Goal: Find specific page/section: Find specific page/section

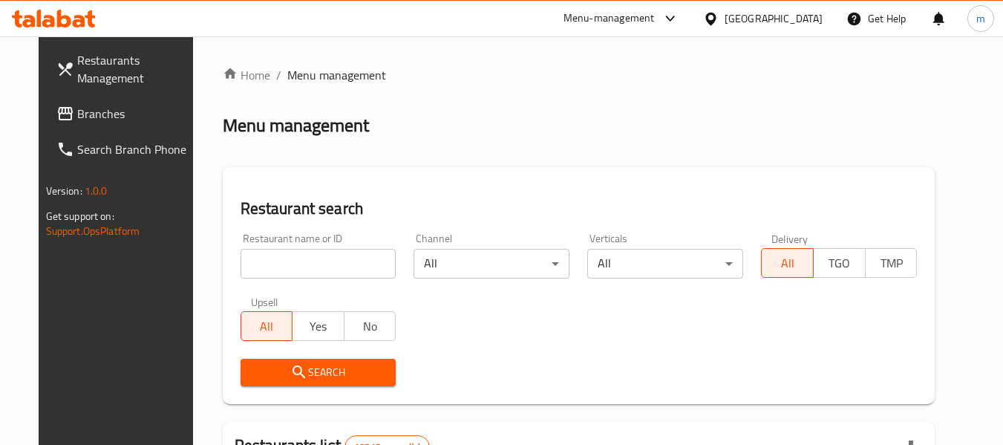
click at [719, 20] on icon at bounding box center [711, 19] width 16 height 16
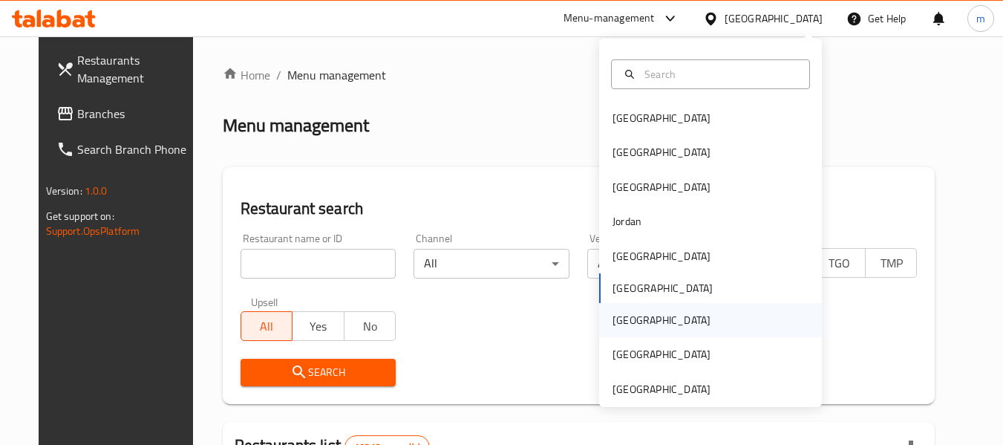
click at [627, 313] on div "[GEOGRAPHIC_DATA]" at bounding box center [662, 320] width 98 height 16
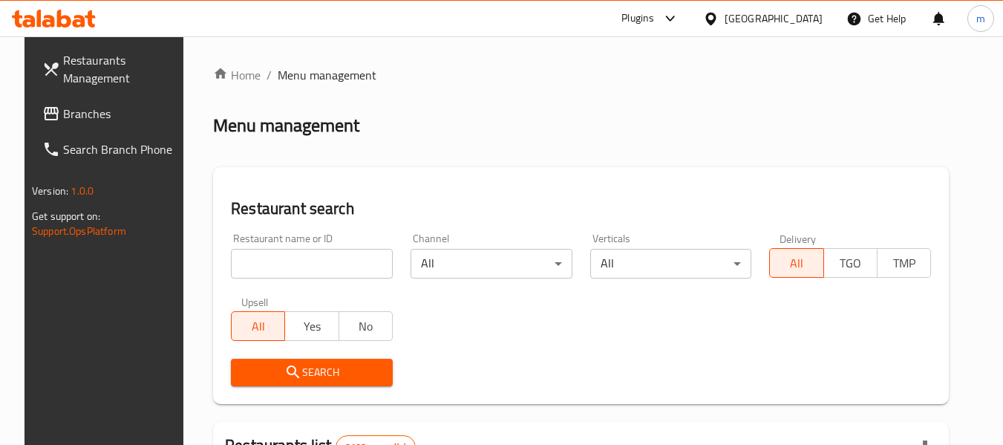
click at [113, 105] on span "Branches" at bounding box center [121, 114] width 117 height 18
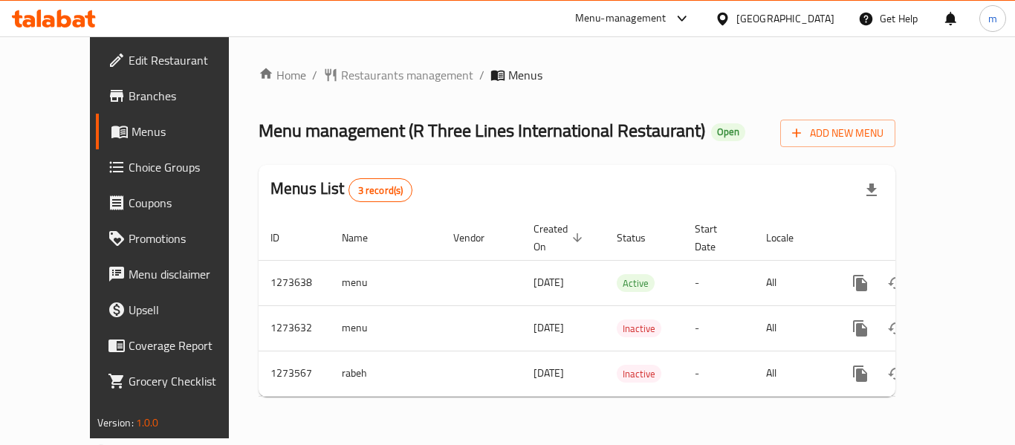
click at [334, 77] on div at bounding box center [507, 222] width 1015 height 445
click at [341, 77] on span "Restaurants management" at bounding box center [407, 75] width 132 height 18
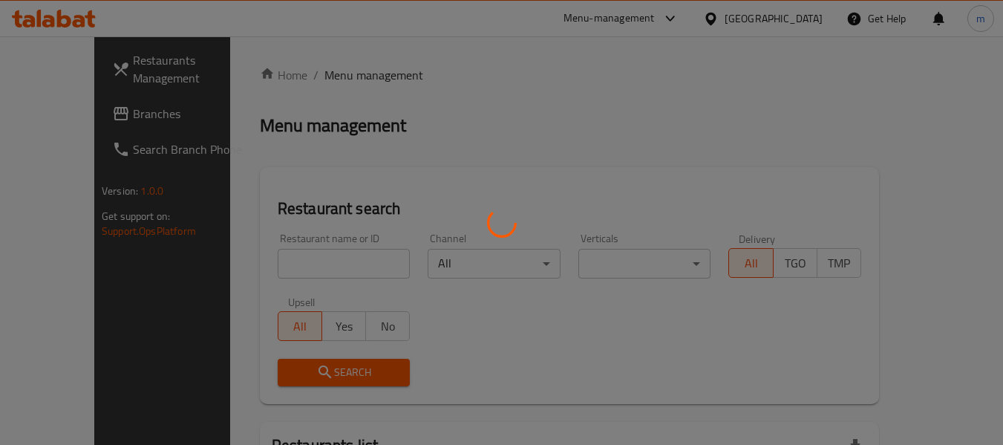
click at [276, 269] on div at bounding box center [501, 222] width 1003 height 445
click at [270, 264] on div at bounding box center [501, 222] width 1003 height 445
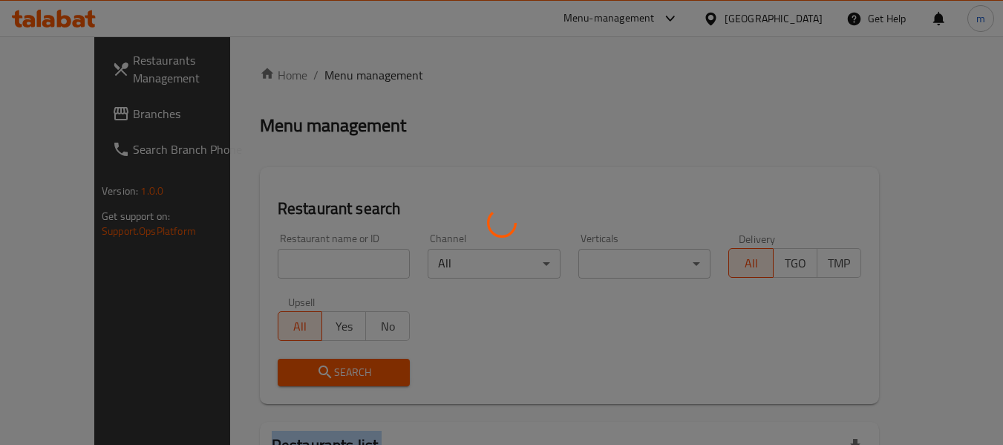
click at [270, 264] on div at bounding box center [501, 222] width 1003 height 445
click at [269, 264] on div at bounding box center [501, 222] width 1003 height 445
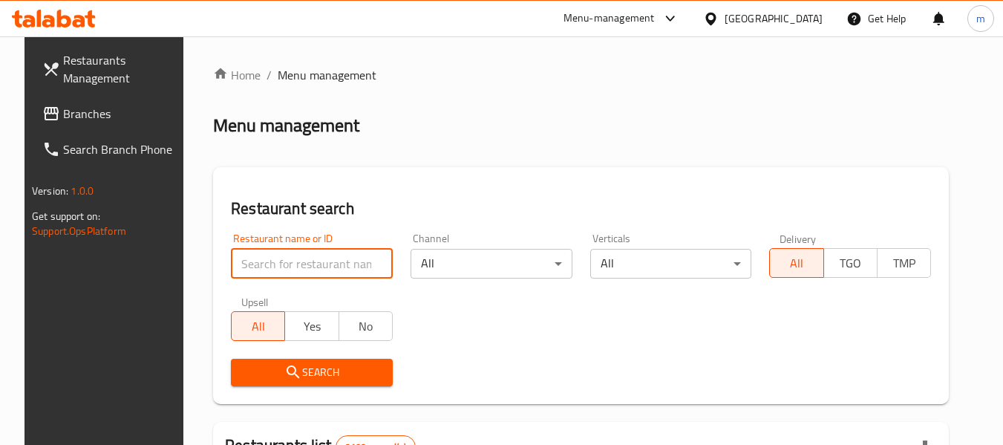
click at [271, 264] on input "search" at bounding box center [312, 264] width 162 height 30
paste input "690849"
type input "690849"
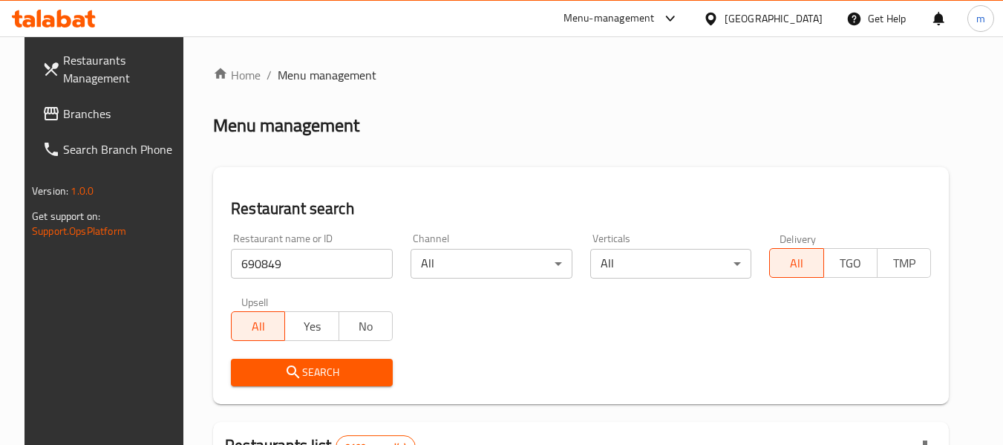
click at [287, 371] on icon "submit" at bounding box center [293, 371] width 13 height 13
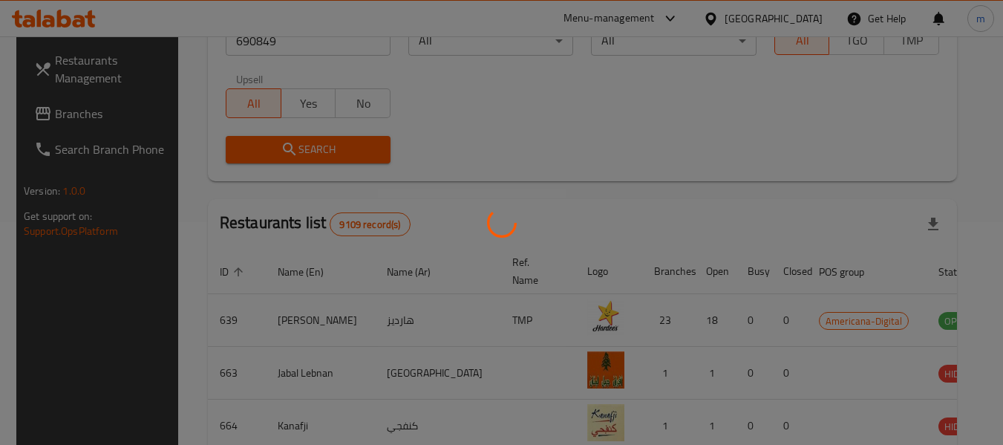
scroll to position [218, 0]
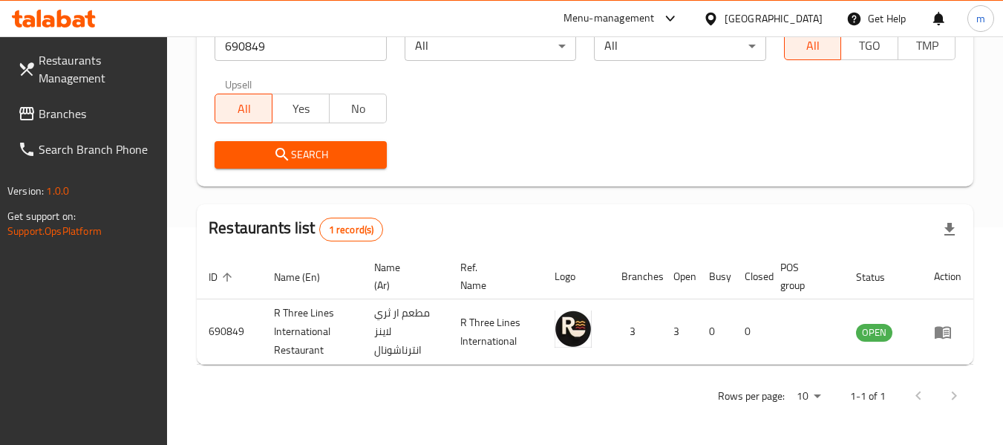
click at [719, 16] on icon at bounding box center [711, 19] width 16 height 16
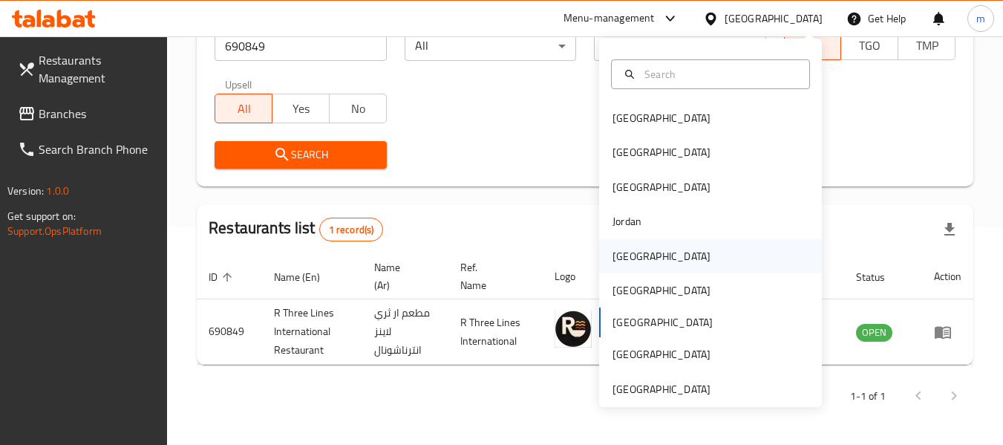
click at [614, 255] on div "[GEOGRAPHIC_DATA]" at bounding box center [662, 256] width 98 height 16
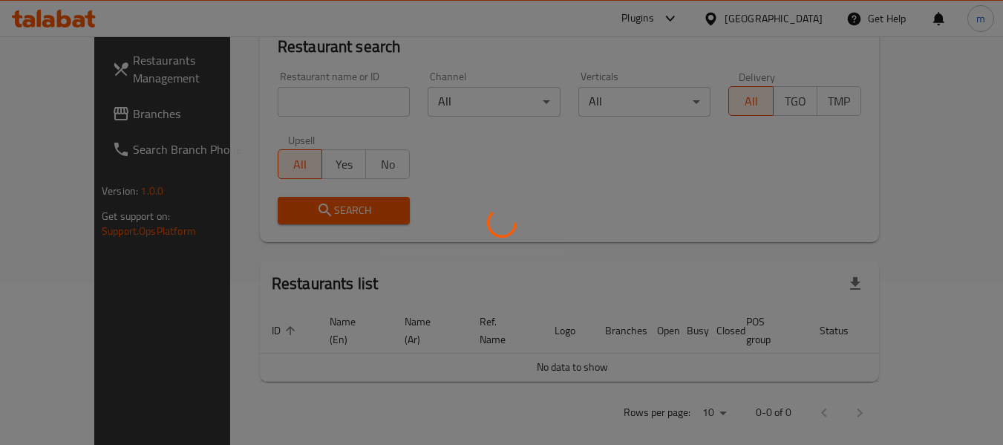
scroll to position [218, 0]
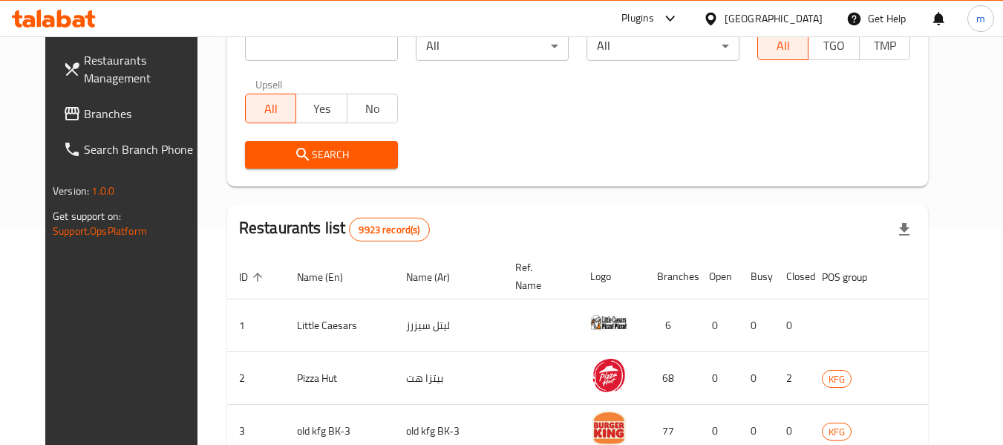
click at [84, 117] on span "Branches" at bounding box center [142, 114] width 117 height 18
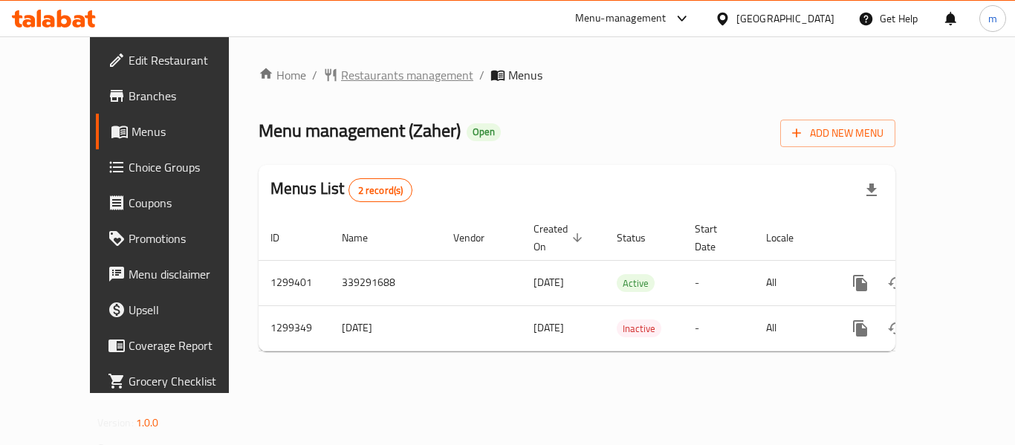
click at [347, 78] on span "Restaurants management" at bounding box center [407, 75] width 132 height 18
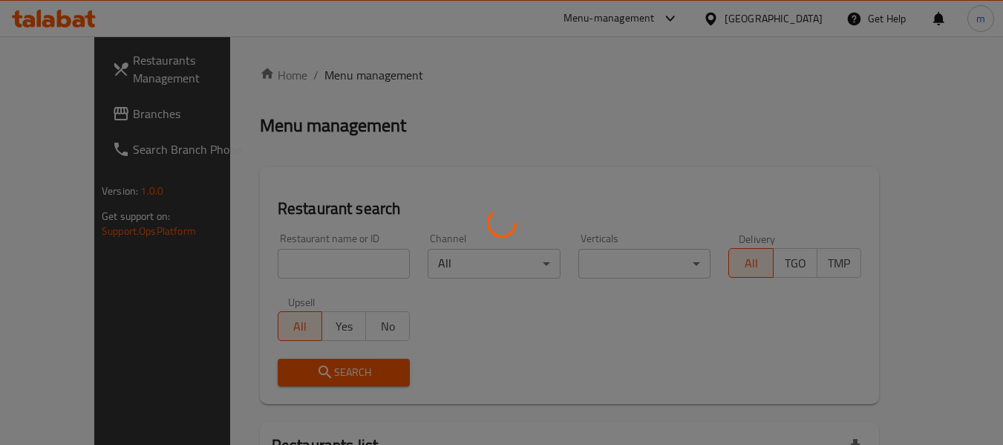
click at [279, 260] on div at bounding box center [501, 222] width 1003 height 445
click at [277, 260] on div at bounding box center [501, 222] width 1003 height 445
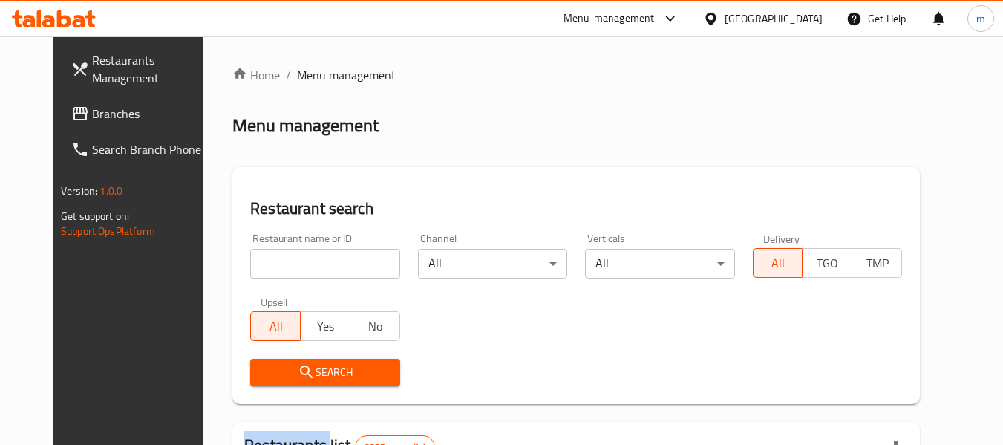
click at [277, 260] on div at bounding box center [501, 222] width 1003 height 445
click at [277, 260] on input "search" at bounding box center [324, 264] width 149 height 30
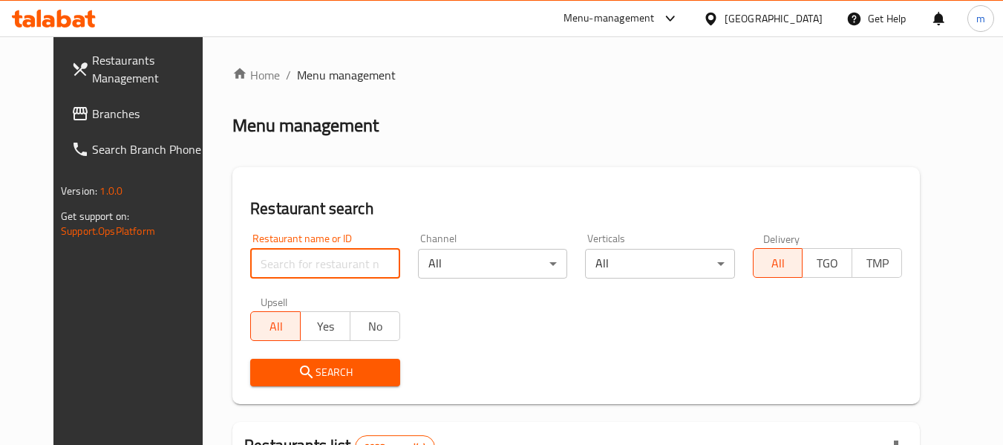
paste input "701311"
type input "701311"
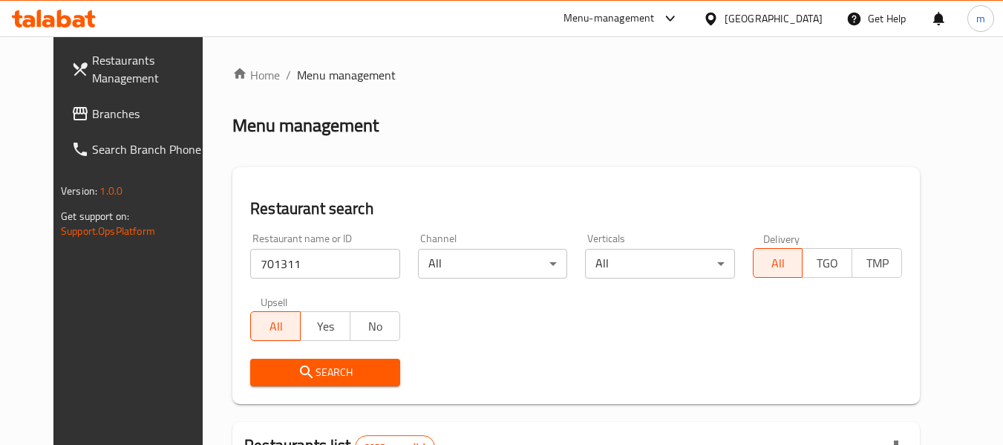
click at [293, 365] on span "Search" at bounding box center [325, 372] width 126 height 19
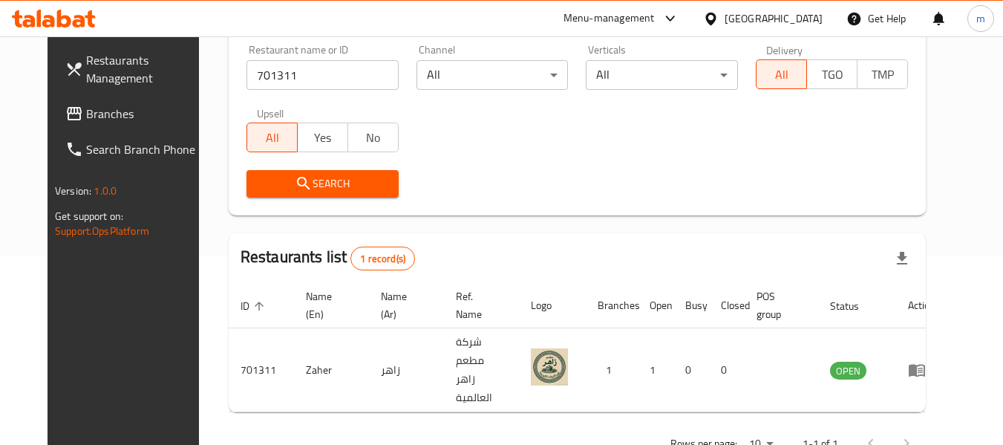
scroll to position [205, 0]
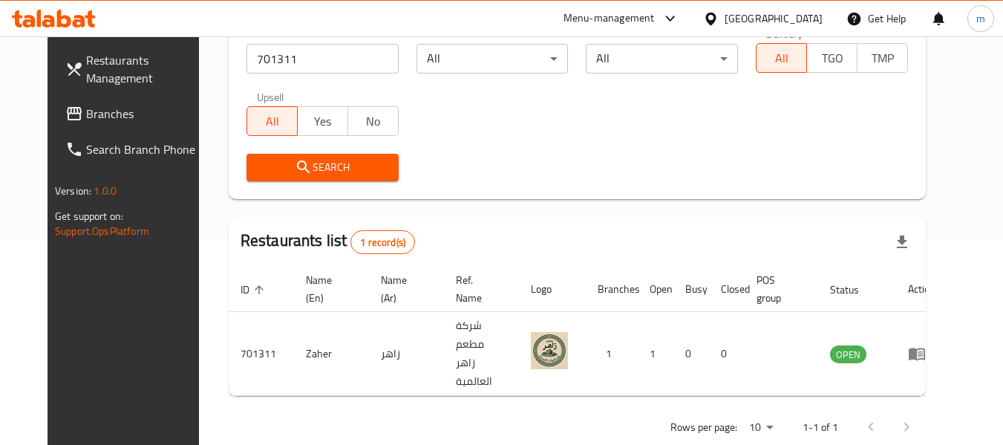
click at [716, 24] on icon at bounding box center [711, 18] width 10 height 13
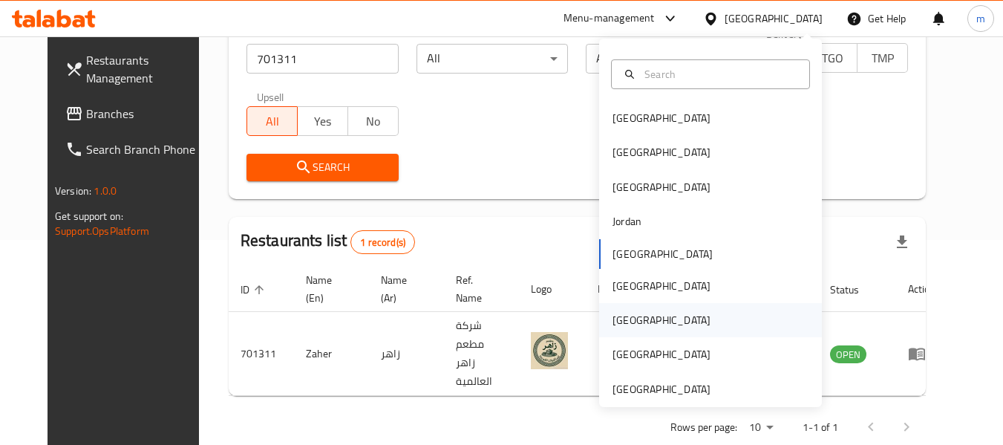
click at [613, 319] on div "Qatar" at bounding box center [662, 320] width 98 height 16
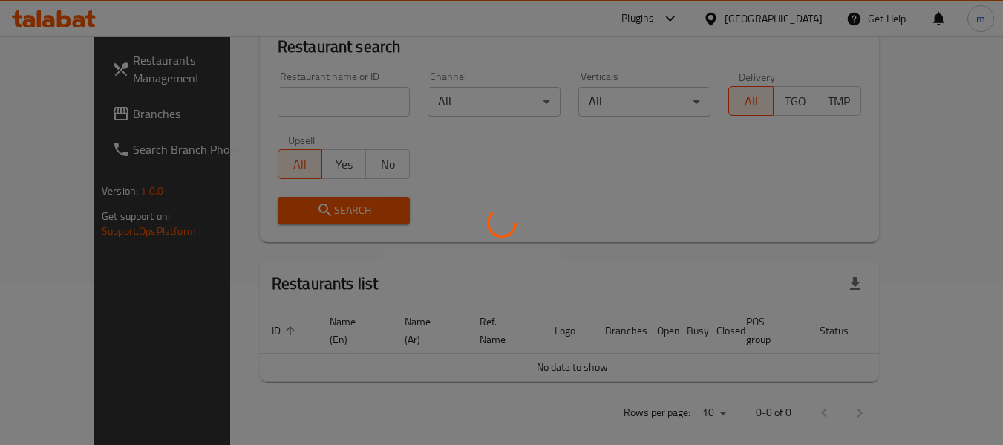
scroll to position [205, 0]
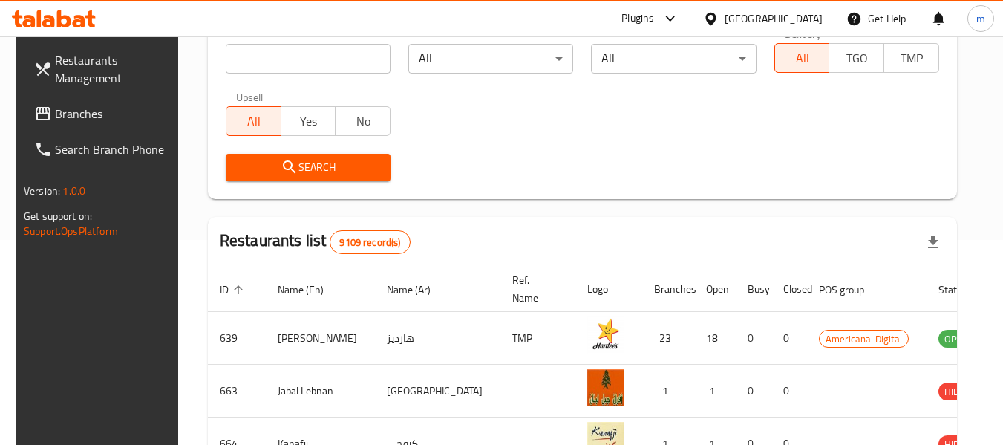
click at [56, 109] on span "Branches" at bounding box center [113, 114] width 117 height 18
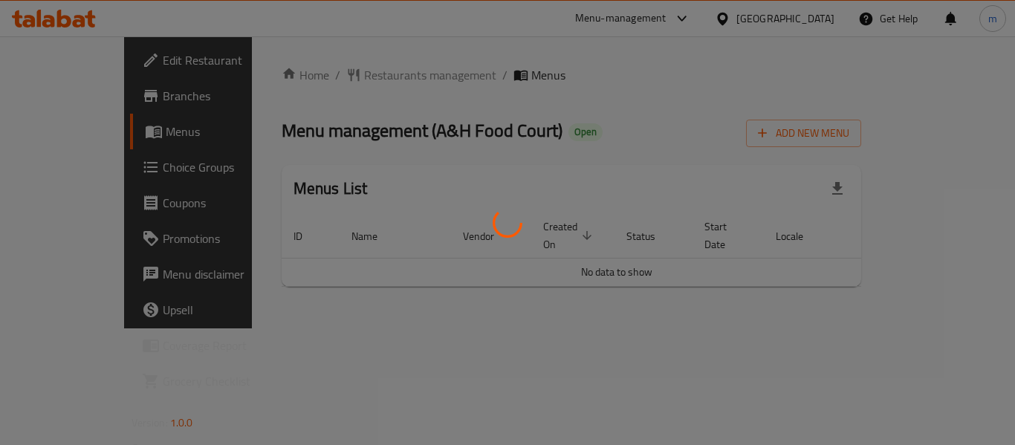
click at [316, 76] on div at bounding box center [507, 222] width 1015 height 445
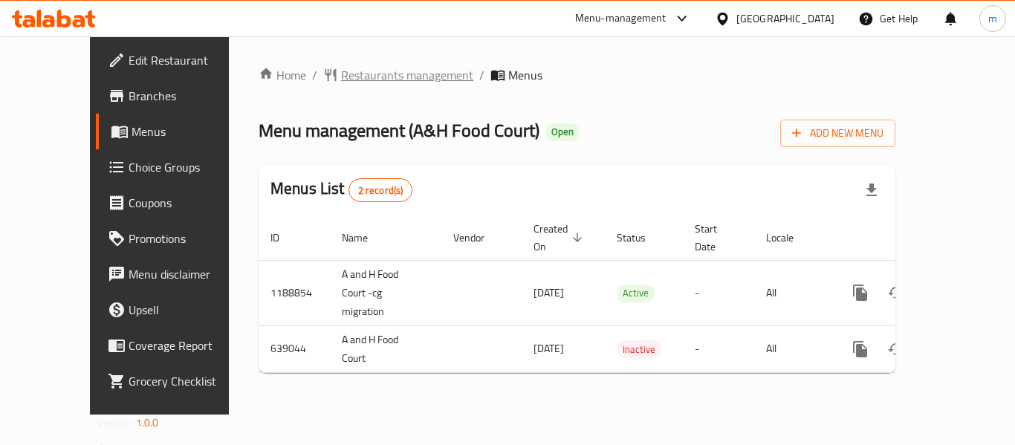
click at [341, 76] on span "Restaurants management" at bounding box center [407, 75] width 132 height 18
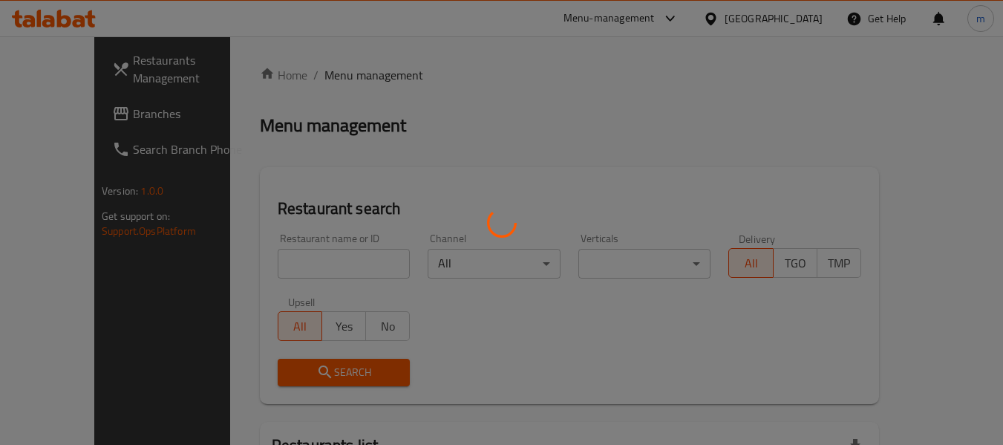
click at [277, 270] on div at bounding box center [501, 222] width 1003 height 445
click at [276, 269] on div at bounding box center [501, 222] width 1003 height 445
click at [276, 267] on div at bounding box center [501, 222] width 1003 height 445
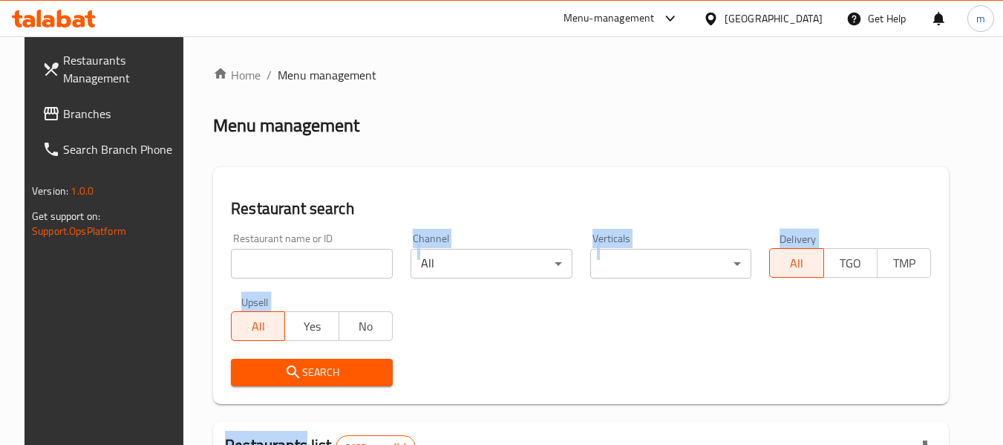
click at [267, 272] on input "search" at bounding box center [312, 264] width 162 height 30
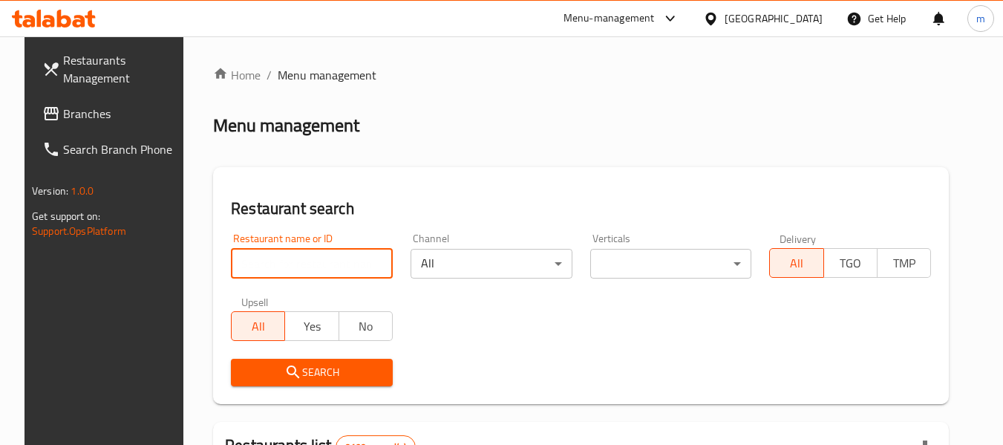
paste input "640200"
type input "640200"
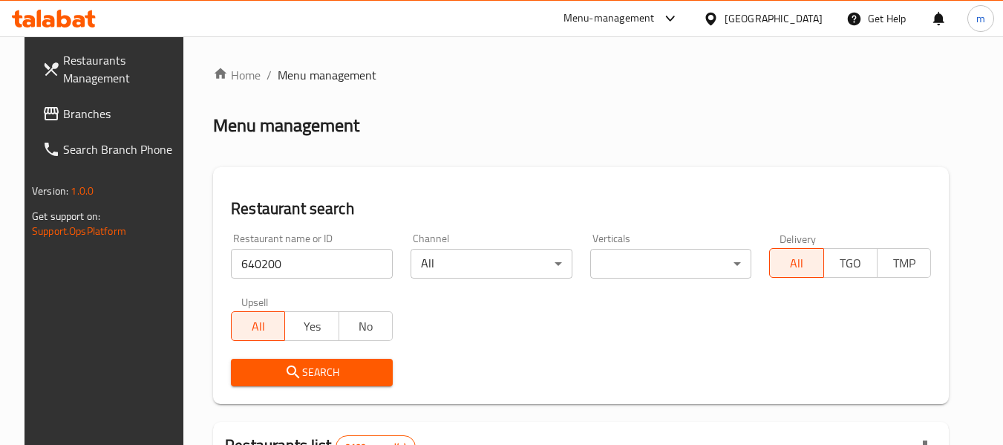
click at [293, 365] on span "Search" at bounding box center [312, 372] width 138 height 19
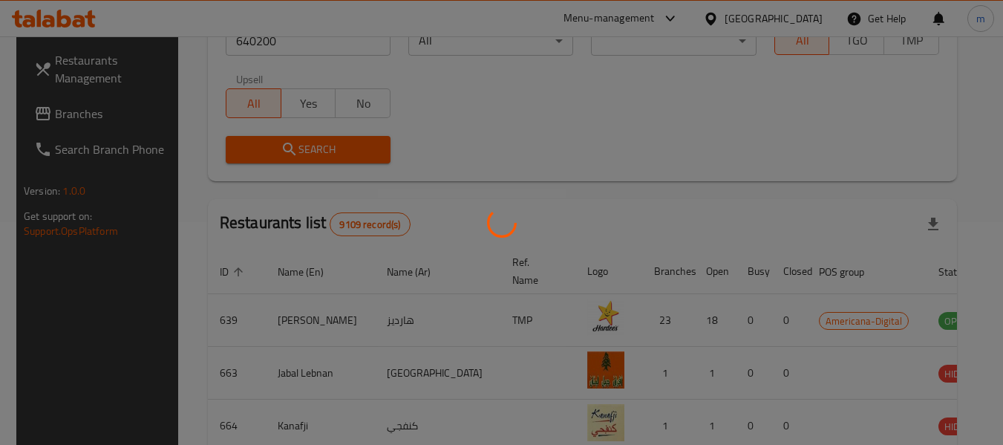
scroll to position [205, 0]
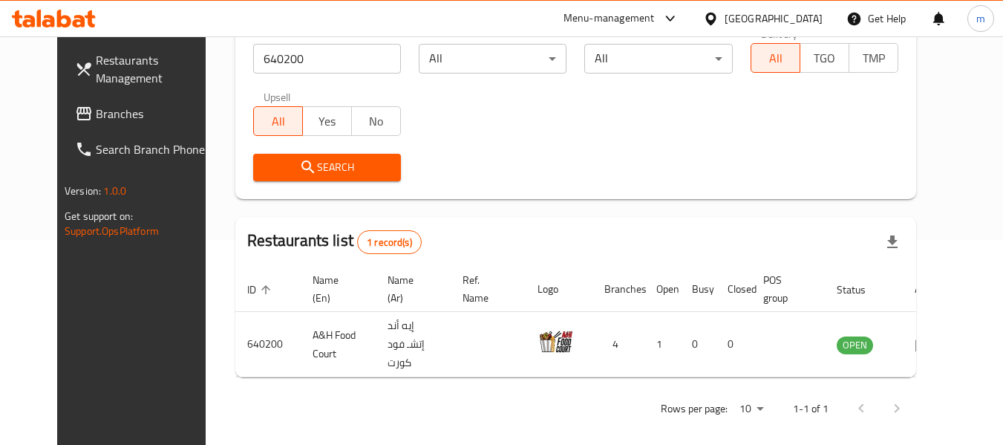
click at [719, 19] on icon at bounding box center [711, 19] width 16 height 16
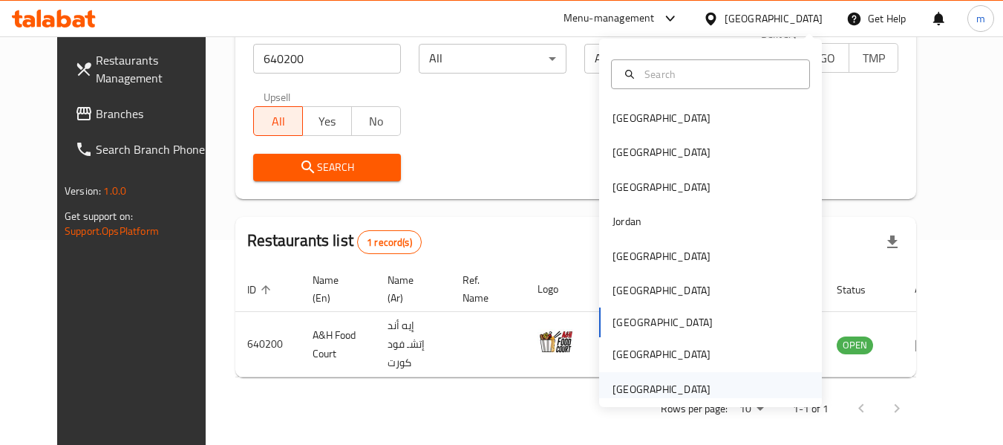
click at [613, 393] on div "[GEOGRAPHIC_DATA]" at bounding box center [662, 389] width 98 height 16
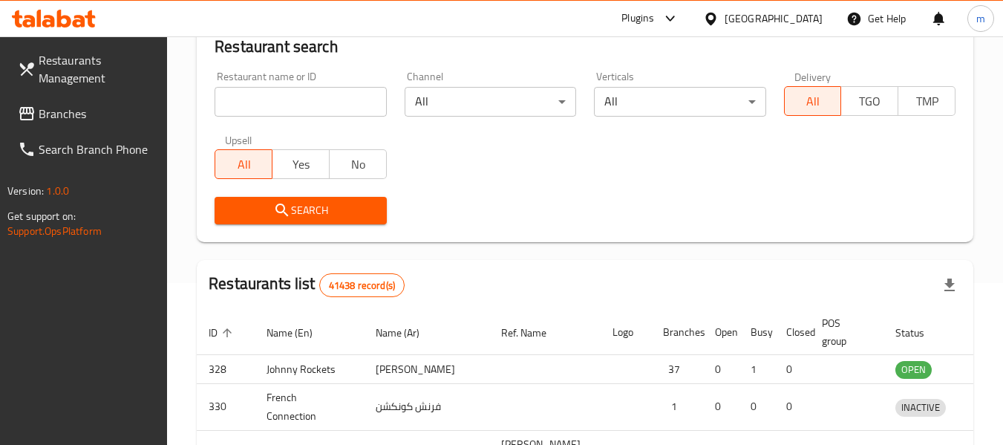
scroll to position [205, 0]
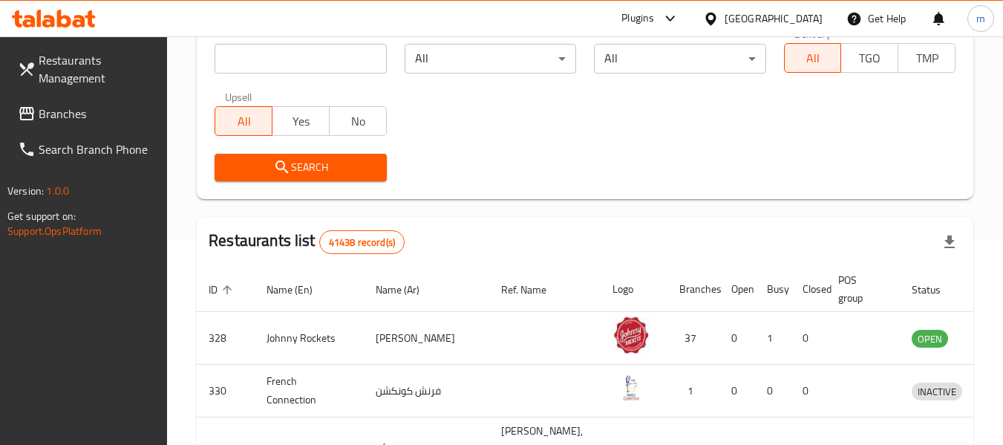
drag, startPoint x: 100, startPoint y: 109, endPoint x: 119, endPoint y: 105, distance: 19.1
click at [100, 109] on span "Branches" at bounding box center [97, 114] width 117 height 18
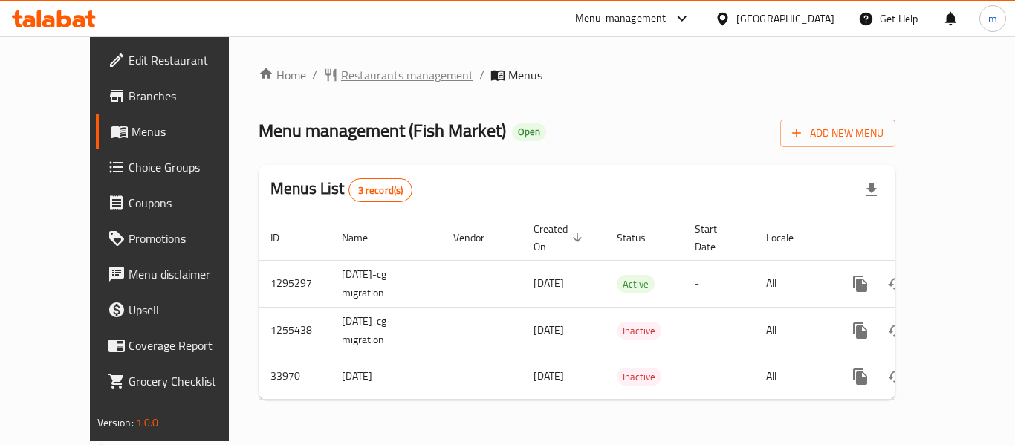
click at [341, 76] on span "Restaurants management" at bounding box center [407, 75] width 132 height 18
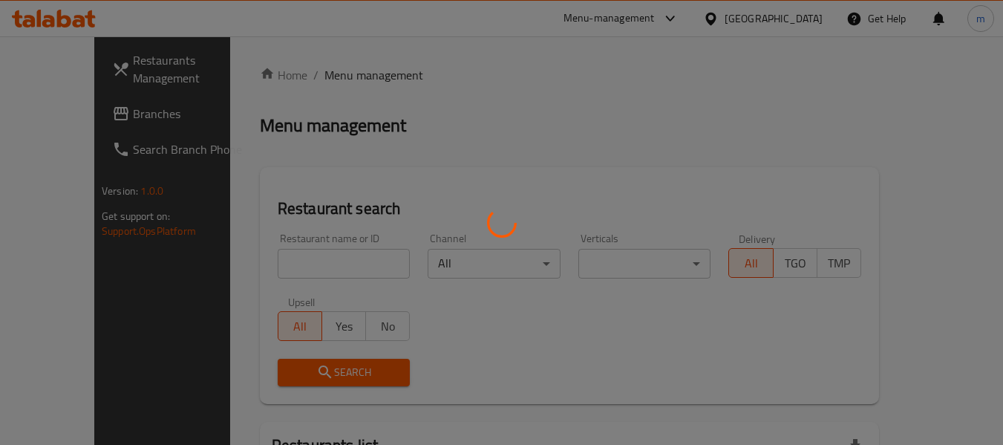
click at [296, 255] on div at bounding box center [501, 222] width 1003 height 445
click at [290, 259] on div at bounding box center [501, 222] width 1003 height 445
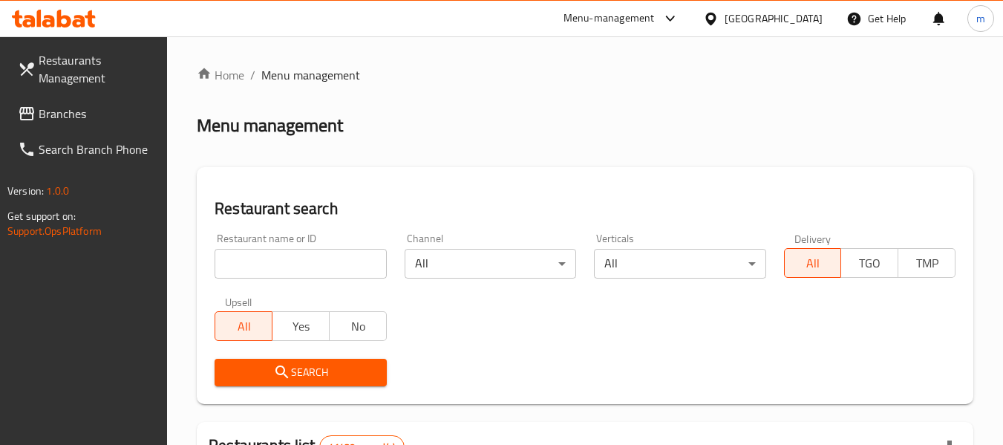
click at [284, 264] on div at bounding box center [501, 222] width 1003 height 445
click at [284, 264] on input "search" at bounding box center [301, 264] width 172 height 30
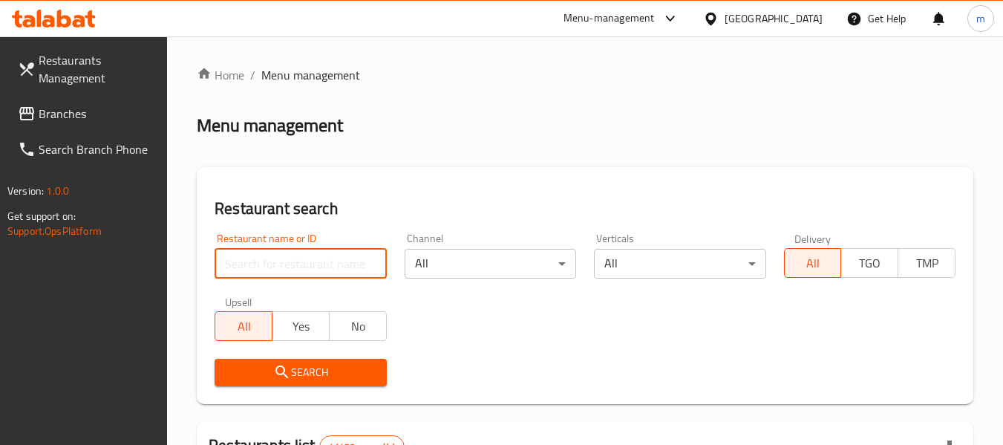
paste input "17506"
type input "17506"
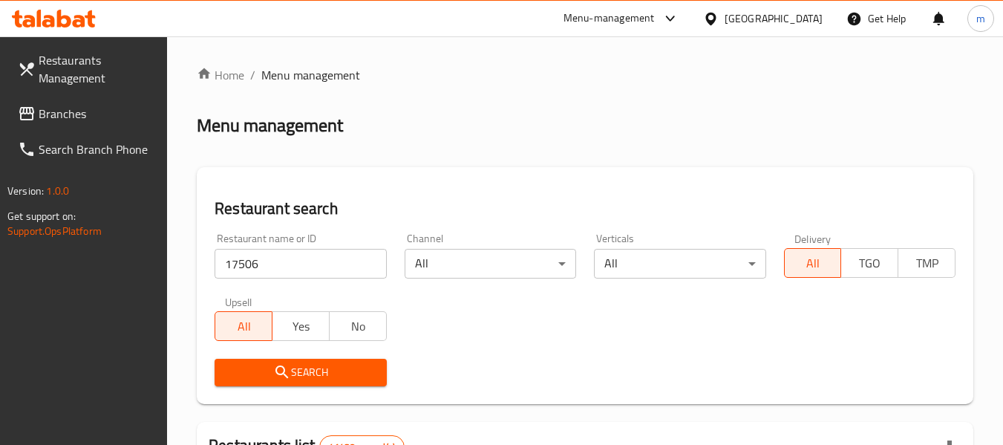
click at [299, 365] on span "Search" at bounding box center [301, 372] width 148 height 19
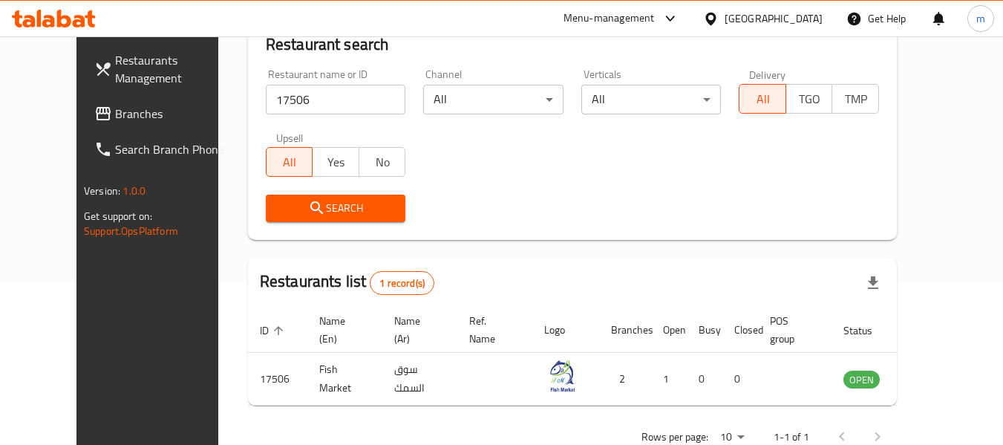
scroll to position [205, 0]
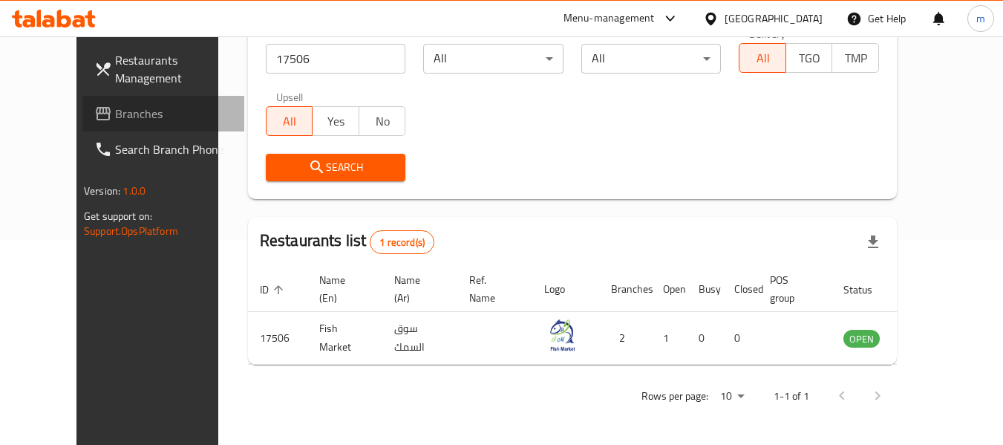
click at [115, 109] on span "Branches" at bounding box center [173, 114] width 117 height 18
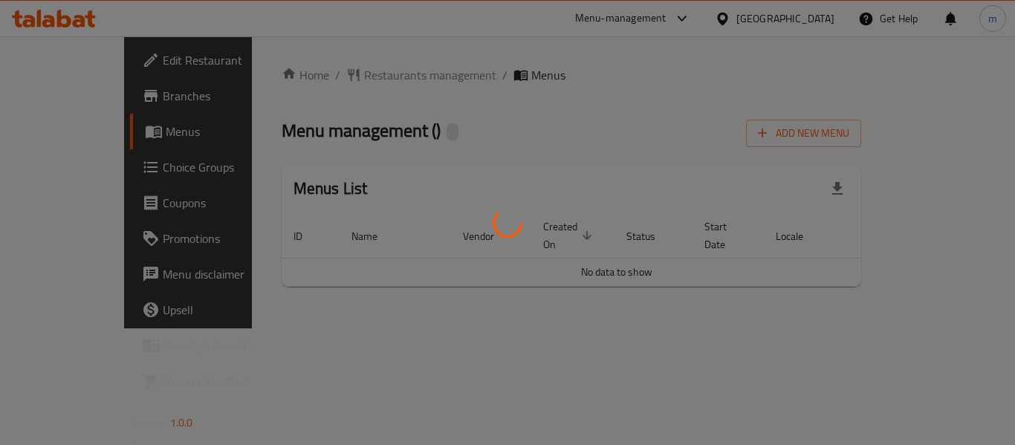
click at [342, 77] on div at bounding box center [507, 222] width 1015 height 445
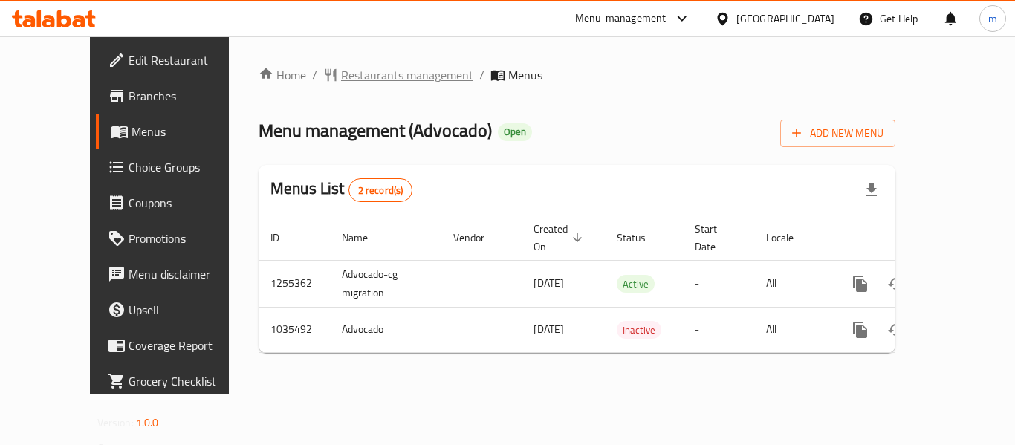
click at [342, 76] on span "Restaurants management" at bounding box center [407, 75] width 132 height 18
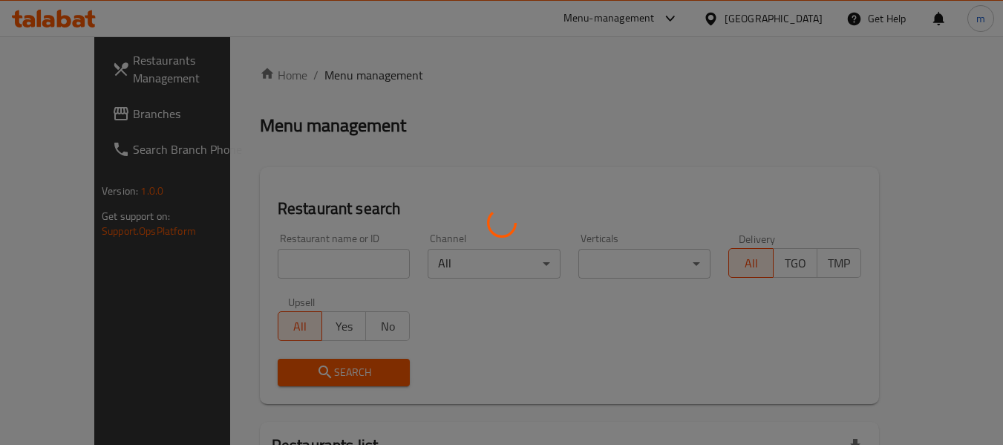
click at [307, 267] on div at bounding box center [501, 222] width 1003 height 445
click at [307, 265] on div at bounding box center [501, 222] width 1003 height 445
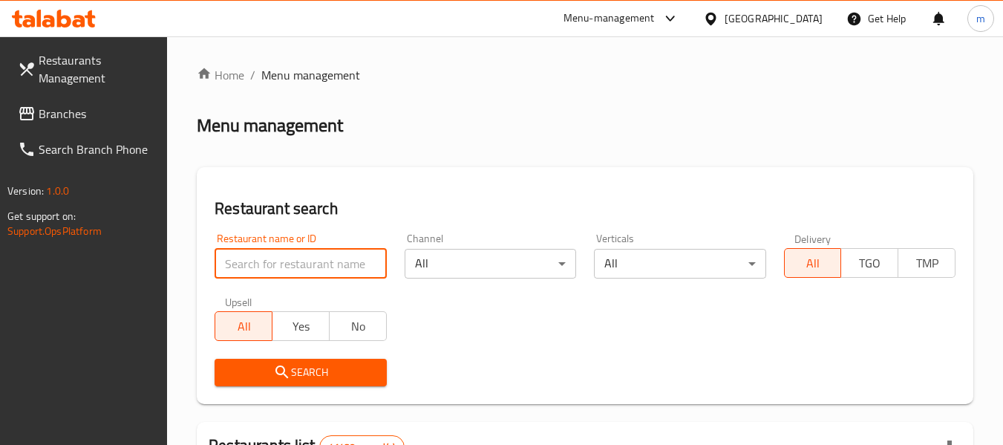
click at [309, 264] on input "search" at bounding box center [301, 264] width 172 height 30
paste input "661635"
type input "661635"
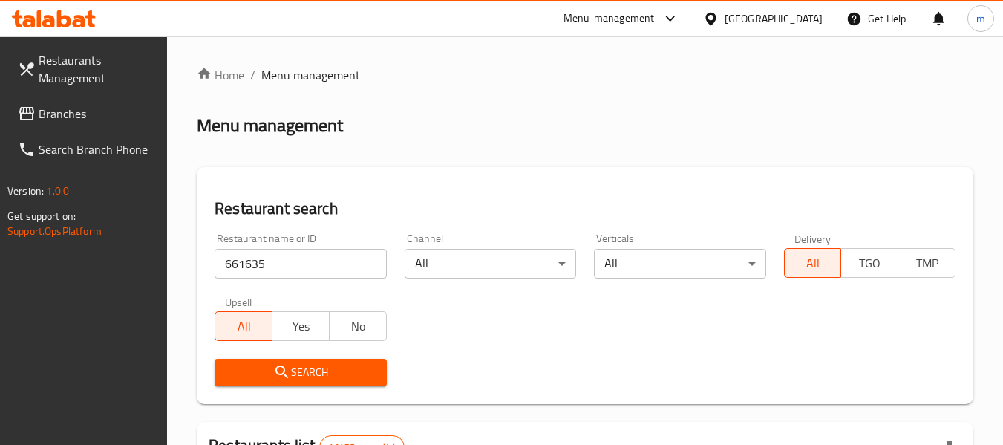
click at [294, 377] on span "Search" at bounding box center [301, 372] width 148 height 19
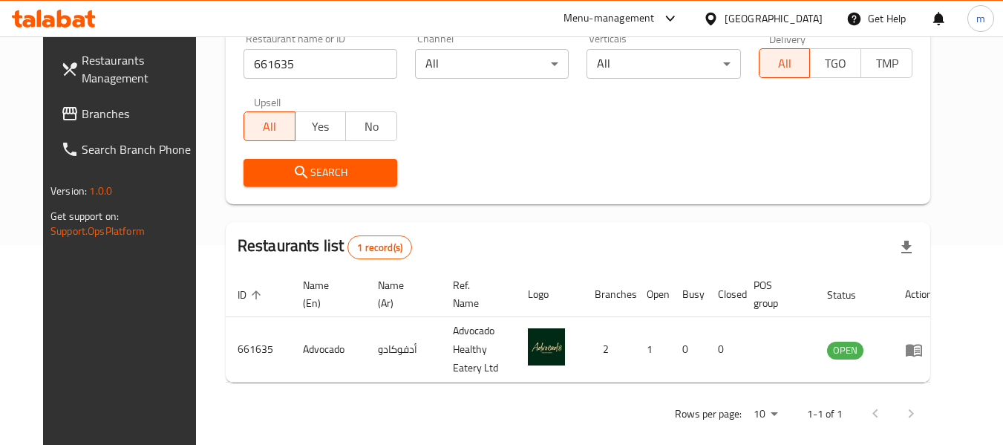
scroll to position [205, 0]
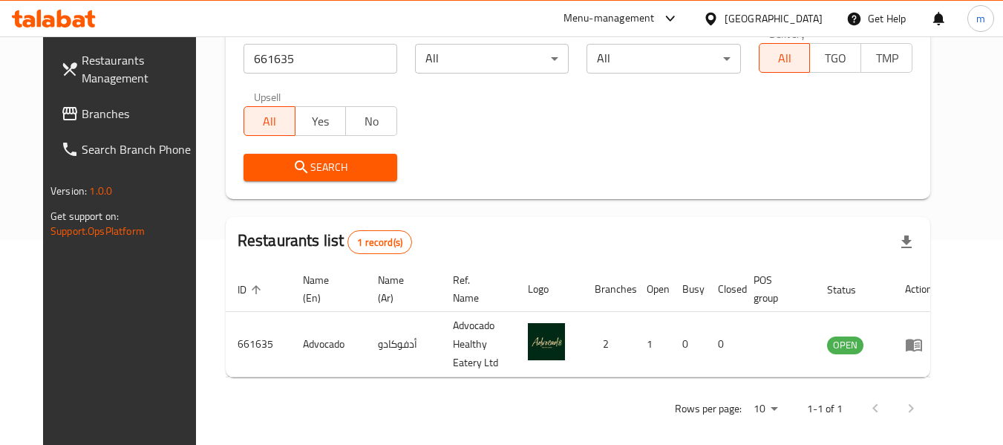
click at [87, 112] on span "Branches" at bounding box center [140, 114] width 117 height 18
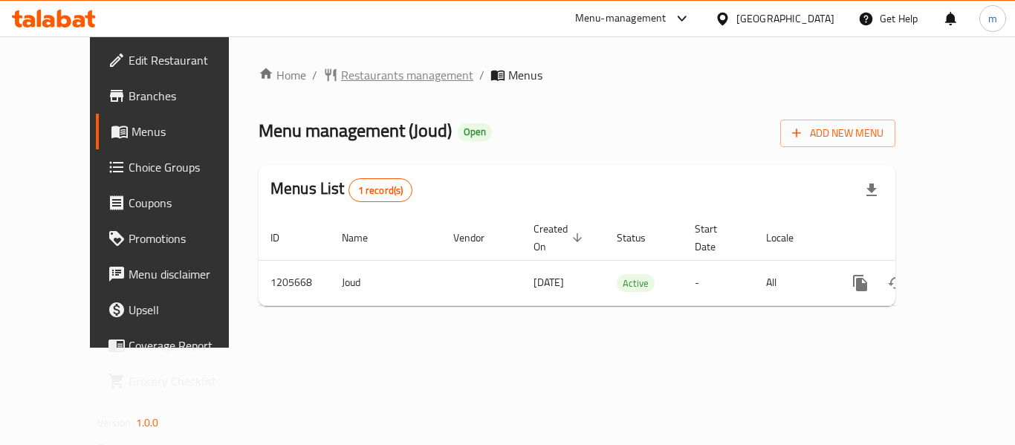
click at [341, 76] on span "Restaurants management" at bounding box center [407, 75] width 132 height 18
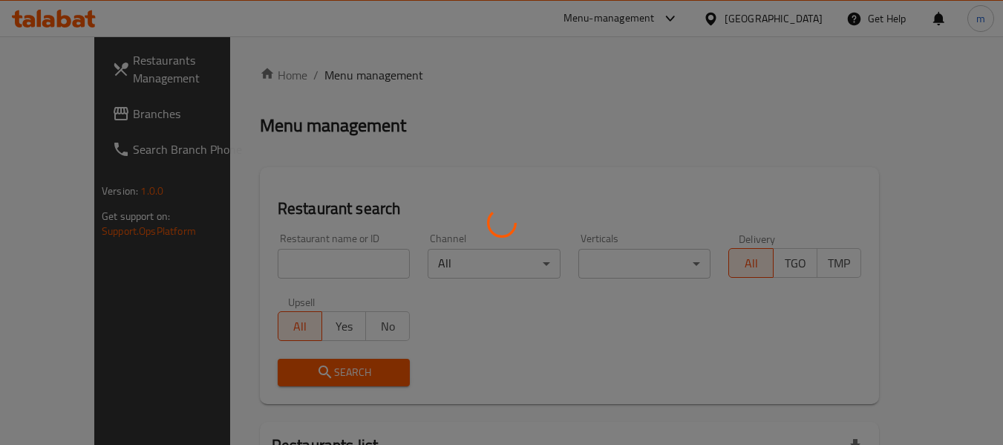
click at [281, 266] on div at bounding box center [501, 222] width 1003 height 445
click at [281, 265] on div at bounding box center [501, 222] width 1003 height 445
click at [282, 264] on div at bounding box center [501, 222] width 1003 height 445
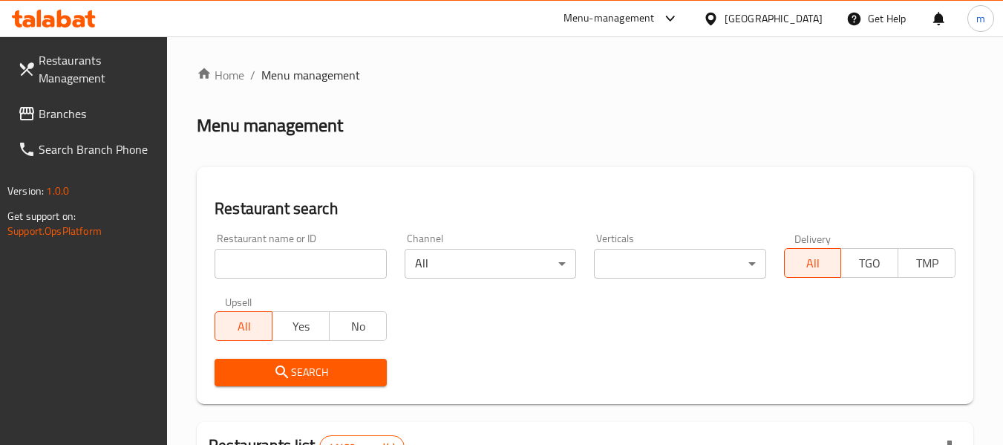
click at [271, 263] on div at bounding box center [501, 222] width 1003 height 445
click at [271, 263] on input "search" at bounding box center [301, 264] width 172 height 30
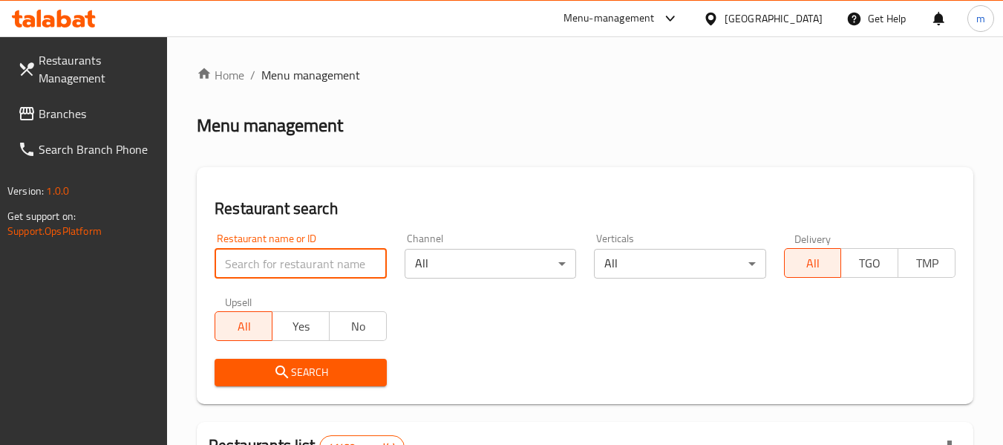
click at [271, 263] on input "search" at bounding box center [301, 264] width 172 height 30
paste input "670230"
type input "670230"
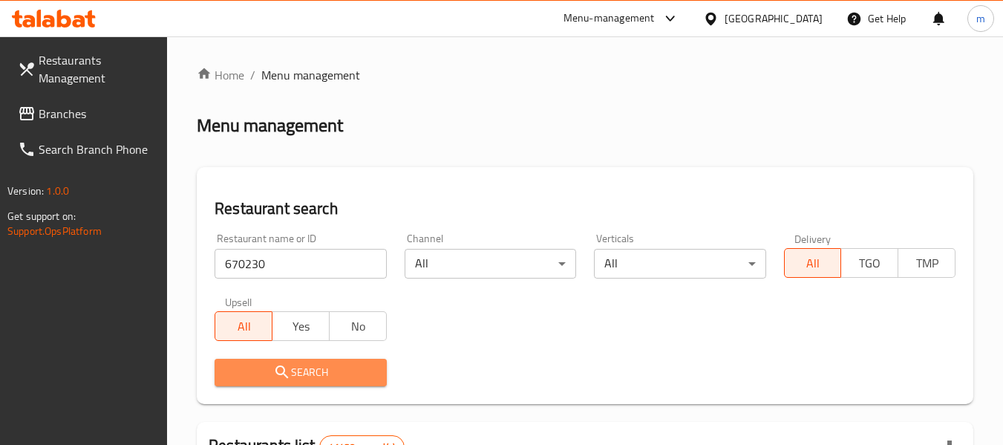
click at [266, 365] on span "Search" at bounding box center [301, 372] width 148 height 19
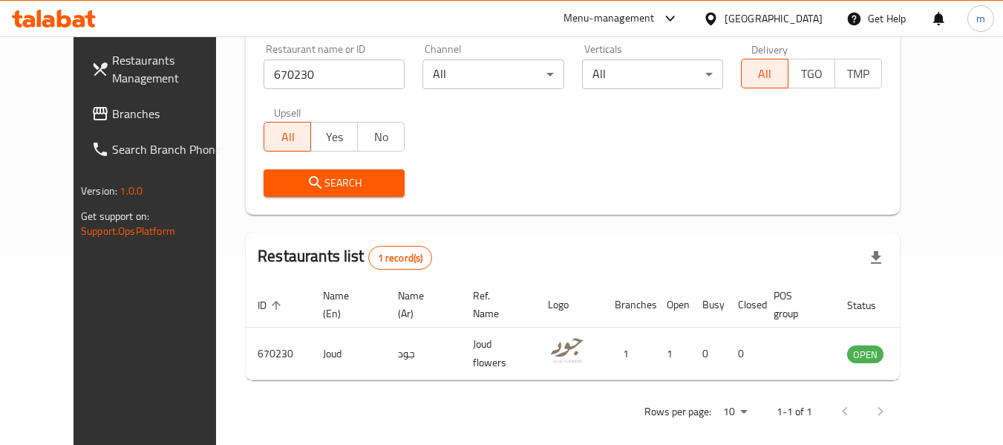
scroll to position [205, 0]
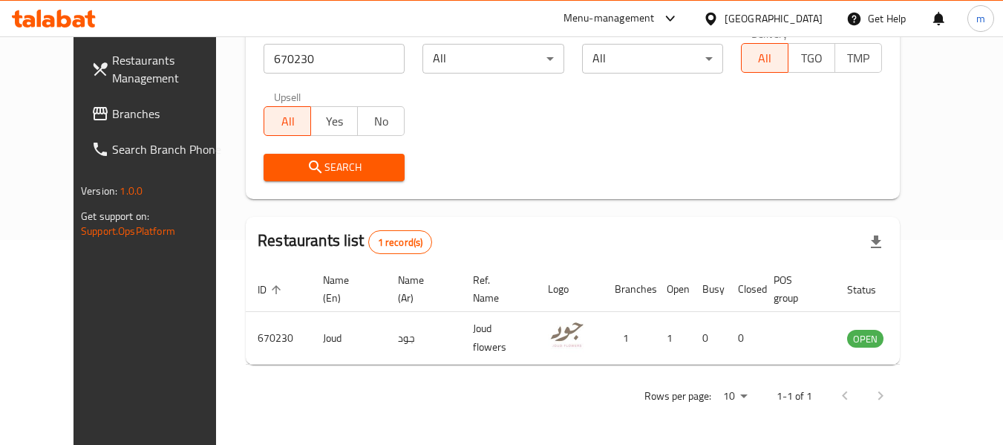
click at [93, 110] on icon at bounding box center [100, 113] width 15 height 13
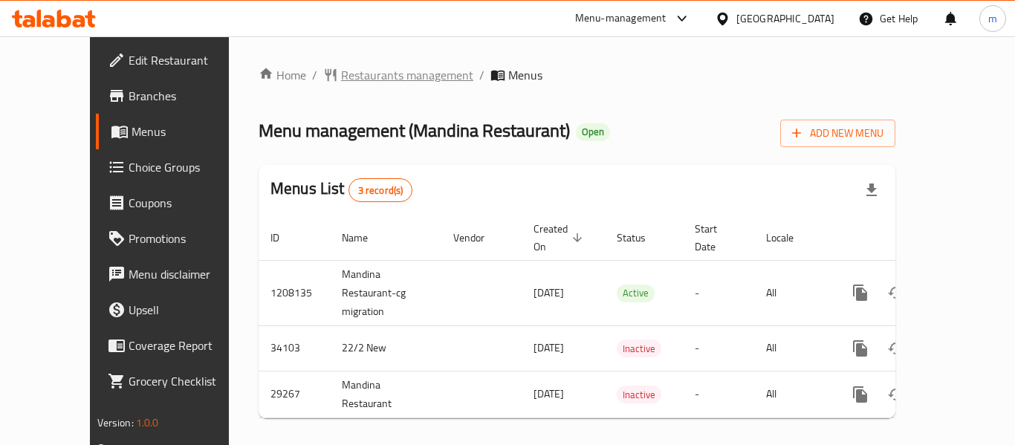
click at [353, 71] on span "Restaurants management" at bounding box center [407, 75] width 132 height 18
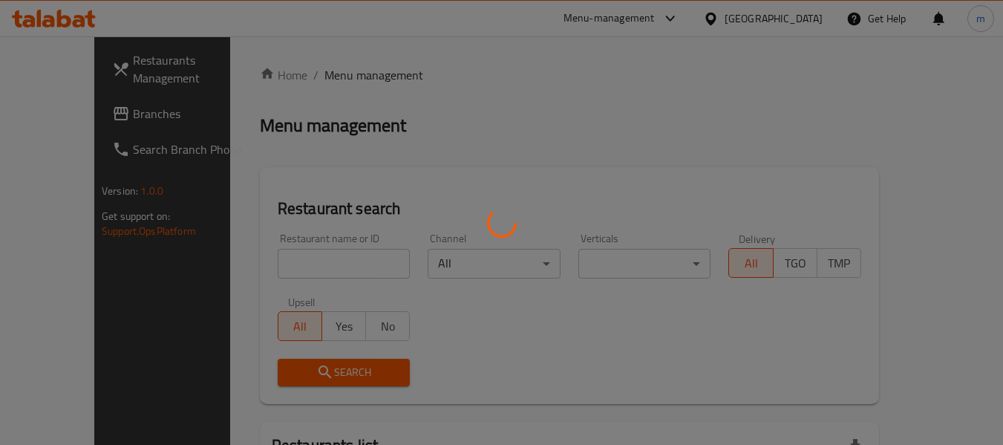
click at [286, 263] on div at bounding box center [501, 222] width 1003 height 445
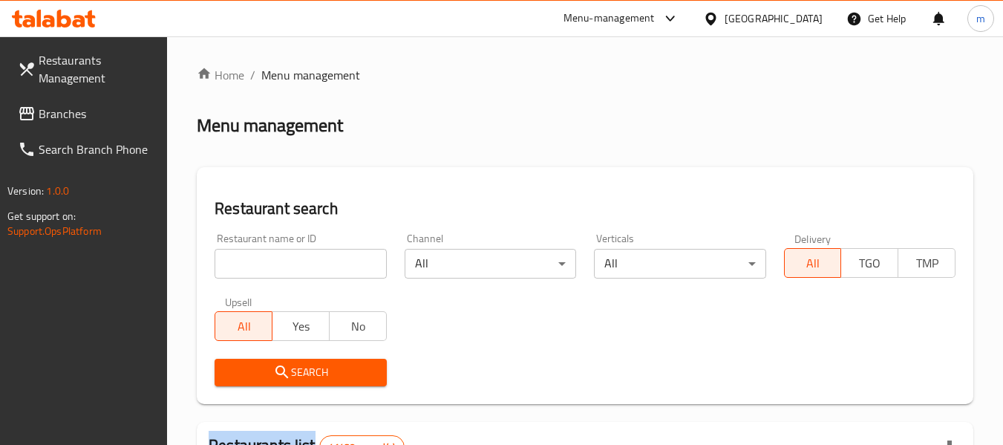
click at [286, 263] on div at bounding box center [501, 222] width 1003 height 445
click at [286, 263] on input "search" at bounding box center [301, 264] width 172 height 30
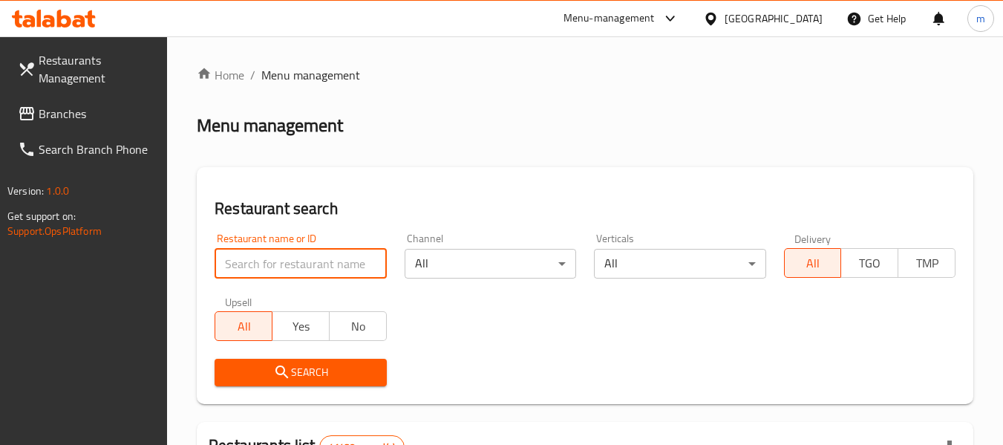
click at [286, 263] on input "search" at bounding box center [301, 264] width 172 height 30
paste input "15078"
type input "15078"
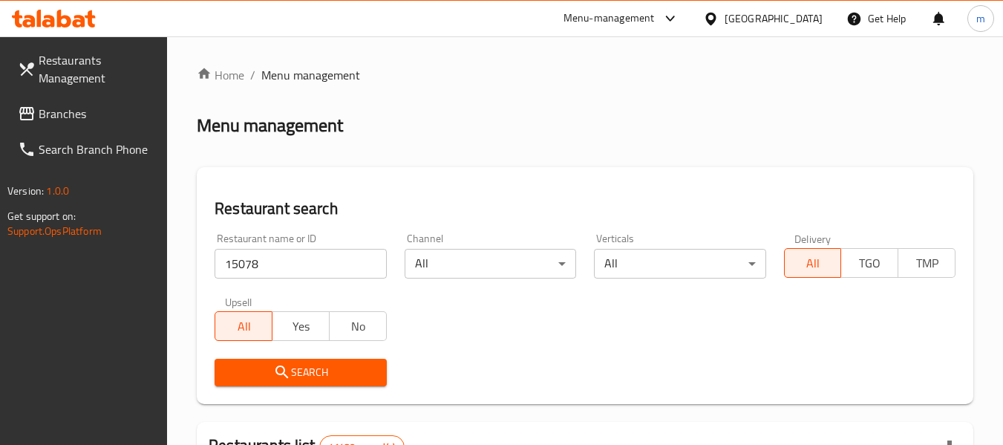
click at [316, 376] on span "Search" at bounding box center [301, 372] width 148 height 19
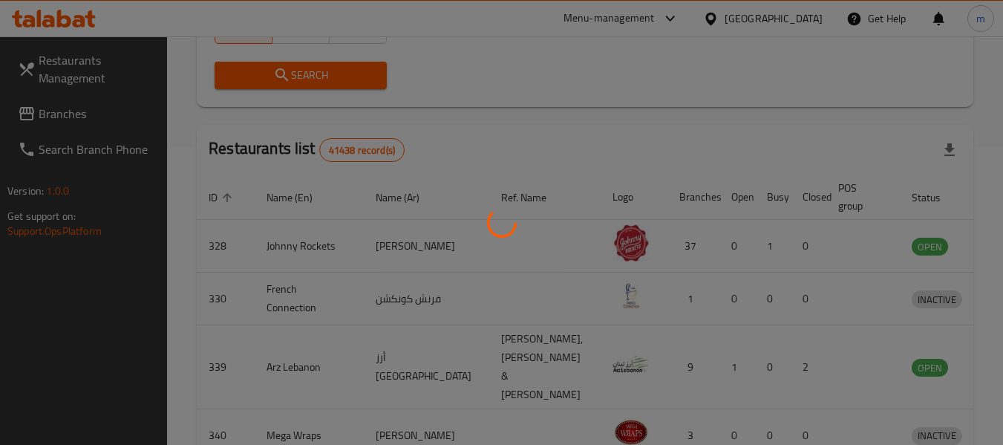
scroll to position [205, 0]
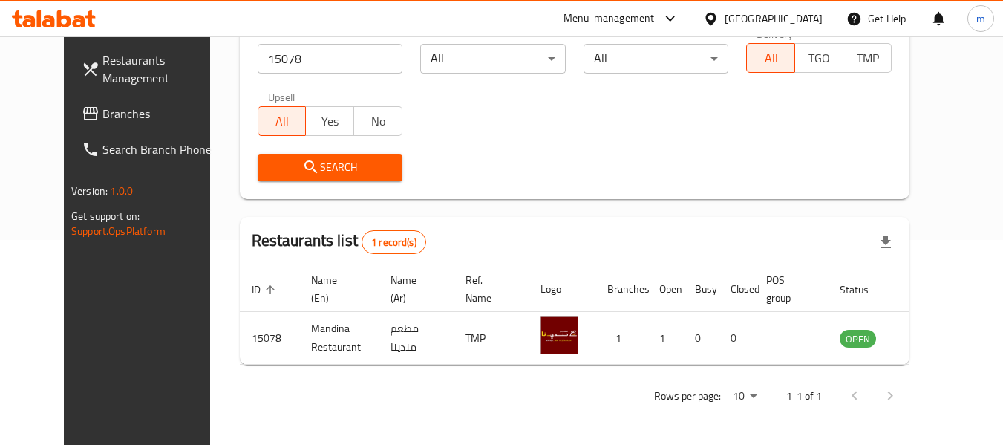
click at [70, 116] on link "Branches" at bounding box center [151, 114] width 162 height 36
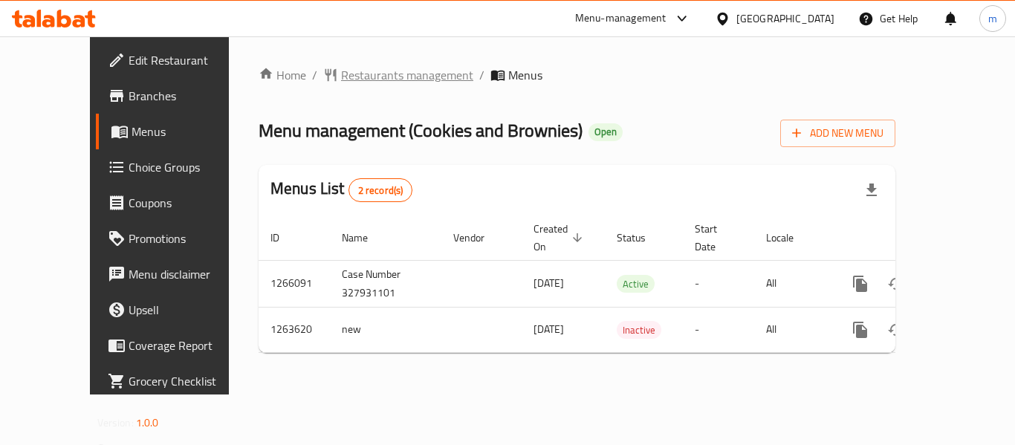
click at [341, 76] on span "Restaurants management" at bounding box center [407, 75] width 132 height 18
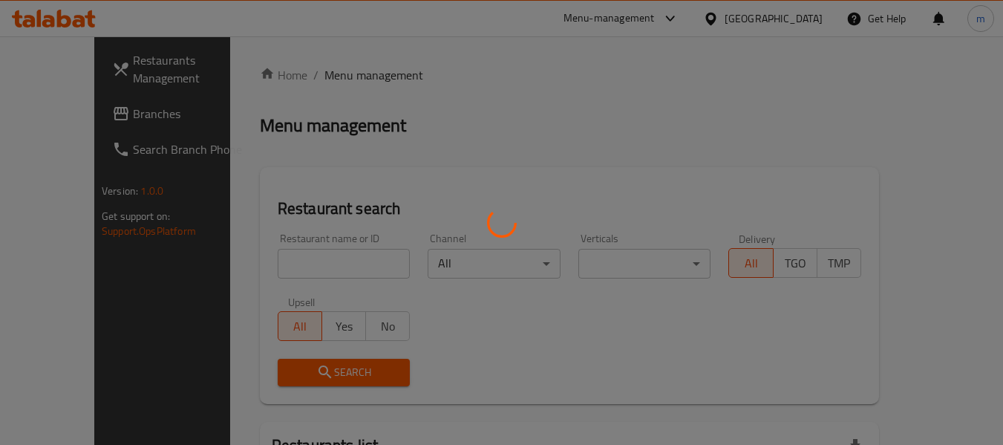
click at [298, 274] on div at bounding box center [501, 222] width 1003 height 445
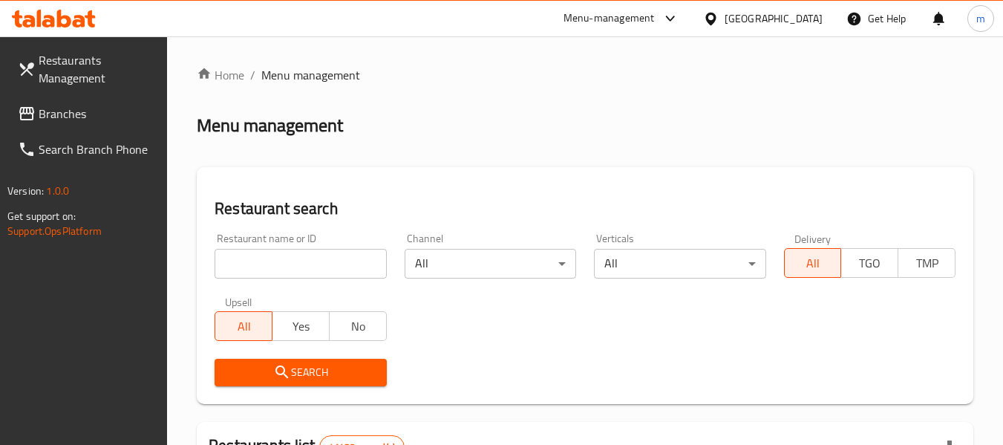
click at [299, 264] on input "search" at bounding box center [301, 264] width 172 height 30
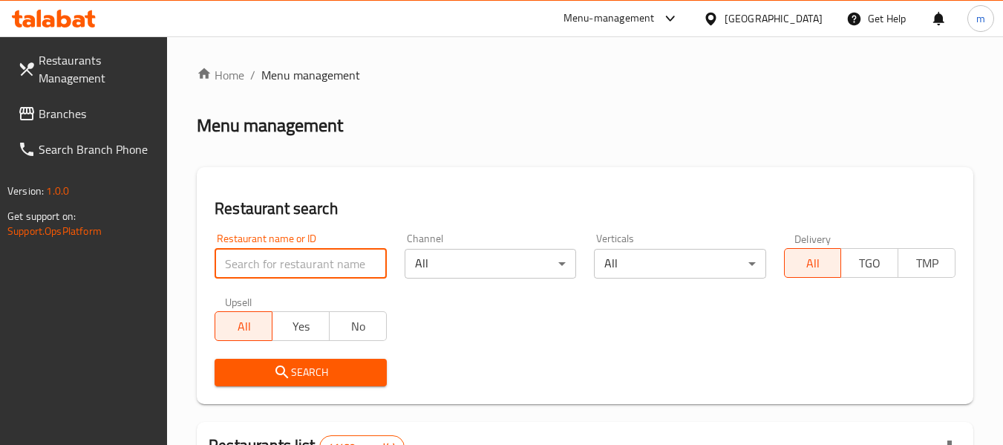
paste input "686035"
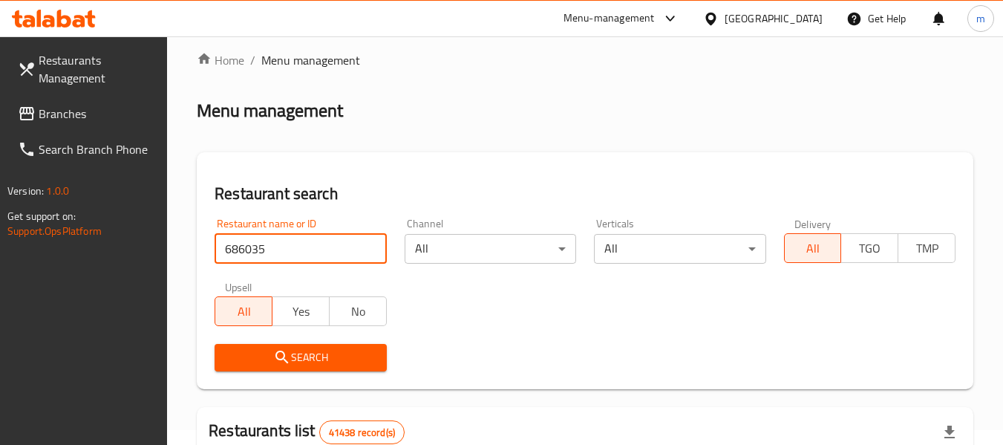
scroll to position [223, 0]
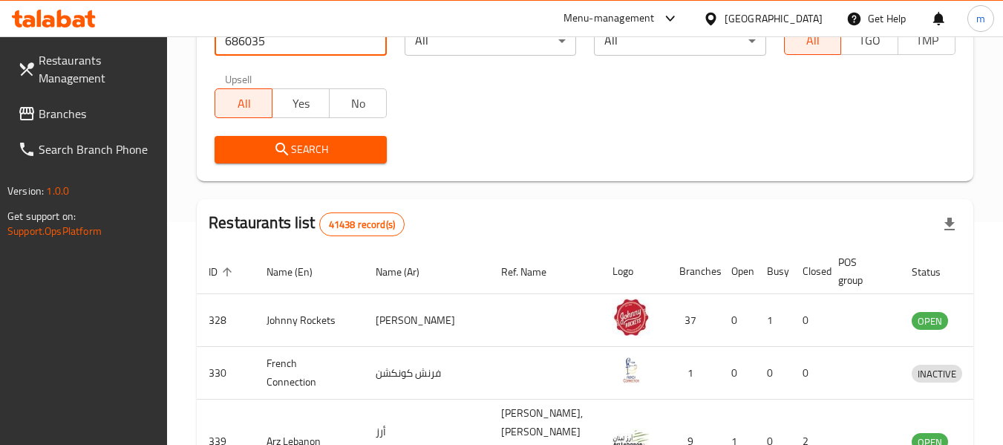
type input "686035"
click at [289, 156] on icon "submit" at bounding box center [282, 149] width 18 height 18
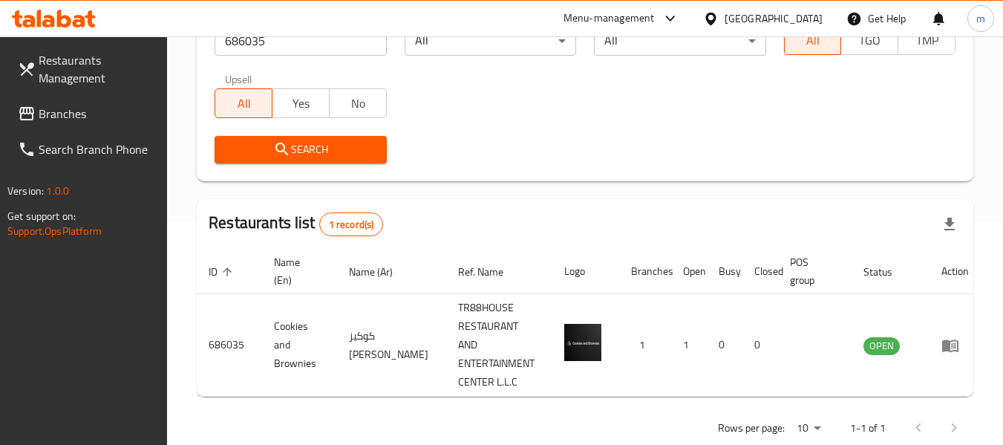
click at [97, 114] on span "Branches" at bounding box center [97, 114] width 117 height 18
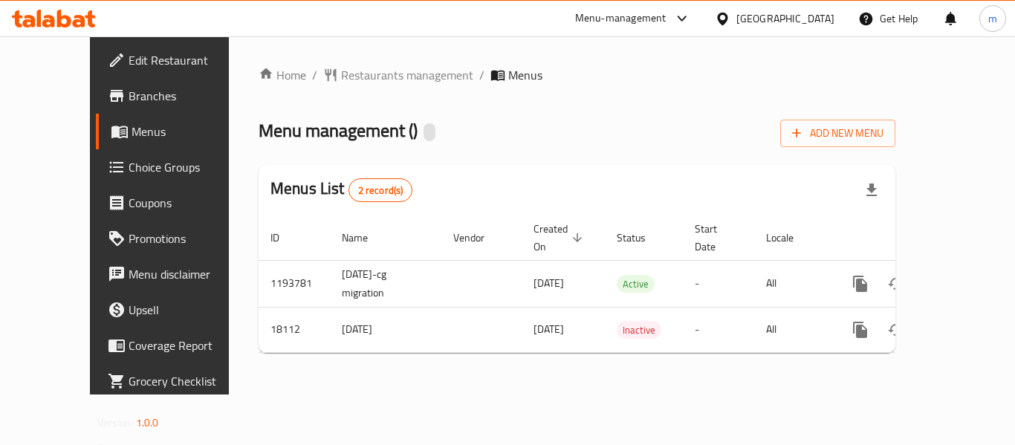
click at [309, 78] on div "Home / Restaurants management / Menus Menu management ( ) Add New Menu Menus Li…" at bounding box center [576, 215] width 636 height 299
click at [341, 69] on span "Restaurants management" at bounding box center [407, 75] width 132 height 18
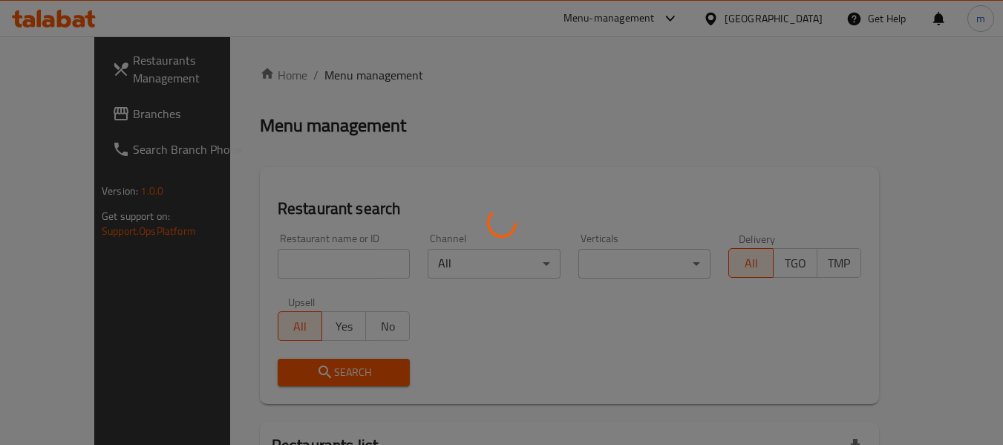
click at [253, 275] on div at bounding box center [501, 222] width 1003 height 445
click at [254, 269] on div at bounding box center [501, 222] width 1003 height 445
click at [254, 264] on div at bounding box center [501, 222] width 1003 height 445
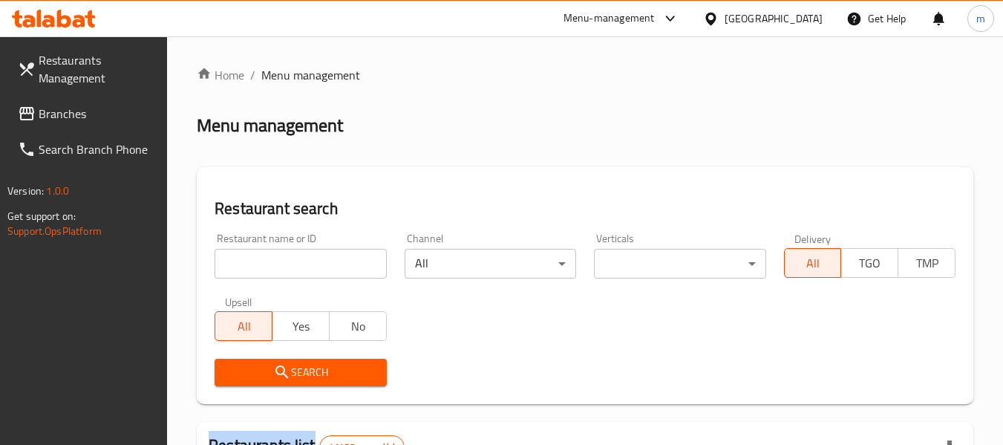
click at [253, 265] on input "search" at bounding box center [301, 264] width 172 height 30
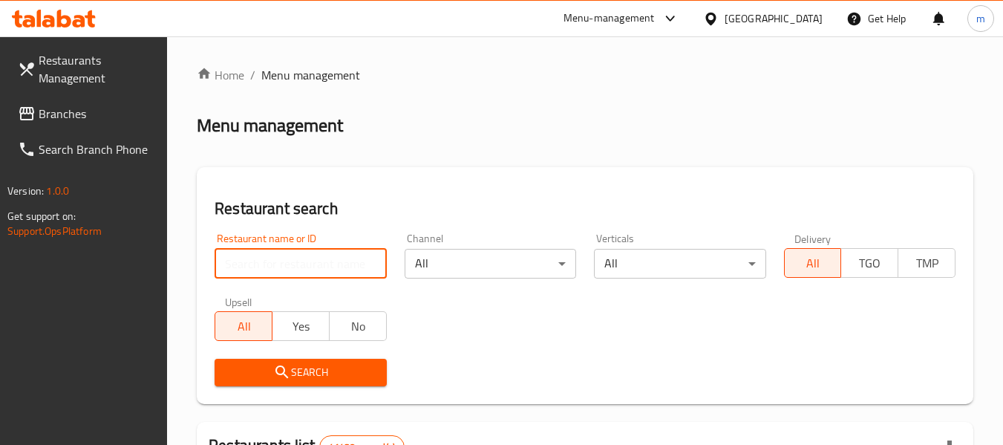
paste input "9903"
type input "9903"
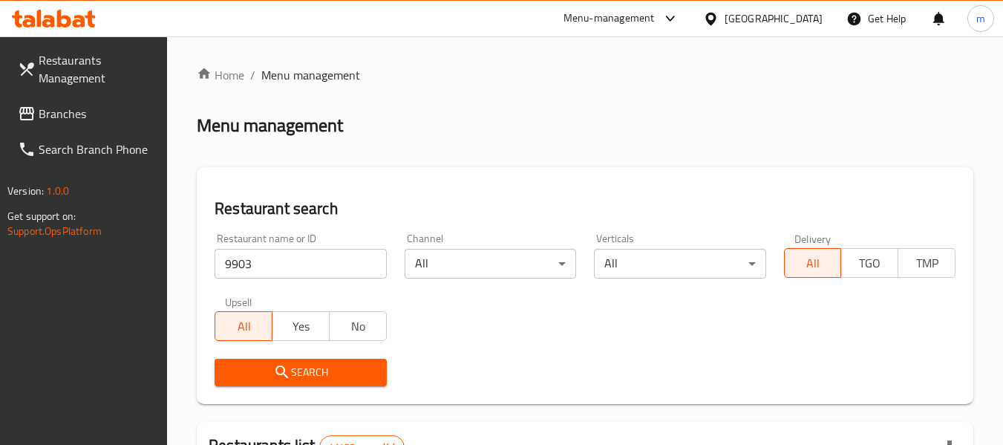
click at [305, 376] on span "Search" at bounding box center [301, 372] width 148 height 19
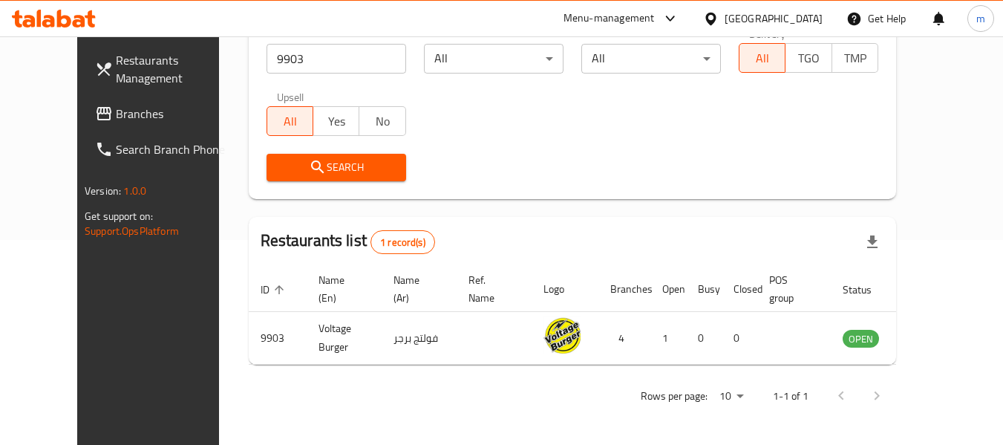
scroll to position [205, 0]
click at [714, 14] on icon at bounding box center [711, 18] width 10 height 13
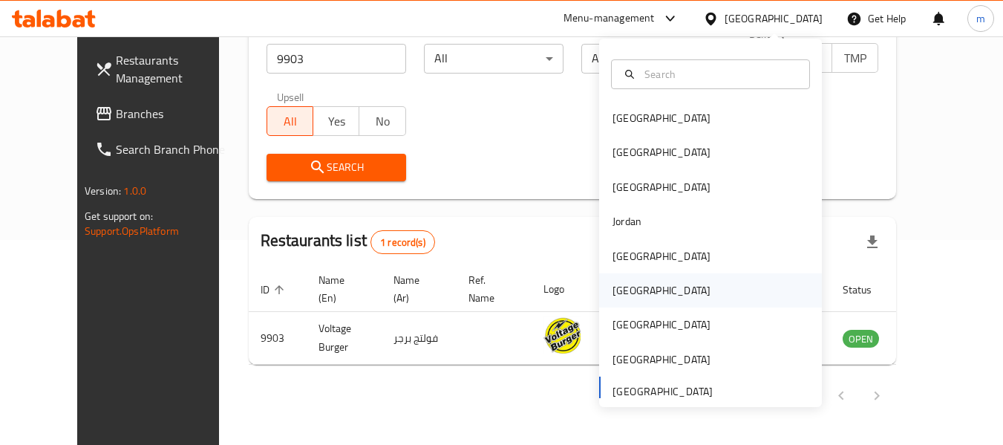
click at [614, 287] on div "[GEOGRAPHIC_DATA]" at bounding box center [662, 290] width 98 height 16
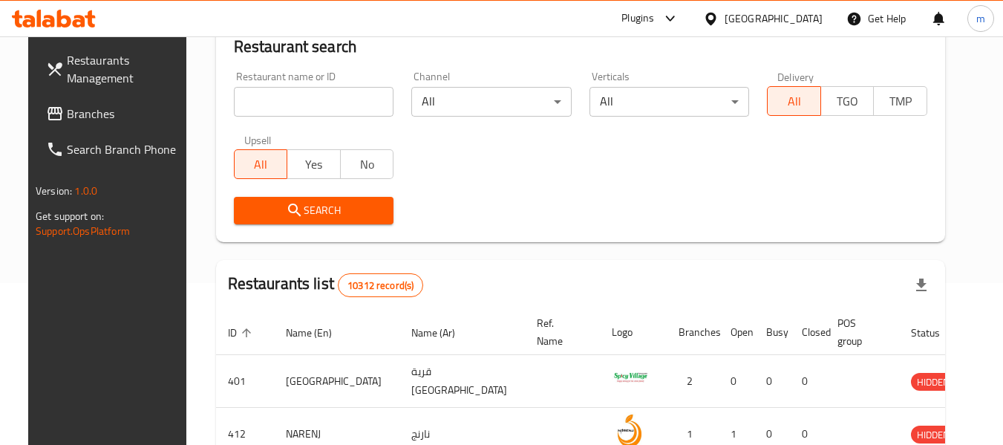
scroll to position [205, 0]
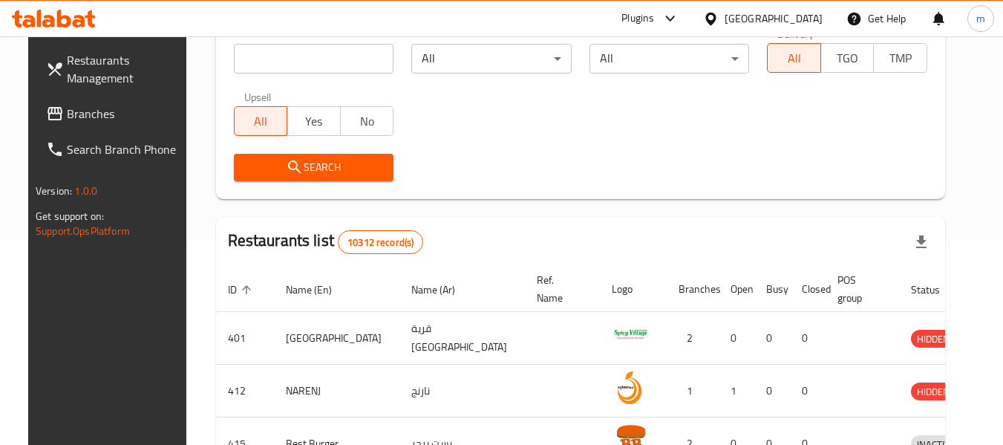
click at [76, 111] on span "Branches" at bounding box center [125, 114] width 117 height 18
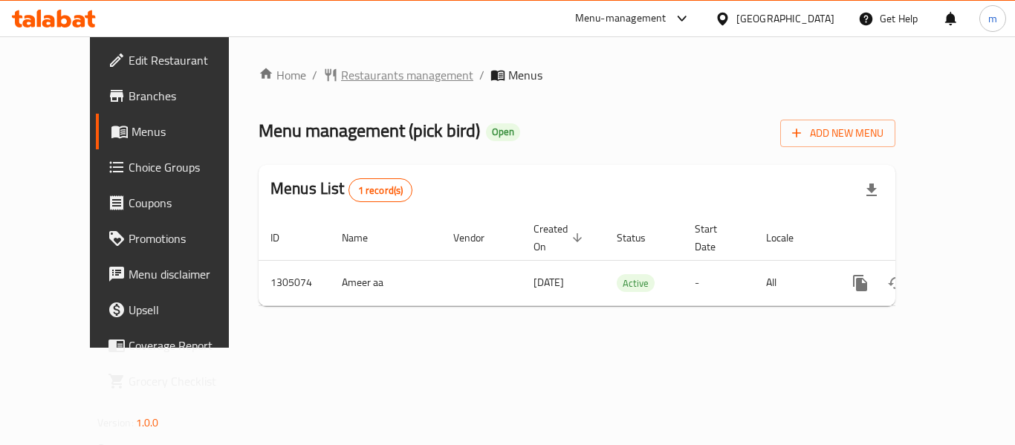
click at [343, 77] on span "Restaurants management" at bounding box center [407, 75] width 132 height 18
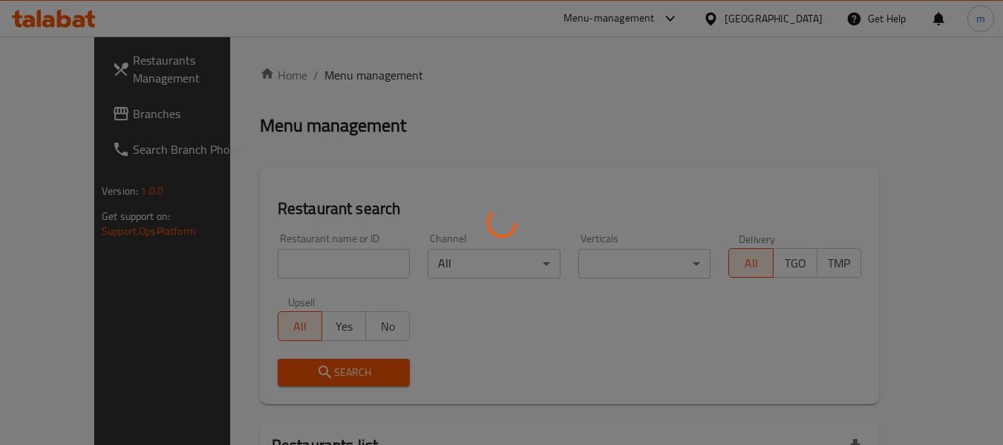
click at [325, 284] on div at bounding box center [501, 222] width 1003 height 445
click at [281, 268] on div at bounding box center [501, 222] width 1003 height 445
click at [280, 267] on div at bounding box center [501, 222] width 1003 height 445
click at [277, 266] on div at bounding box center [501, 222] width 1003 height 445
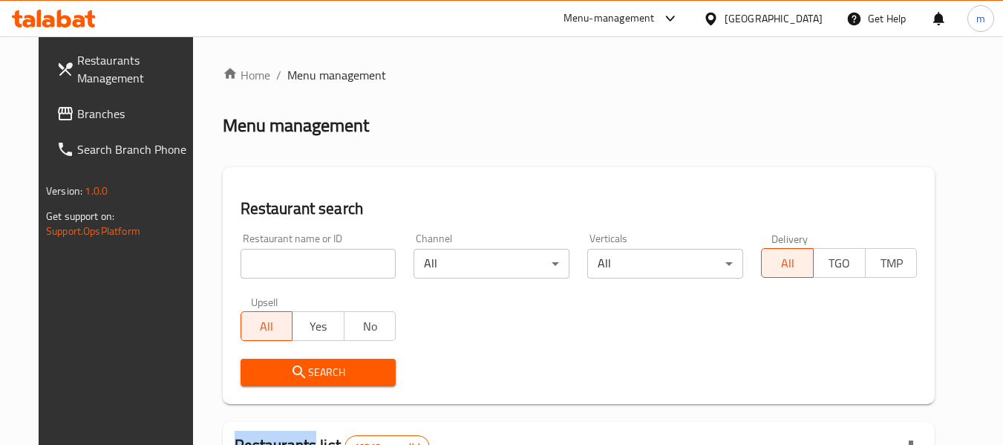
click at [279, 264] on div at bounding box center [501, 222] width 1003 height 445
click at [279, 264] on input "search" at bounding box center [319, 264] width 156 height 30
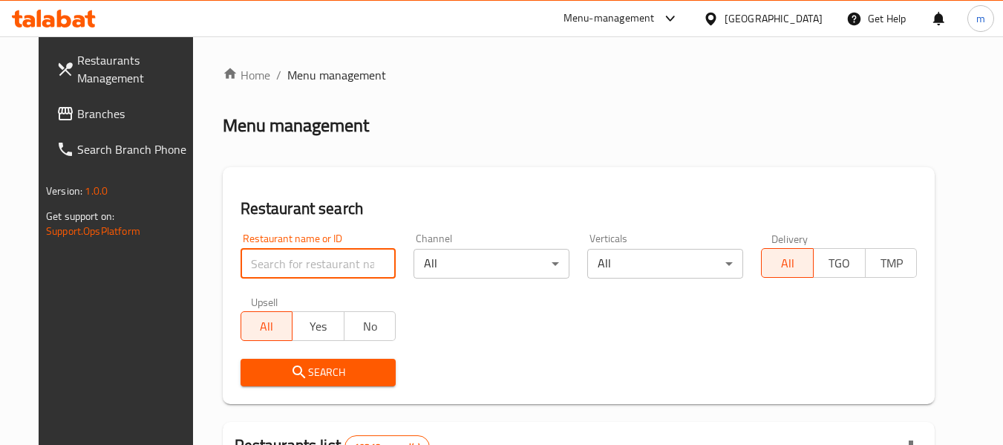
paste input "703540"
type input "703540"
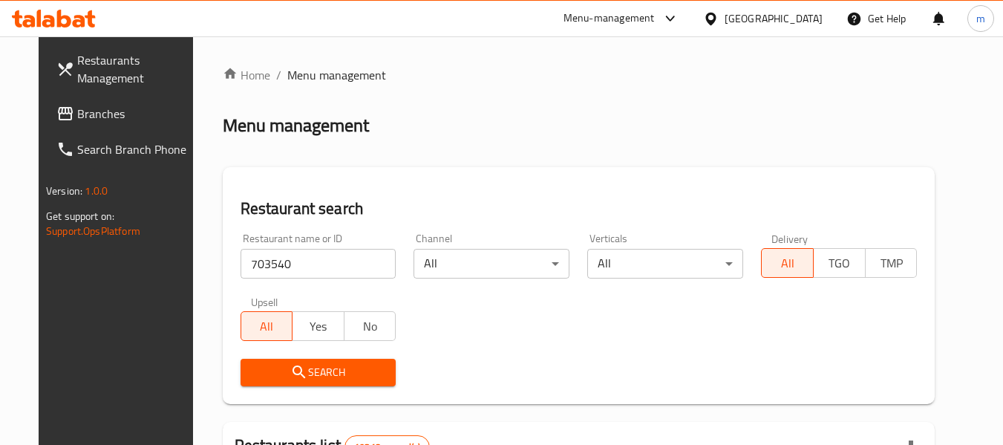
drag, startPoint x: 316, startPoint y: 377, endPoint x: 324, endPoint y: 375, distance: 8.5
click at [316, 377] on span "Search" at bounding box center [319, 372] width 132 height 19
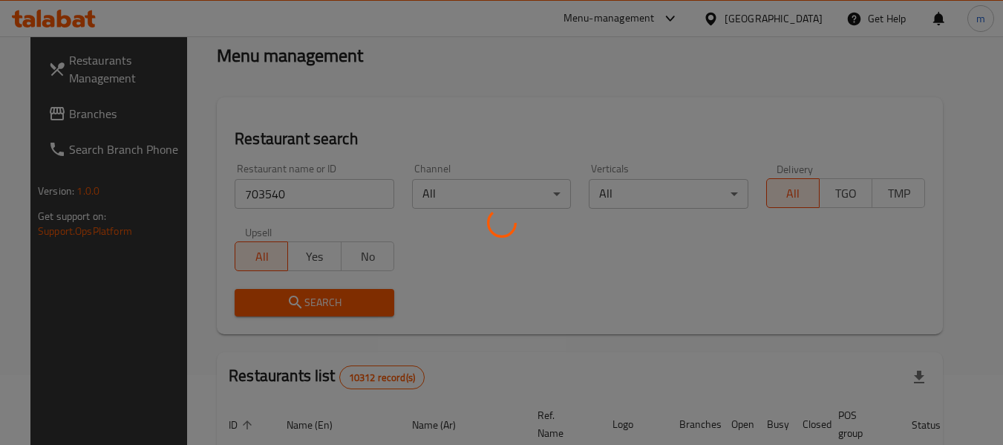
scroll to position [149, 0]
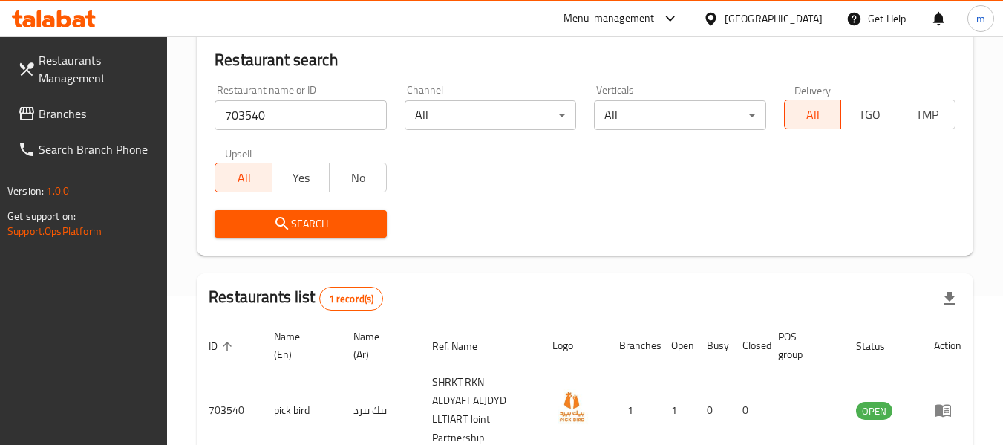
click at [719, 18] on icon at bounding box center [711, 19] width 16 height 16
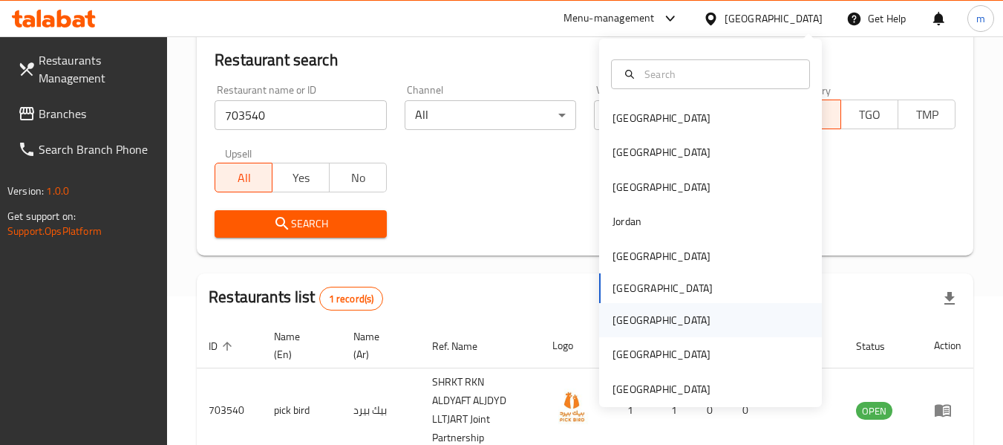
click at [619, 320] on div "[GEOGRAPHIC_DATA]" at bounding box center [662, 320] width 98 height 16
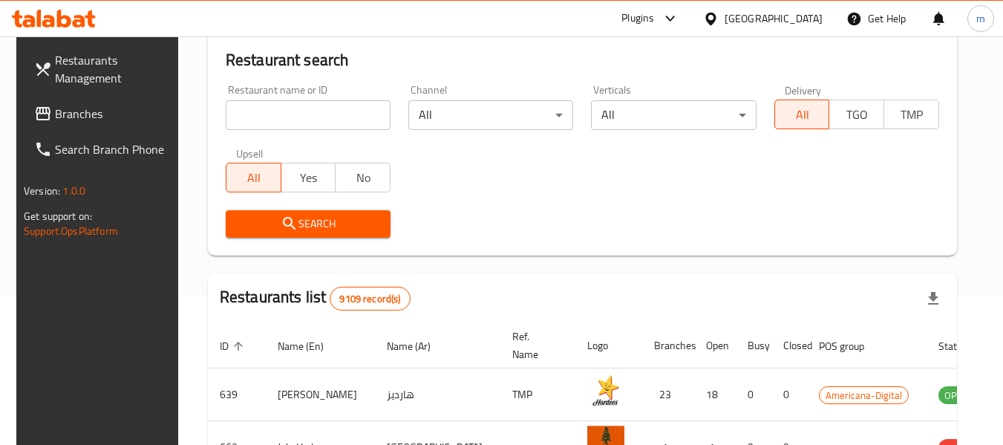
click at [97, 113] on span "Branches" at bounding box center [113, 114] width 117 height 18
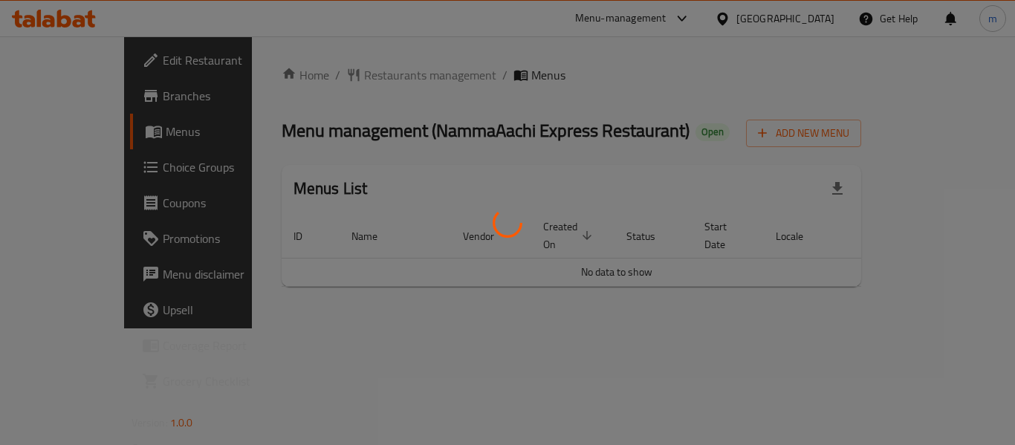
click at [338, 76] on div at bounding box center [507, 222] width 1015 height 445
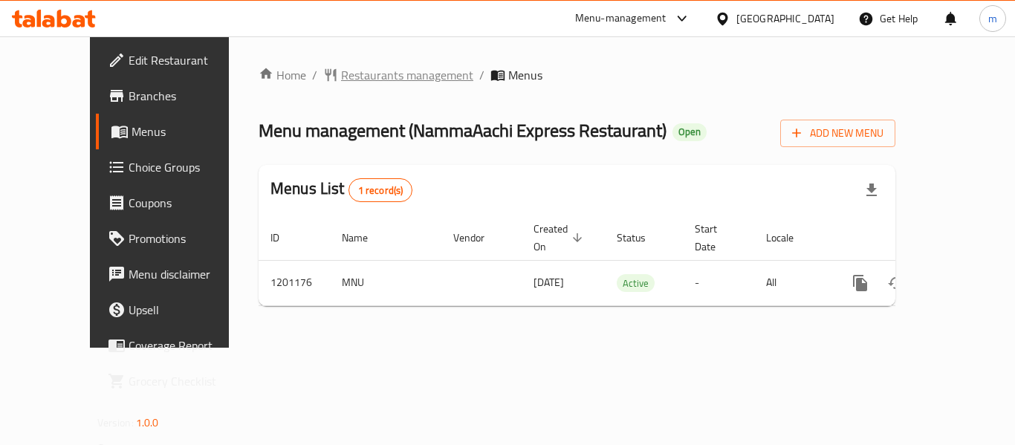
click at [345, 76] on span "Restaurants management" at bounding box center [407, 75] width 132 height 18
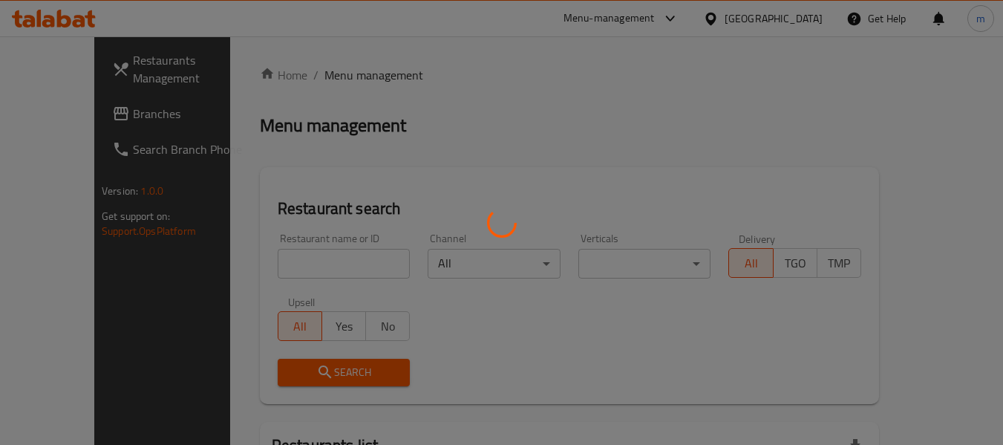
click at [268, 273] on div at bounding box center [501, 222] width 1003 height 445
click at [261, 273] on div at bounding box center [501, 222] width 1003 height 445
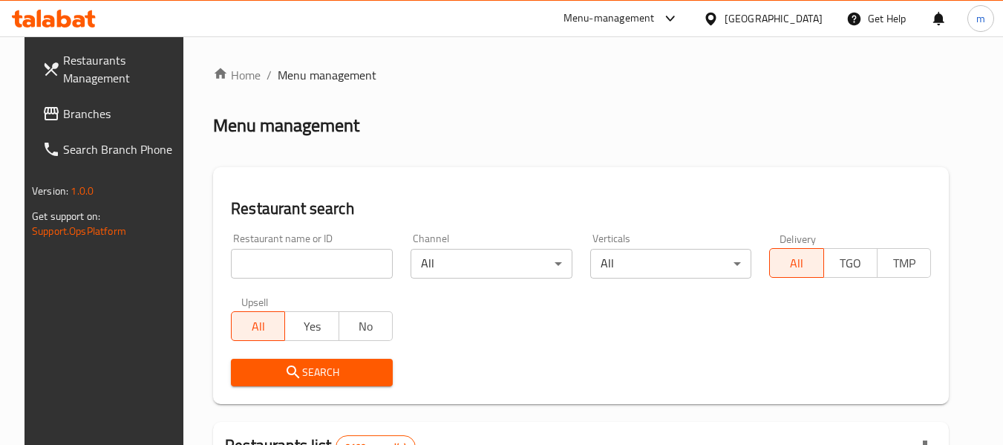
click at [259, 270] on div at bounding box center [501, 222] width 1003 height 445
click at [259, 265] on input "search" at bounding box center [312, 264] width 162 height 30
click at [260, 264] on input "search" at bounding box center [312, 264] width 162 height 30
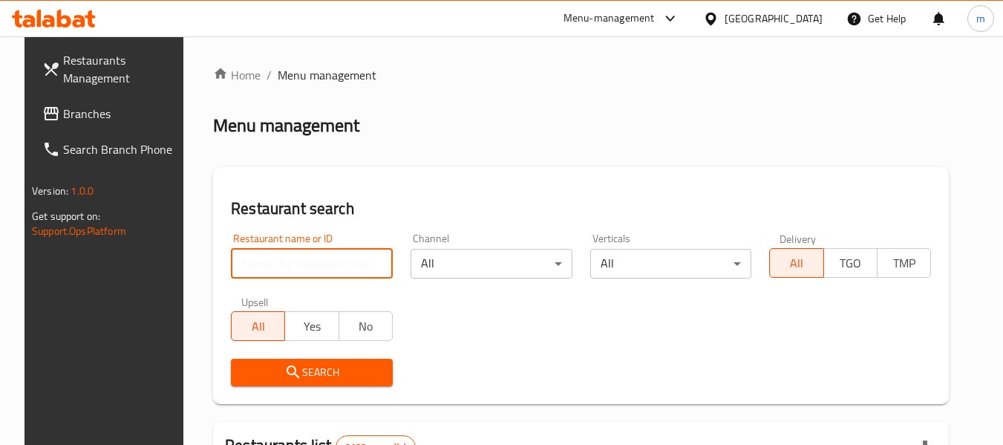
paste input "668829"
type input "668829"
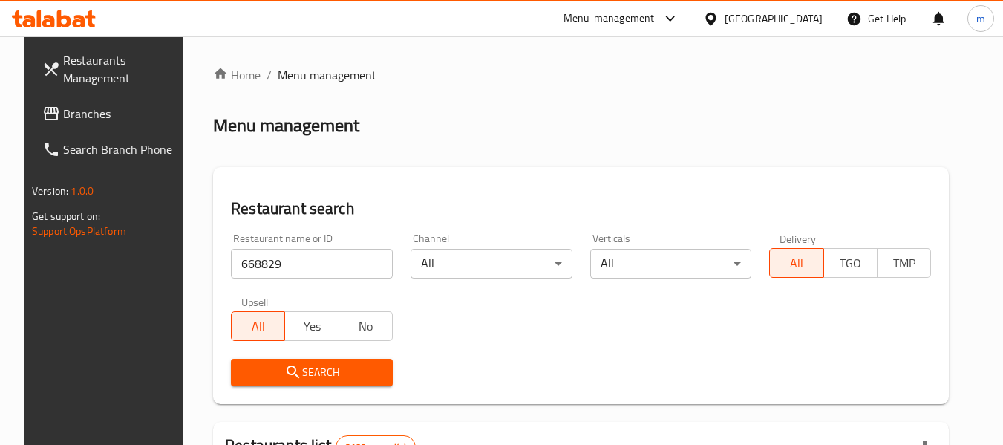
click at [288, 372] on icon "submit" at bounding box center [293, 372] width 18 height 18
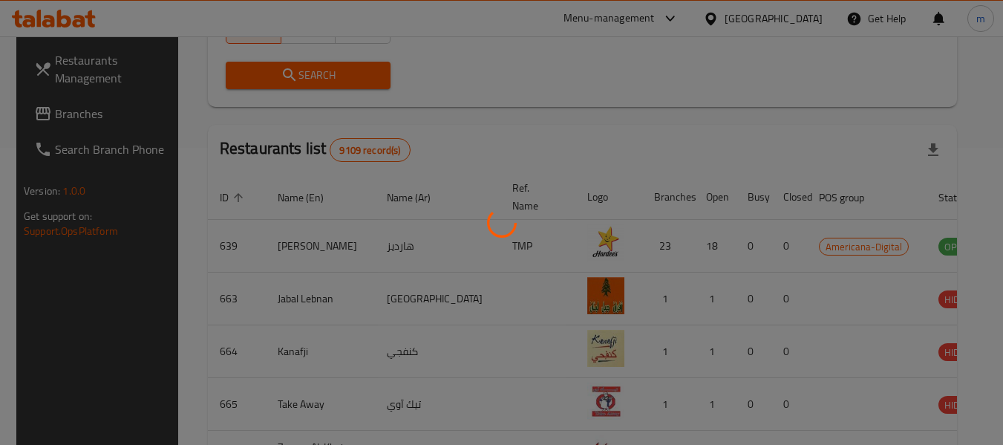
scroll to position [218, 0]
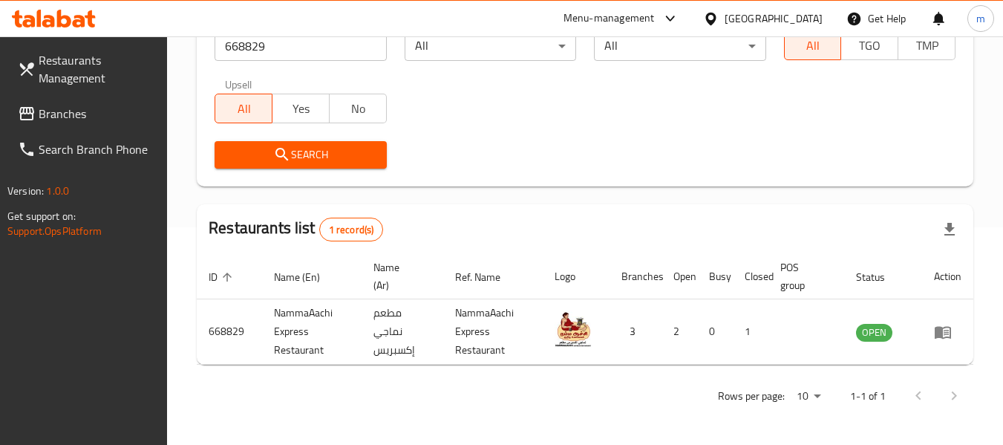
click at [43, 117] on span "Branches" at bounding box center [97, 114] width 117 height 18
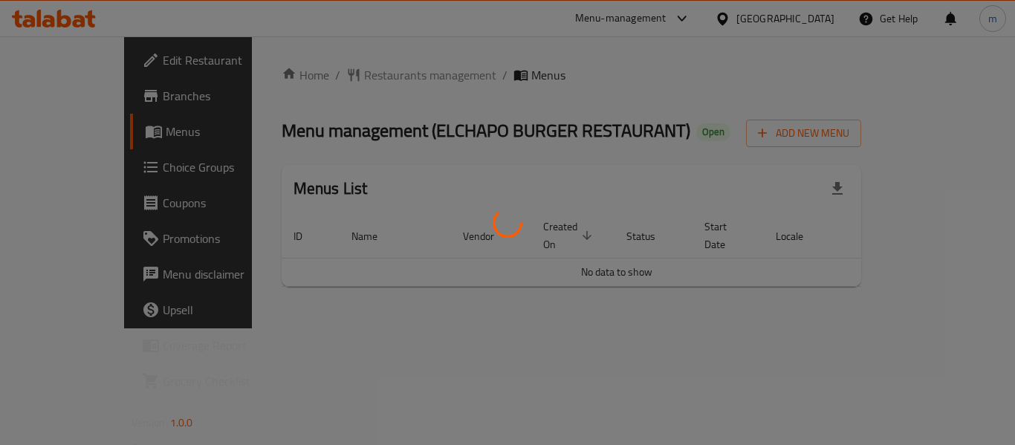
click at [361, 74] on div at bounding box center [507, 222] width 1015 height 445
click at [328, 74] on div at bounding box center [507, 222] width 1015 height 445
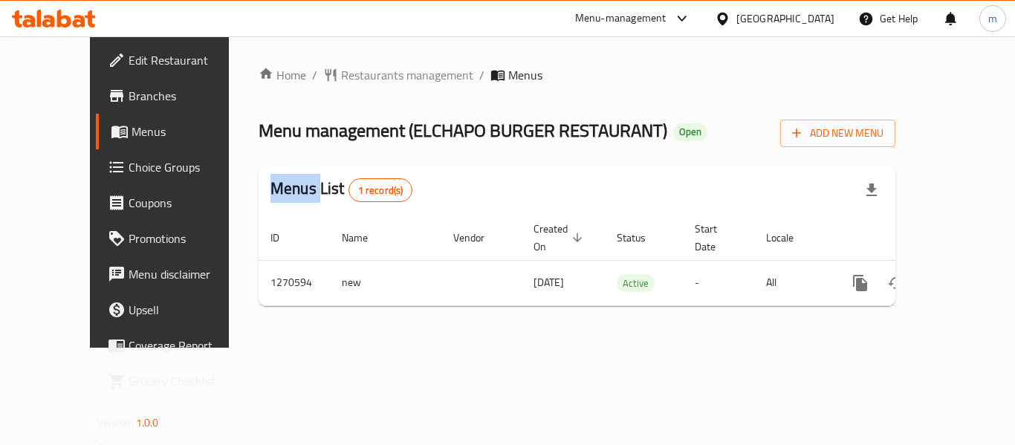
click at [328, 74] on div at bounding box center [507, 222] width 1015 height 445
click at [341, 74] on span "Restaurants management" at bounding box center [407, 75] width 132 height 18
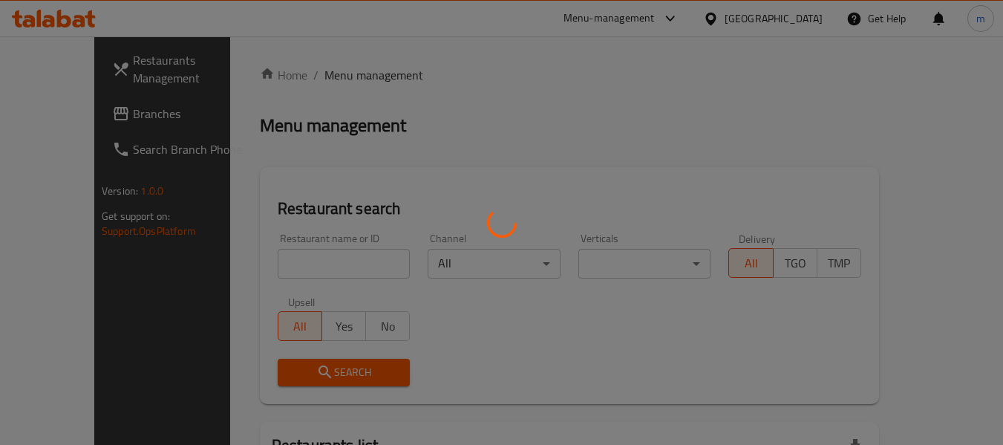
click at [245, 280] on div at bounding box center [501, 222] width 1003 height 445
click at [253, 260] on div at bounding box center [501, 222] width 1003 height 445
click at [253, 259] on div at bounding box center [501, 222] width 1003 height 445
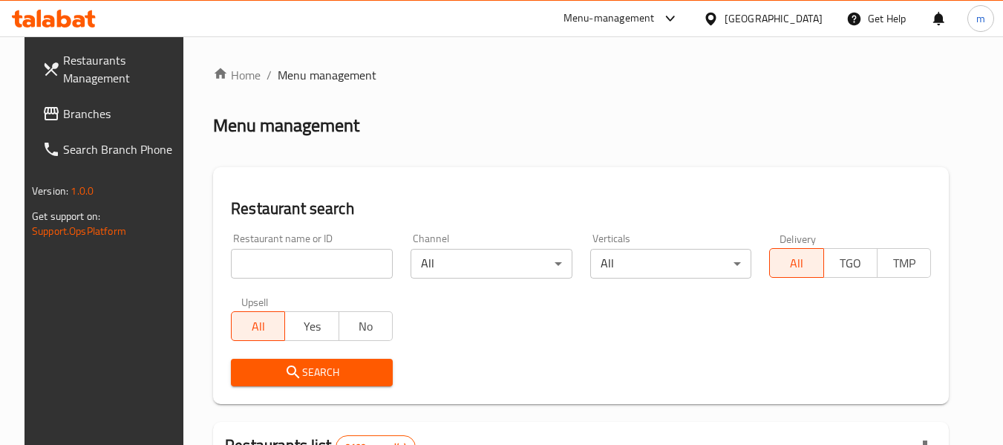
click at [256, 261] on input "search" at bounding box center [312, 264] width 162 height 30
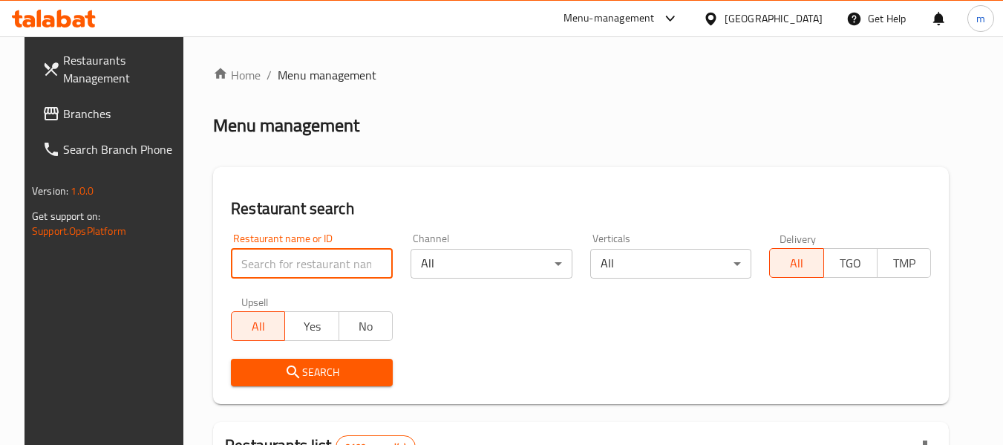
click at [256, 261] on input "search" at bounding box center [312, 264] width 162 height 30
paste input "689269"
type input "689269"
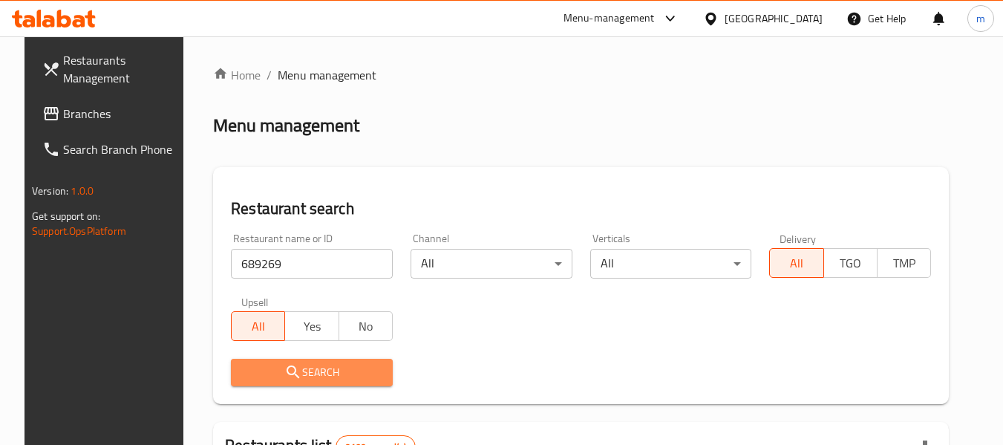
click at [287, 371] on icon "submit" at bounding box center [293, 371] width 13 height 13
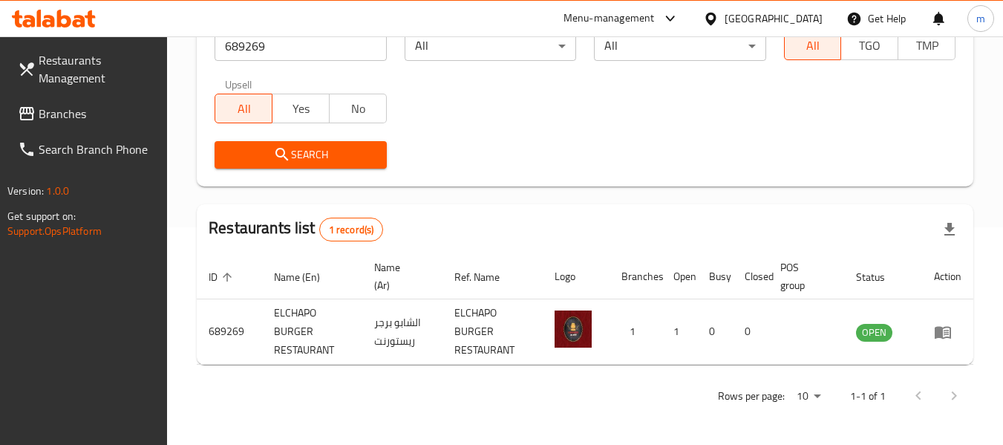
scroll to position [218, 0]
drag, startPoint x: 789, startPoint y: 11, endPoint x: 830, endPoint y: 117, distance: 114.1
click at [719, 11] on icon at bounding box center [711, 19] width 16 height 16
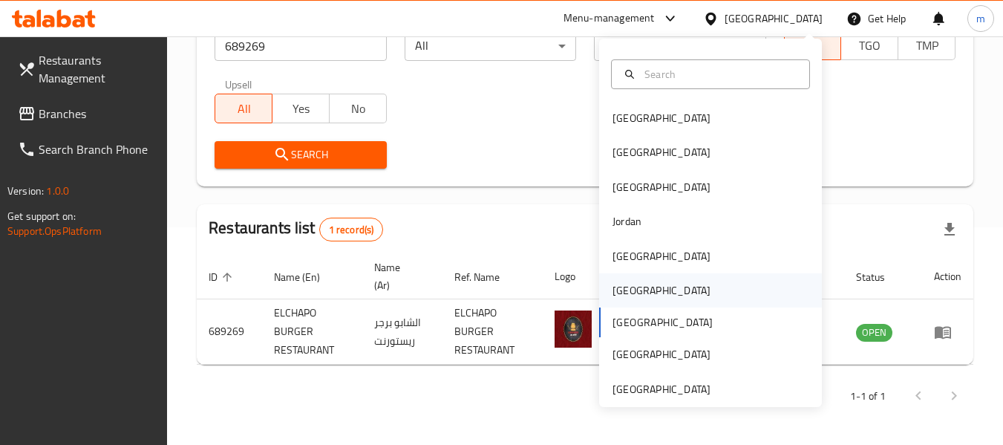
click at [617, 290] on div "[GEOGRAPHIC_DATA]" at bounding box center [662, 290] width 98 height 16
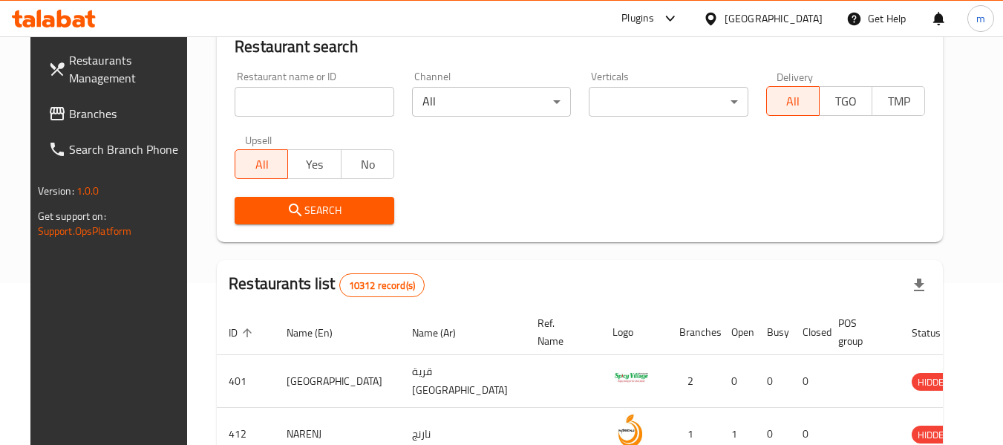
scroll to position [218, 0]
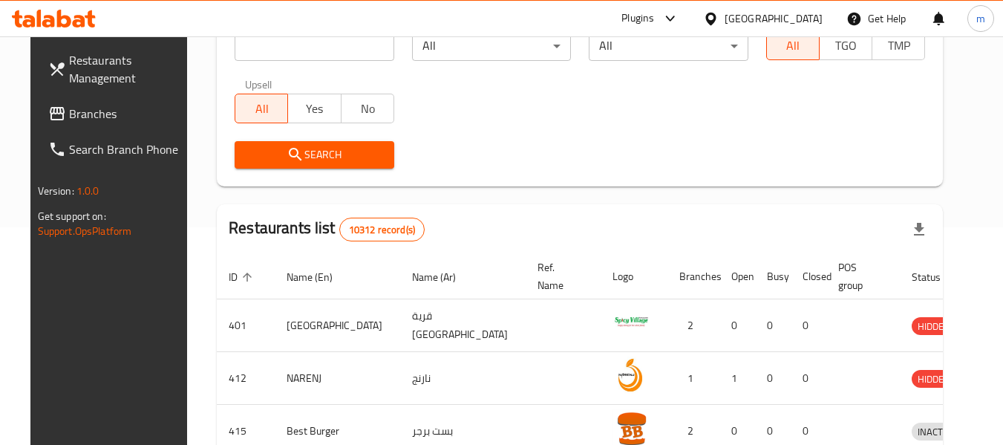
click at [69, 110] on span "Branches" at bounding box center [127, 114] width 117 height 18
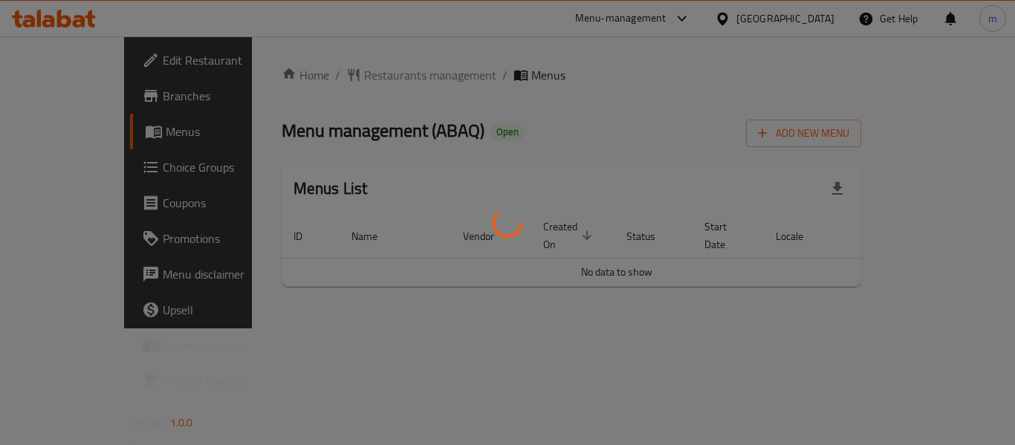
click at [359, 78] on div at bounding box center [507, 222] width 1015 height 445
click at [357, 76] on div at bounding box center [507, 222] width 1015 height 445
click at [356, 76] on div at bounding box center [507, 222] width 1015 height 445
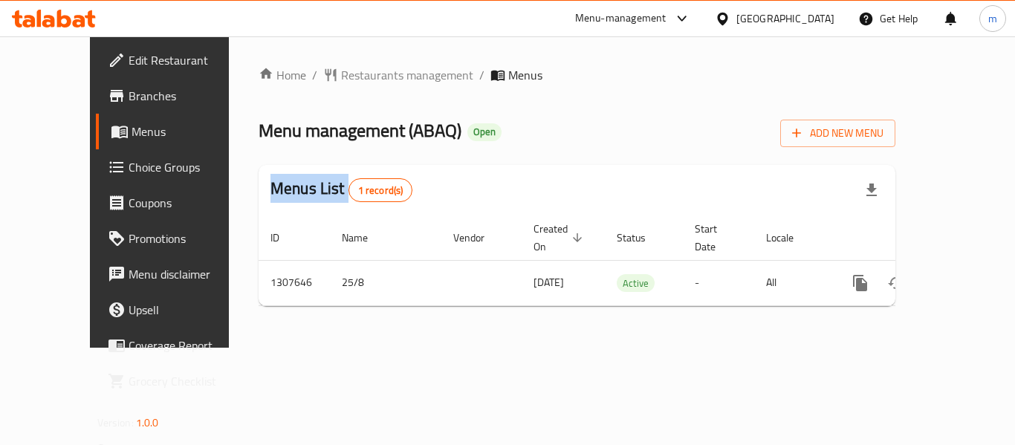
click at [356, 76] on div at bounding box center [507, 222] width 1015 height 445
click at [356, 76] on span "Restaurants management" at bounding box center [407, 75] width 132 height 18
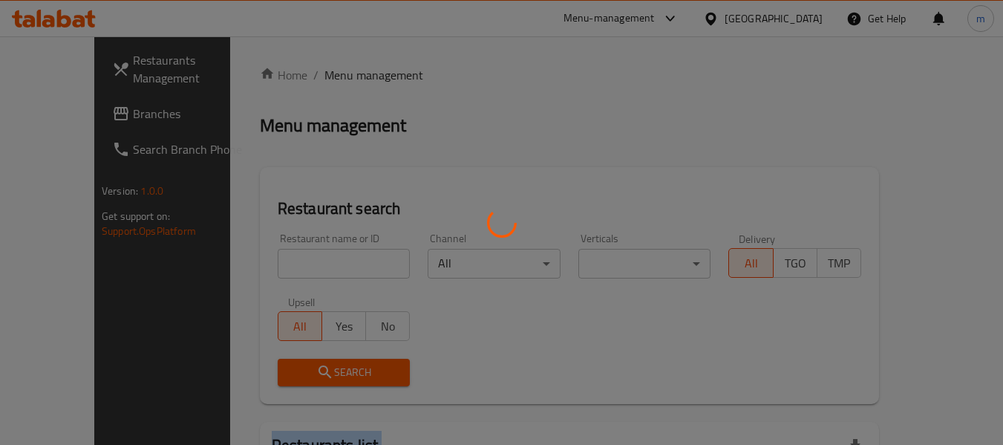
click at [356, 76] on div at bounding box center [501, 222] width 1003 height 445
click at [307, 271] on div at bounding box center [501, 222] width 1003 height 445
click at [267, 267] on div at bounding box center [501, 222] width 1003 height 445
click at [267, 265] on div at bounding box center [501, 222] width 1003 height 445
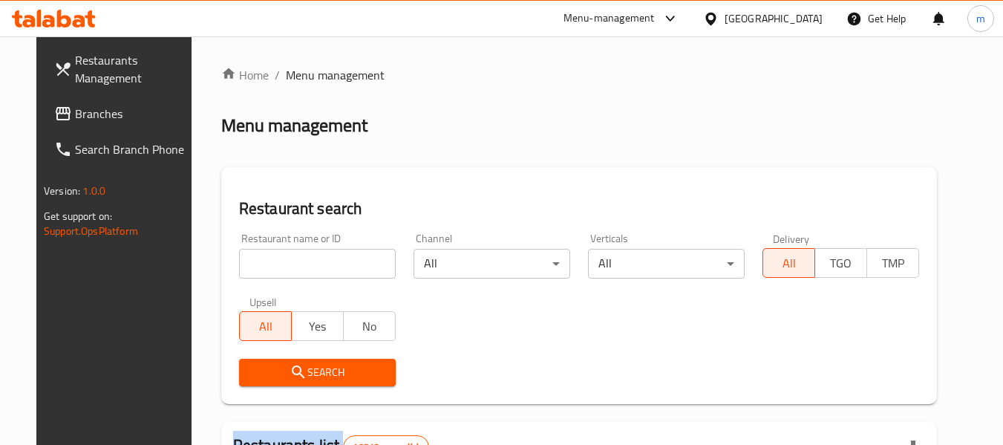
click at [267, 265] on div at bounding box center [501, 222] width 1003 height 445
drag, startPoint x: 267, startPoint y: 265, endPoint x: 268, endPoint y: 257, distance: 8.3
click at [267, 265] on input "search" at bounding box center [317, 264] width 157 height 30
paste input "704573"
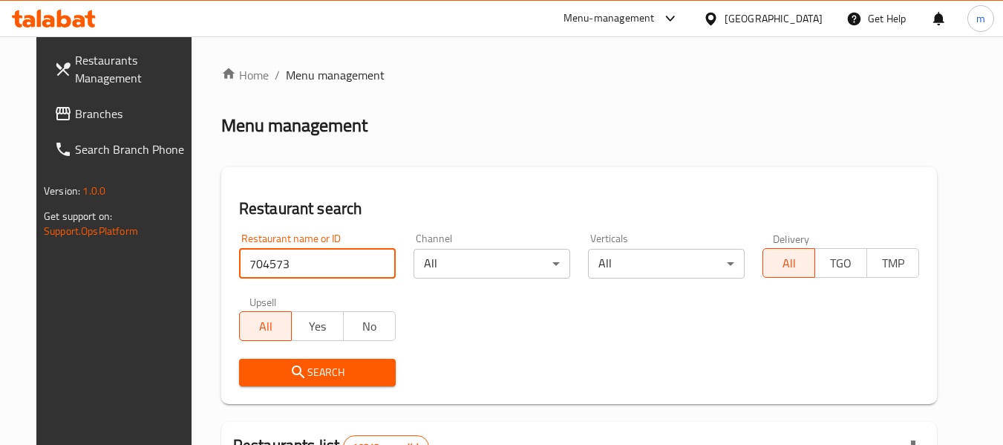
type input "704573"
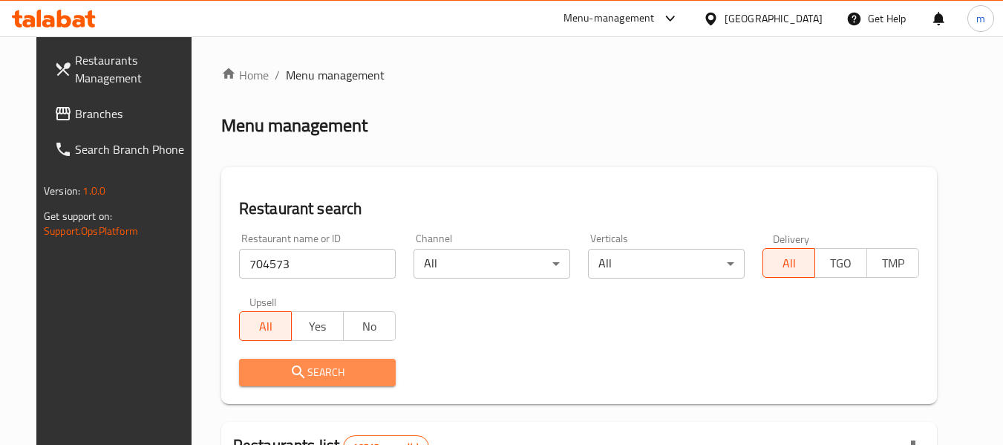
click at [279, 360] on button "Search" at bounding box center [317, 372] width 157 height 27
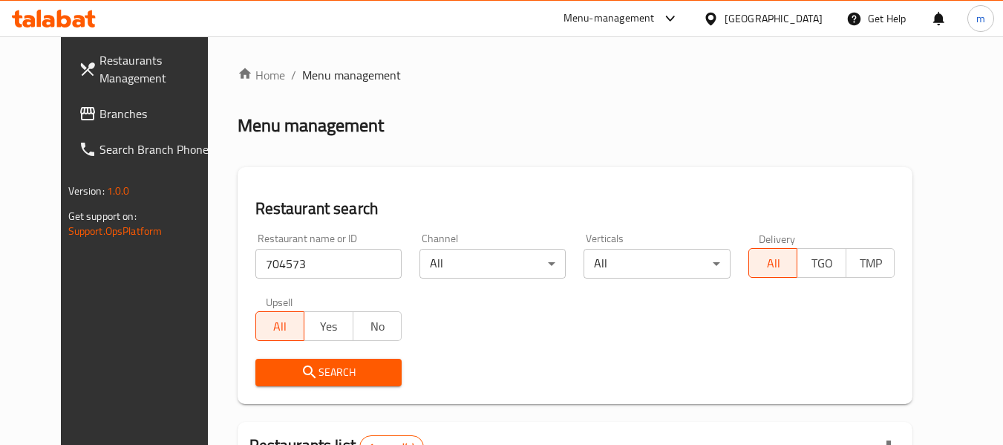
click at [716, 15] on icon at bounding box center [711, 18] width 10 height 13
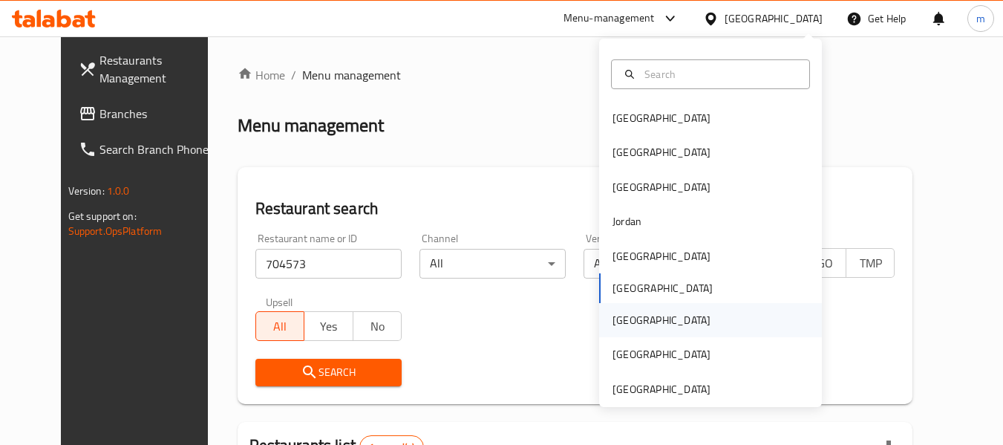
click at [613, 323] on div "Qatar" at bounding box center [662, 320] width 98 height 16
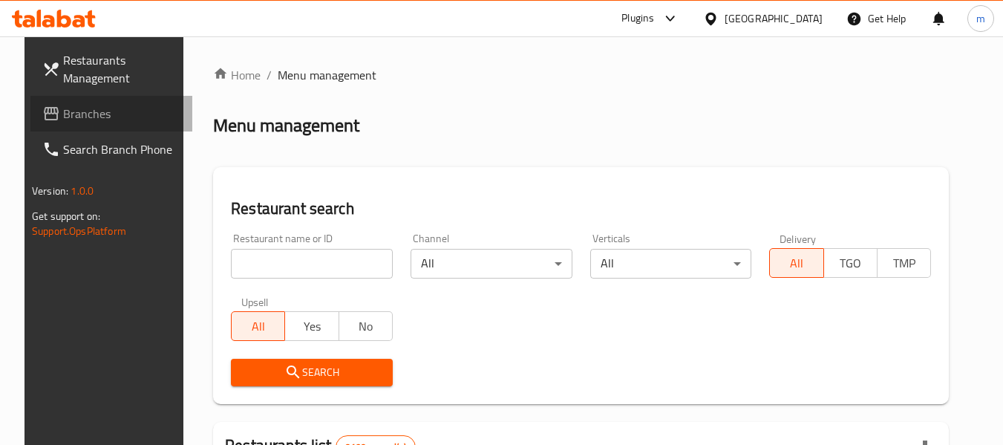
click at [88, 117] on span "Branches" at bounding box center [121, 114] width 117 height 18
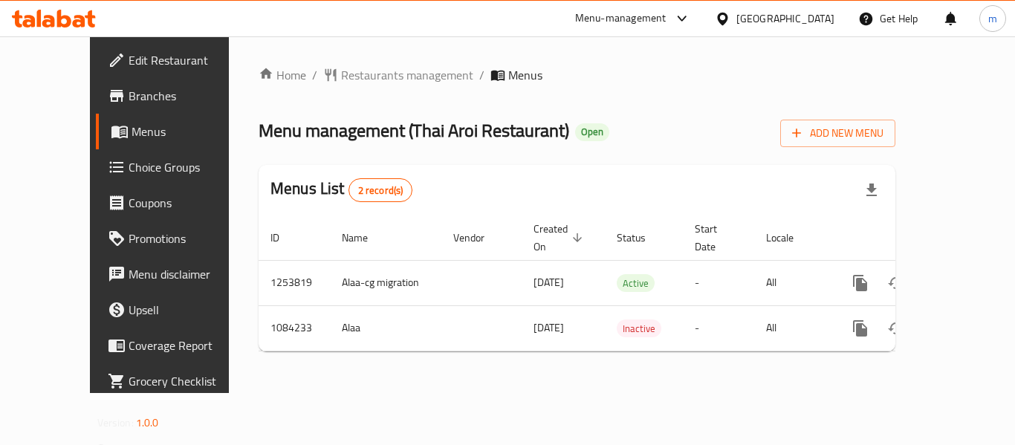
click at [323, 76] on div at bounding box center [507, 222] width 1015 height 445
click at [341, 76] on span "Restaurants management" at bounding box center [407, 75] width 132 height 18
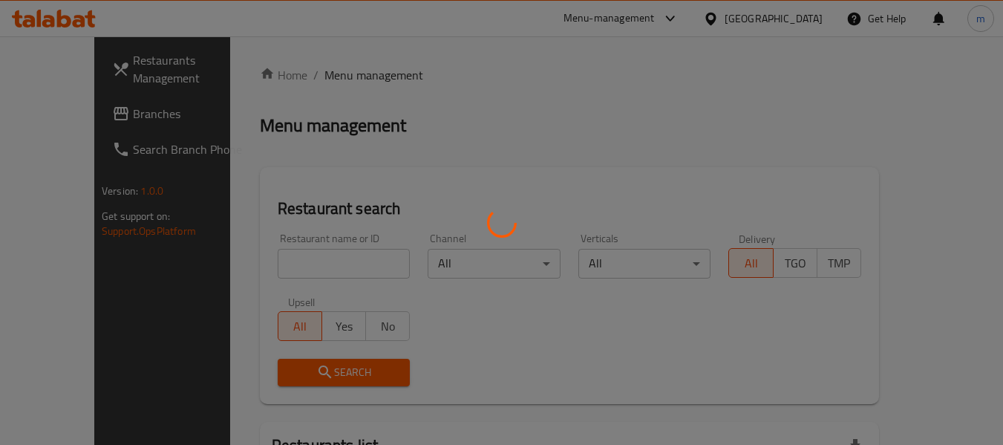
click at [276, 283] on div at bounding box center [501, 222] width 1003 height 445
click at [270, 269] on div at bounding box center [501, 222] width 1003 height 445
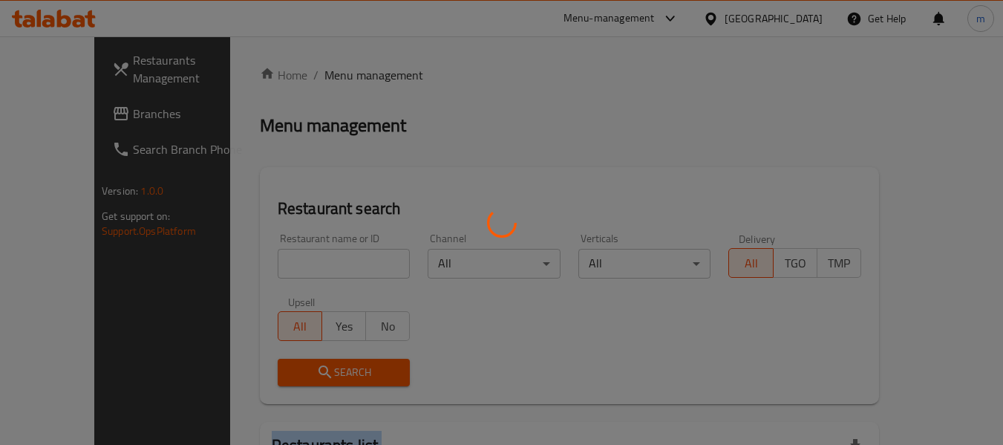
click at [270, 269] on div at bounding box center [501, 222] width 1003 height 445
click at [277, 264] on div at bounding box center [501, 222] width 1003 height 445
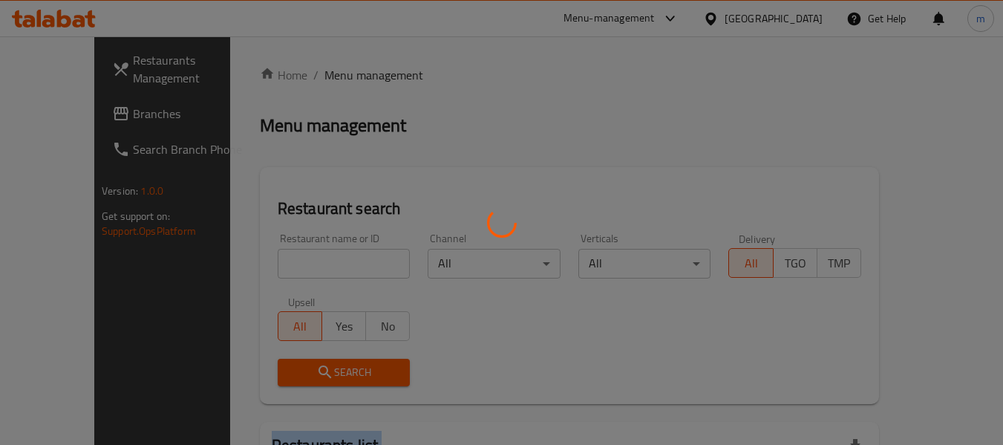
click at [277, 264] on div at bounding box center [501, 222] width 1003 height 445
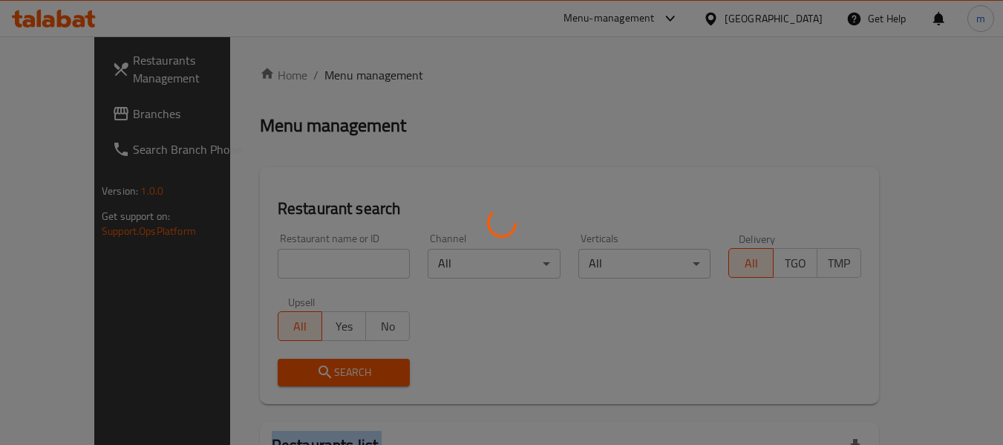
click at [277, 264] on div at bounding box center [501, 222] width 1003 height 445
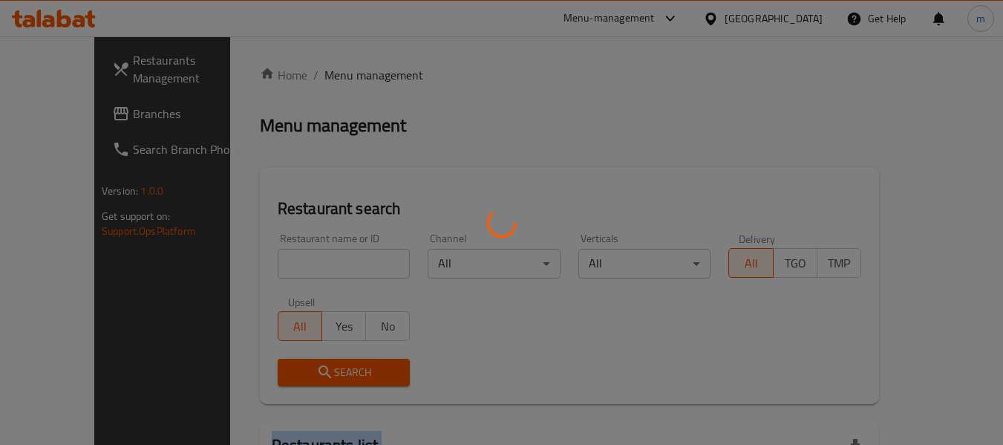
click at [277, 264] on div at bounding box center [501, 222] width 1003 height 445
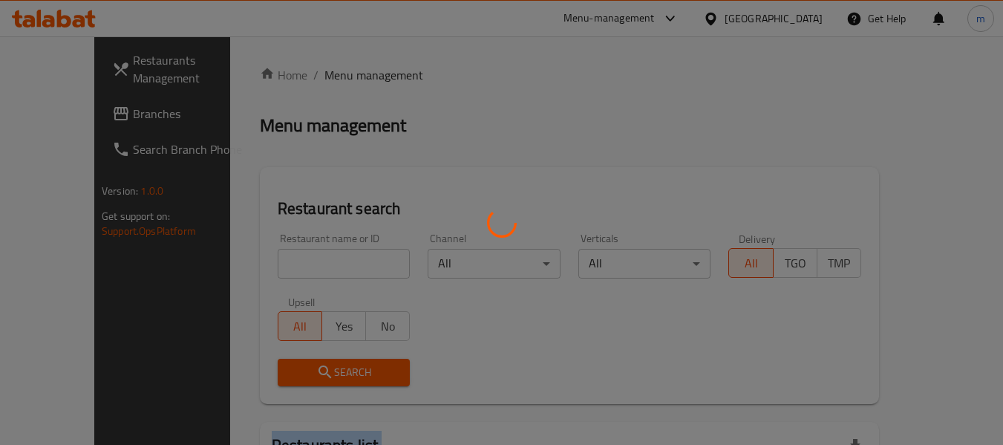
click at [277, 264] on div at bounding box center [501, 222] width 1003 height 445
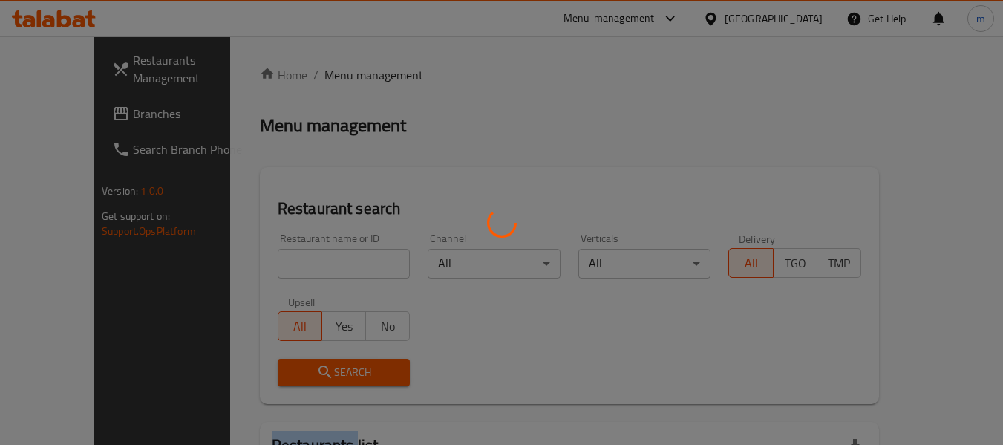
click at [277, 264] on div at bounding box center [501, 222] width 1003 height 445
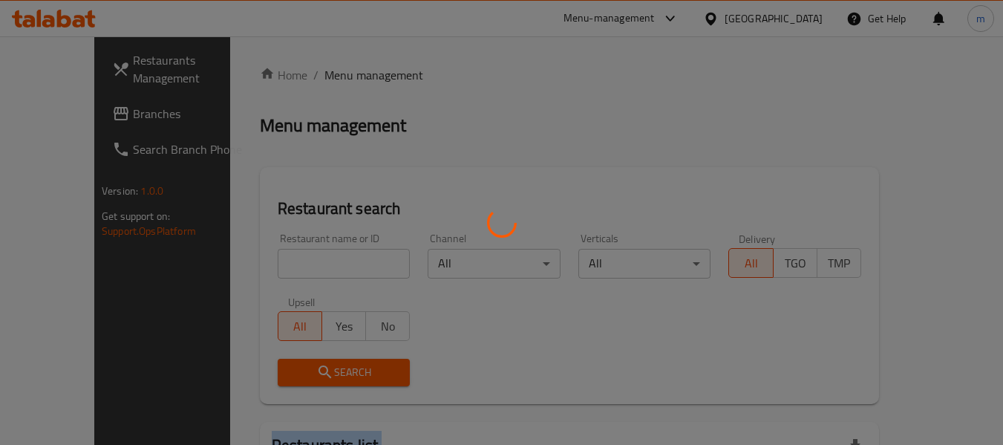
click at [277, 264] on div at bounding box center [501, 222] width 1003 height 445
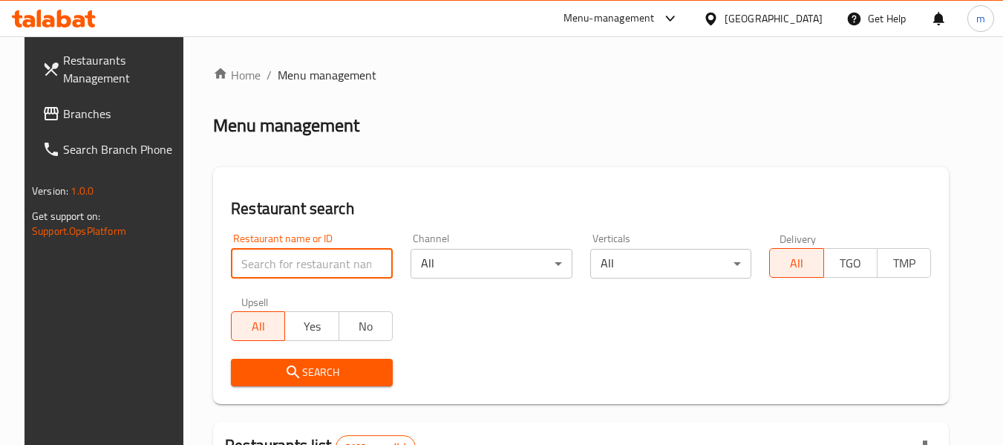
click at [277, 264] on input "search" at bounding box center [312, 264] width 162 height 30
paste input "664498"
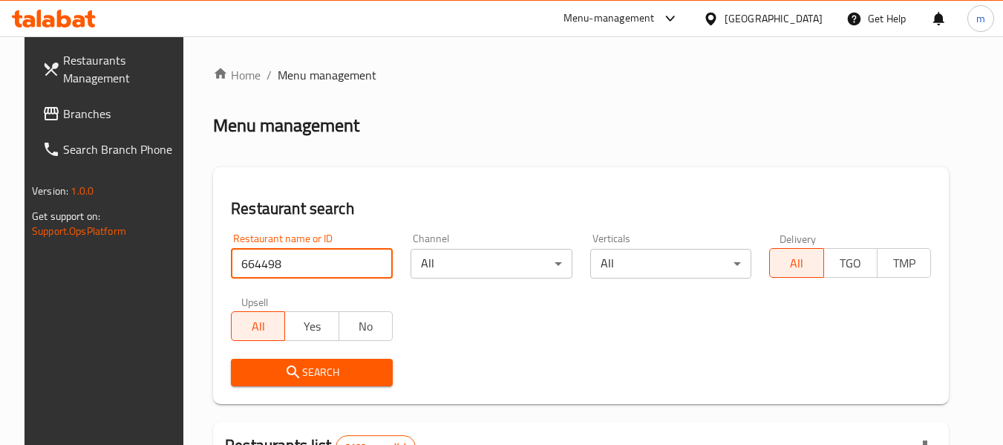
type input "664498"
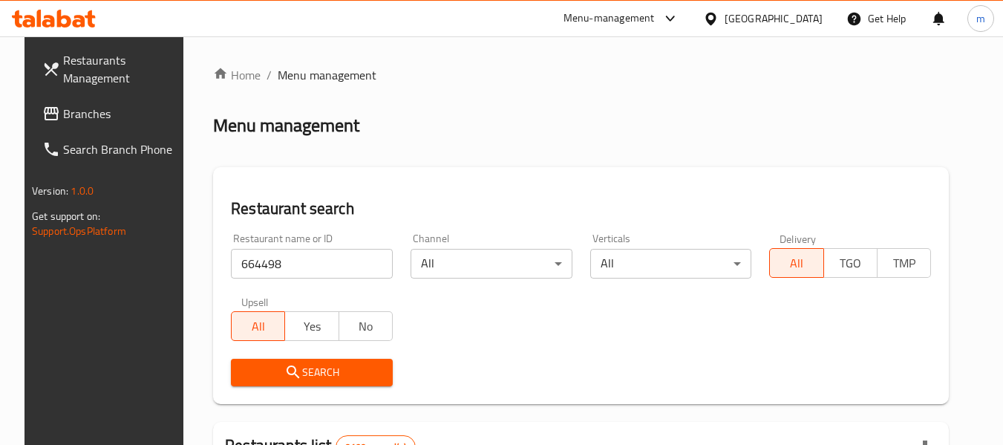
click at [298, 365] on span "Search" at bounding box center [312, 372] width 138 height 19
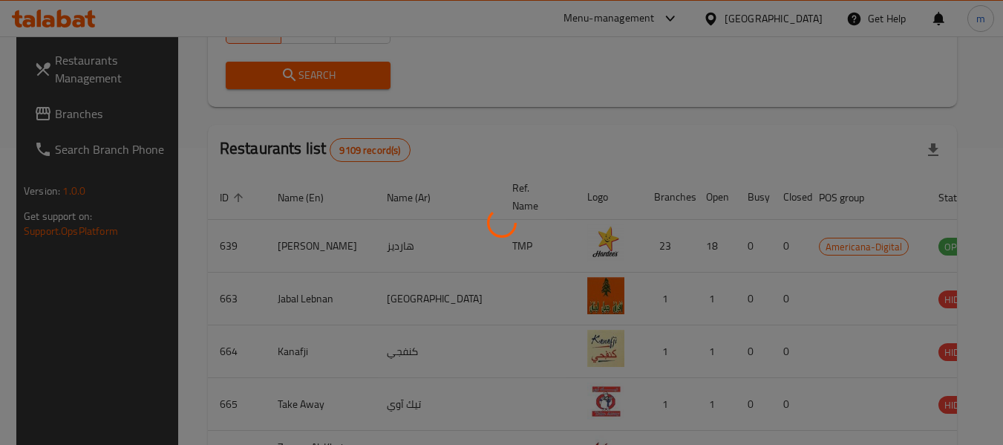
scroll to position [205, 0]
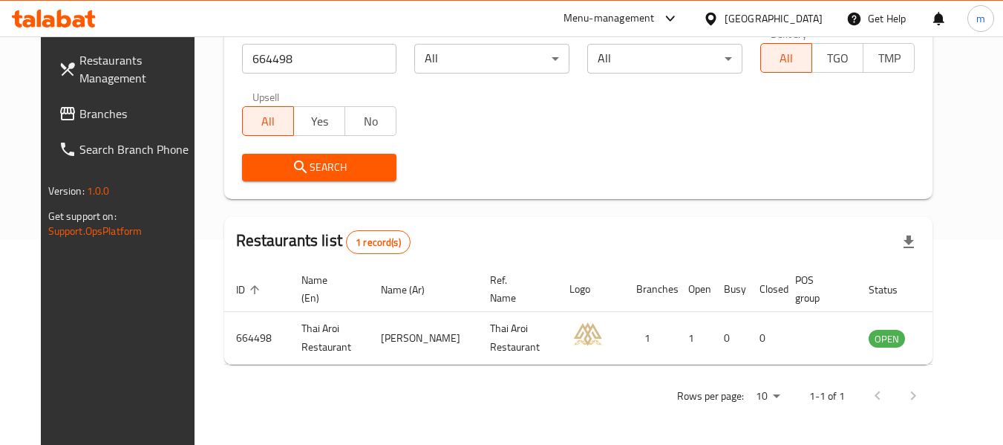
click at [716, 18] on icon at bounding box center [711, 18] width 10 height 13
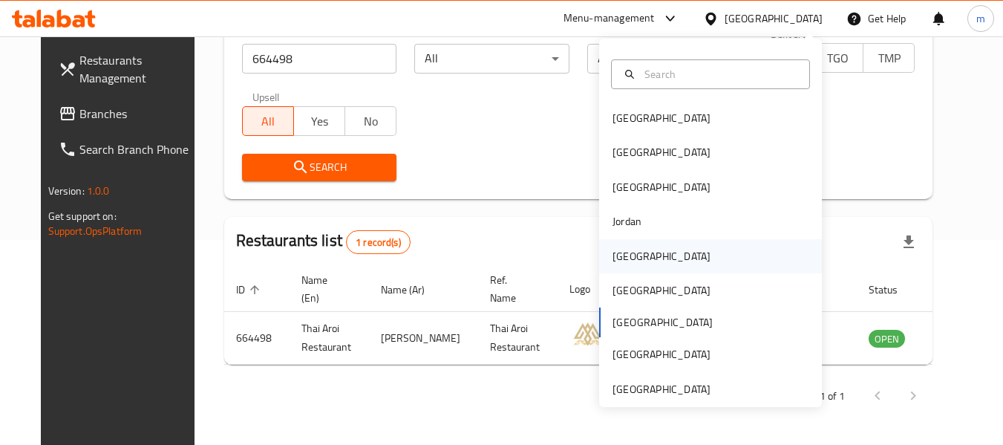
click at [613, 255] on div "Kuwait" at bounding box center [662, 256] width 98 height 16
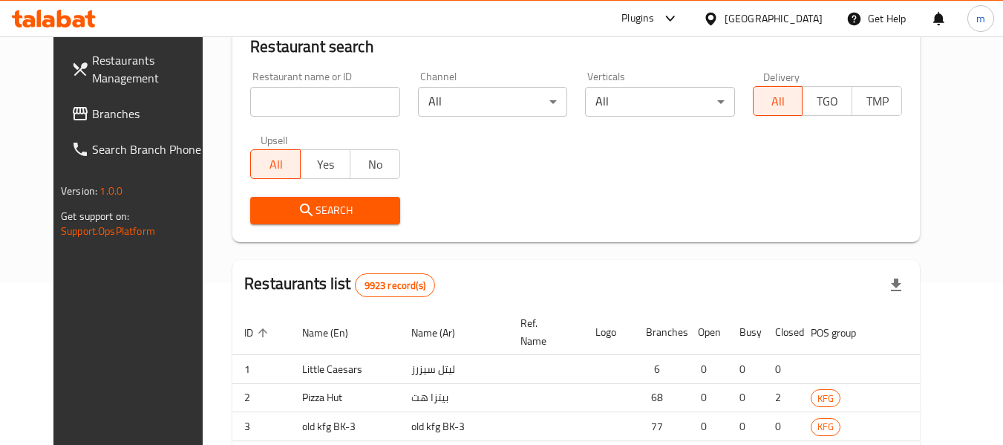
scroll to position [205, 0]
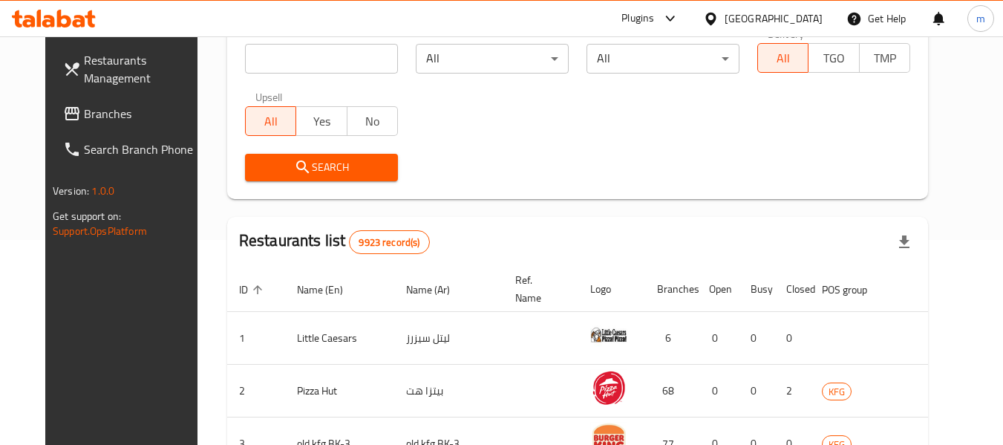
click at [84, 119] on span "Branches" at bounding box center [142, 114] width 117 height 18
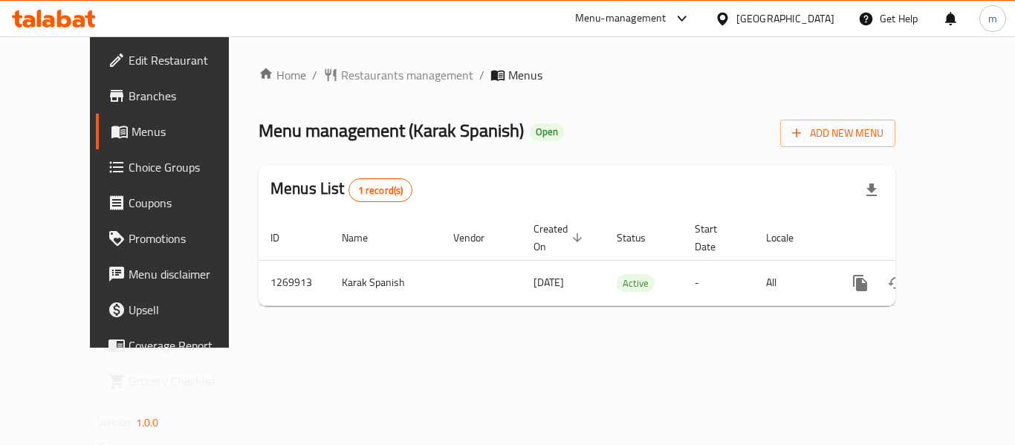
click at [365, 60] on div "Home / Restaurants management / Menus Menu management ( Karak Spanish ) Open Ad…" at bounding box center [577, 191] width 696 height 311
click at [353, 91] on div "Home / Restaurants management / Menus Menu management ( Karak Spanish ) Open Ad…" at bounding box center [576, 192] width 636 height 252
click at [352, 76] on span "Restaurants management" at bounding box center [407, 75] width 132 height 18
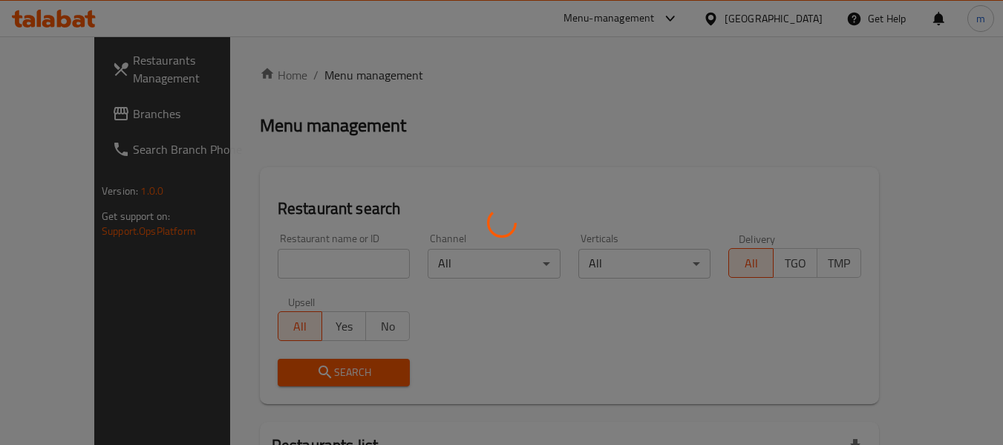
click at [289, 258] on div at bounding box center [501, 222] width 1003 height 445
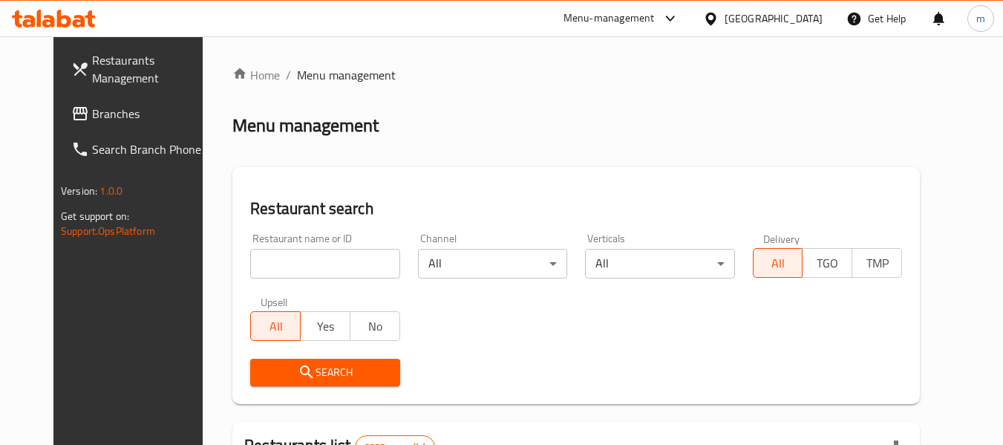
click at [290, 267] on input "search" at bounding box center [324, 264] width 149 height 30
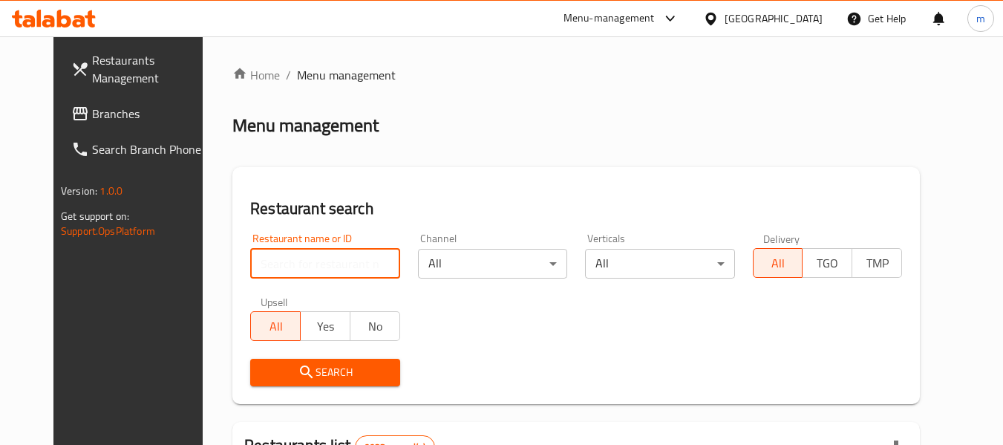
paste input "688901"
type input "688901"
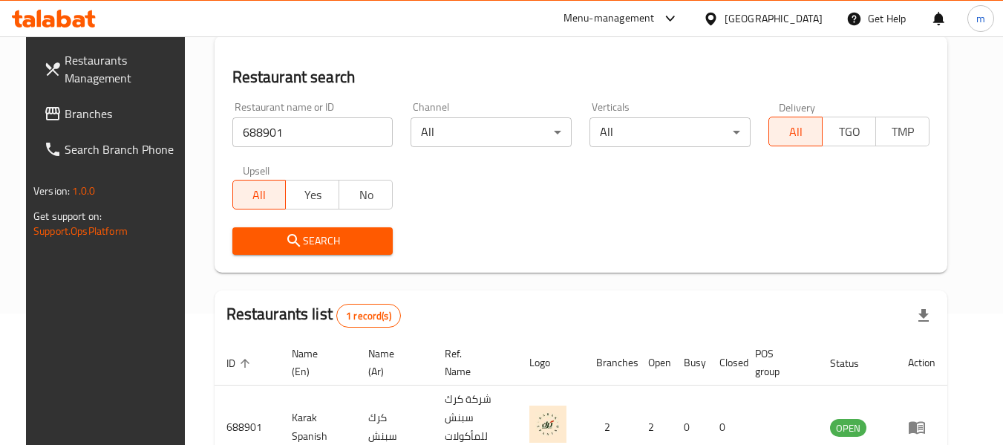
scroll to position [205, 0]
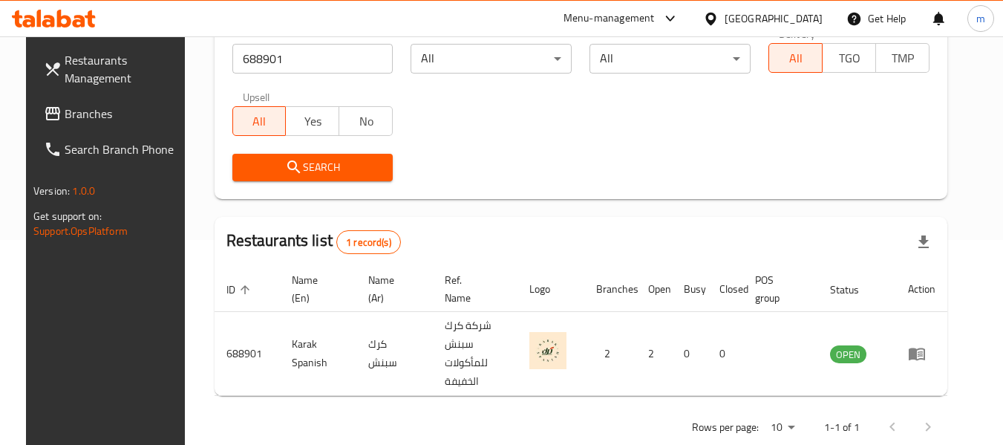
click at [719, 19] on icon at bounding box center [711, 19] width 16 height 16
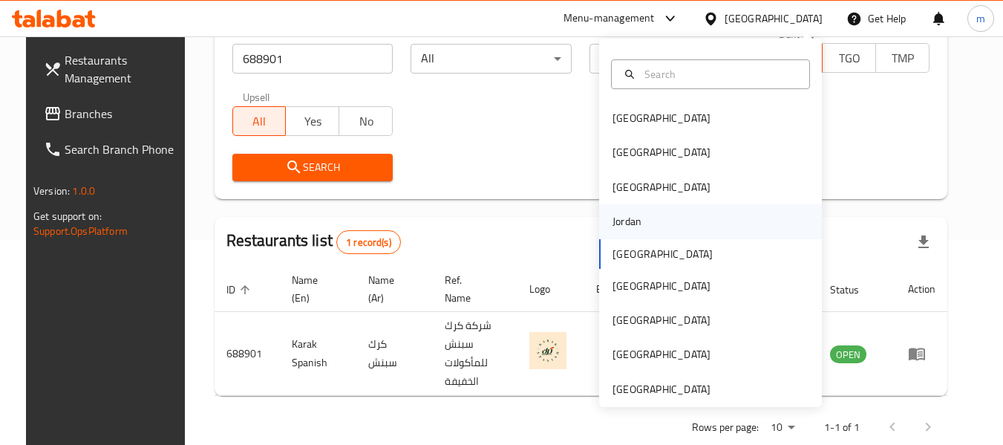
drag, startPoint x: 749, startPoint y: 181, endPoint x: 708, endPoint y: 233, distance: 66.6
drag, startPoint x: 708, startPoint y: 233, endPoint x: 634, endPoint y: 385, distance: 169.1
click at [634, 385] on div "[GEOGRAPHIC_DATA]" at bounding box center [662, 389] width 98 height 16
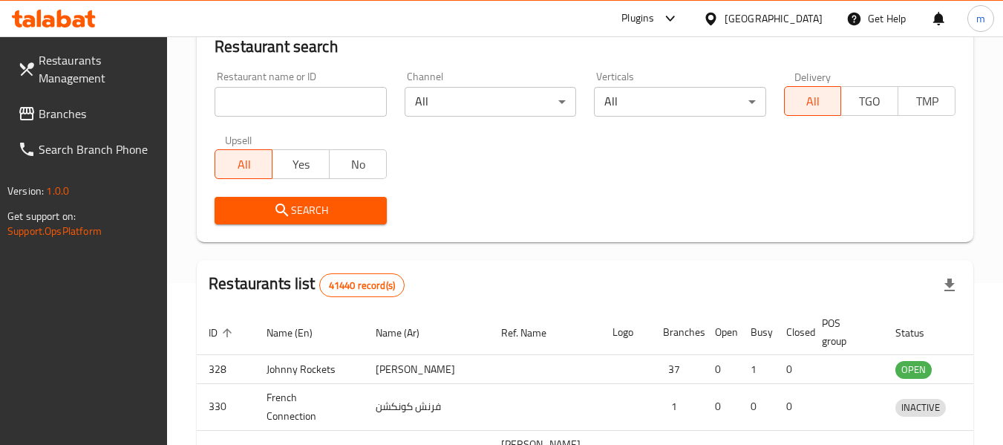
scroll to position [205, 0]
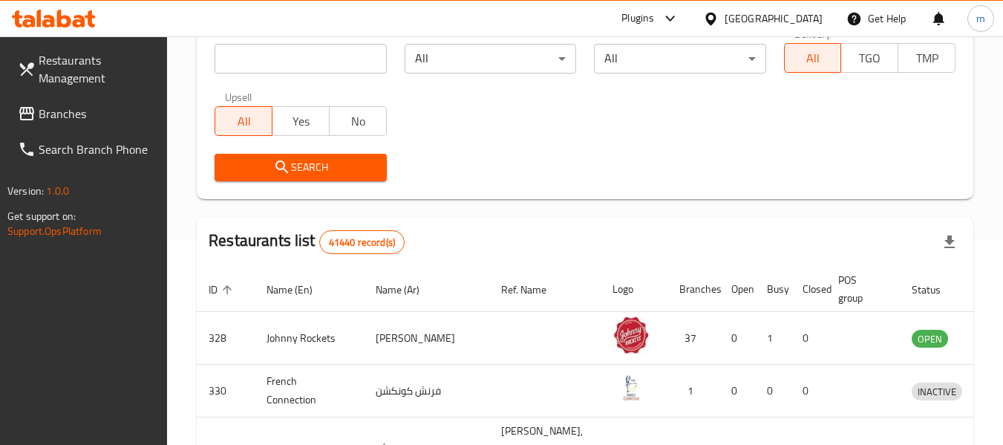
click at [65, 98] on link "Branches" at bounding box center [87, 114] width 162 height 36
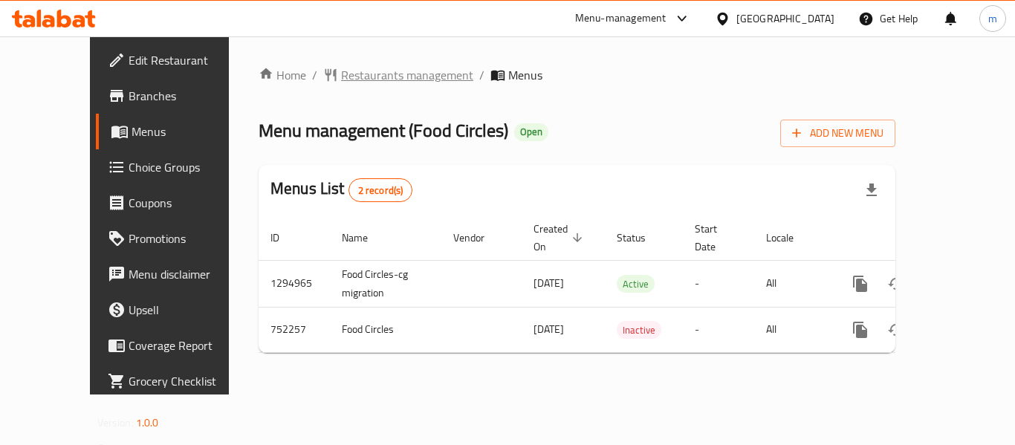
click at [341, 74] on span "Restaurants management" at bounding box center [407, 75] width 132 height 18
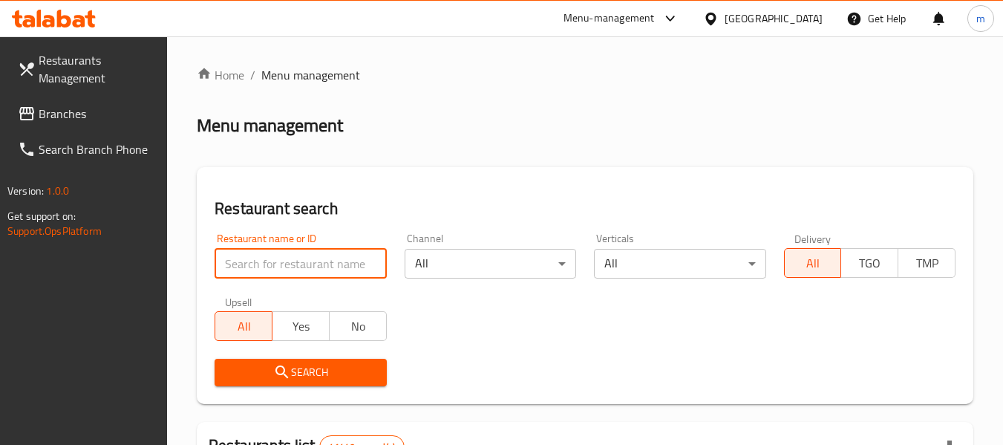
click at [271, 269] on input "search" at bounding box center [301, 264] width 172 height 30
click at [273, 267] on input "search" at bounding box center [301, 264] width 172 height 30
paste input "649164"
type input "649164"
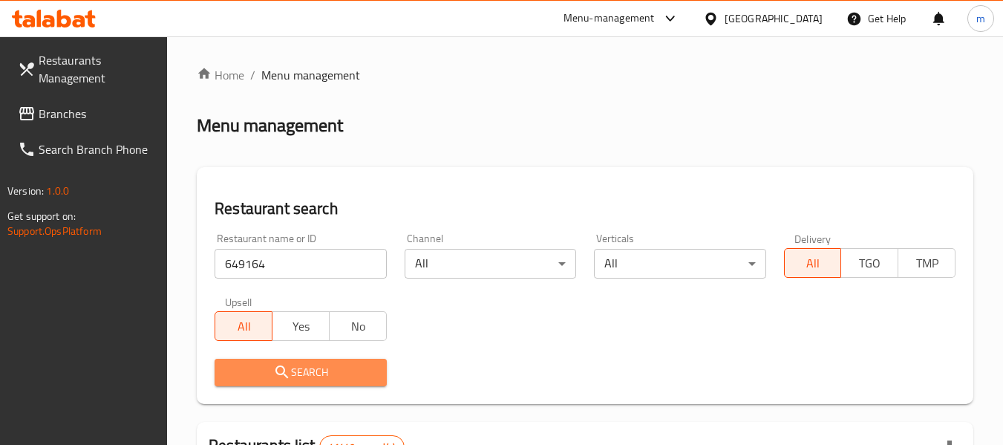
click at [310, 368] on span "Search" at bounding box center [301, 372] width 148 height 19
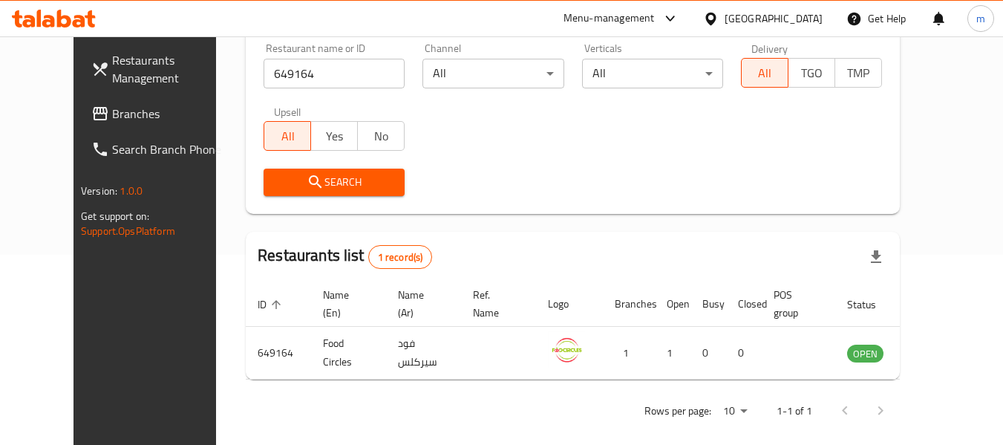
scroll to position [205, 0]
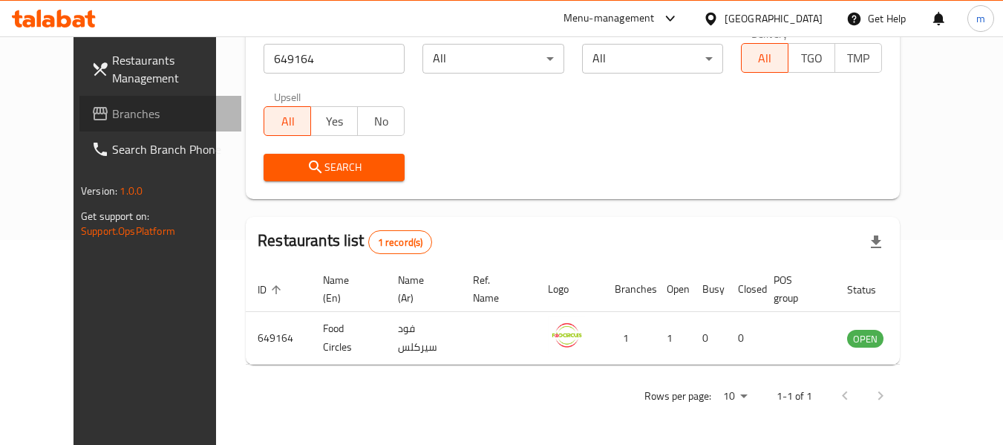
click at [112, 114] on span "Branches" at bounding box center [170, 114] width 117 height 18
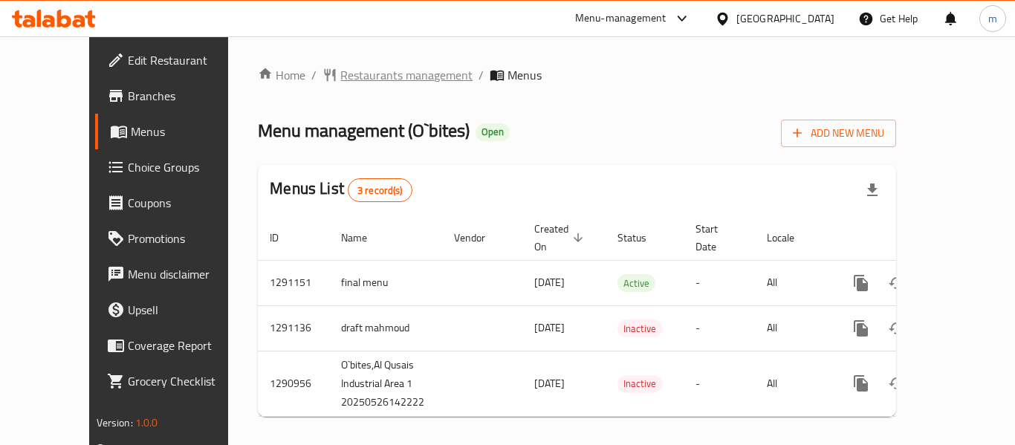
click at [356, 74] on span "Restaurants management" at bounding box center [406, 75] width 132 height 18
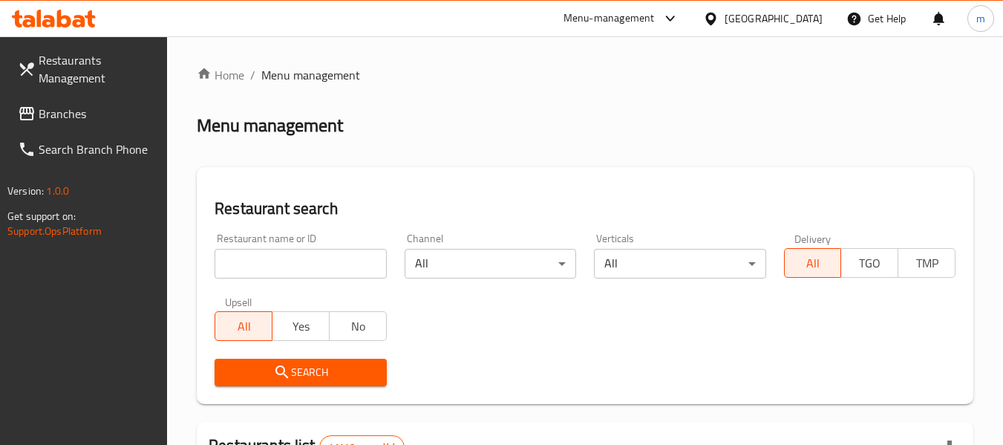
click at [282, 267] on div at bounding box center [501, 222] width 1003 height 445
click at [282, 267] on input "search" at bounding box center [301, 264] width 172 height 30
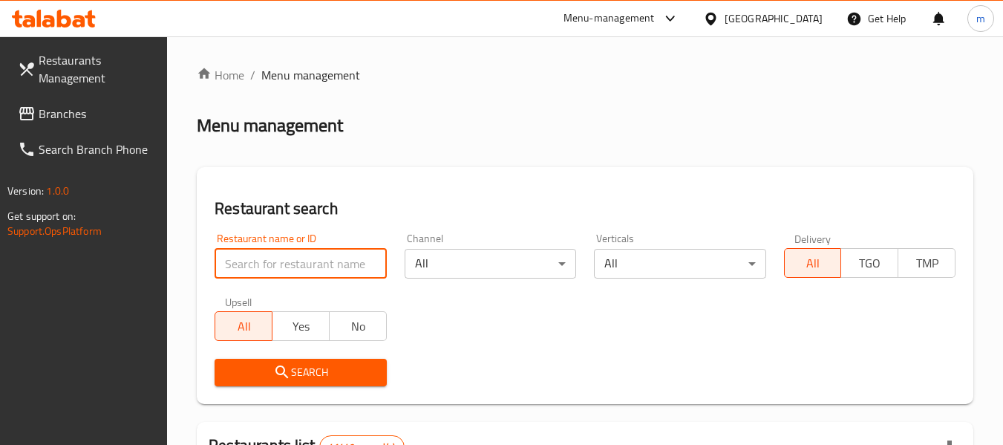
click at [282, 267] on input "search" at bounding box center [301, 264] width 172 height 30
paste input "698496"
type input "698496"
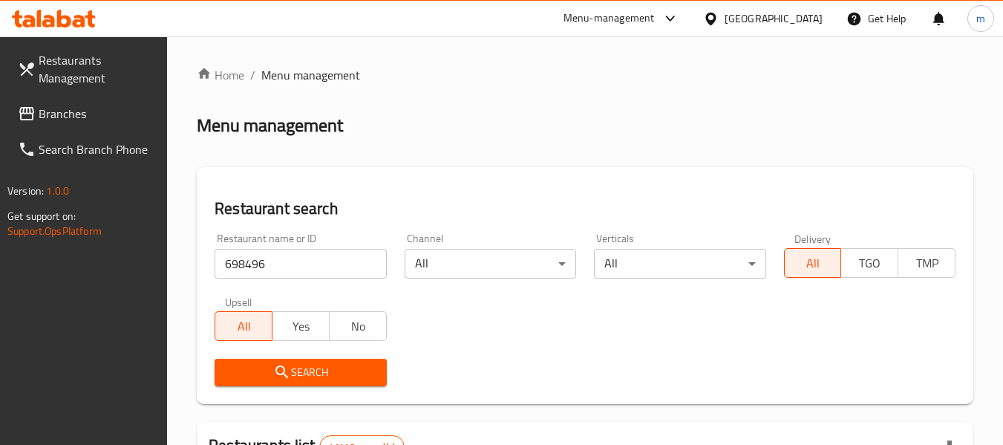
click at [312, 371] on span "Search" at bounding box center [301, 372] width 148 height 19
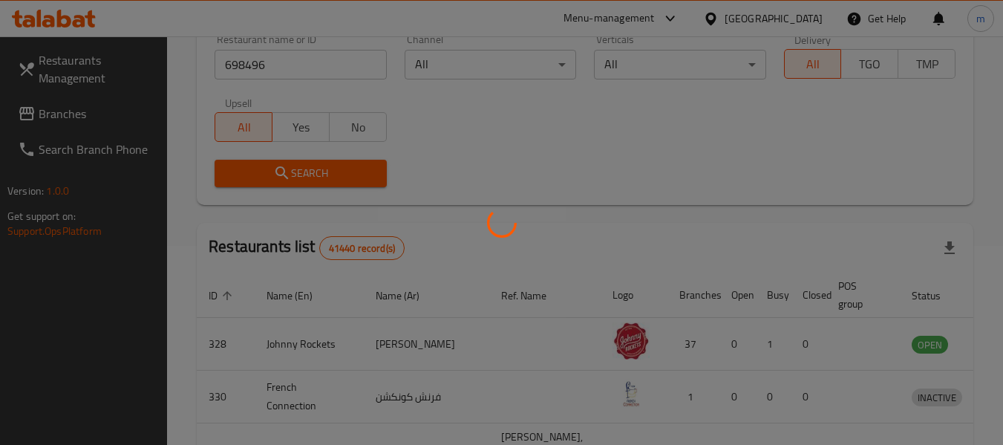
scroll to position [205, 0]
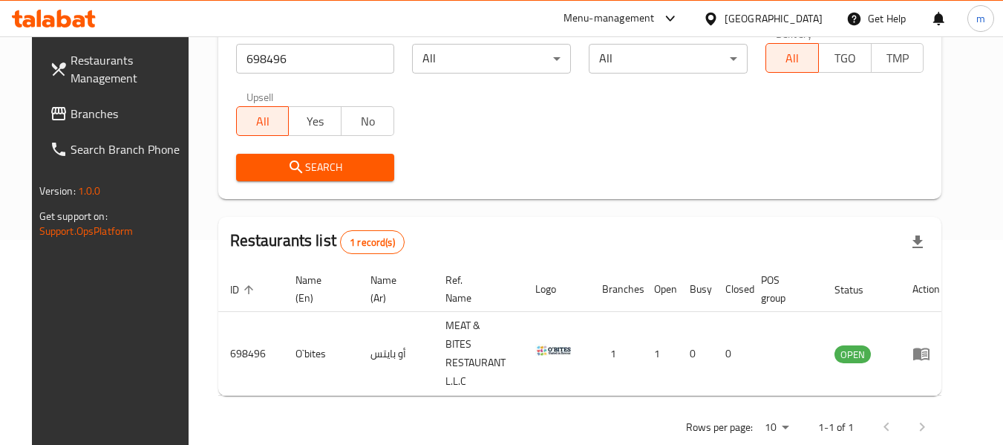
click at [71, 118] on span "Branches" at bounding box center [129, 114] width 117 height 18
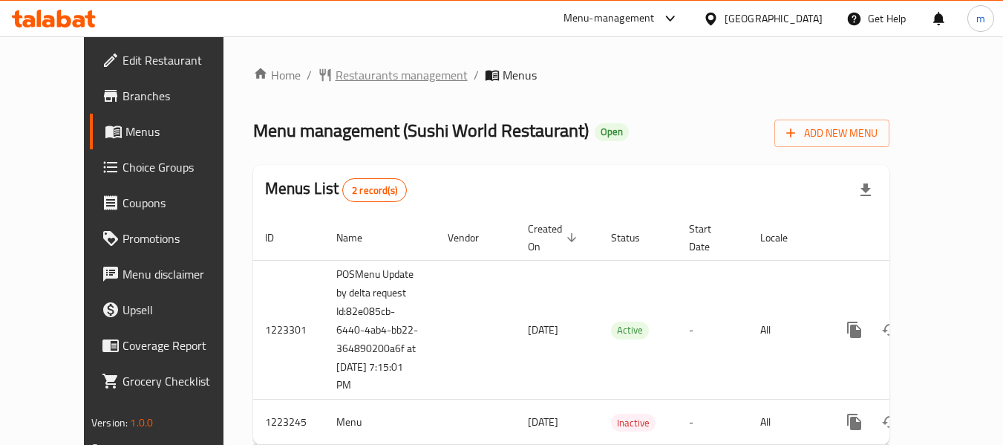
click at [336, 74] on span "Restaurants management" at bounding box center [402, 75] width 132 height 18
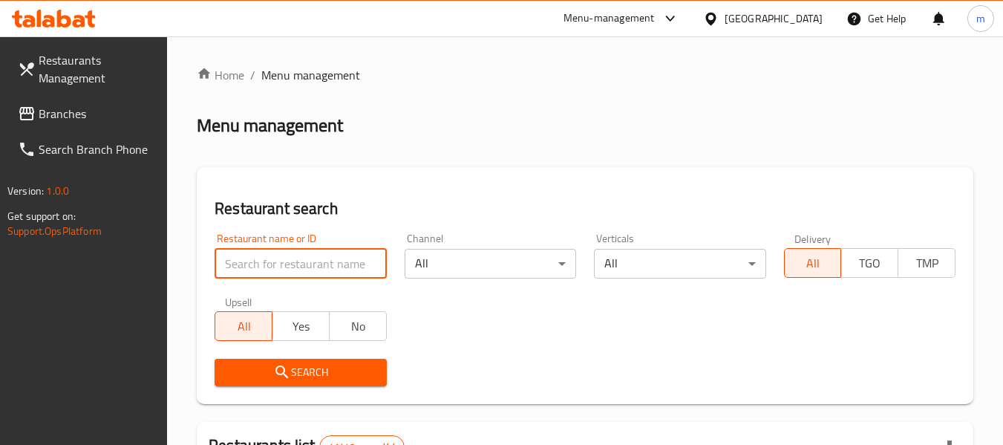
click at [270, 262] on input "search" at bounding box center [301, 264] width 172 height 30
paste input "674304"
type input "674304"
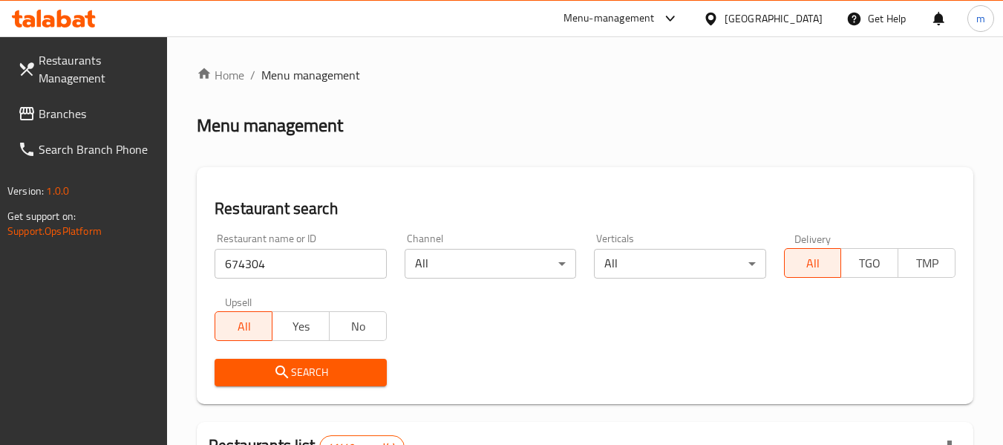
click at [298, 374] on span "Search" at bounding box center [301, 372] width 148 height 19
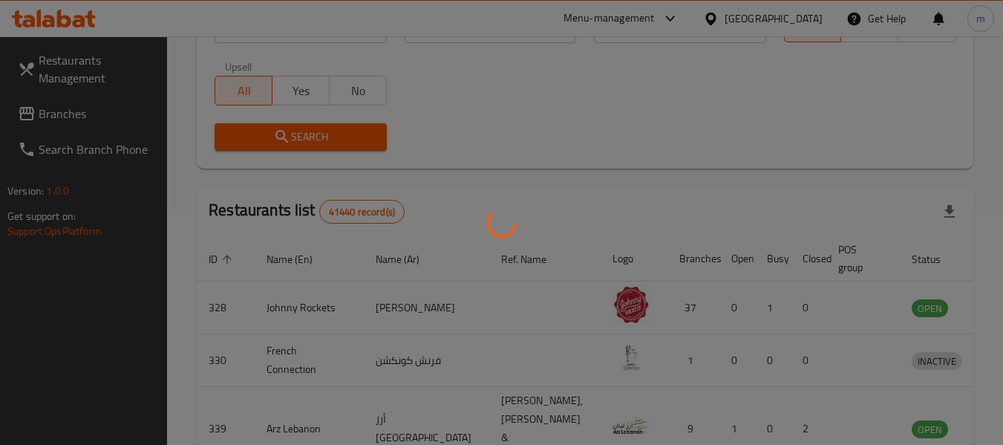
scroll to position [236, 0]
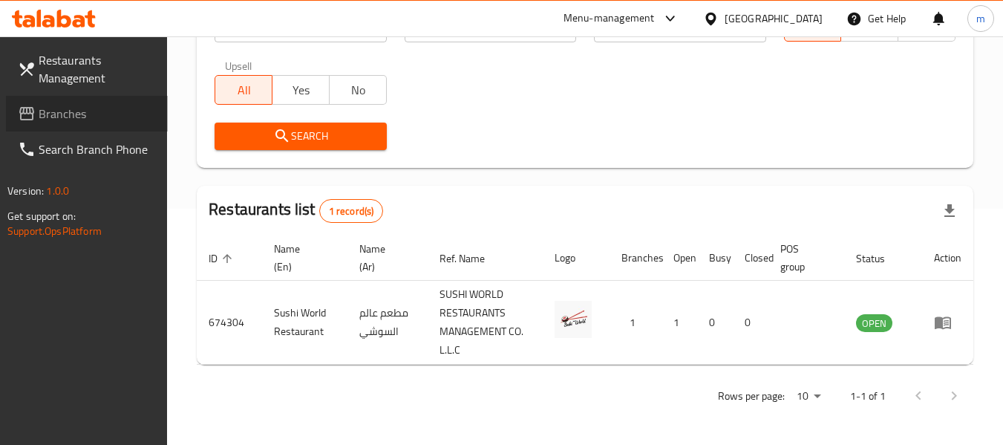
click at [97, 116] on span "Branches" at bounding box center [97, 114] width 117 height 18
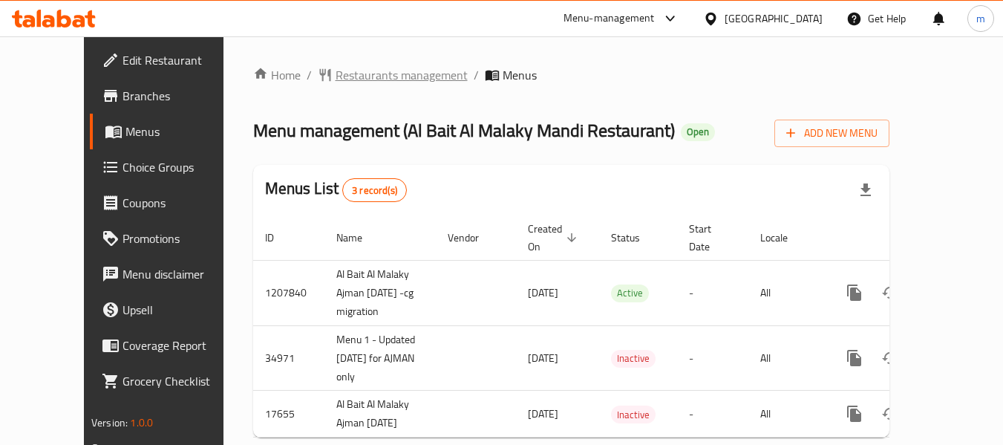
click at [336, 76] on span "Restaurants management" at bounding box center [402, 75] width 132 height 18
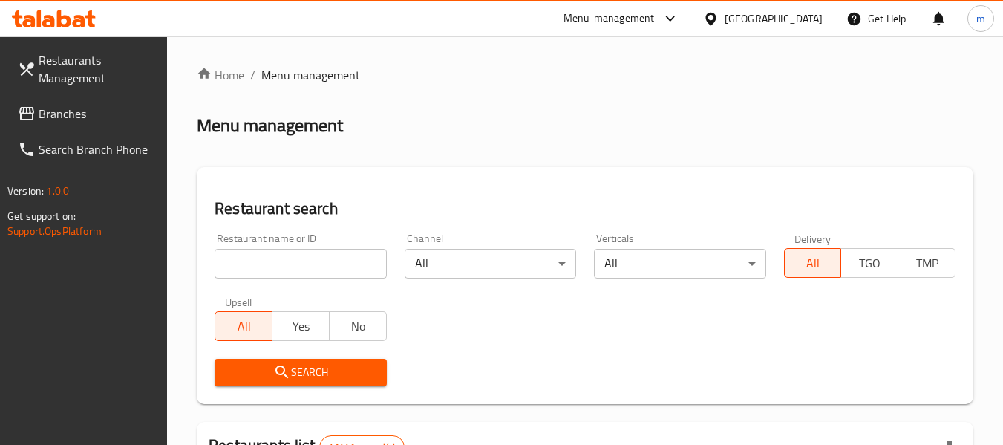
click at [279, 266] on div at bounding box center [501, 222] width 1003 height 445
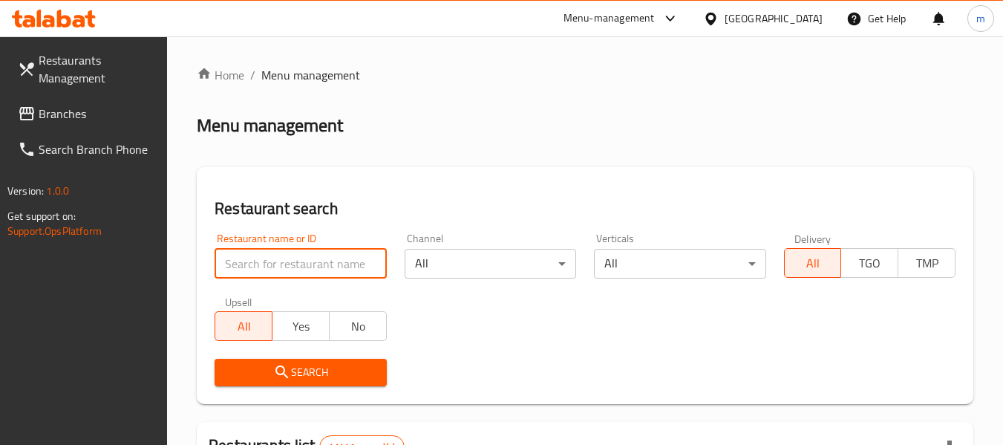
click at [279, 266] on input "search" at bounding box center [301, 264] width 172 height 30
paste input "6980"
type input "6980"
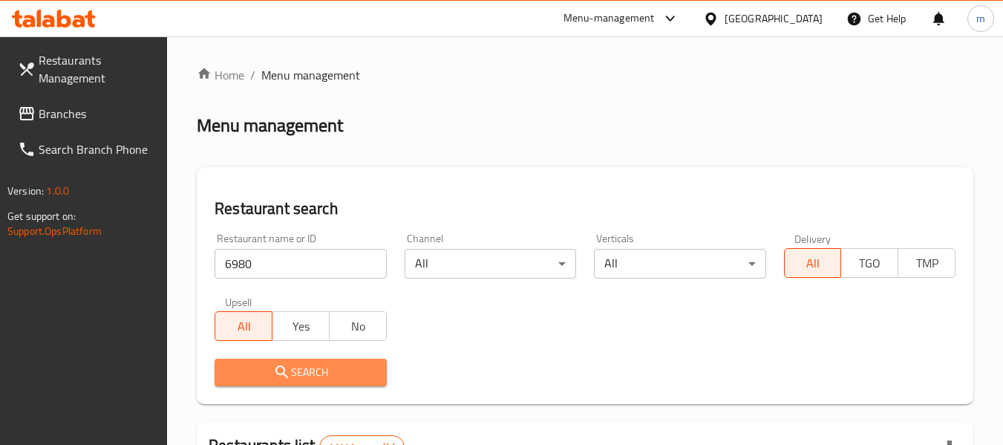
click at [282, 368] on icon "submit" at bounding box center [282, 372] width 18 height 18
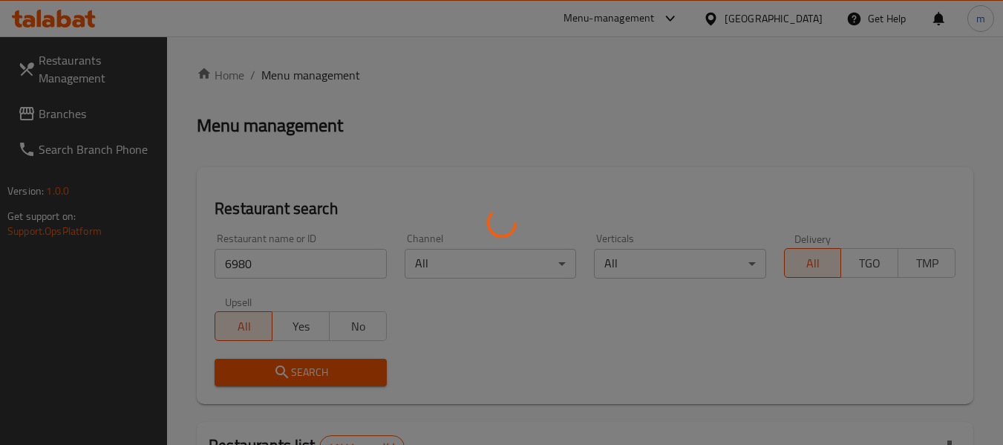
scroll to position [218, 0]
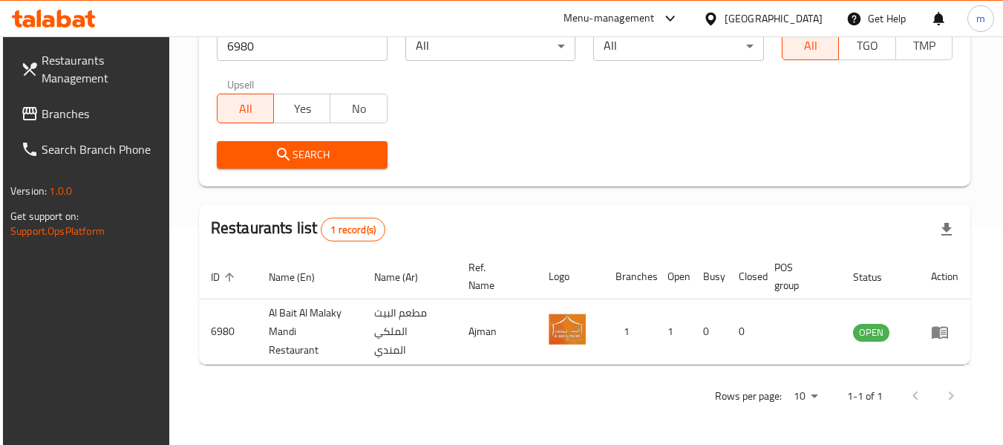
click at [62, 113] on span "Branches" at bounding box center [100, 114] width 117 height 18
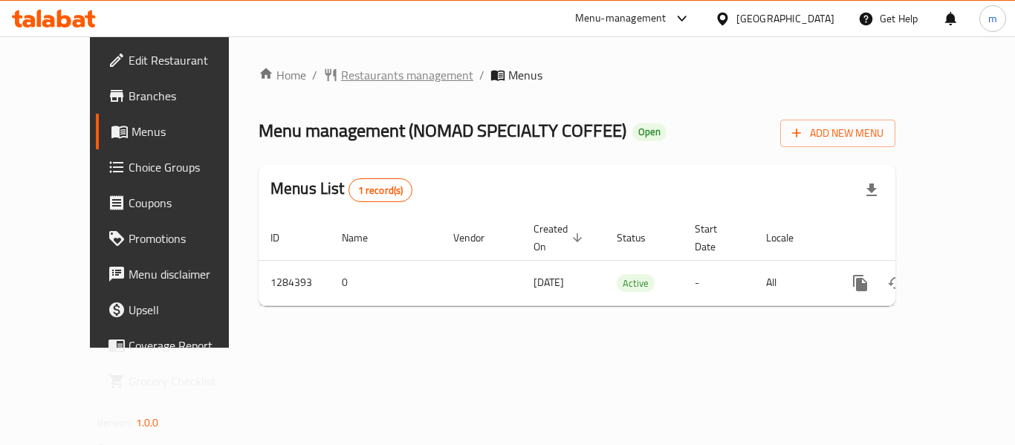
click at [351, 70] on span "Restaurants management" at bounding box center [407, 75] width 132 height 18
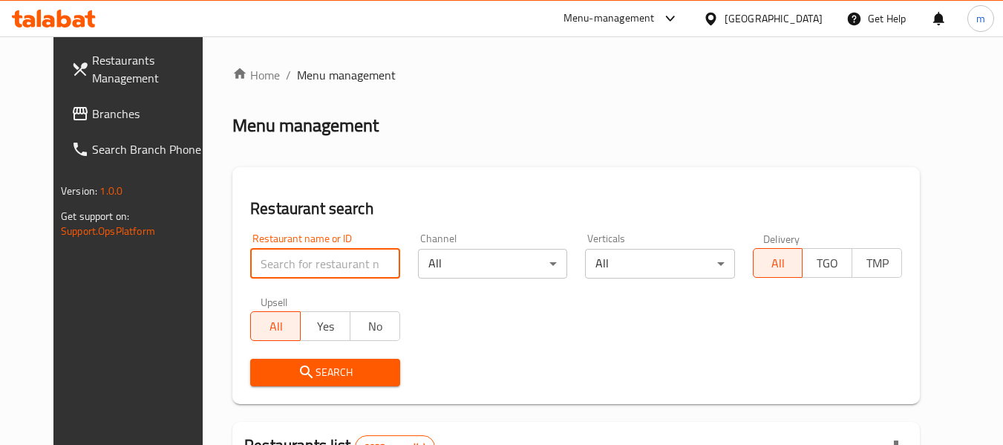
click at [263, 263] on input "search" at bounding box center [324, 264] width 149 height 30
click at [263, 264] on input "search" at bounding box center [324, 264] width 149 height 30
paste input "695641"
type input "695641"
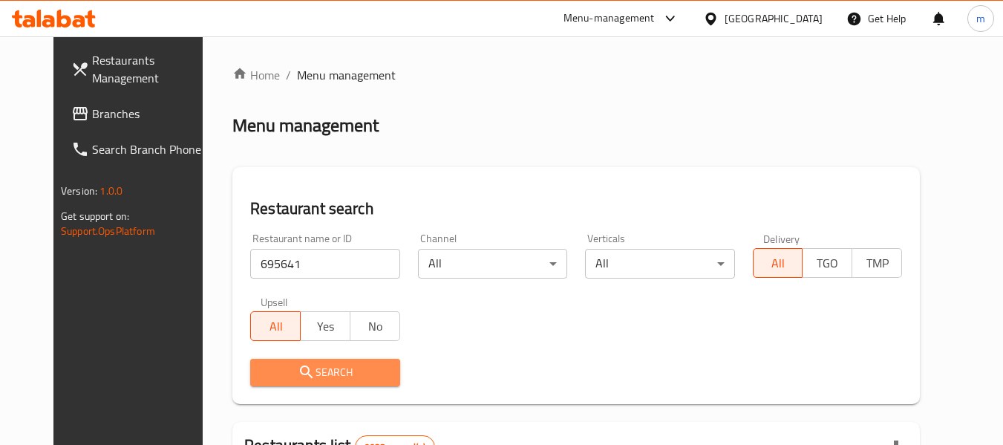
click at [300, 359] on button "Search" at bounding box center [324, 372] width 149 height 27
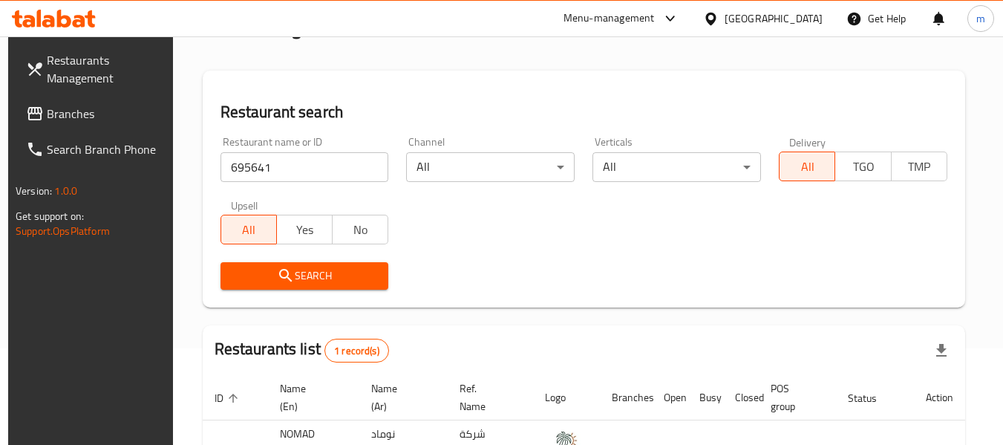
scroll to position [218, 0]
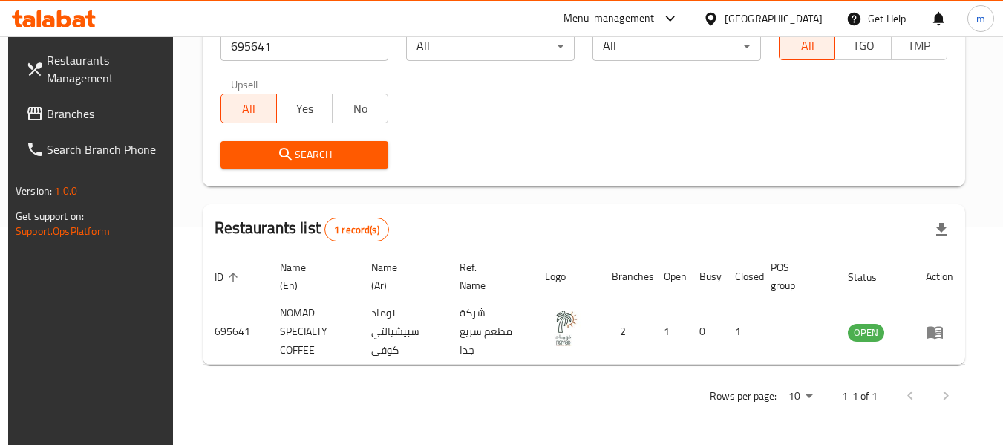
click at [89, 117] on span "Branches" at bounding box center [105, 114] width 117 height 18
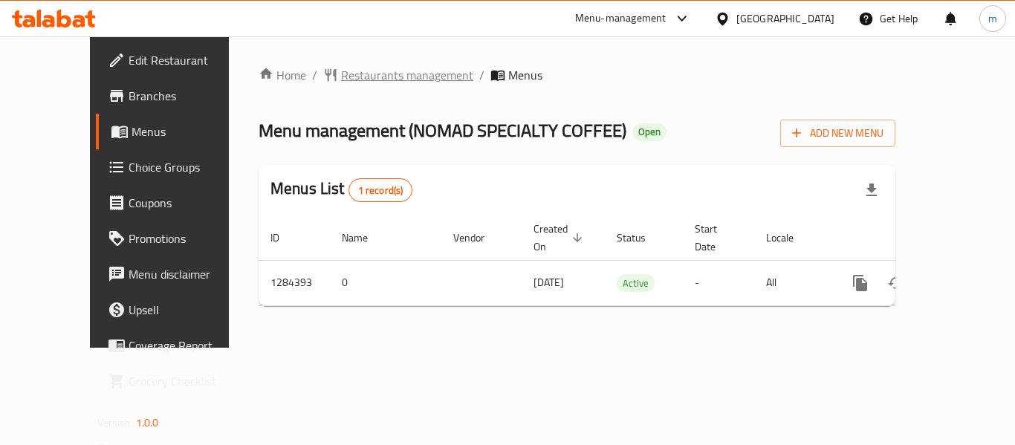
click at [341, 79] on span "Restaurants management" at bounding box center [407, 75] width 132 height 18
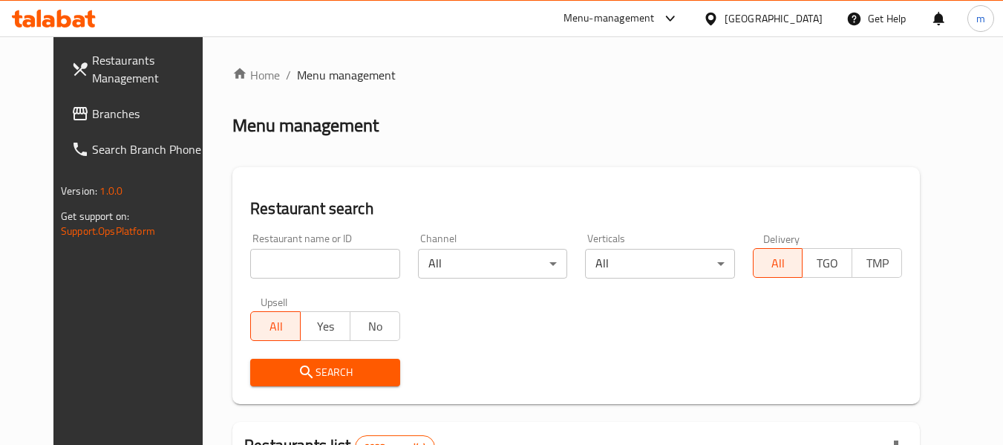
click at [315, 261] on input "search" at bounding box center [324, 264] width 149 height 30
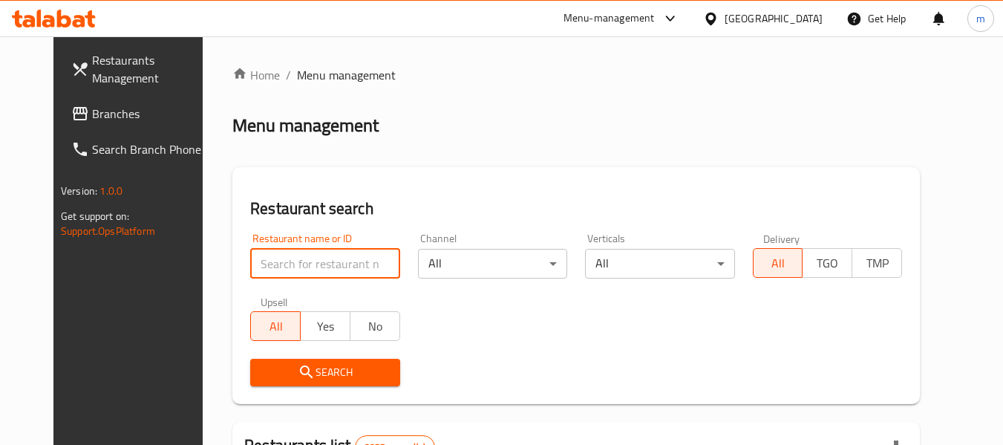
click at [315, 261] on input "search" at bounding box center [324, 264] width 149 height 30
drag, startPoint x: 315, startPoint y: 261, endPoint x: 321, endPoint y: 248, distance: 14.0
click at [316, 261] on input "search" at bounding box center [324, 264] width 149 height 30
paste input "695641"
type input "695641"
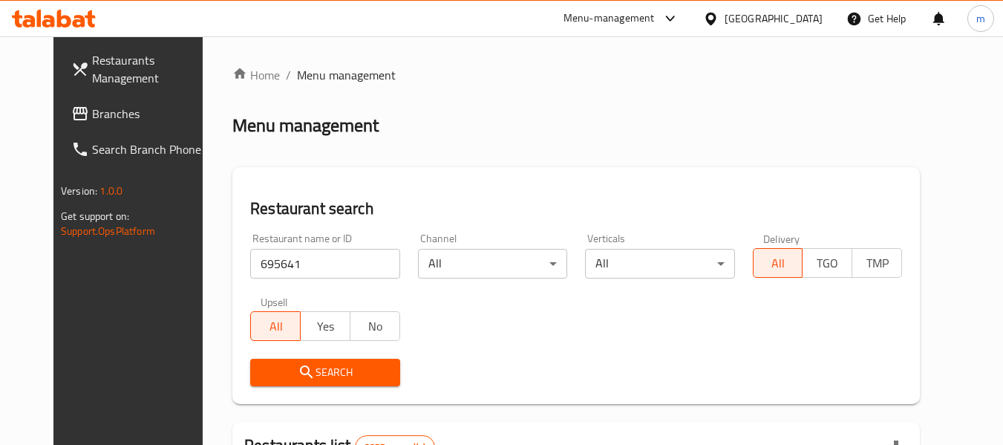
click at [343, 364] on span "Search" at bounding box center [325, 372] width 126 height 19
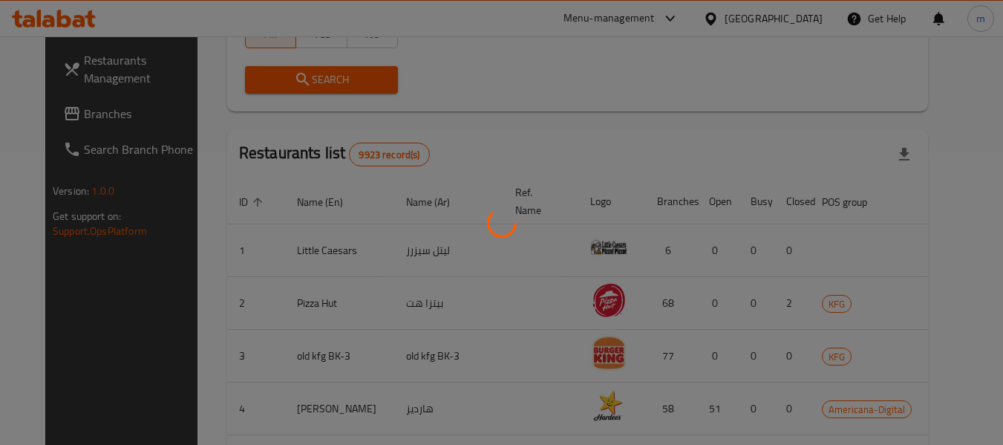
scroll to position [218, 0]
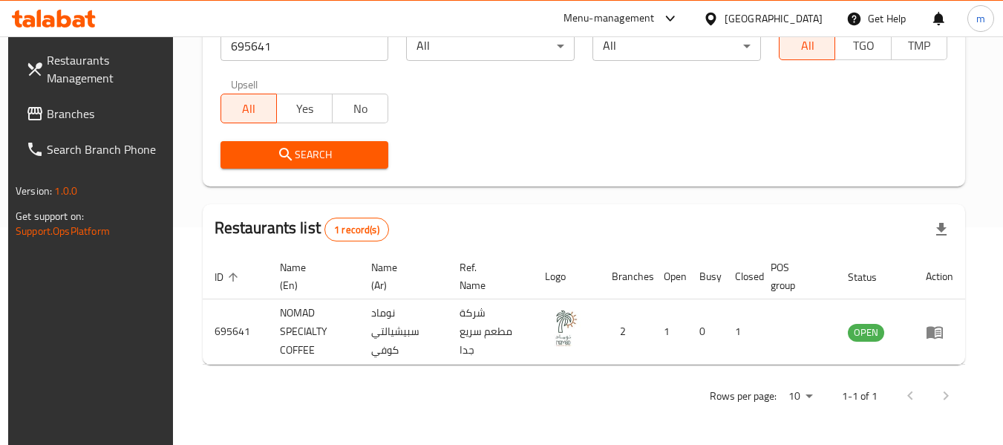
click at [719, 16] on icon at bounding box center [711, 19] width 16 height 16
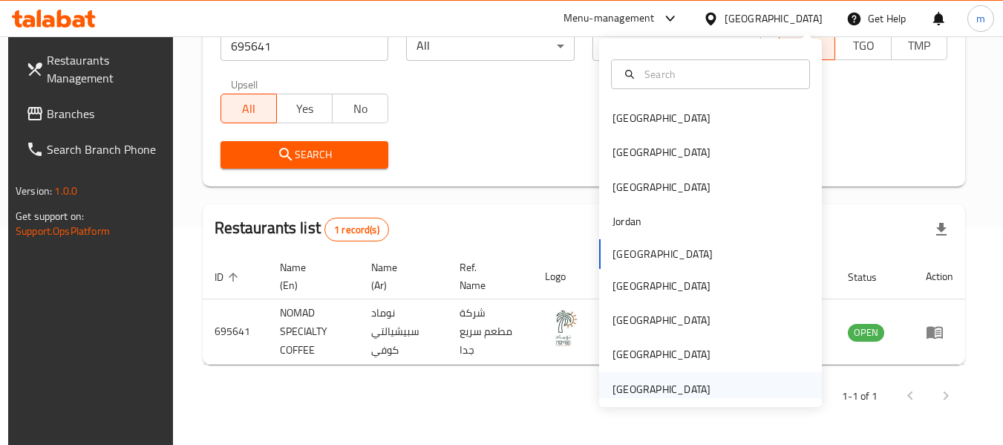
click at [662, 392] on div "[GEOGRAPHIC_DATA]" at bounding box center [662, 389] width 98 height 16
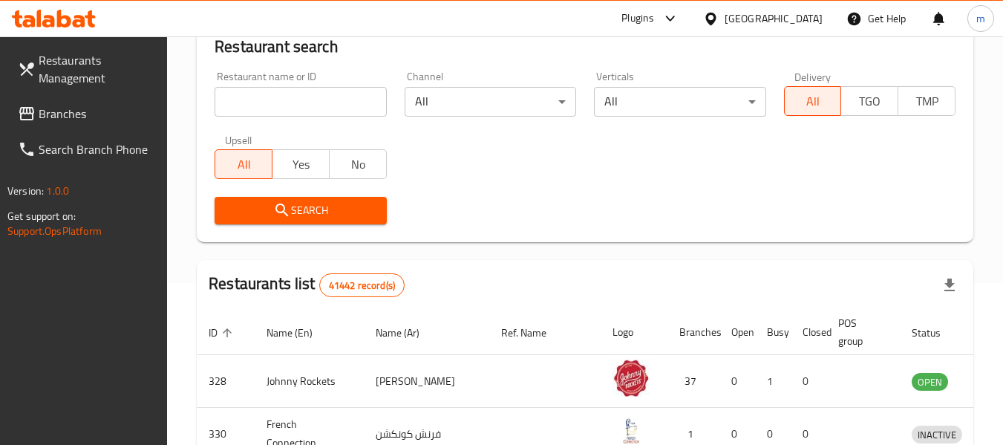
scroll to position [218, 0]
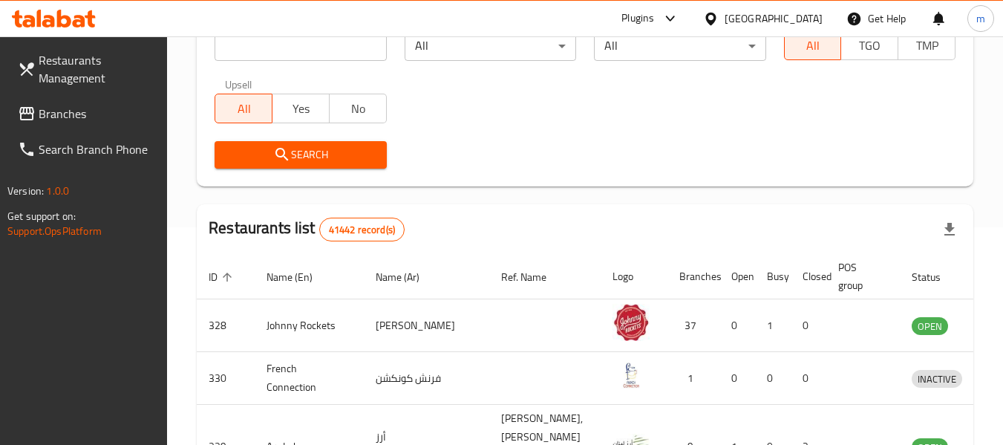
click at [63, 108] on span "Branches" at bounding box center [97, 114] width 117 height 18
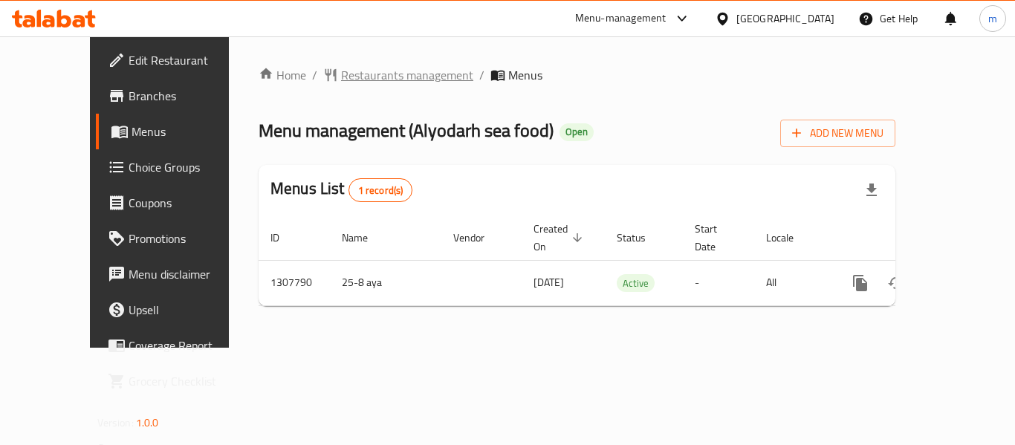
click at [365, 75] on span "Restaurants management" at bounding box center [407, 75] width 132 height 18
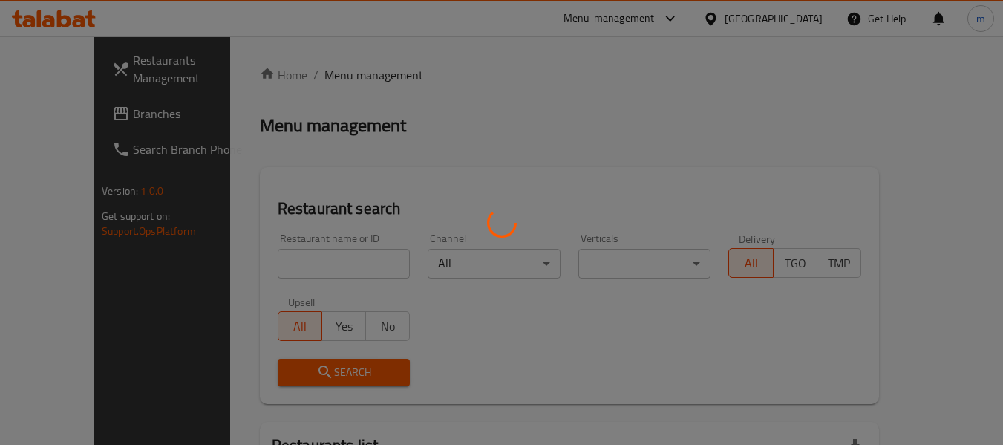
click at [265, 270] on div at bounding box center [501, 222] width 1003 height 445
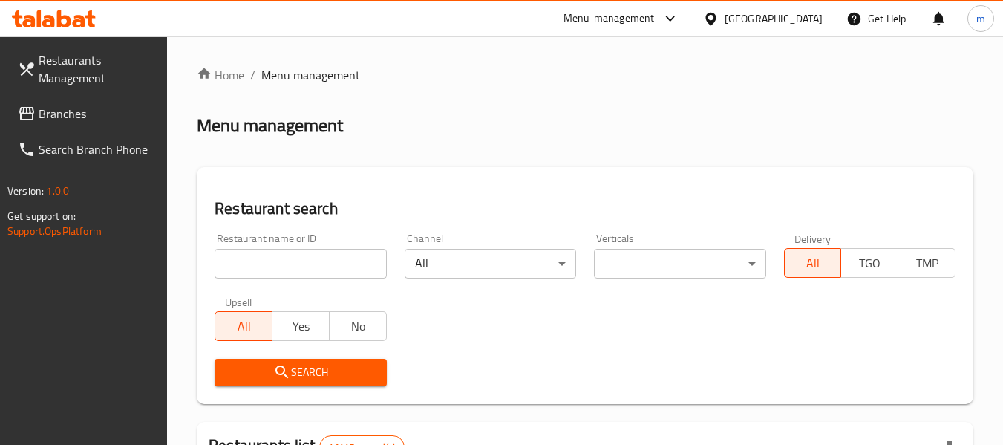
click at [265, 270] on input "search" at bounding box center [301, 264] width 172 height 30
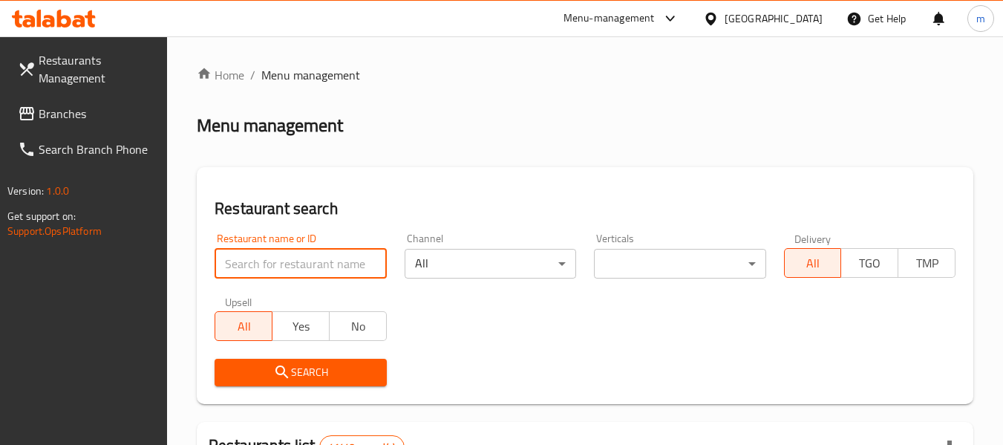
click at [265, 270] on input "search" at bounding box center [301, 264] width 172 height 30
paste input "704419"
type input "704419"
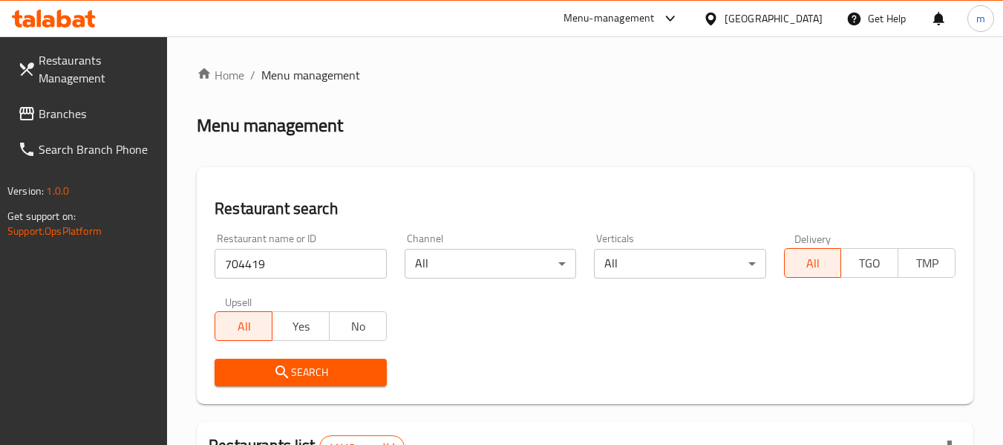
click at [308, 361] on button "Search" at bounding box center [301, 372] width 172 height 27
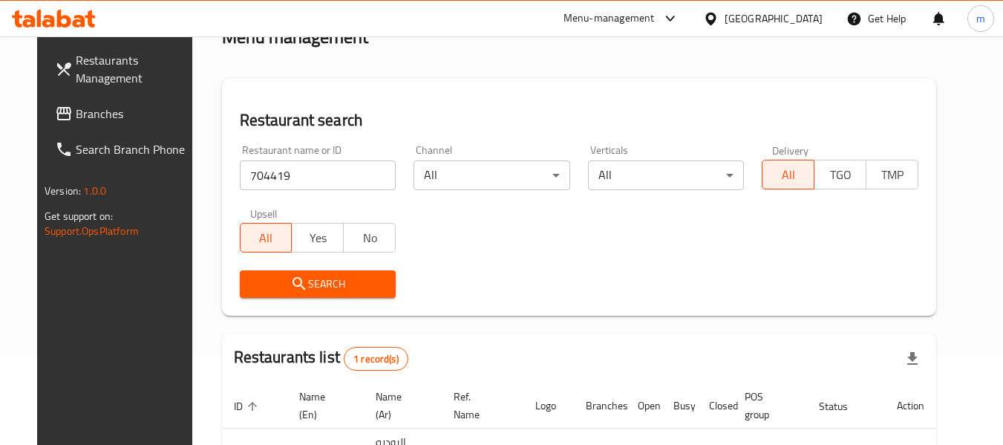
scroll to position [218, 0]
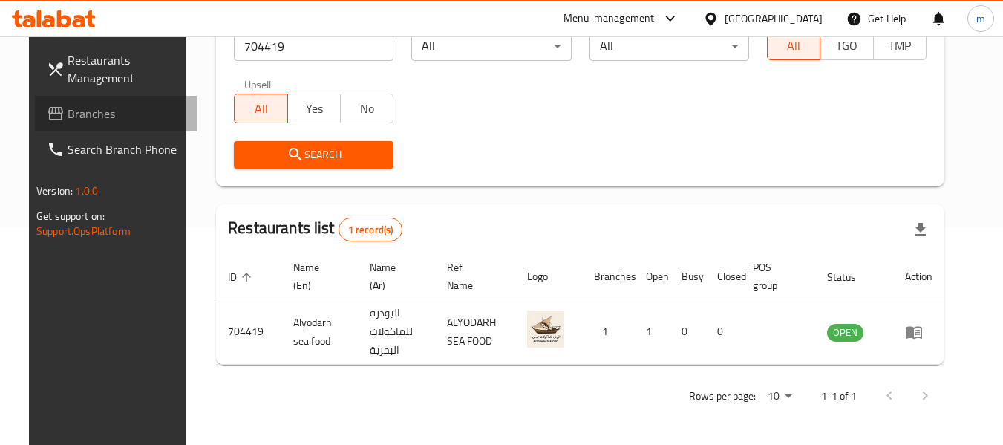
click at [75, 121] on span "Branches" at bounding box center [126, 114] width 117 height 18
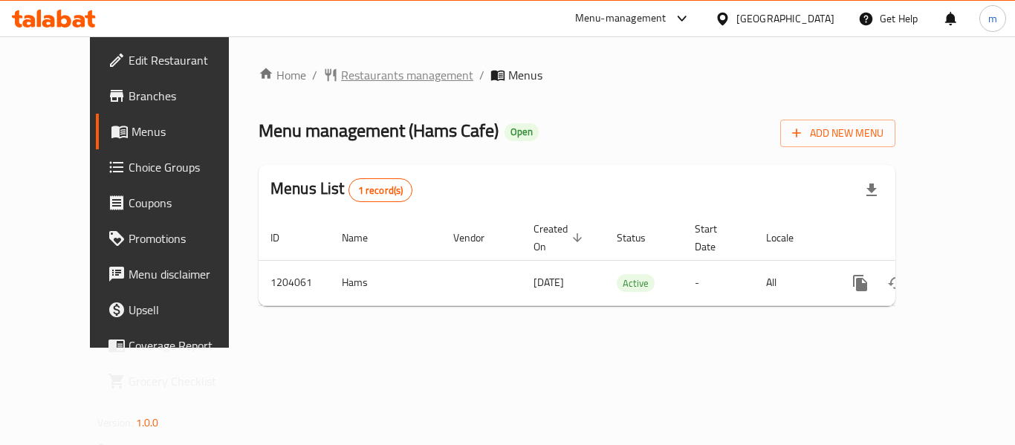
click at [341, 69] on span "Restaurants management" at bounding box center [407, 75] width 132 height 18
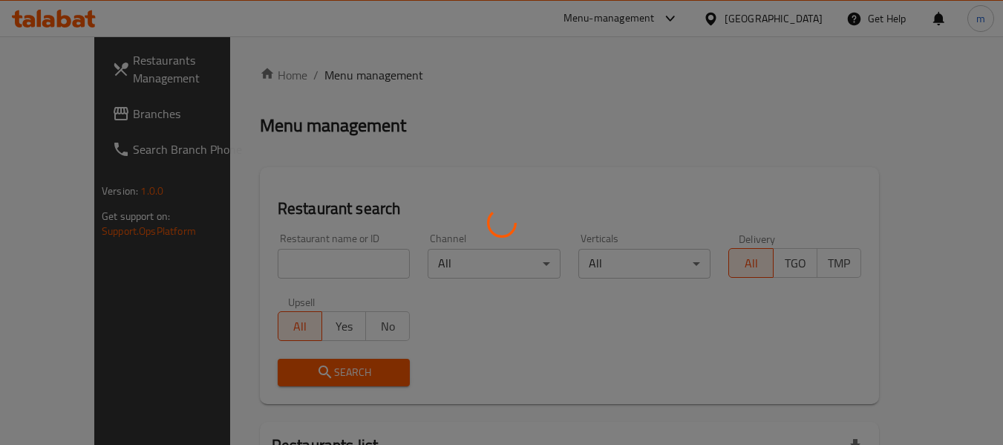
click at [278, 255] on div at bounding box center [501, 222] width 1003 height 445
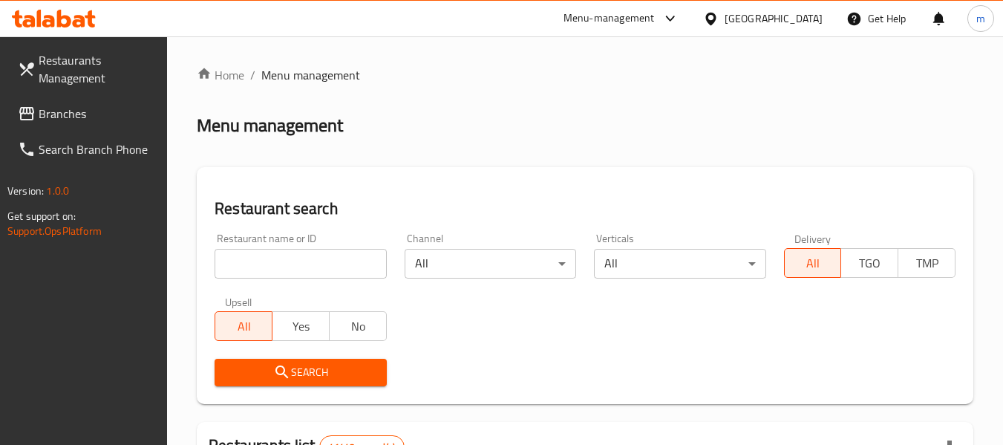
click at [278, 258] on div at bounding box center [501, 222] width 1003 height 445
click at [278, 258] on input "search" at bounding box center [301, 264] width 172 height 30
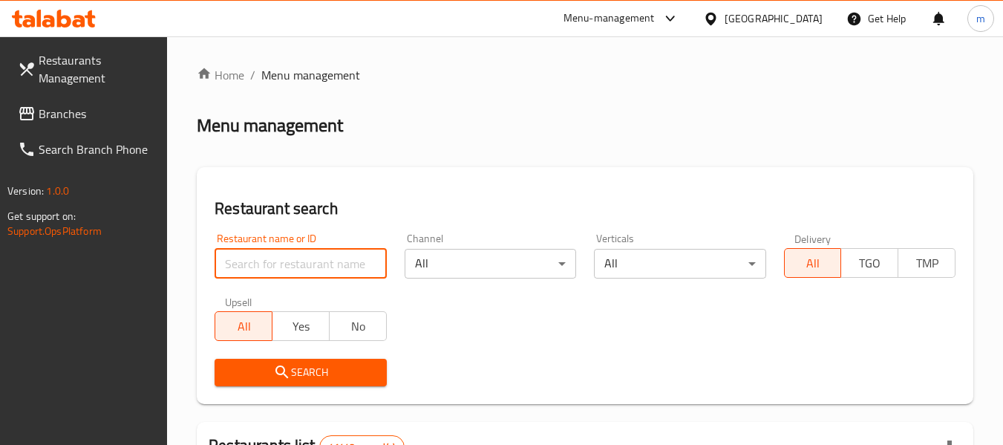
paste input "669794"
type input "669794"
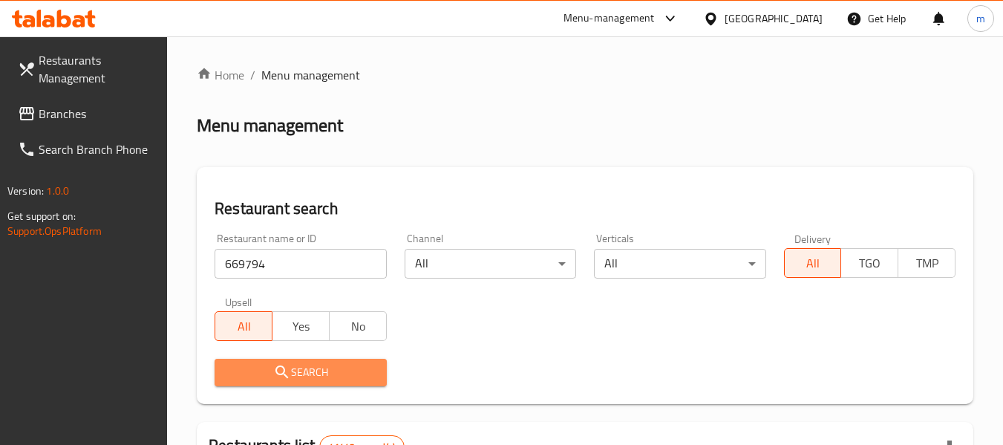
click at [328, 378] on span "Search" at bounding box center [301, 372] width 148 height 19
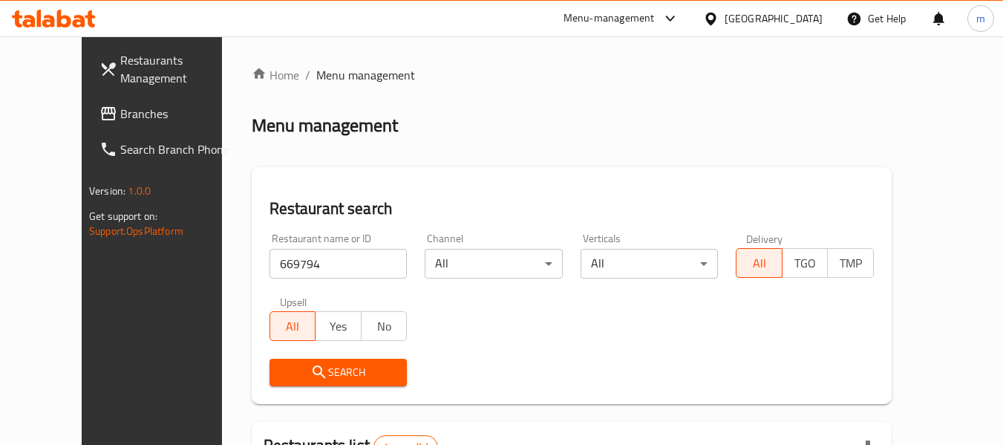
click at [120, 120] on span "Branches" at bounding box center [178, 114] width 117 height 18
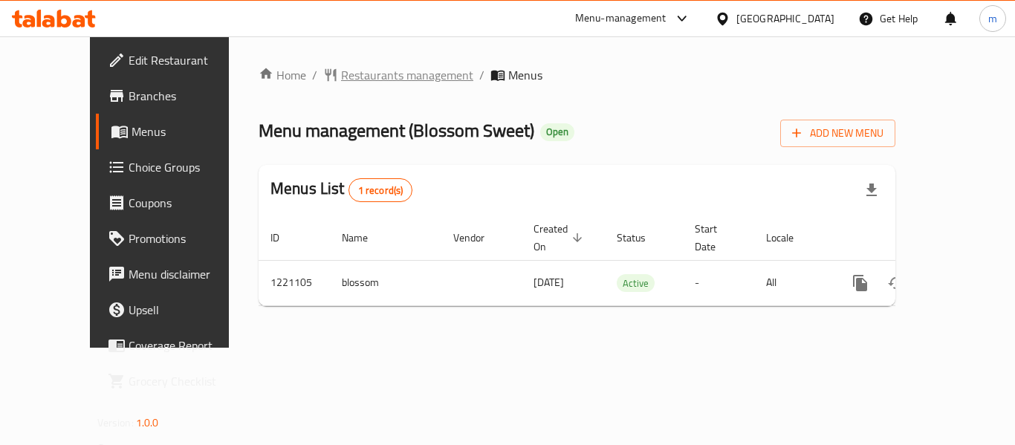
click at [345, 84] on span "Restaurants management" at bounding box center [407, 75] width 132 height 18
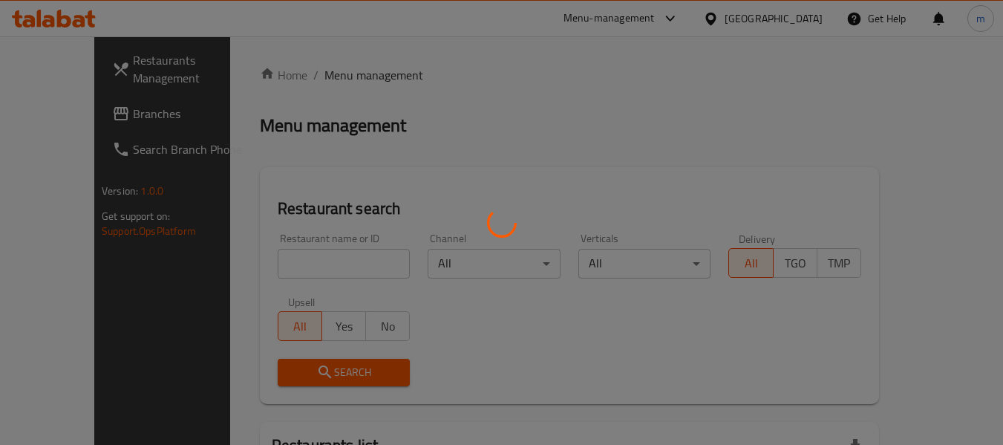
click at [293, 257] on div at bounding box center [501, 222] width 1003 height 445
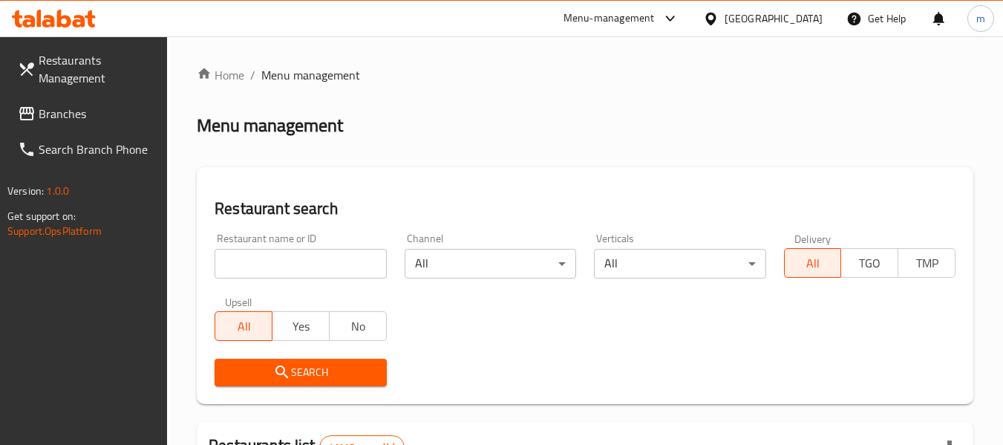
click at [287, 261] on input "search" at bounding box center [301, 264] width 172 height 30
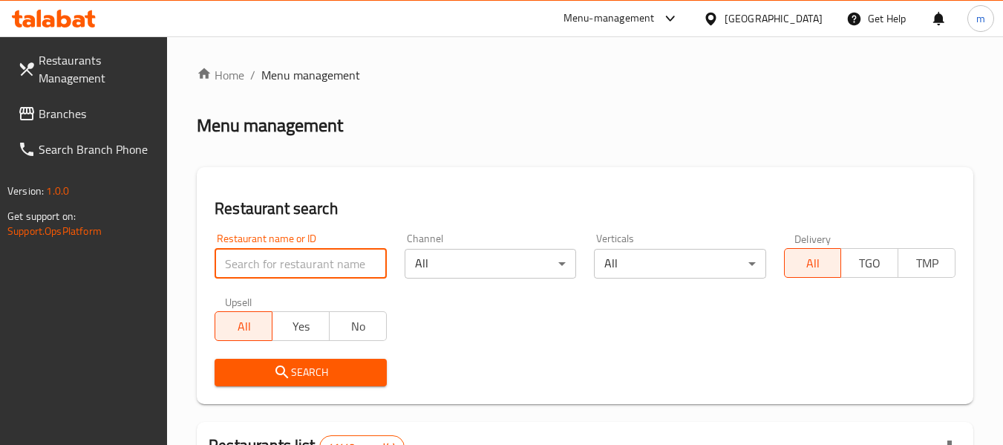
click at [287, 263] on input "search" at bounding box center [301, 264] width 172 height 30
paste input "673650"
type input "673650"
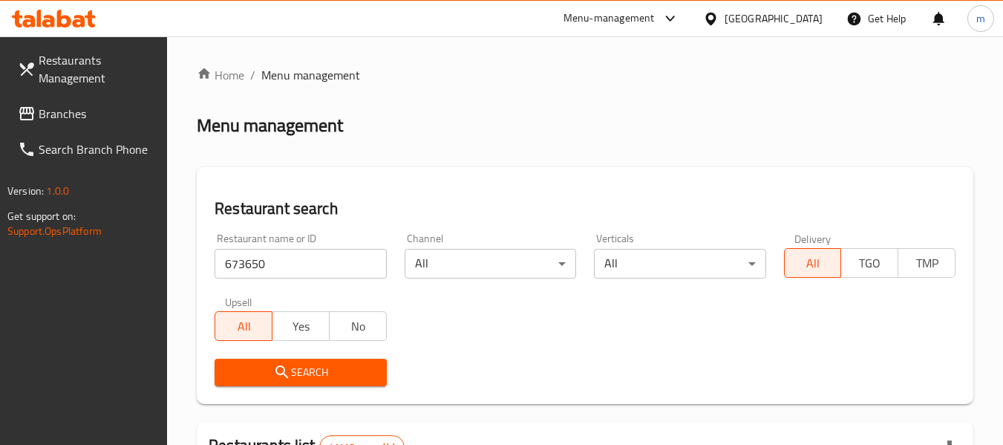
drag, startPoint x: 293, startPoint y: 371, endPoint x: 377, endPoint y: 328, distance: 93.3
click at [294, 371] on span "Search" at bounding box center [301, 372] width 148 height 19
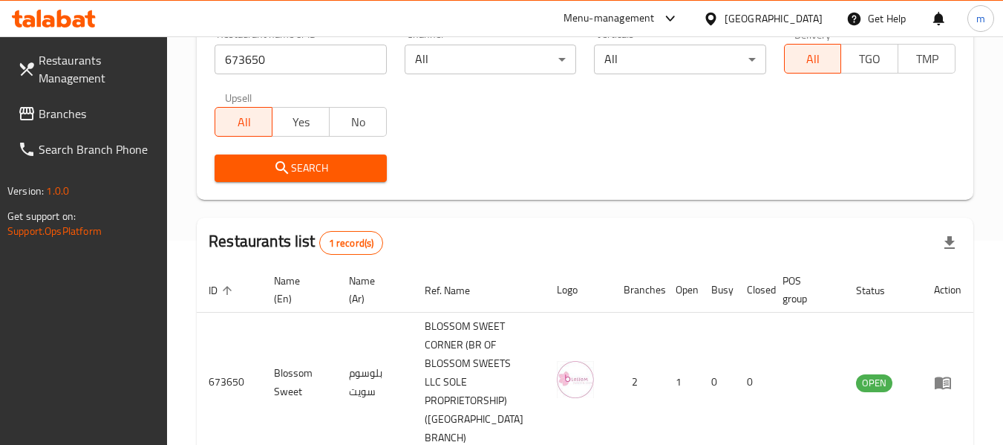
scroll to position [273, 0]
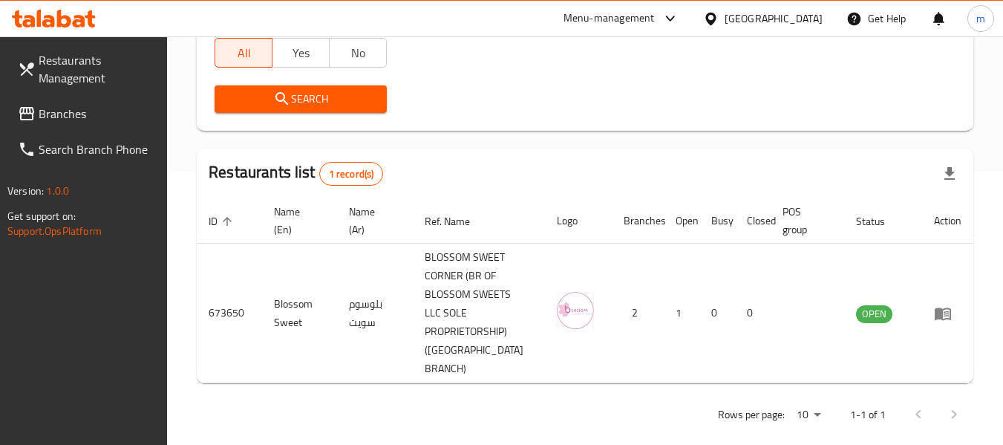
click at [713, 17] on icon at bounding box center [711, 19] width 16 height 16
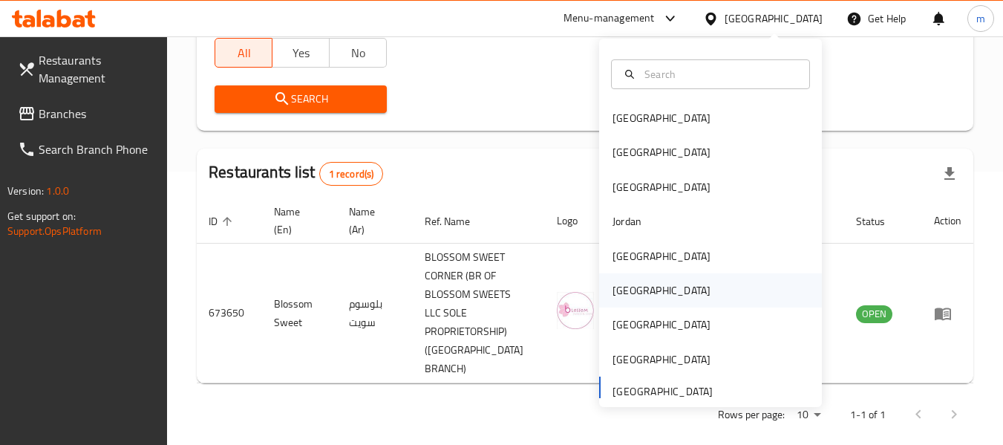
click at [619, 289] on div "[GEOGRAPHIC_DATA]" at bounding box center [662, 290] width 98 height 16
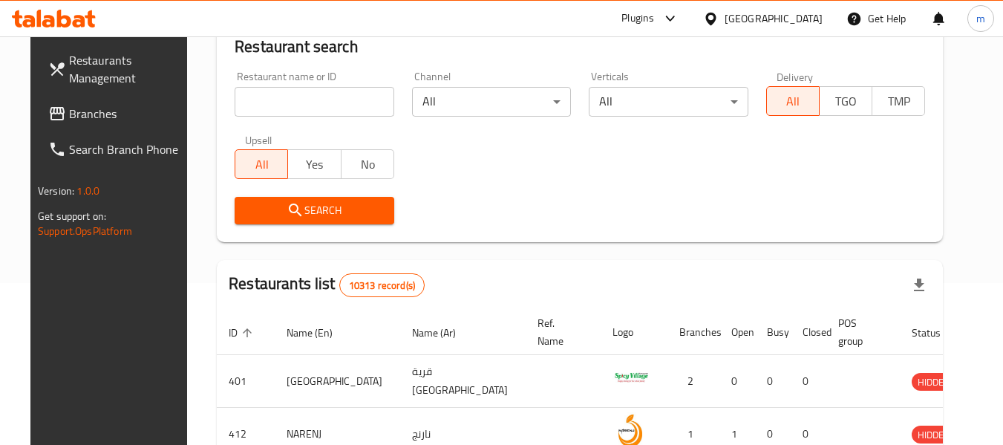
scroll to position [273, 0]
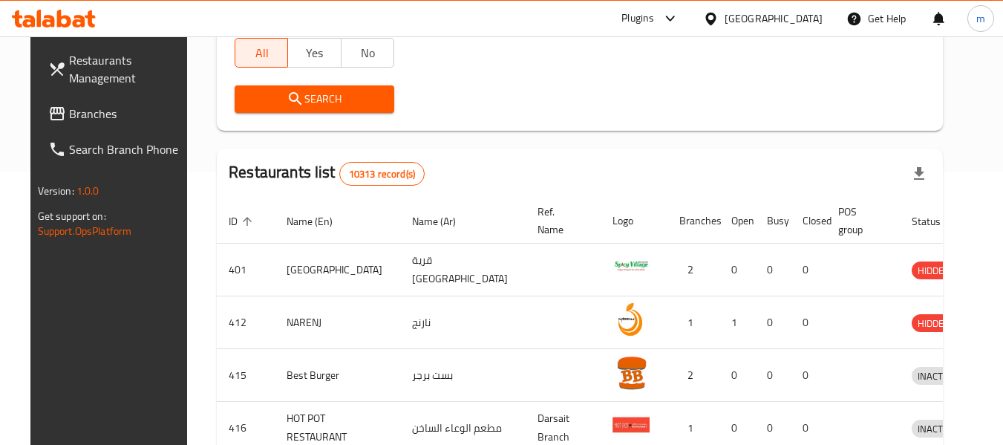
click at [69, 112] on span "Branches" at bounding box center [127, 114] width 117 height 18
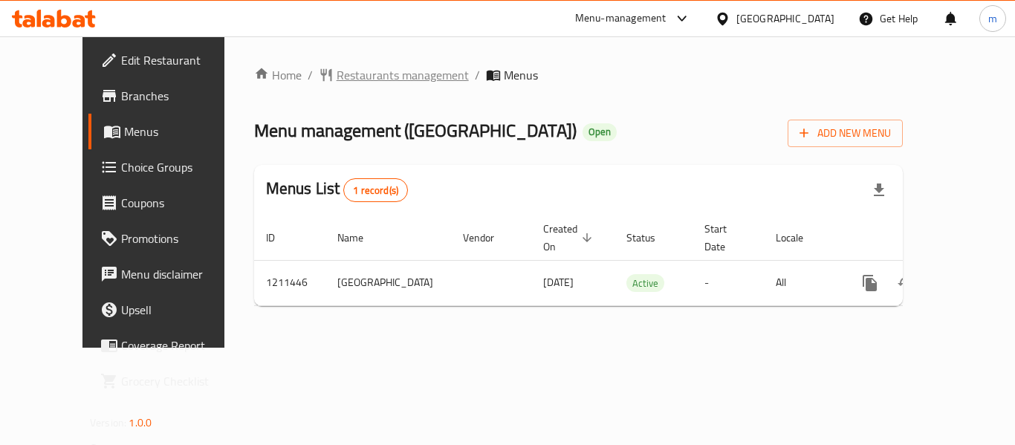
click at [348, 74] on span "Restaurants management" at bounding box center [402, 75] width 132 height 18
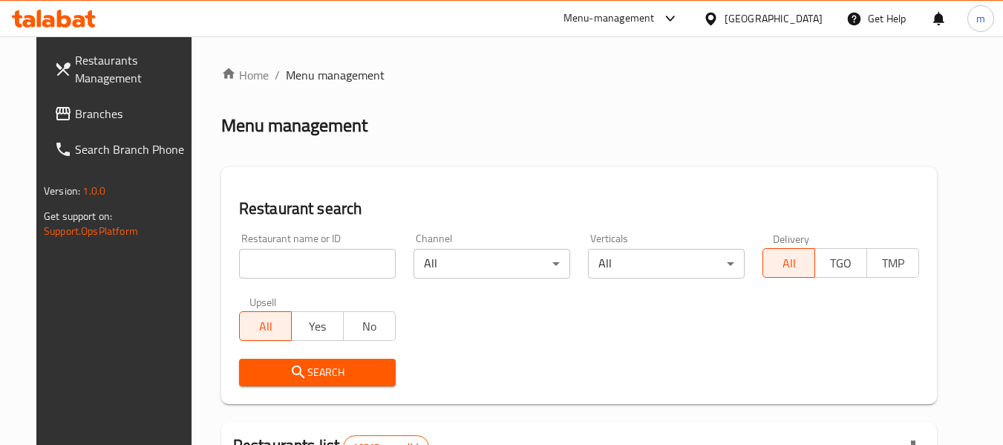
click at [286, 280] on div at bounding box center [501, 222] width 1003 height 445
drag, startPoint x: 286, startPoint y: 267, endPoint x: 282, endPoint y: 258, distance: 10.3
click at [286, 267] on input "search" at bounding box center [317, 264] width 157 height 30
paste input "671361"
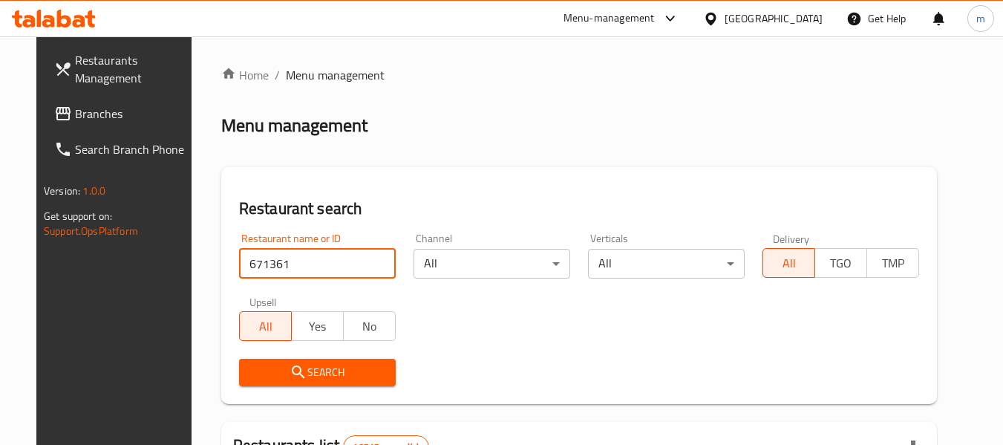
type input "671361"
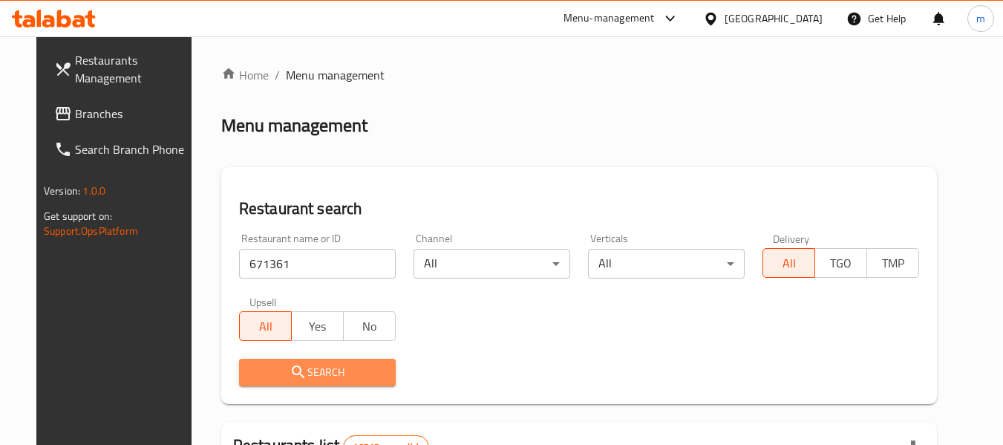
drag, startPoint x: 302, startPoint y: 363, endPoint x: 431, endPoint y: 303, distance: 142.5
click at [304, 364] on span "Search" at bounding box center [317, 372] width 133 height 19
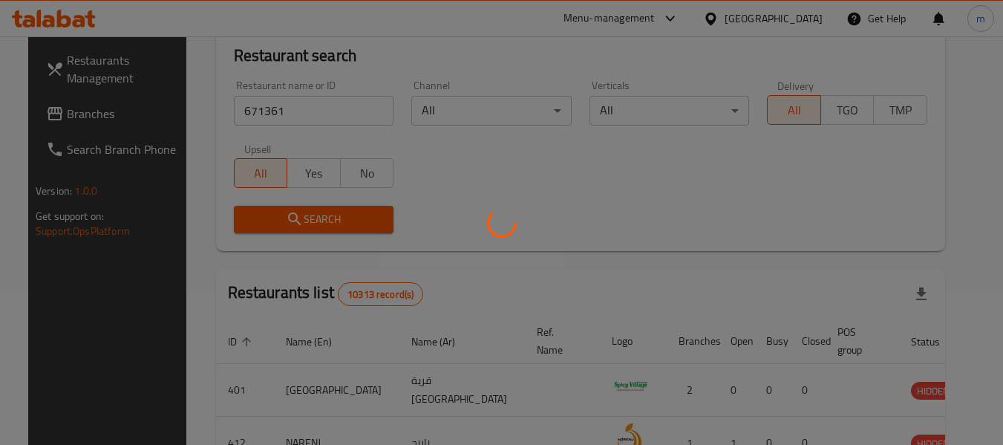
scroll to position [205, 0]
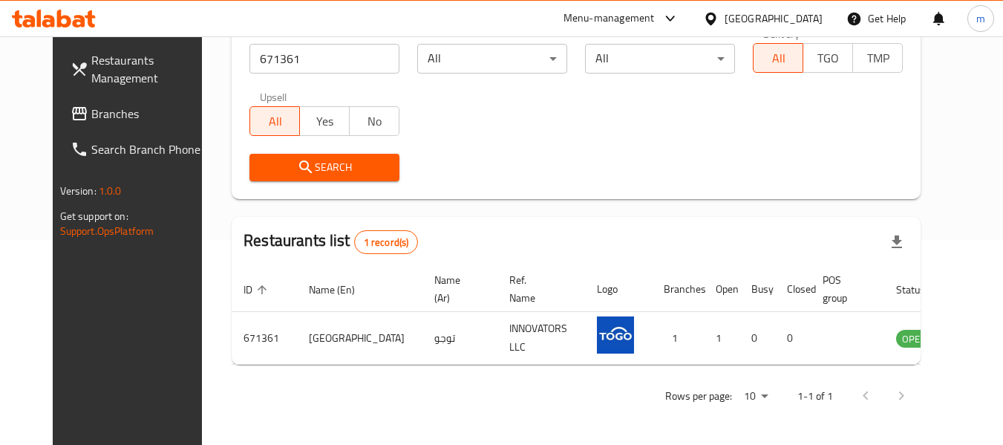
click at [719, 17] on icon at bounding box center [711, 19] width 16 height 16
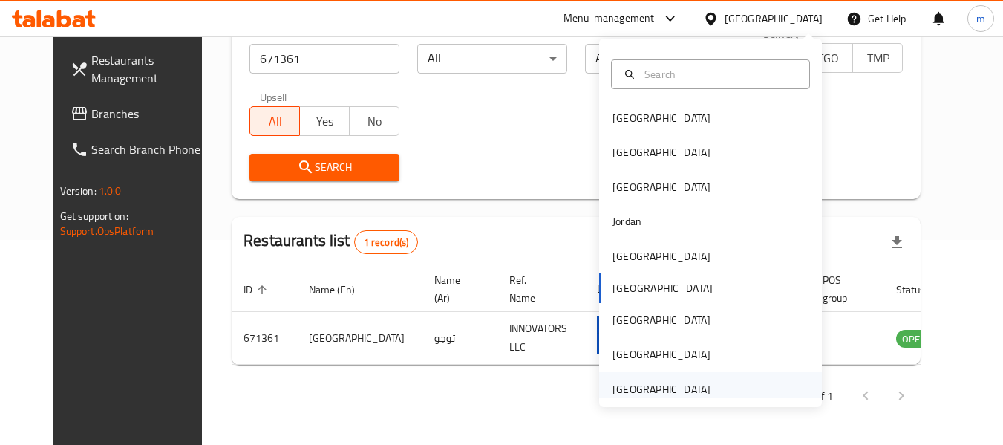
click at [625, 389] on div "[GEOGRAPHIC_DATA]" at bounding box center [662, 389] width 98 height 16
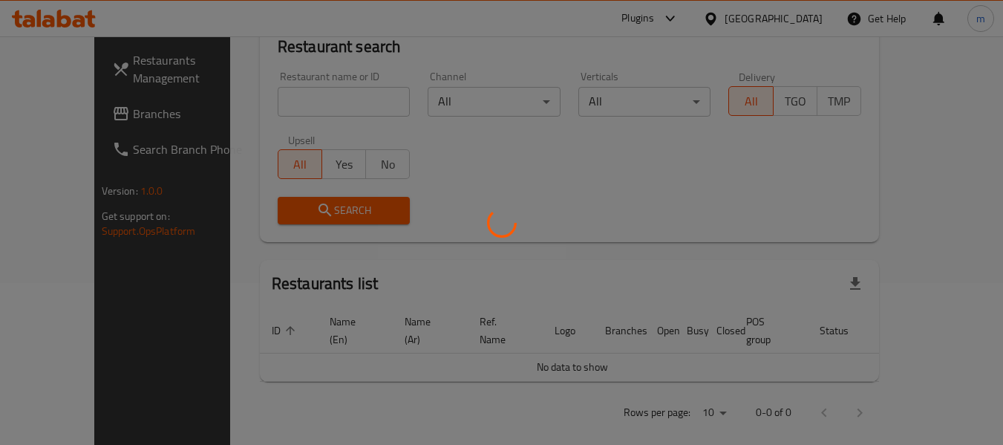
scroll to position [205, 0]
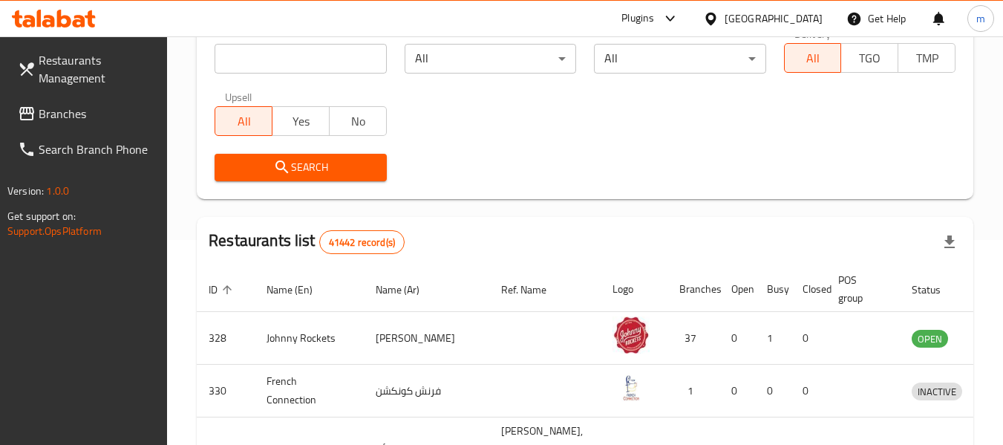
click at [87, 113] on span "Branches" at bounding box center [97, 114] width 117 height 18
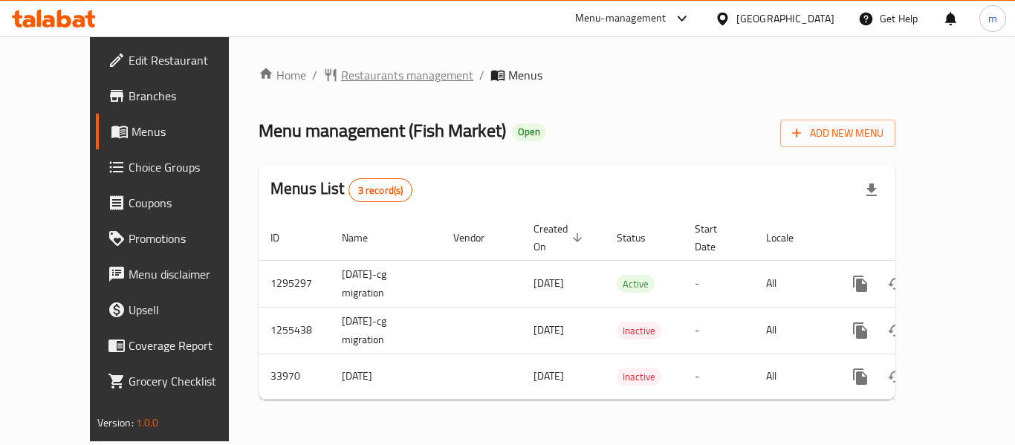
click at [341, 79] on span "Restaurants management" at bounding box center [407, 75] width 132 height 18
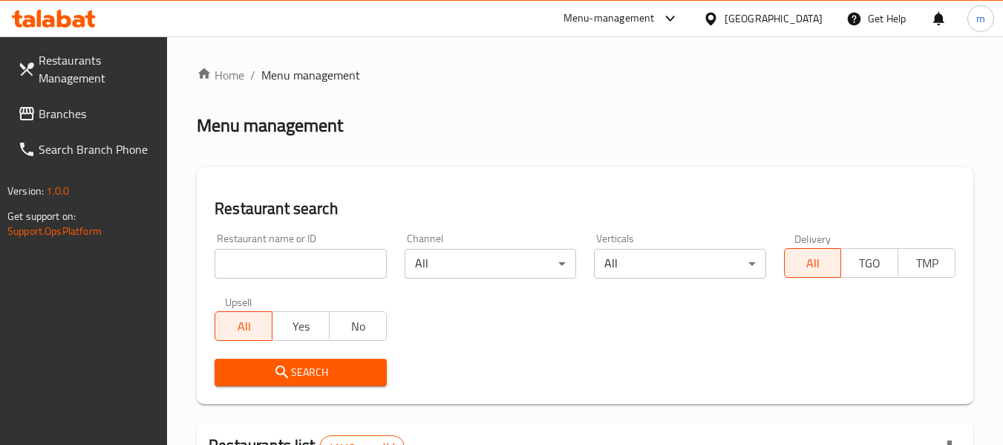
click at [305, 270] on div at bounding box center [501, 222] width 1003 height 445
click at [304, 268] on input "search" at bounding box center [301, 264] width 172 height 30
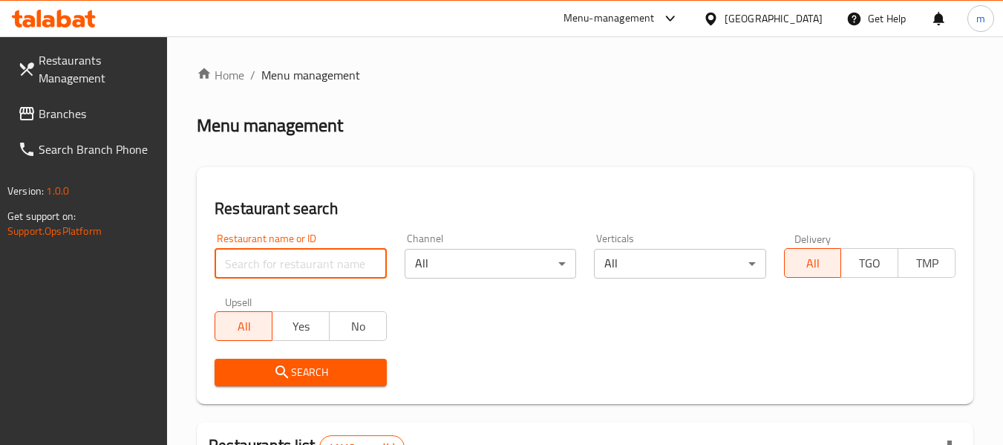
paste input "17506"
type input "17506"
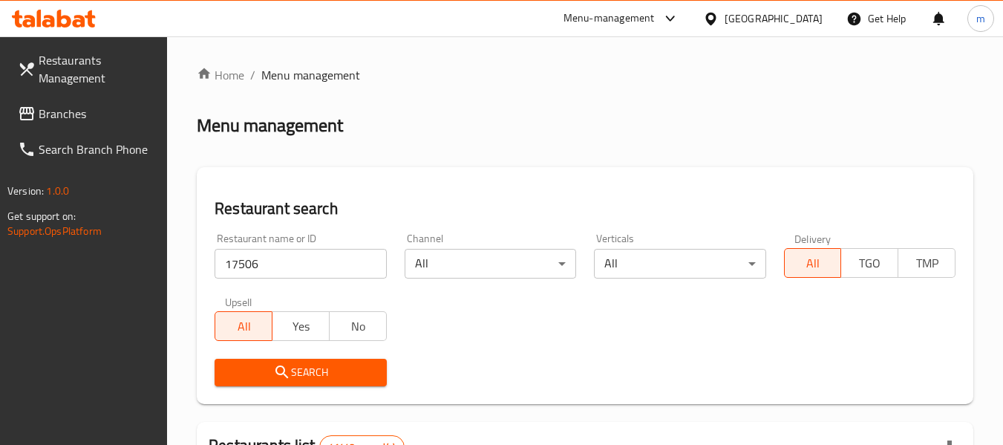
drag, startPoint x: 301, startPoint y: 366, endPoint x: 465, endPoint y: 336, distance: 166.9
click at [303, 367] on span "Search" at bounding box center [301, 372] width 148 height 19
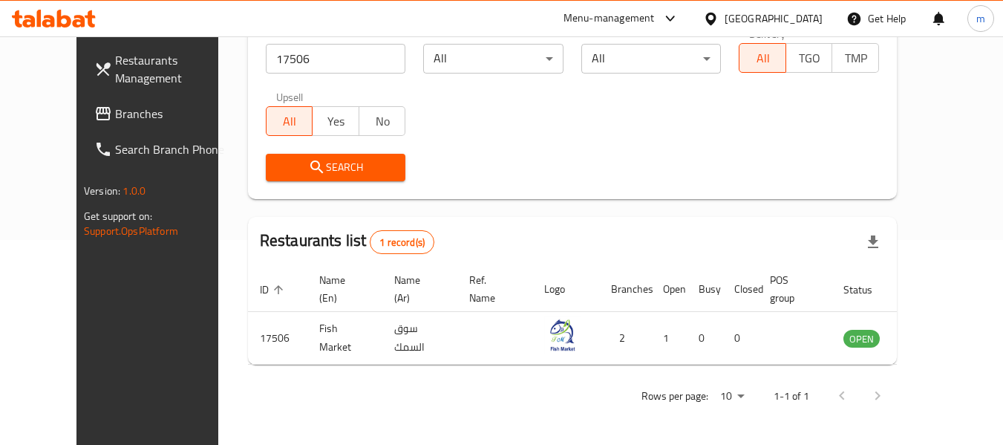
scroll to position [205, 0]
click at [115, 115] on span "Branches" at bounding box center [173, 114] width 117 height 18
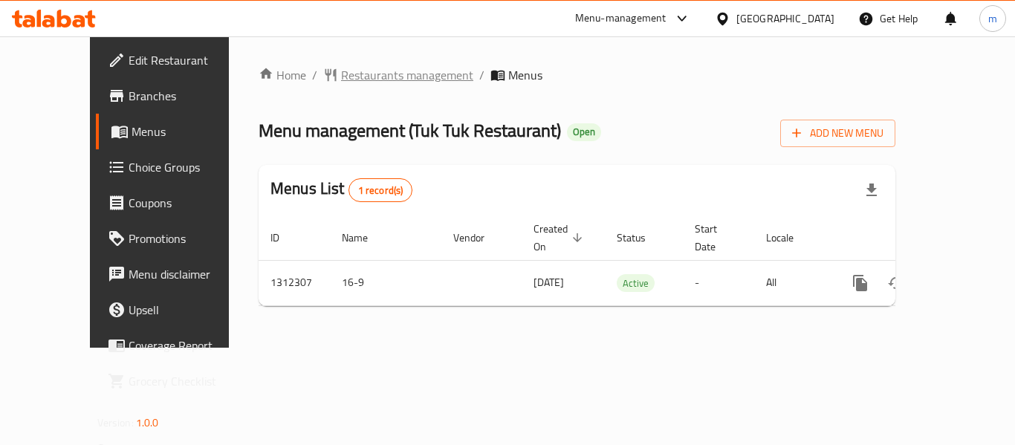
click at [341, 68] on span "Restaurants management" at bounding box center [407, 75] width 132 height 18
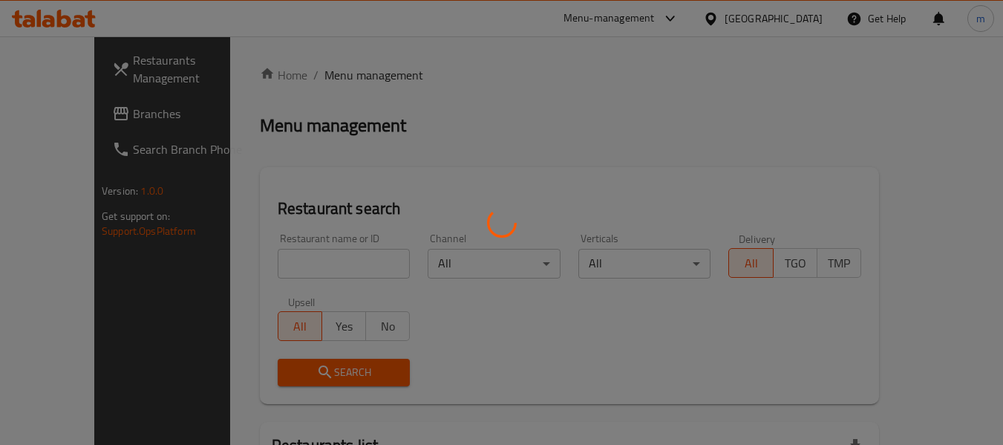
click at [288, 269] on div at bounding box center [501, 222] width 1003 height 445
click at [287, 269] on div at bounding box center [501, 222] width 1003 height 445
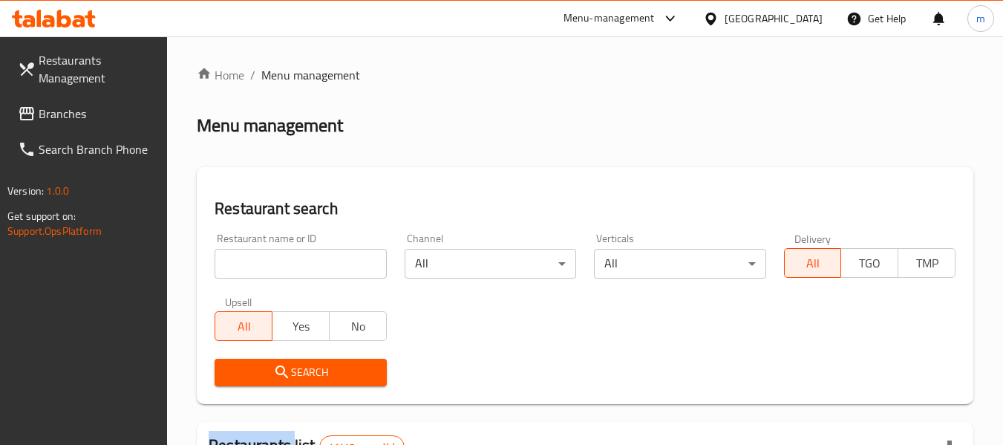
click at [290, 267] on input "search" at bounding box center [301, 264] width 172 height 30
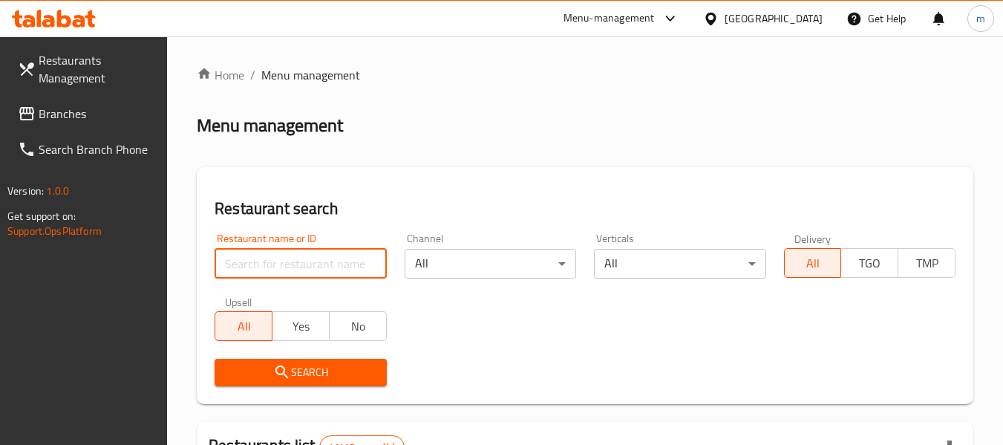
paste input "706024"
type input "706024"
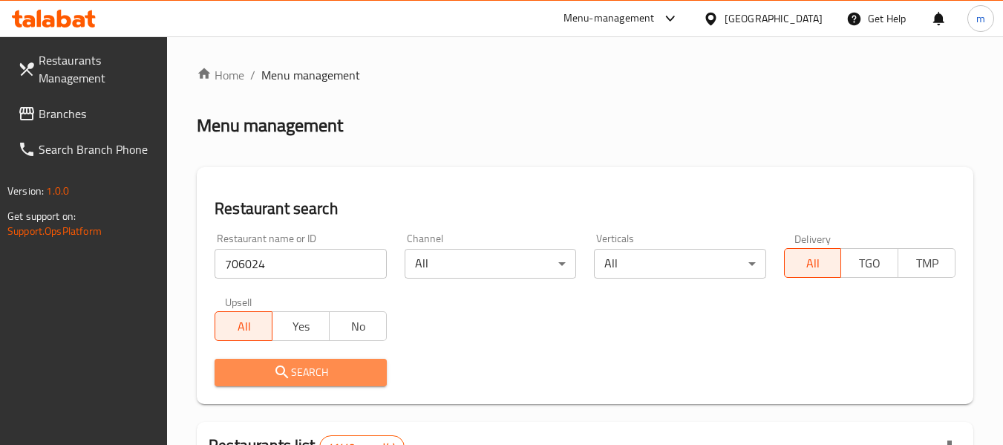
click at [303, 367] on span "Search" at bounding box center [301, 372] width 148 height 19
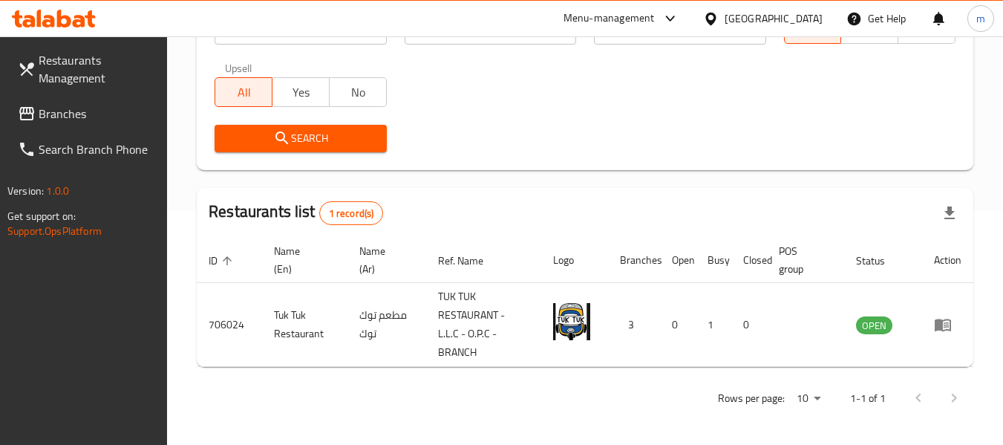
scroll to position [236, 0]
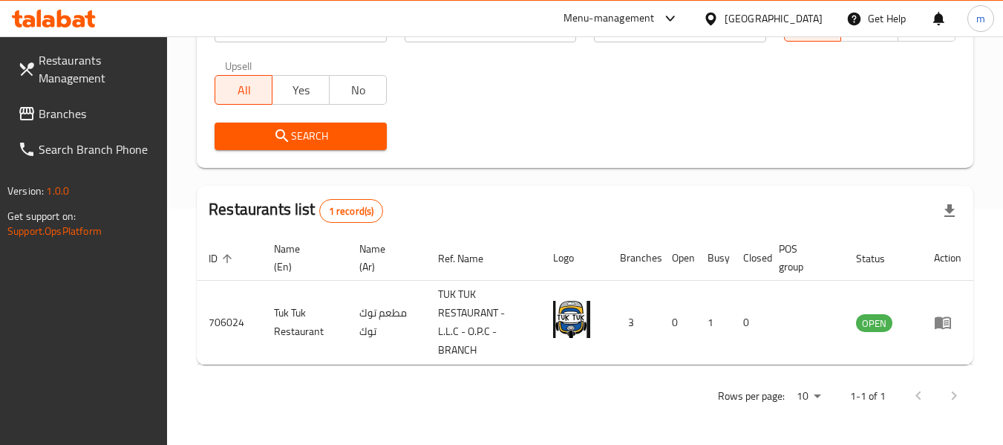
click at [724, 13] on div at bounding box center [714, 18] width 22 height 16
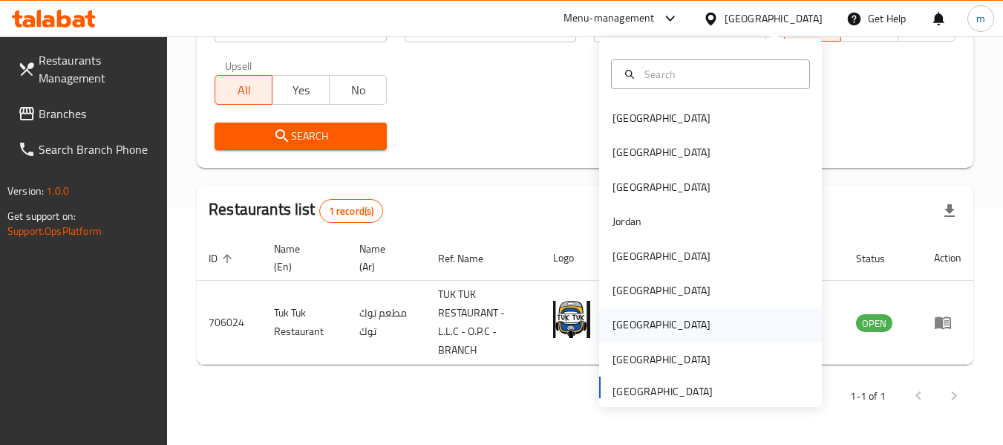
click at [619, 323] on div "[GEOGRAPHIC_DATA]" at bounding box center [662, 324] width 98 height 16
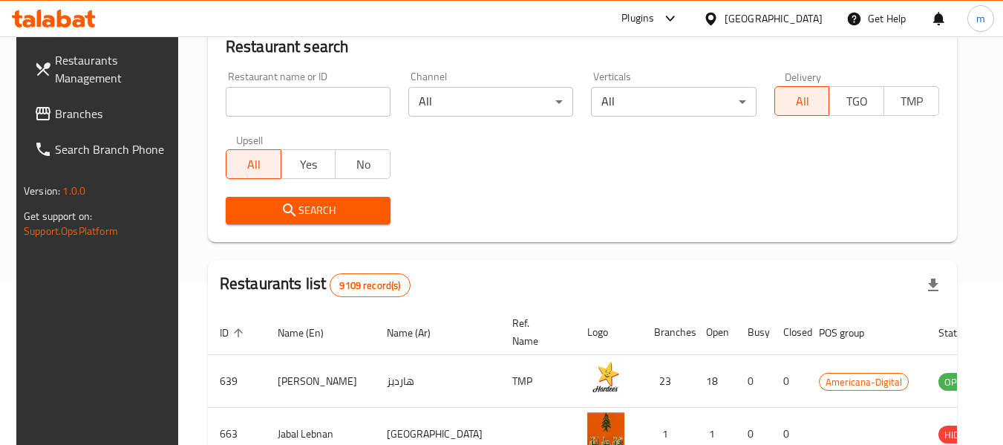
scroll to position [236, 0]
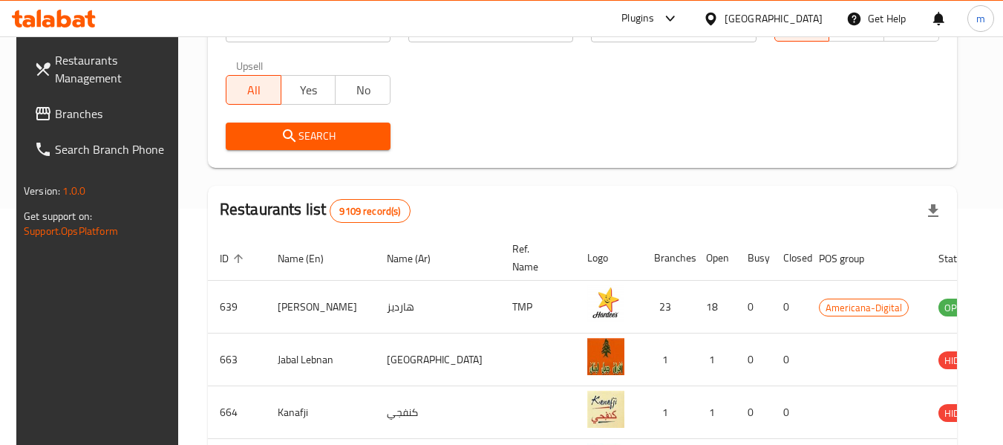
click at [71, 112] on span "Branches" at bounding box center [113, 114] width 117 height 18
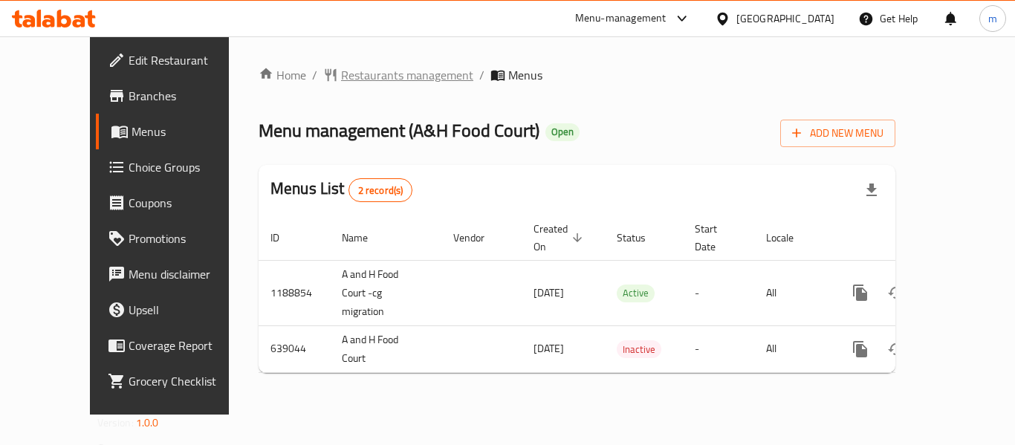
click at [341, 79] on span "Restaurants management" at bounding box center [407, 75] width 132 height 18
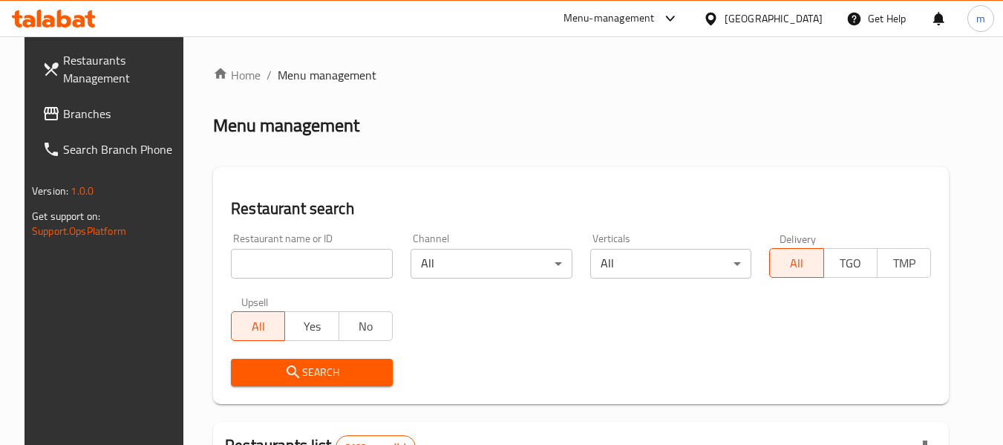
click at [255, 275] on input "search" at bounding box center [312, 264] width 162 height 30
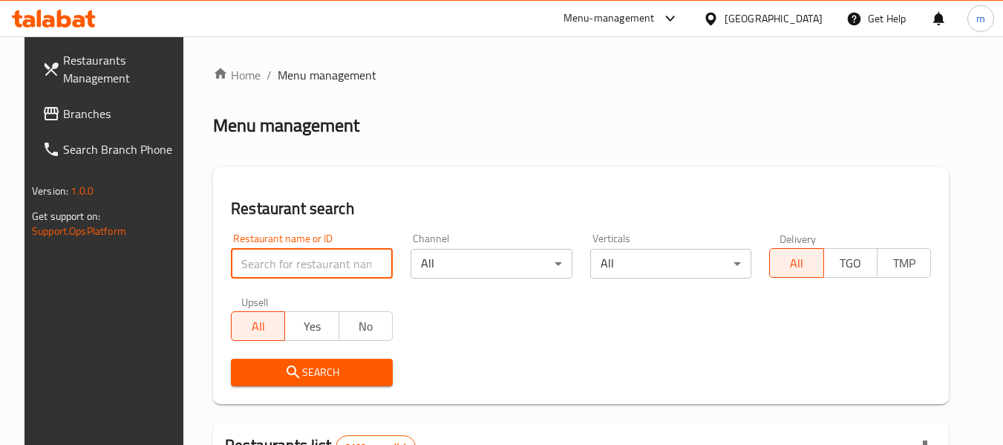
paste input "640200"
type input "640200"
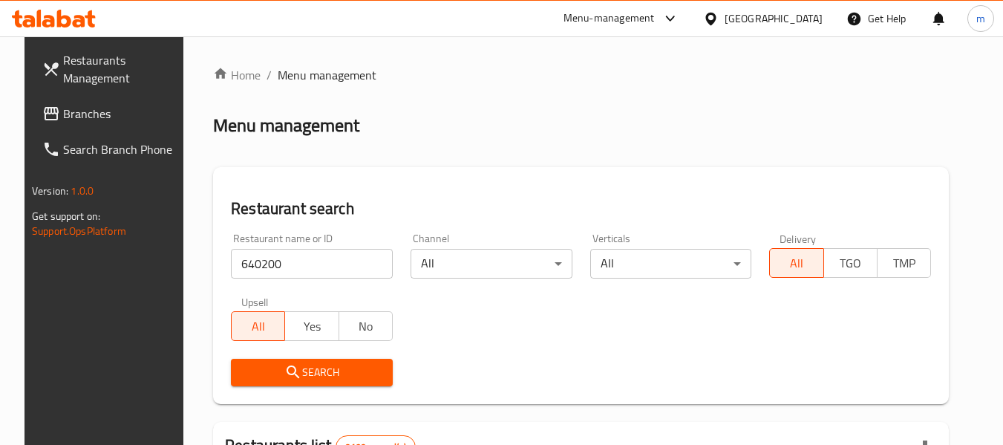
click at [289, 374] on icon "submit" at bounding box center [293, 372] width 18 height 18
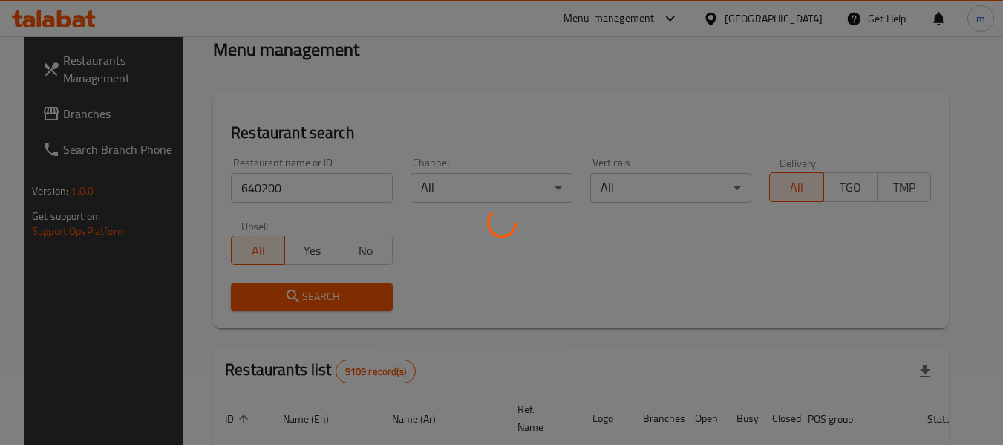
scroll to position [205, 0]
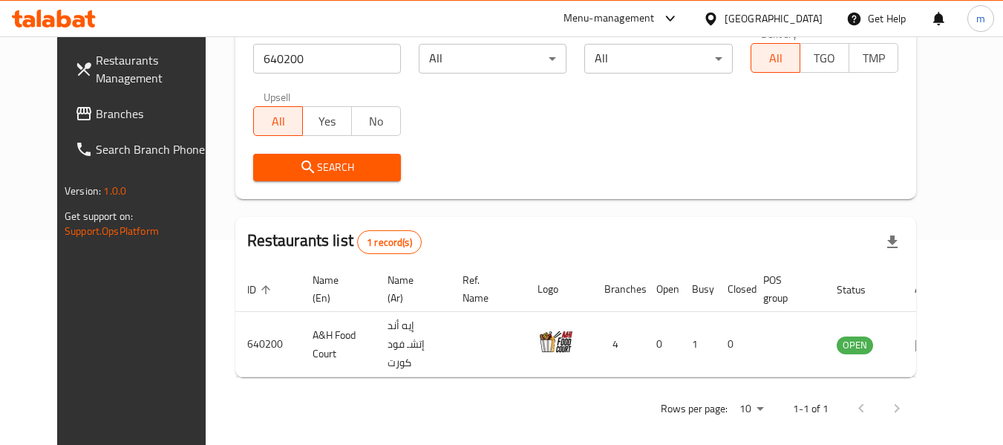
click at [716, 22] on icon at bounding box center [711, 18] width 10 height 13
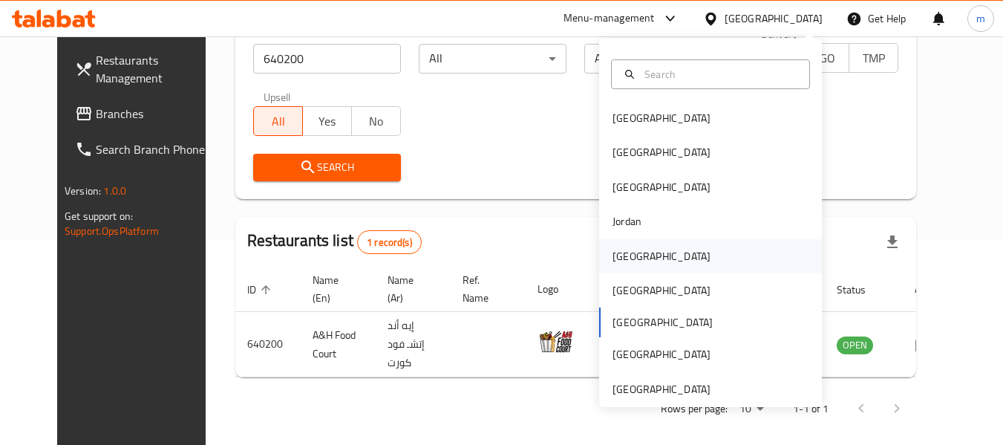
click at [613, 257] on div "[GEOGRAPHIC_DATA]" at bounding box center [662, 256] width 98 height 16
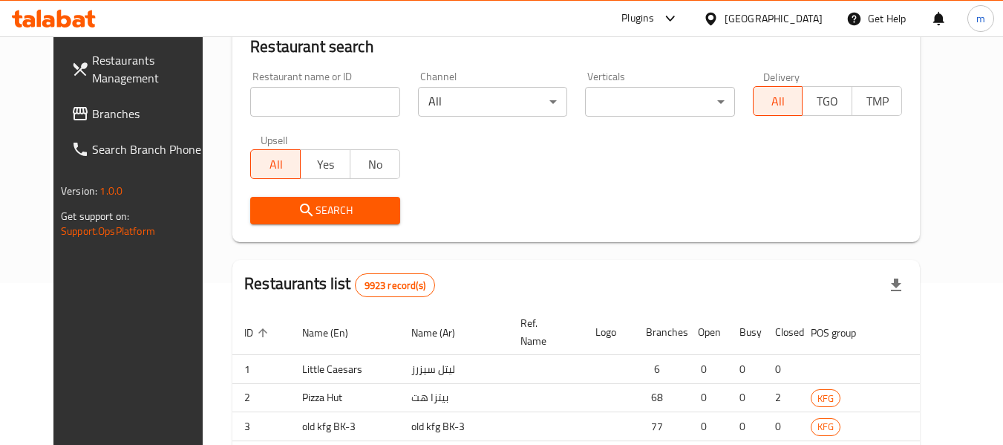
scroll to position [205, 0]
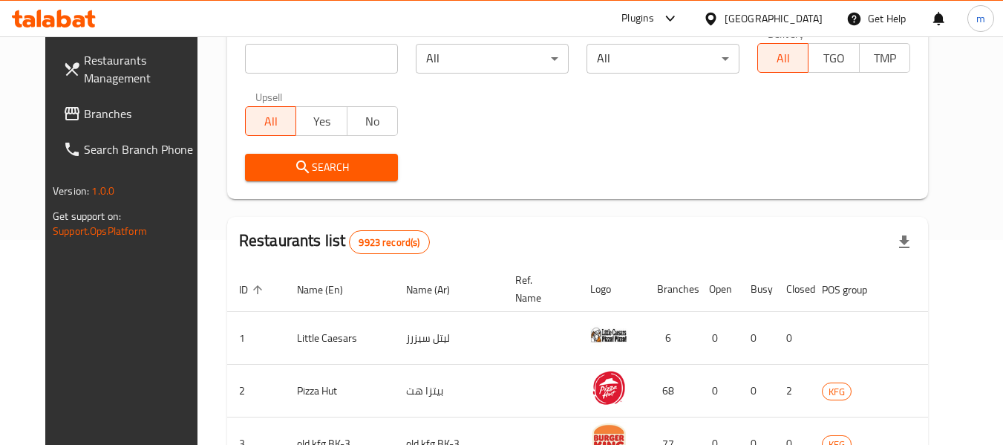
click at [109, 119] on span "Branches" at bounding box center [142, 114] width 117 height 18
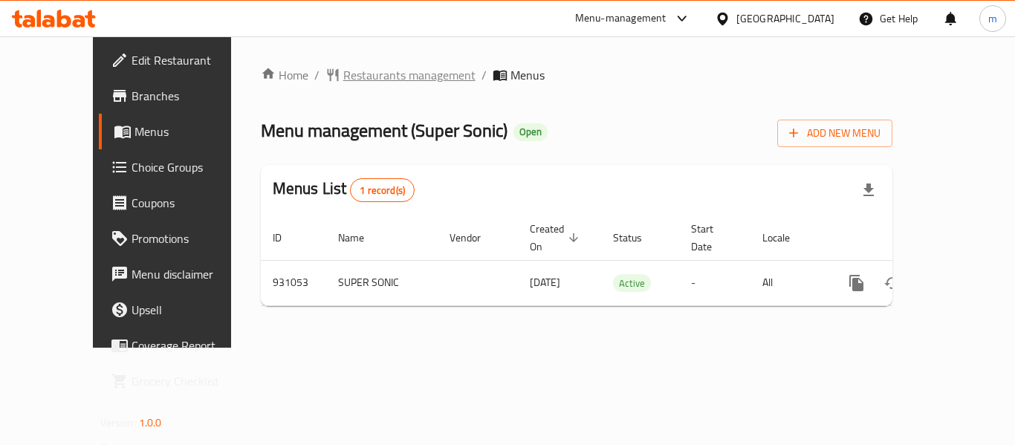
click at [343, 75] on span "Restaurants management" at bounding box center [409, 75] width 132 height 18
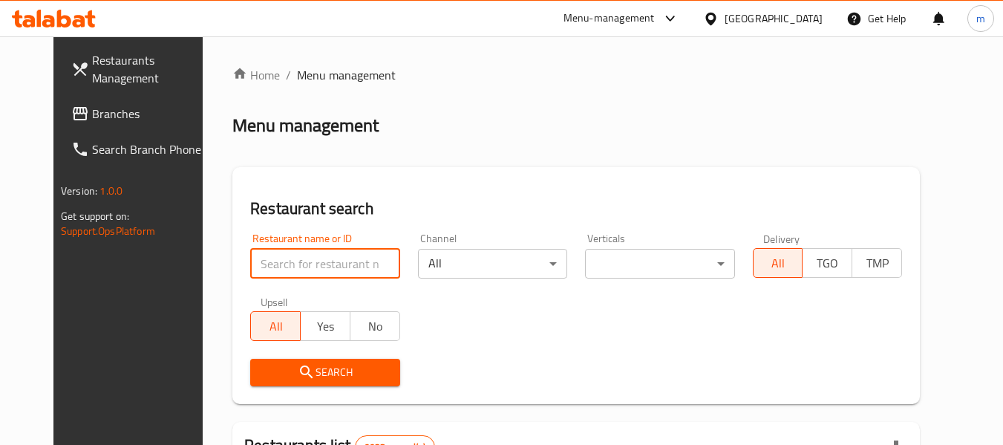
drag, startPoint x: 264, startPoint y: 260, endPoint x: 257, endPoint y: 261, distance: 7.5
click at [264, 260] on input "search" at bounding box center [324, 264] width 149 height 30
paste input "658879"
type input "658879"
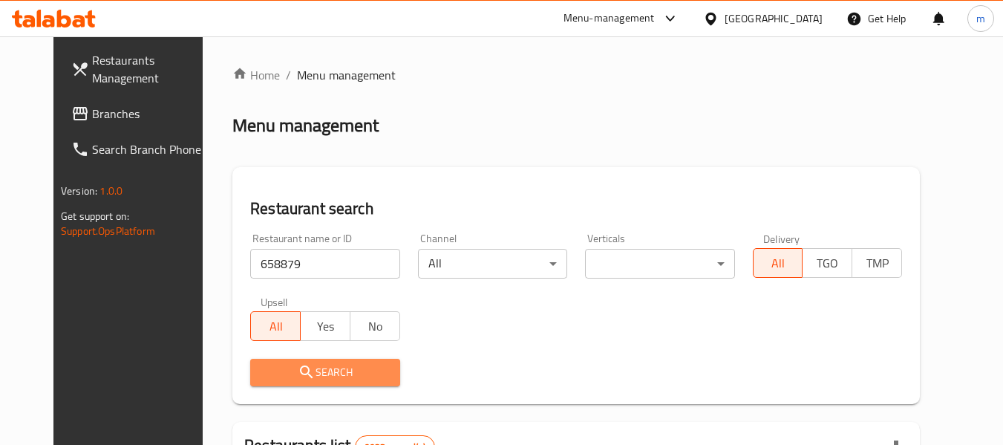
drag, startPoint x: 270, startPoint y: 367, endPoint x: 421, endPoint y: 322, distance: 157.4
click at [271, 367] on span "Search" at bounding box center [325, 372] width 126 height 19
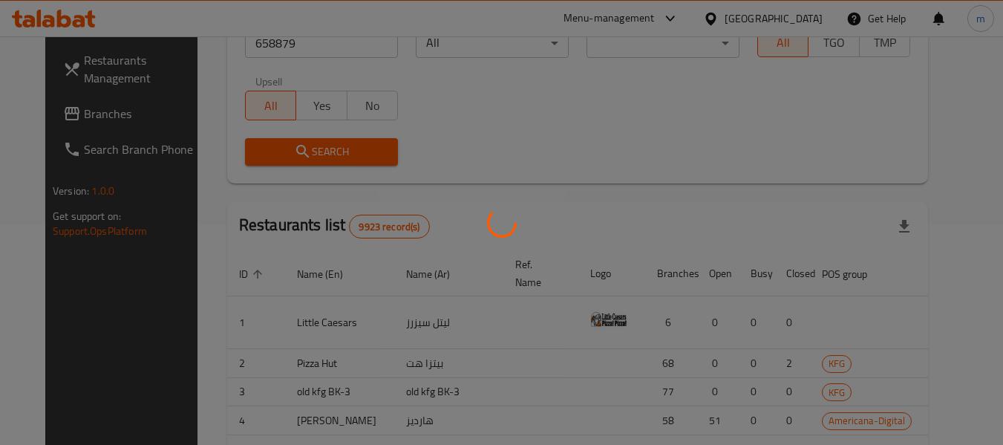
scroll to position [205, 0]
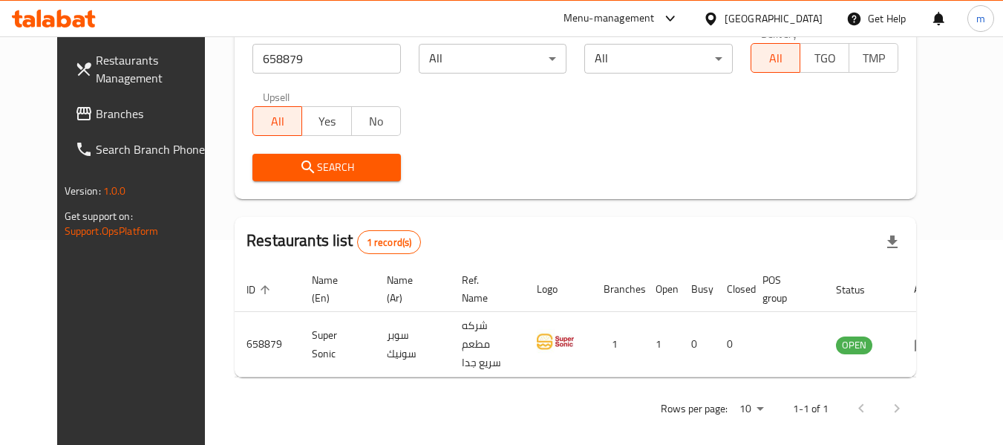
click at [96, 109] on span "Branches" at bounding box center [154, 114] width 117 height 18
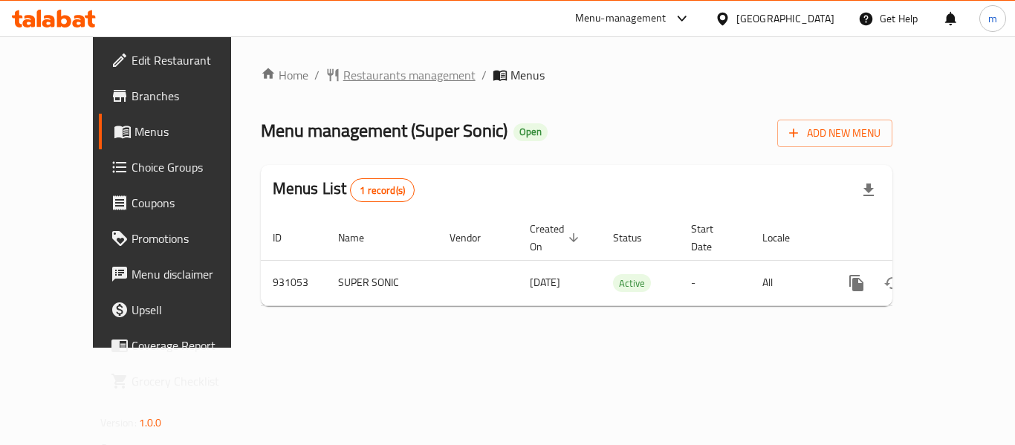
click at [357, 66] on span "Restaurants management" at bounding box center [409, 75] width 132 height 18
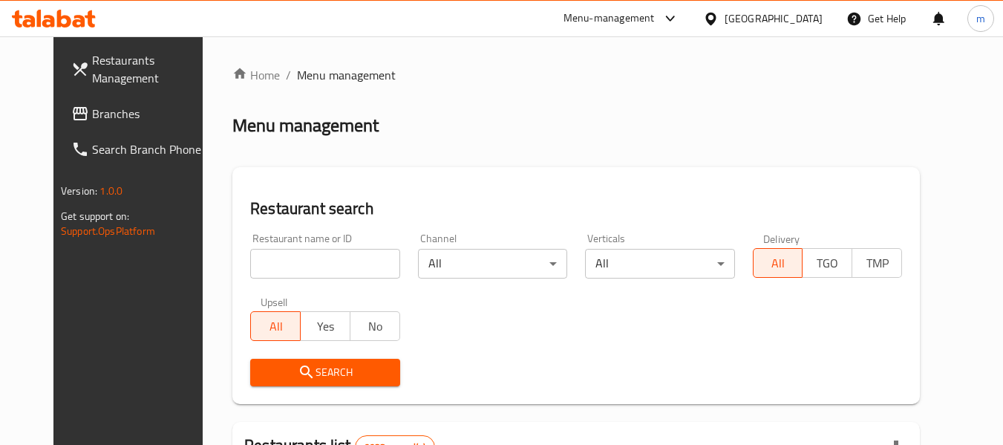
click at [290, 263] on input "search" at bounding box center [324, 264] width 149 height 30
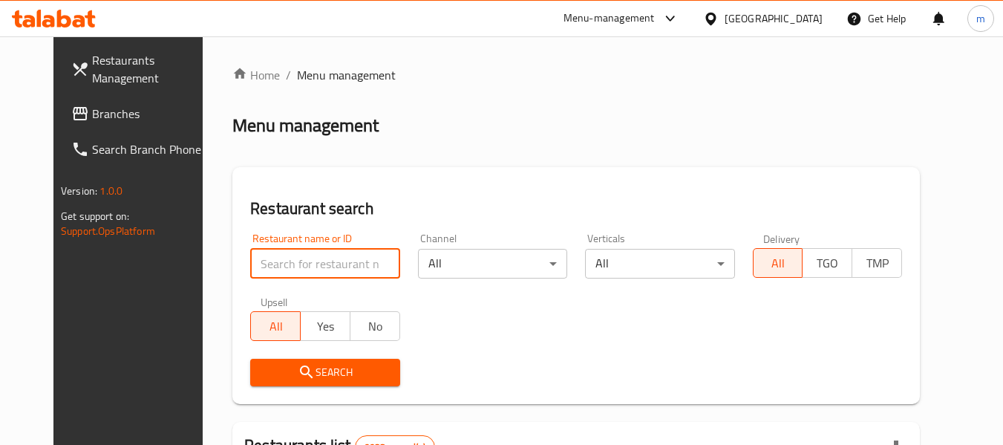
paste input "658879"
type input "658879"
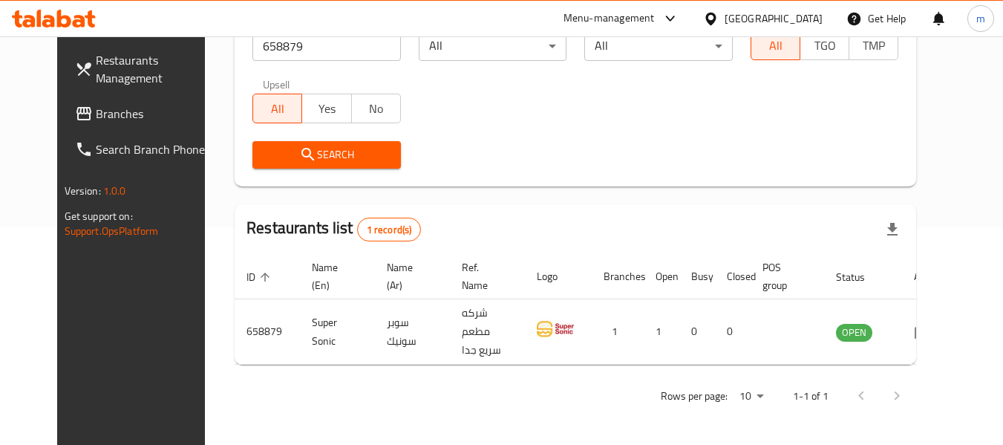
scroll to position [205, 0]
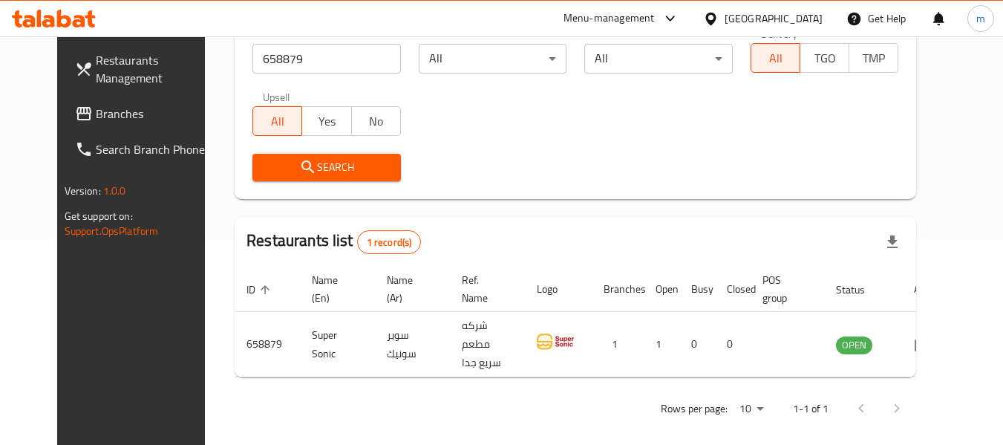
click at [96, 105] on span "Branches" at bounding box center [154, 114] width 117 height 18
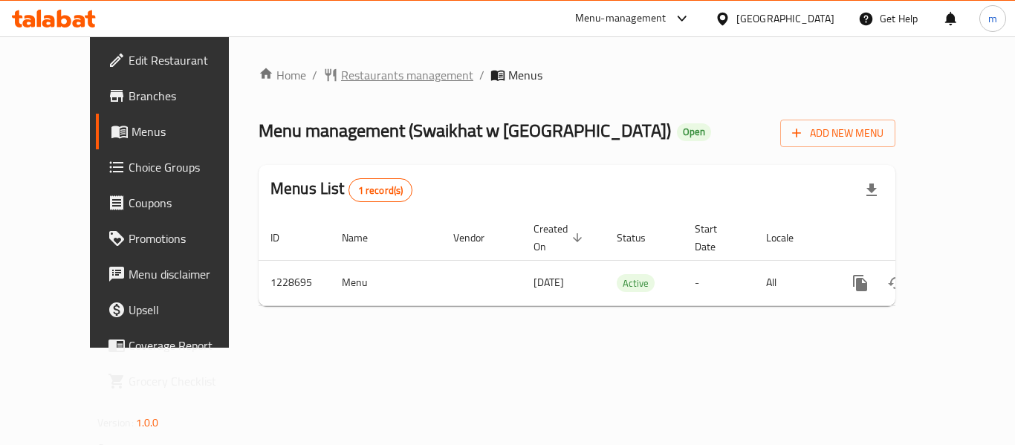
click at [341, 81] on span "Restaurants management" at bounding box center [407, 75] width 132 height 18
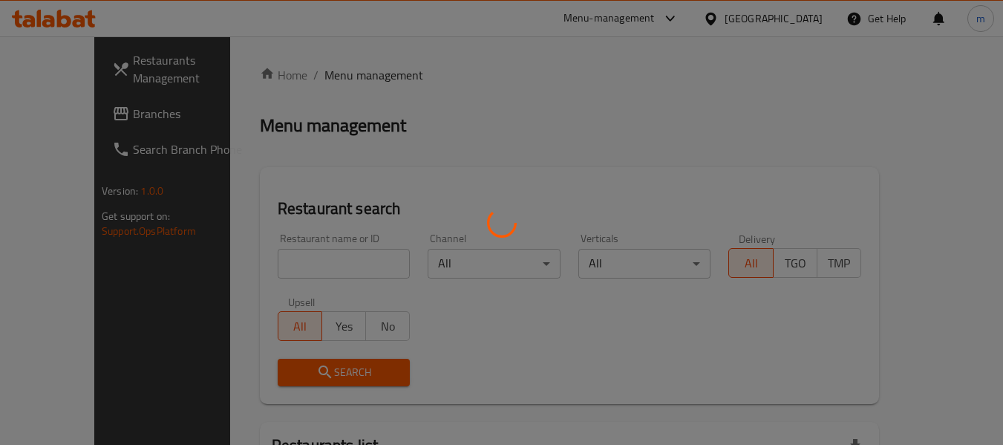
click at [287, 271] on div at bounding box center [501, 222] width 1003 height 445
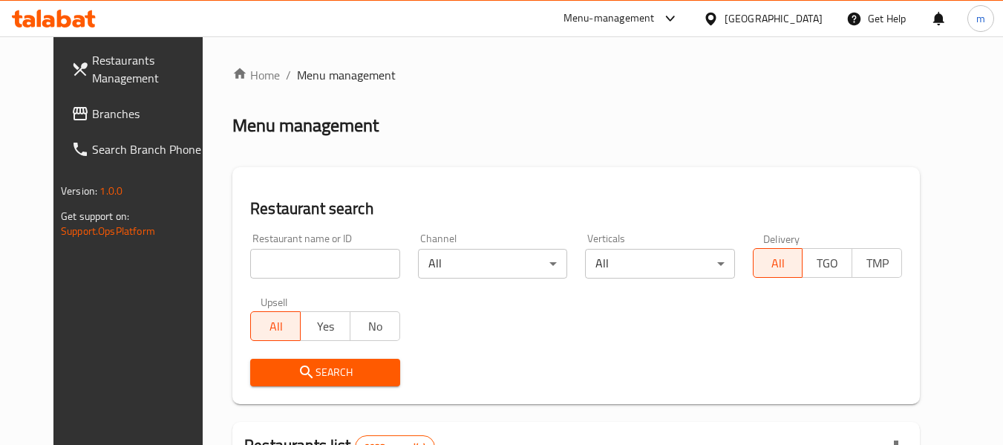
drag, startPoint x: 284, startPoint y: 261, endPoint x: 284, endPoint y: 250, distance: 11.9
click at [284, 261] on input "search" at bounding box center [324, 264] width 149 height 30
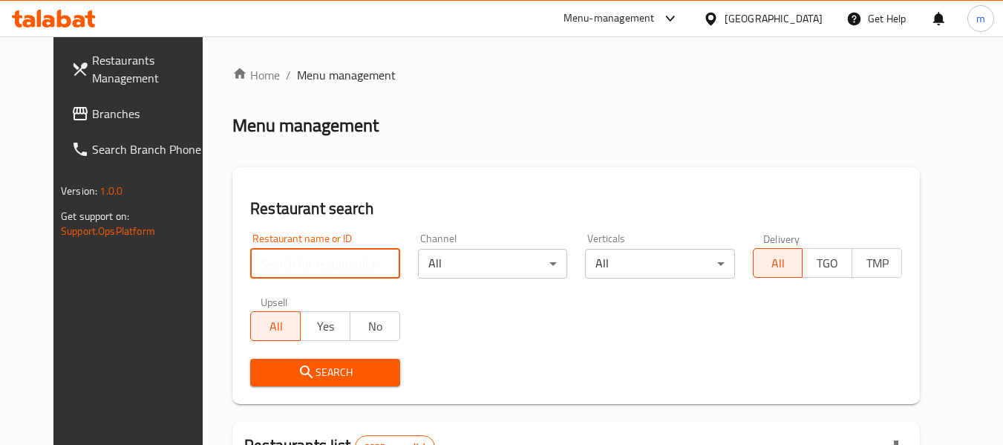
paste input "676520"
type input "676520"
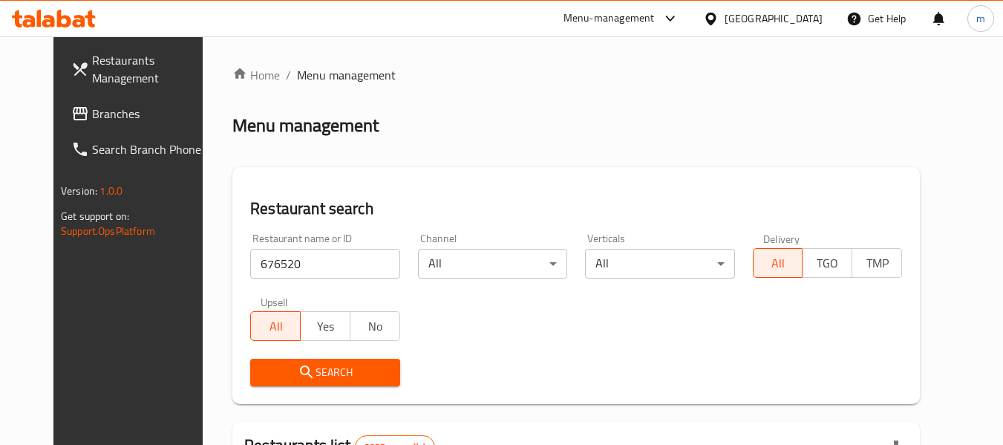
drag, startPoint x: 293, startPoint y: 371, endPoint x: 306, endPoint y: 368, distance: 12.8
click at [293, 371] on span "Search" at bounding box center [325, 372] width 126 height 19
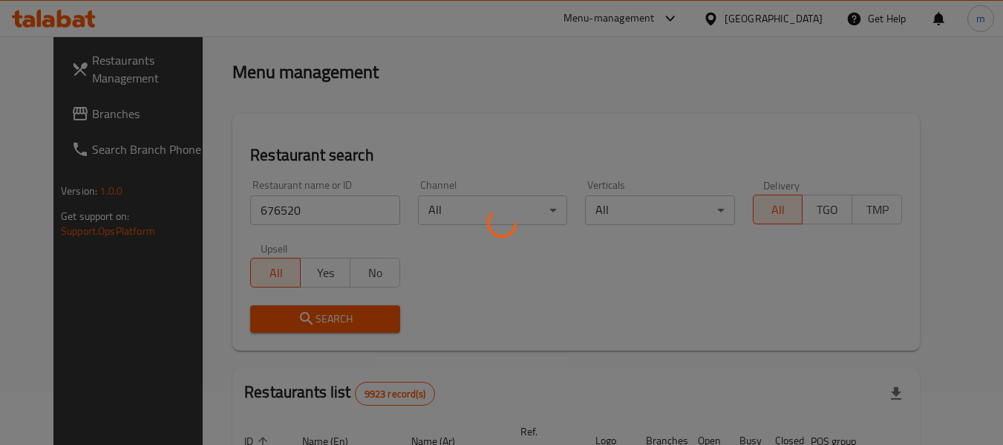
scroll to position [205, 0]
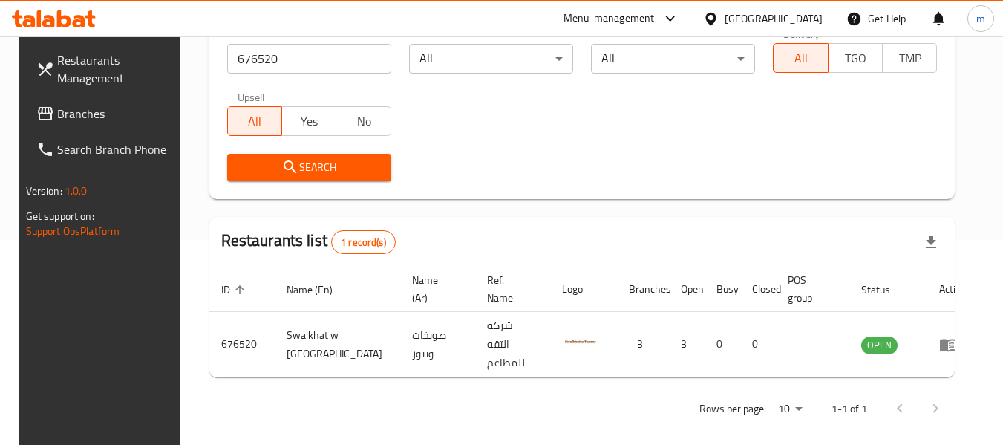
click at [719, 17] on icon at bounding box center [711, 19] width 16 height 16
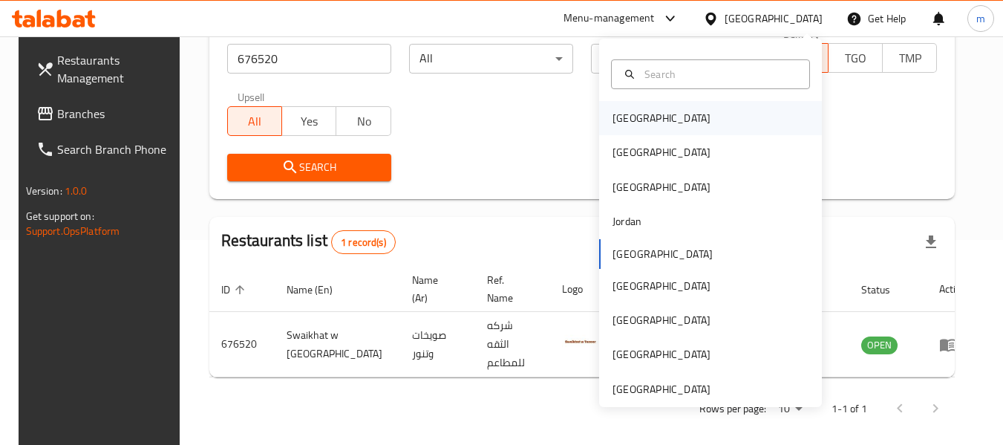
click at [613, 117] on div "[GEOGRAPHIC_DATA]" at bounding box center [662, 118] width 98 height 16
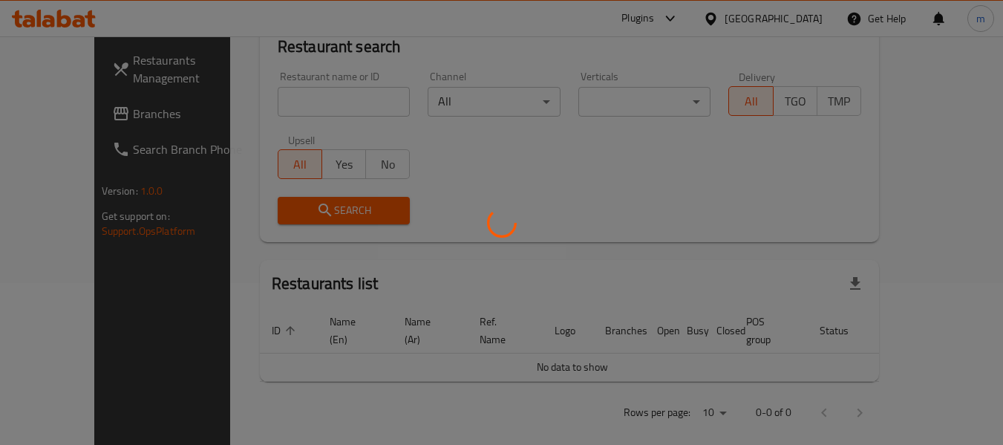
scroll to position [205, 0]
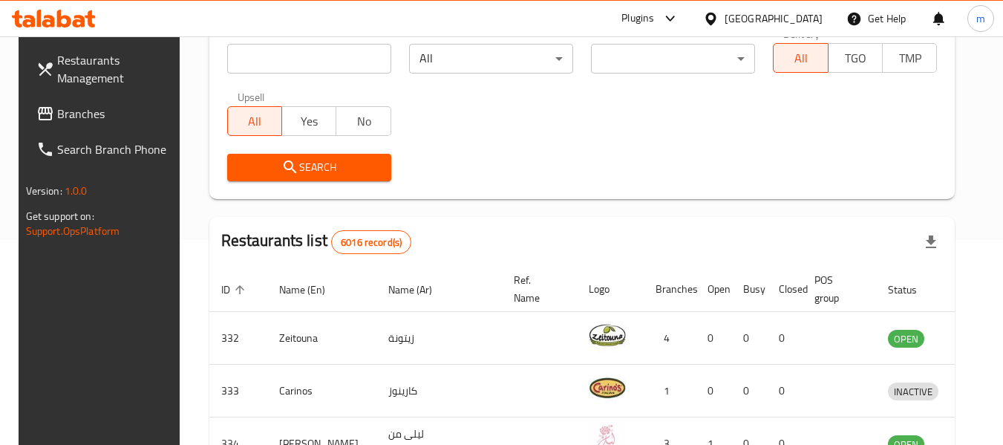
click at [114, 108] on span "Branches" at bounding box center [115, 114] width 117 height 18
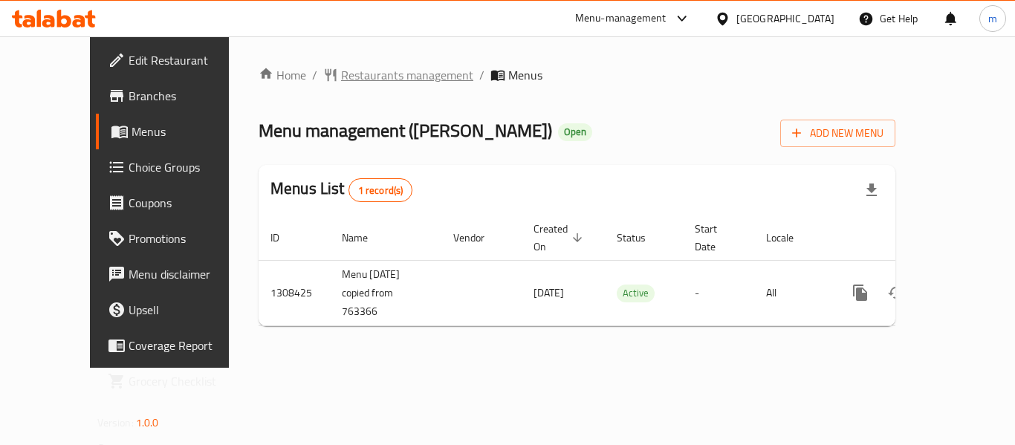
click at [341, 78] on span "Restaurants management" at bounding box center [407, 75] width 132 height 18
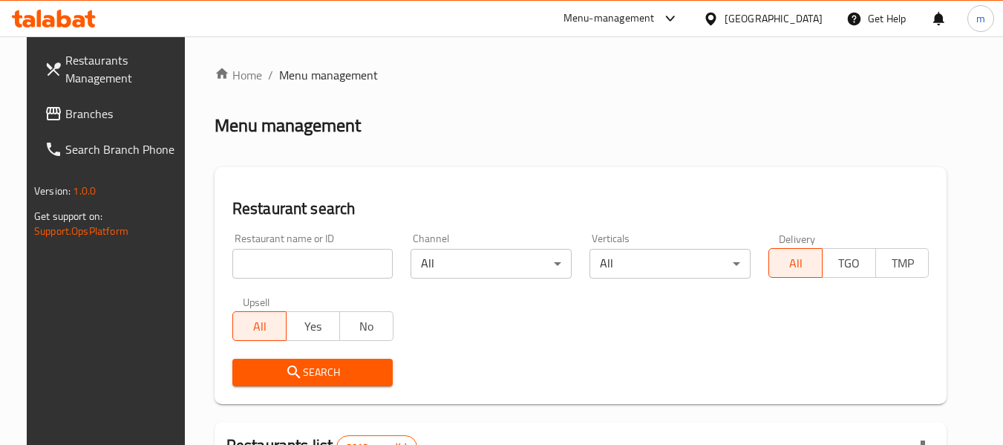
click at [278, 258] on div at bounding box center [501, 222] width 1003 height 445
click at [278, 258] on input "search" at bounding box center [312, 264] width 161 height 30
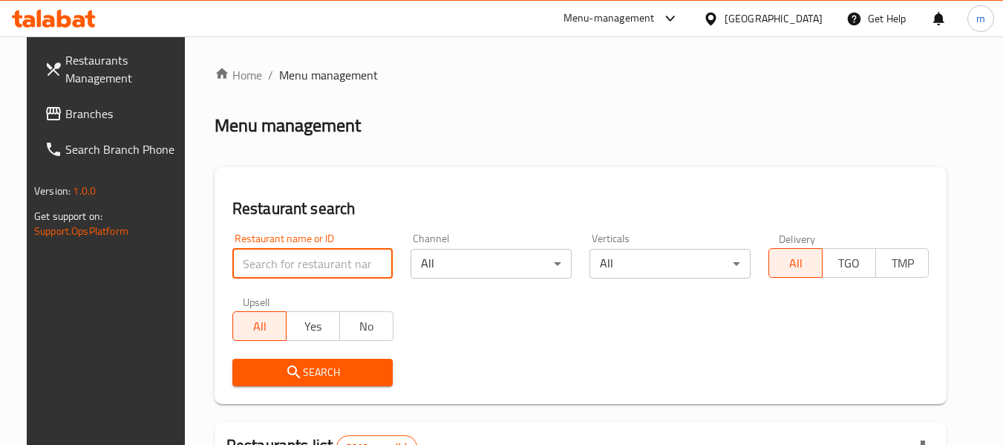
drag, startPoint x: 278, startPoint y: 258, endPoint x: 279, endPoint y: 250, distance: 7.6
click at [278, 258] on input "search" at bounding box center [312, 264] width 161 height 30
paste input "704883"
type input "704883"
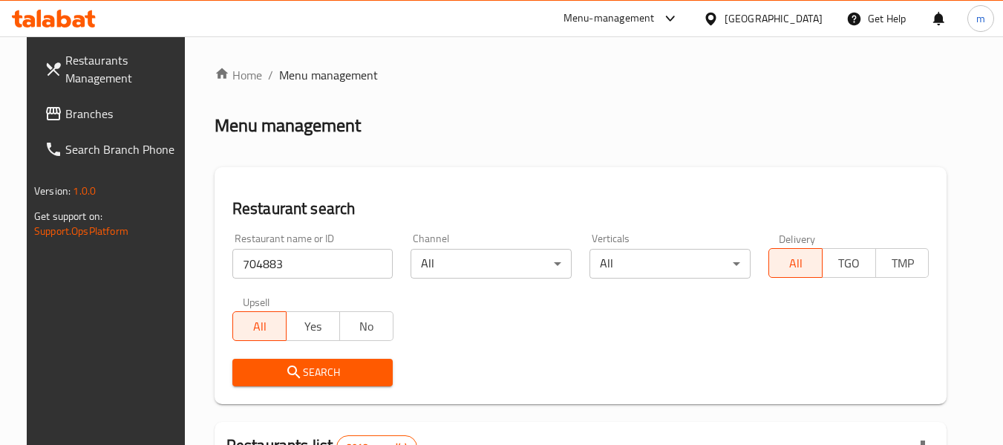
click at [310, 376] on span "Search" at bounding box center [312, 372] width 137 height 19
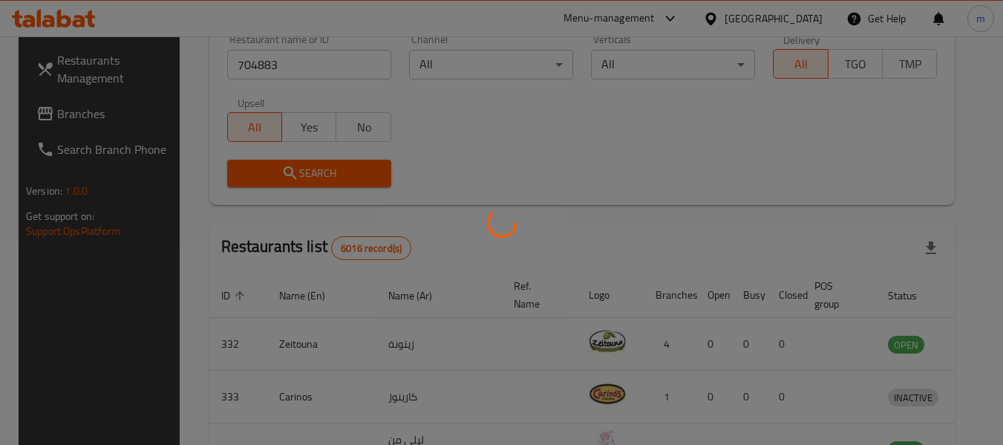
scroll to position [205, 0]
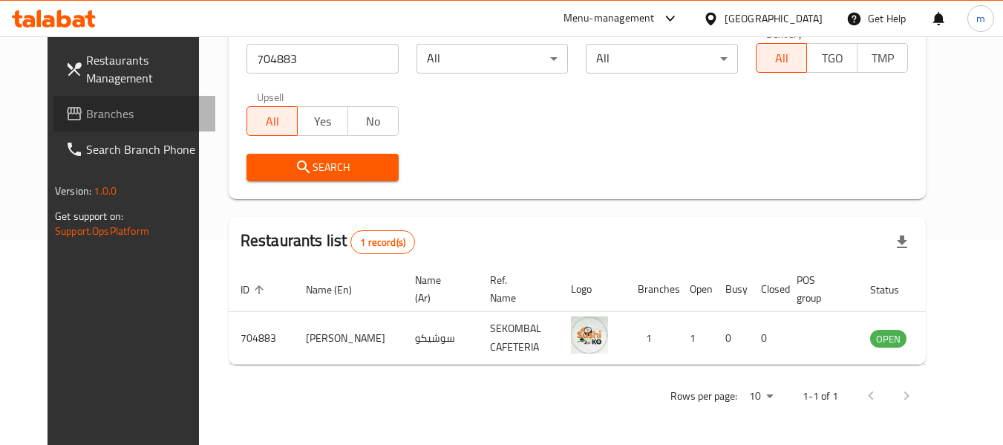
click at [86, 114] on span "Branches" at bounding box center [144, 114] width 117 height 18
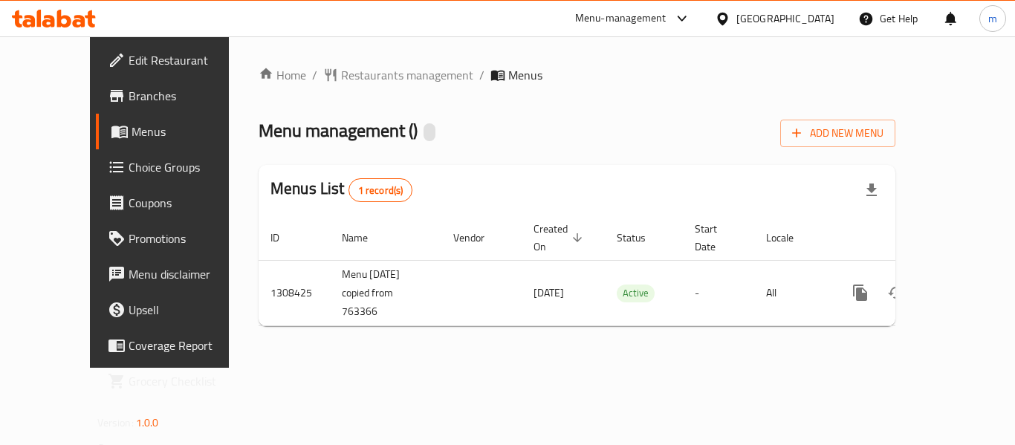
click at [336, 80] on div "Home / Restaurants management / Menus Menu management ( ) Add New Menu Menus Li…" at bounding box center [576, 202] width 636 height 272
click at [341, 79] on span "Restaurants management" at bounding box center [407, 75] width 132 height 18
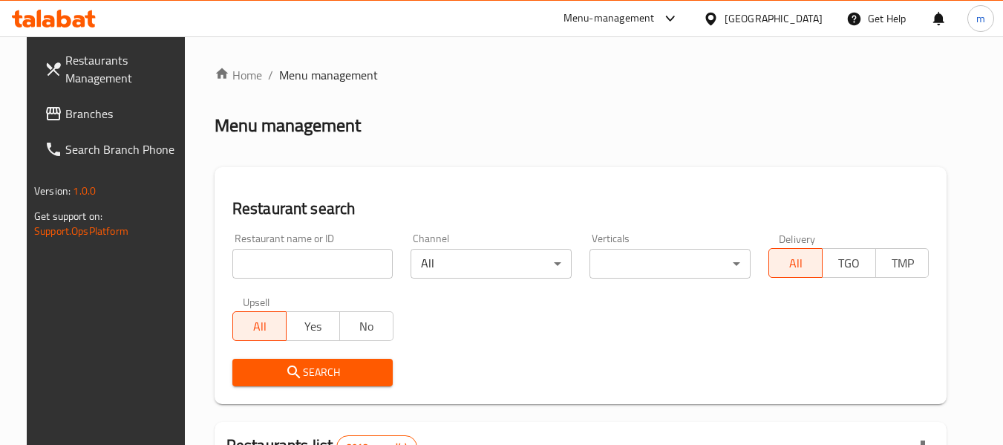
click at [262, 267] on input "search" at bounding box center [312, 264] width 161 height 30
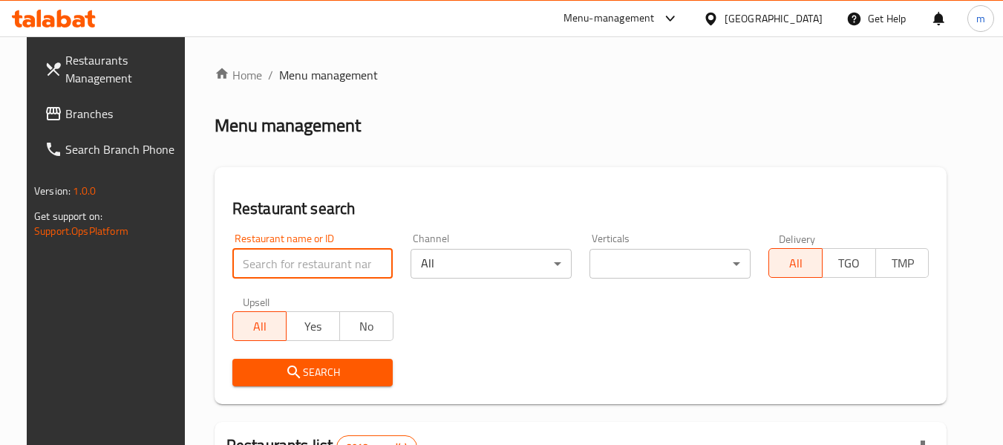
paste input "704883"
type input "704883"
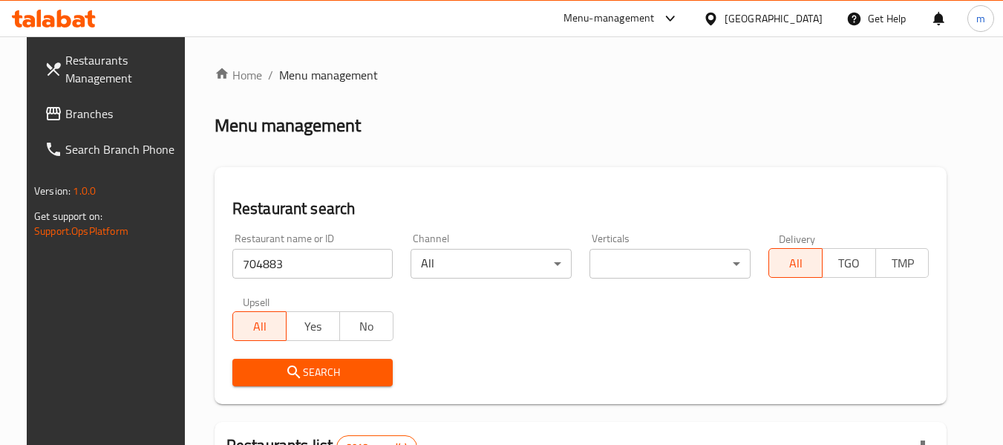
click at [296, 368] on span "Search" at bounding box center [312, 372] width 137 height 19
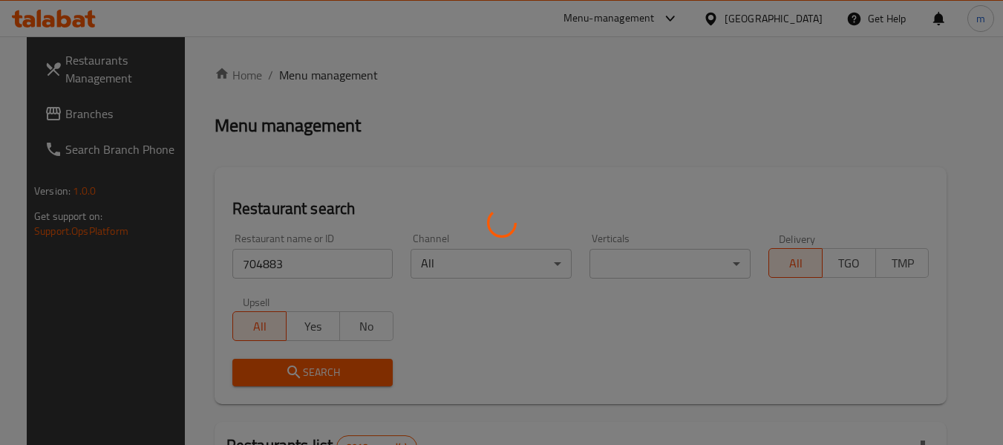
click at [296, 368] on div at bounding box center [501, 222] width 1003 height 445
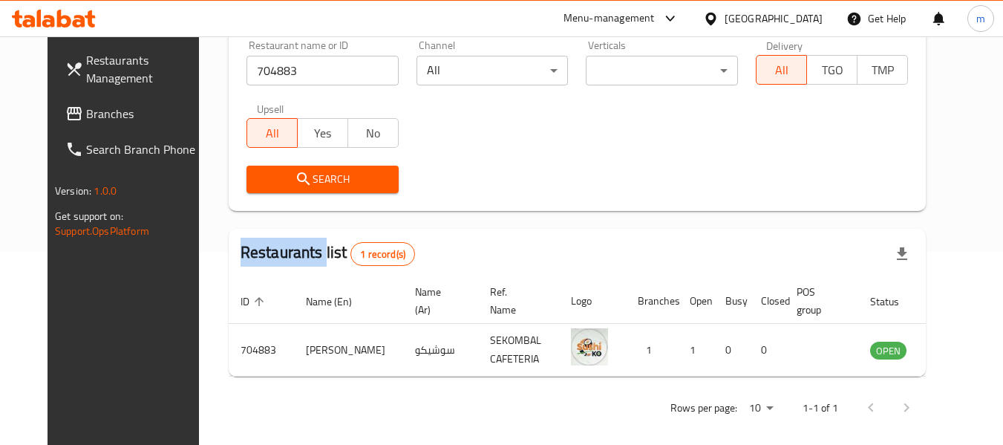
scroll to position [199, 0]
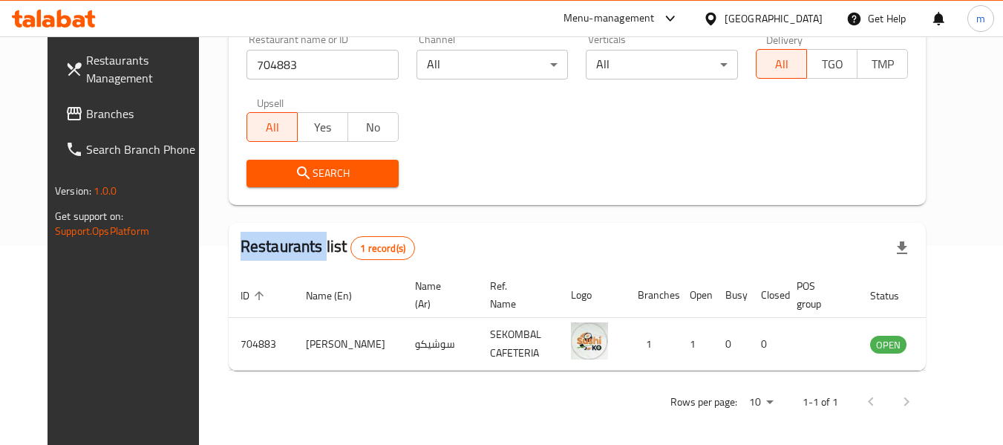
click at [716, 21] on icon at bounding box center [711, 18] width 10 height 13
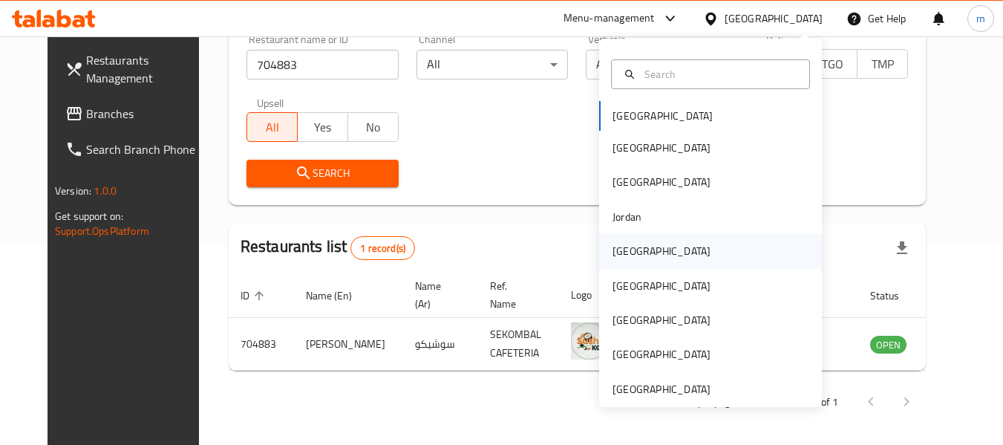
click at [627, 255] on div "[GEOGRAPHIC_DATA]" at bounding box center [662, 251] width 98 height 16
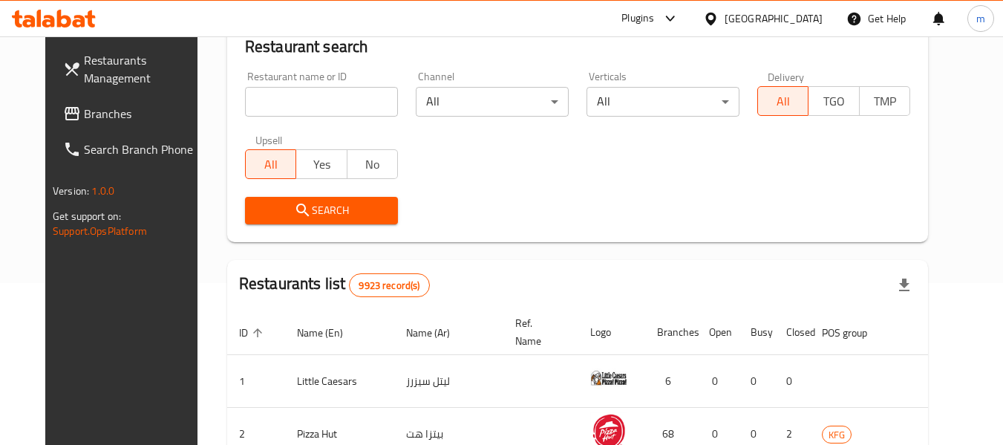
scroll to position [199, 0]
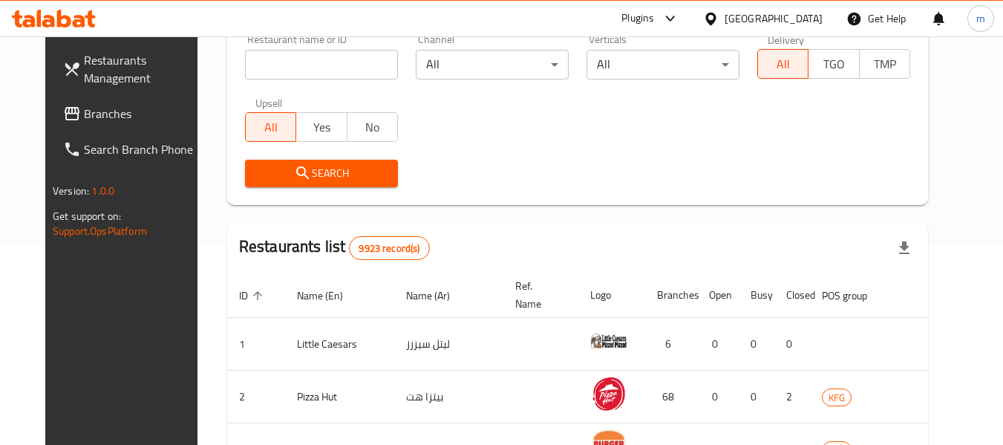
click at [84, 114] on span "Branches" at bounding box center [142, 114] width 117 height 18
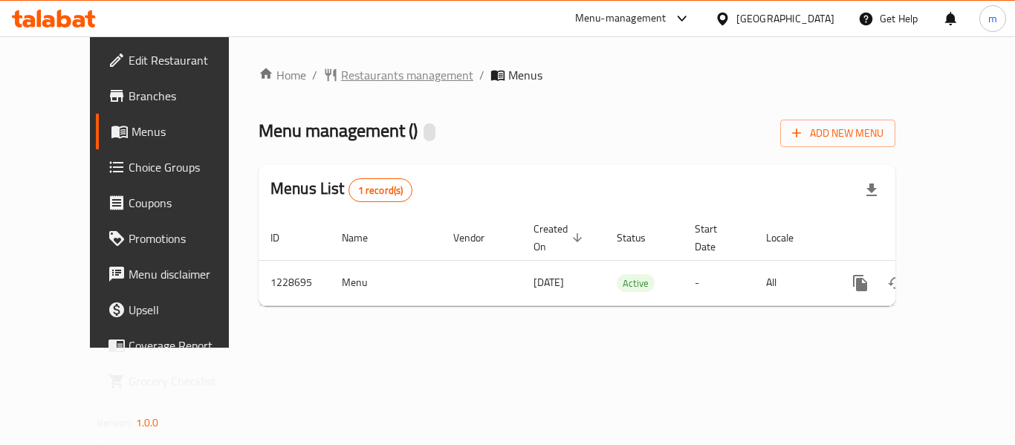
click at [348, 67] on span "Restaurants management" at bounding box center [407, 75] width 132 height 18
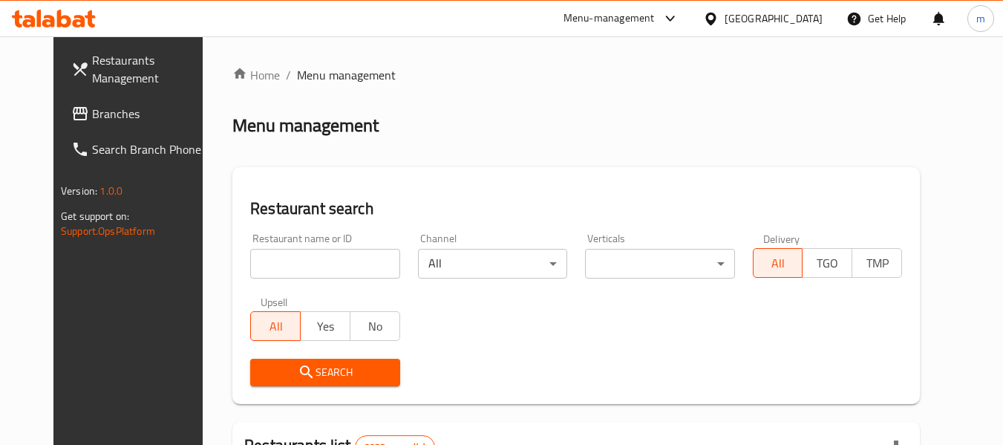
click at [301, 264] on div at bounding box center [501, 222] width 1003 height 445
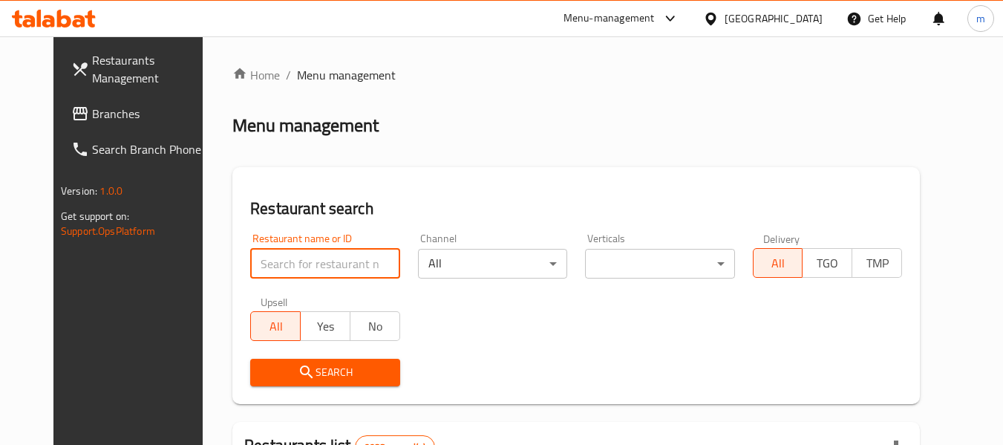
click at [301, 264] on input "search" at bounding box center [324, 264] width 149 height 30
paste input "676520"
type input "676520"
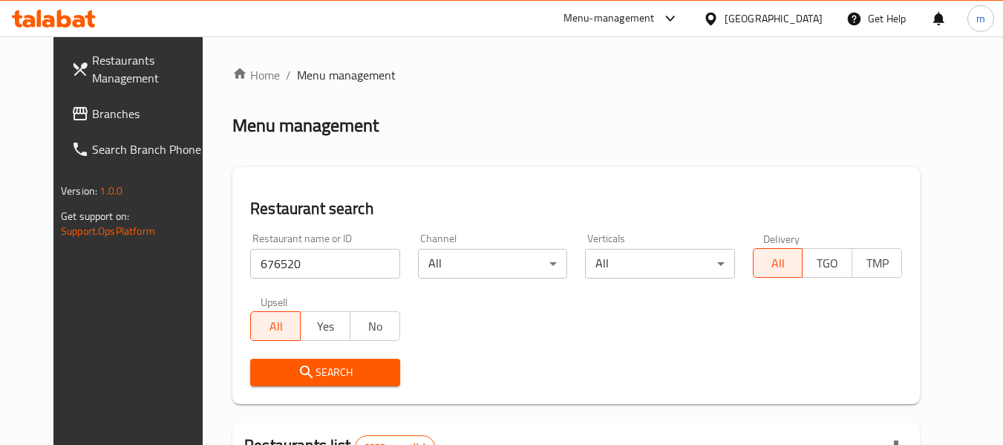
click at [298, 375] on icon "submit" at bounding box center [307, 372] width 18 height 18
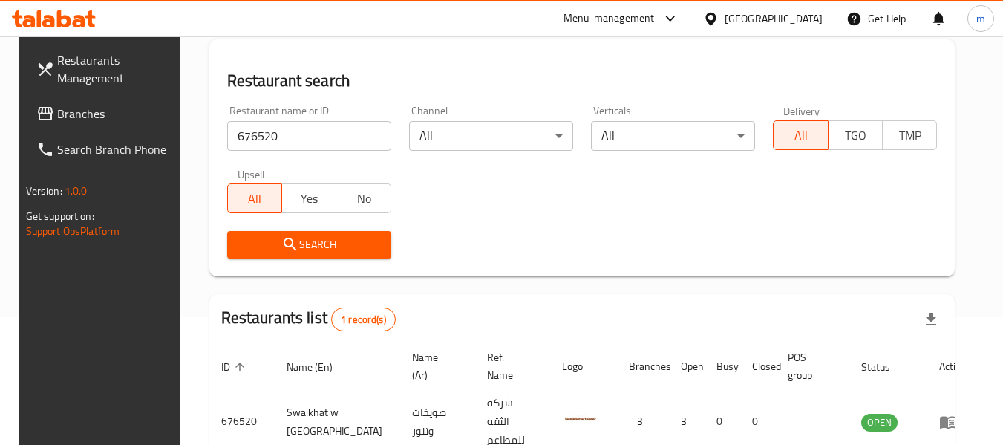
scroll to position [205, 0]
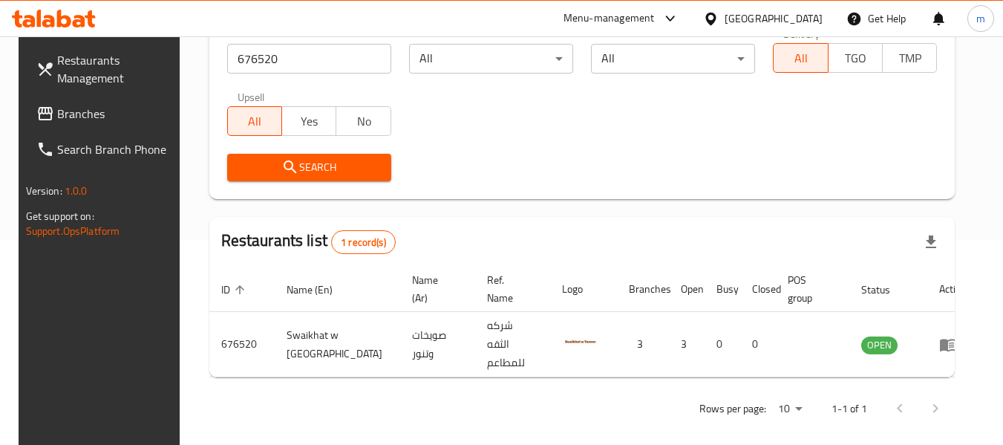
click at [725, 13] on div at bounding box center [714, 18] width 22 height 16
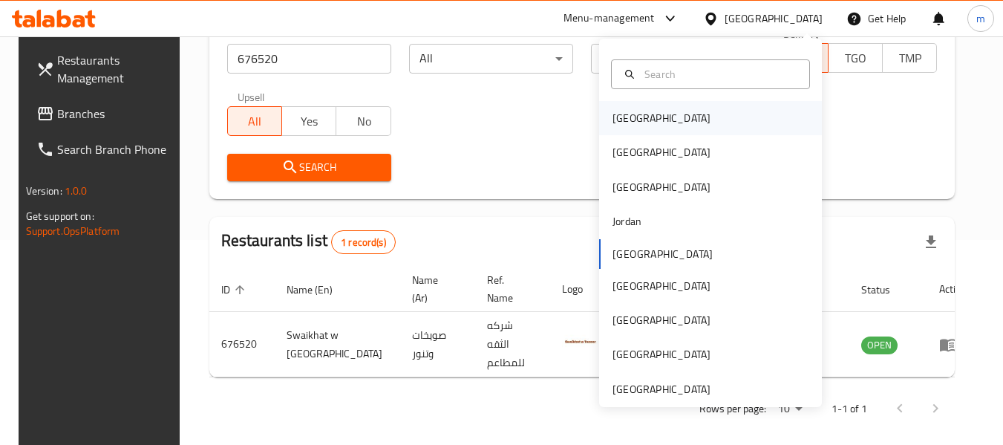
click at [613, 123] on div "[GEOGRAPHIC_DATA]" at bounding box center [662, 118] width 98 height 16
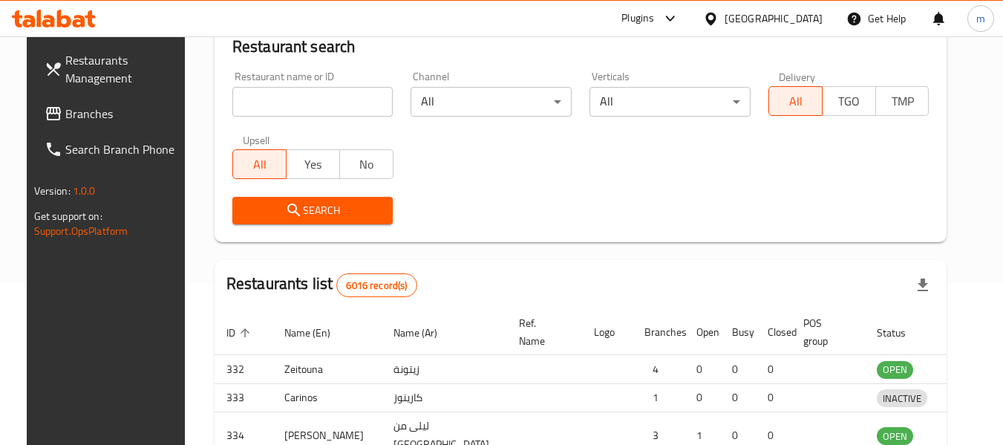
scroll to position [205, 0]
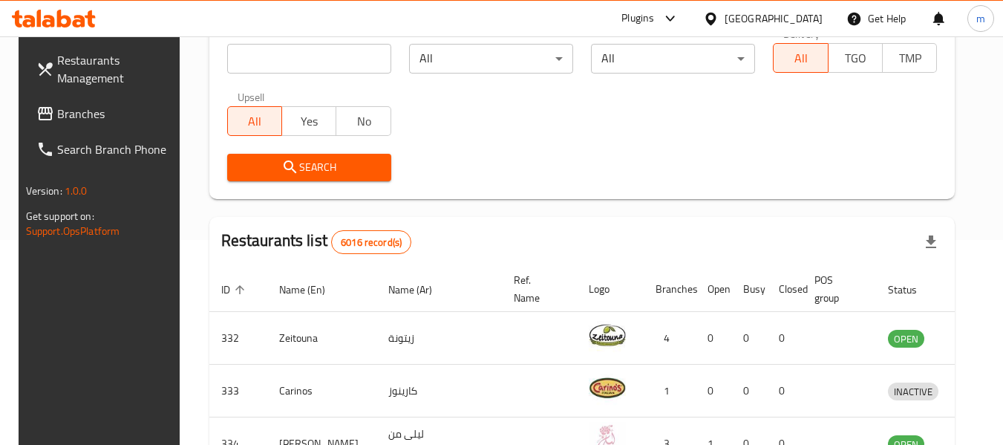
click at [62, 119] on span "Branches" at bounding box center [115, 114] width 117 height 18
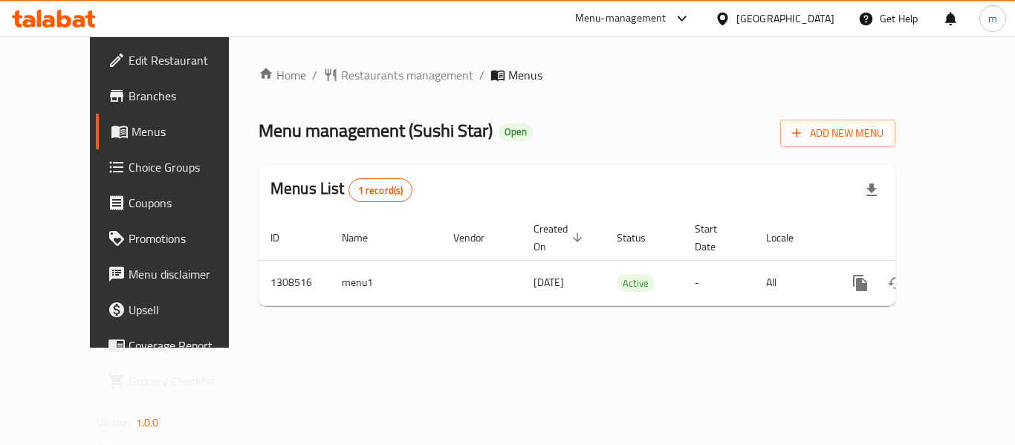
click at [330, 79] on div at bounding box center [507, 222] width 1015 height 445
click at [341, 76] on span "Restaurants management" at bounding box center [407, 75] width 132 height 18
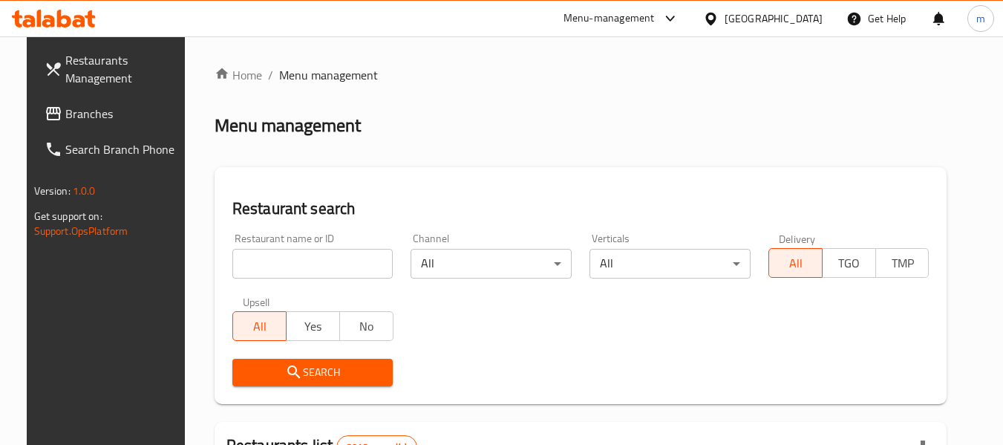
click at [254, 284] on div "Restaurant name or ID Restaurant name or ID" at bounding box center [313, 255] width 179 height 63
click at [262, 257] on input "search" at bounding box center [312, 264] width 161 height 30
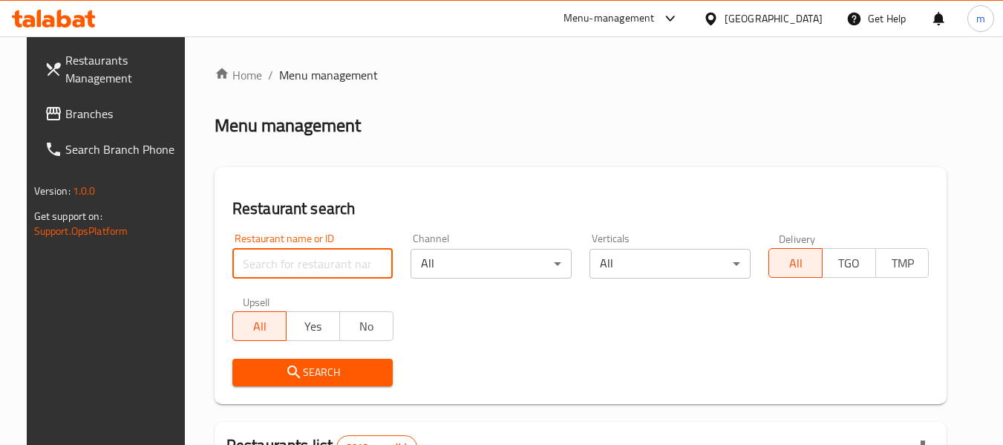
paste input "704913"
type input "704913"
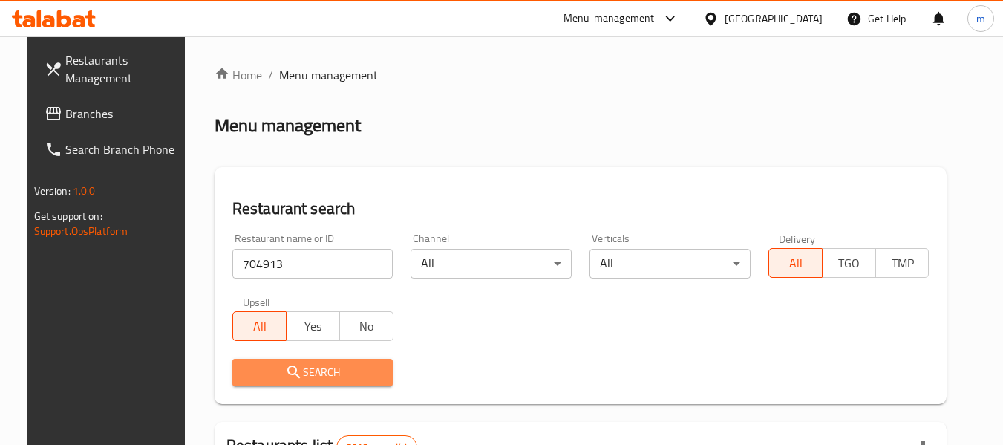
click at [305, 380] on span "Search" at bounding box center [312, 372] width 137 height 19
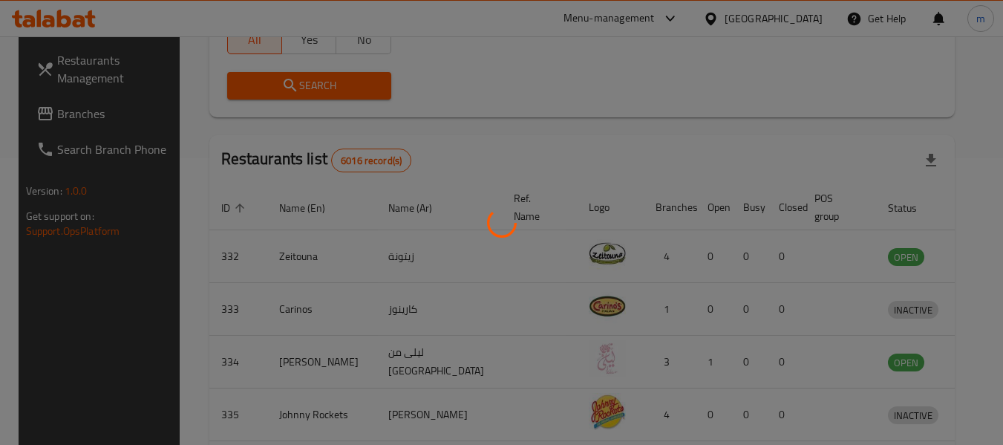
scroll to position [205, 0]
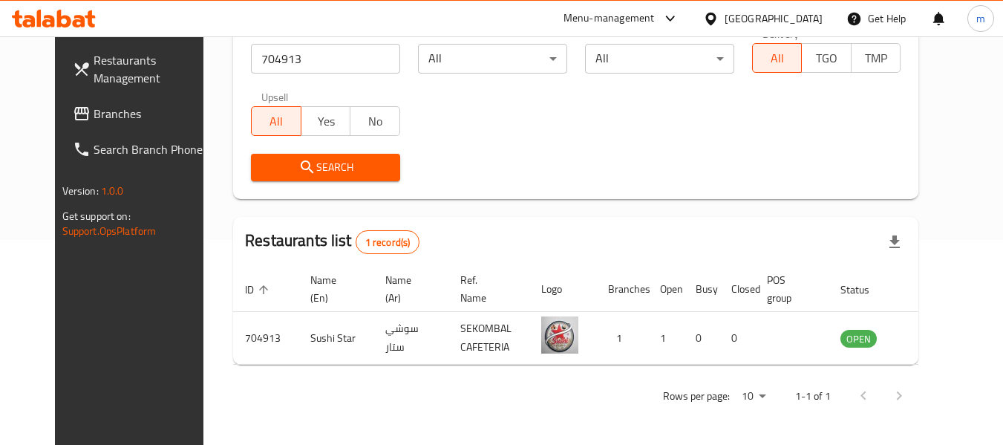
click at [719, 23] on icon at bounding box center [711, 19] width 16 height 16
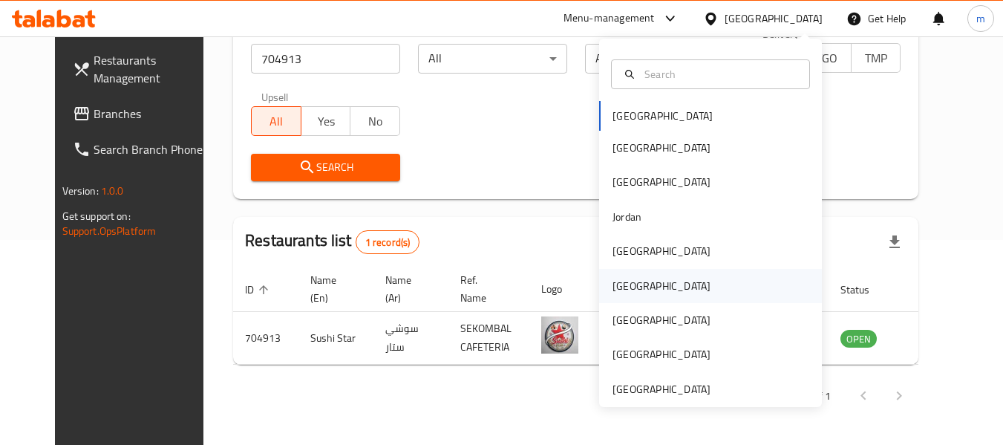
click at [614, 281] on div "[GEOGRAPHIC_DATA]" at bounding box center [662, 286] width 98 height 16
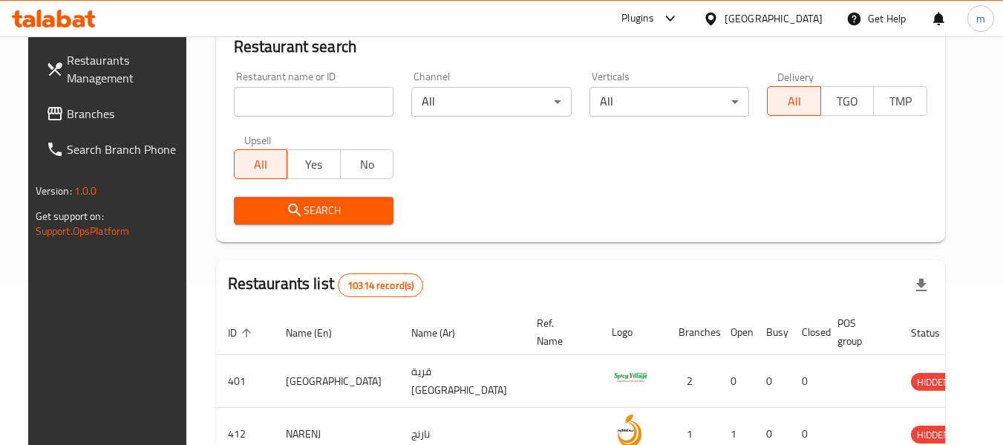
scroll to position [205, 0]
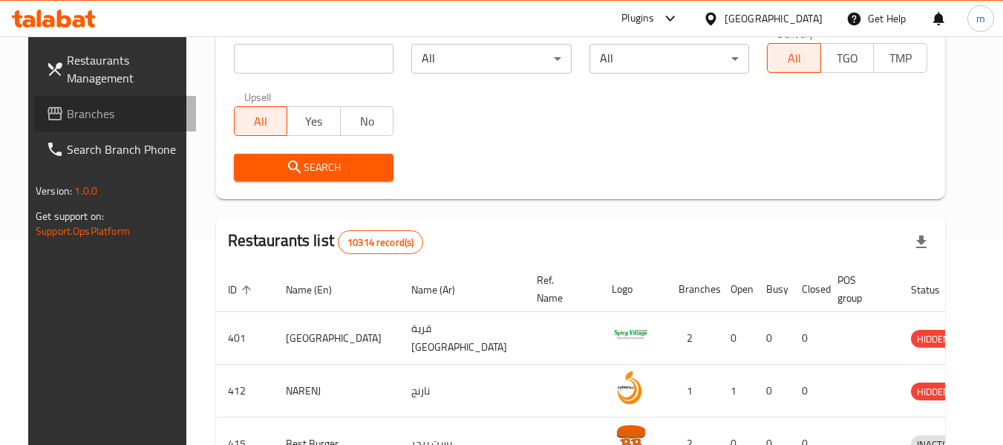
click at [102, 111] on span "Branches" at bounding box center [125, 114] width 117 height 18
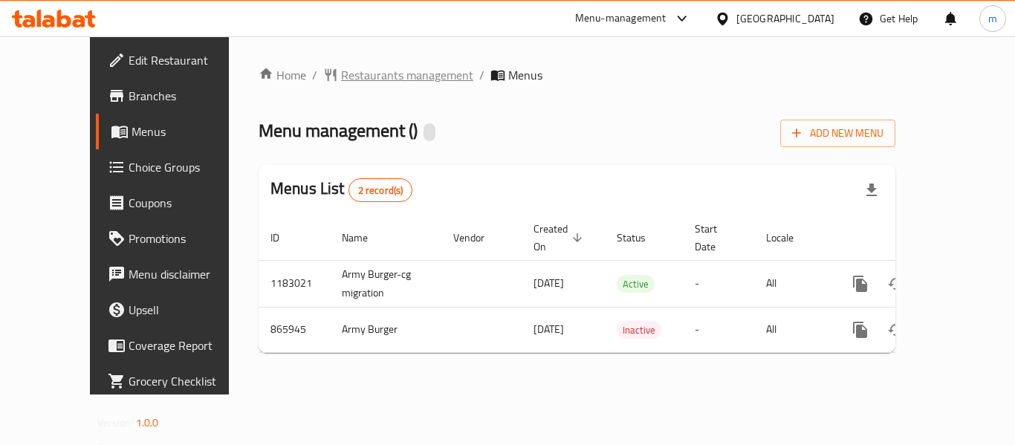
click at [341, 75] on span "Restaurants management" at bounding box center [407, 75] width 132 height 18
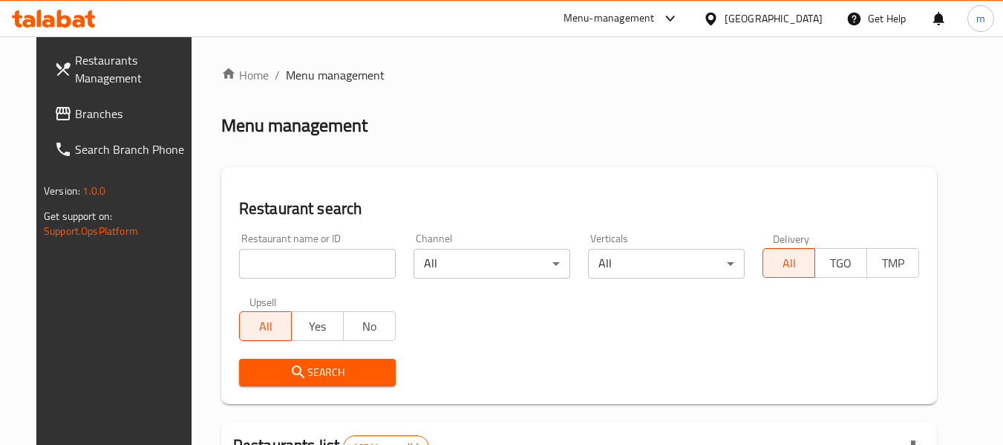
drag, startPoint x: 299, startPoint y: 264, endPoint x: 296, endPoint y: 255, distance: 10.1
click at [299, 264] on input "search" at bounding box center [317, 264] width 157 height 30
paste input "657062"
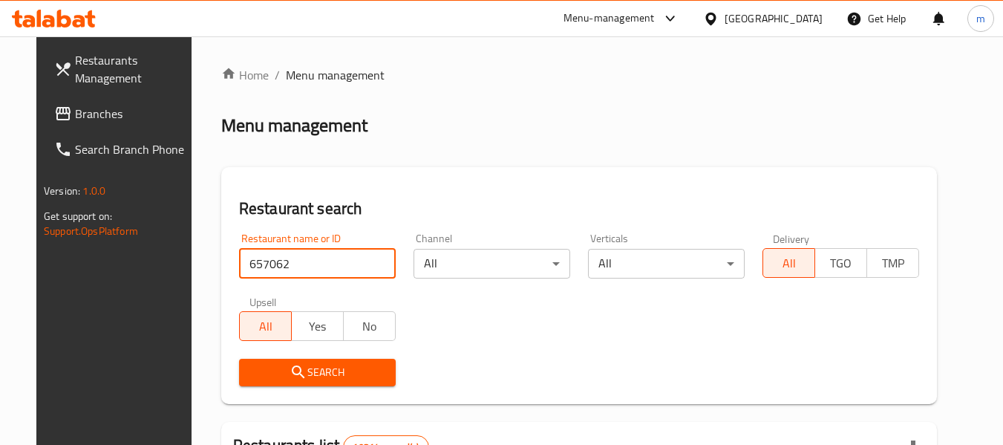
type input "657062"
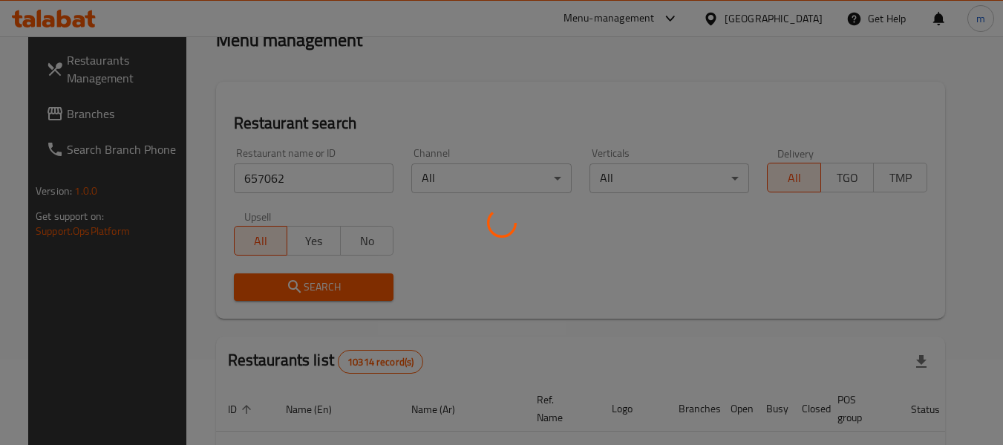
scroll to position [149, 0]
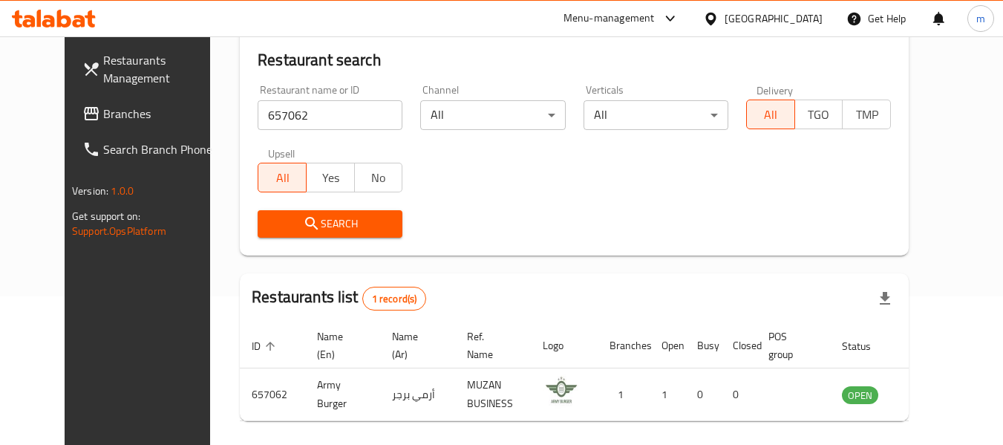
click at [719, 21] on icon at bounding box center [711, 19] width 16 height 16
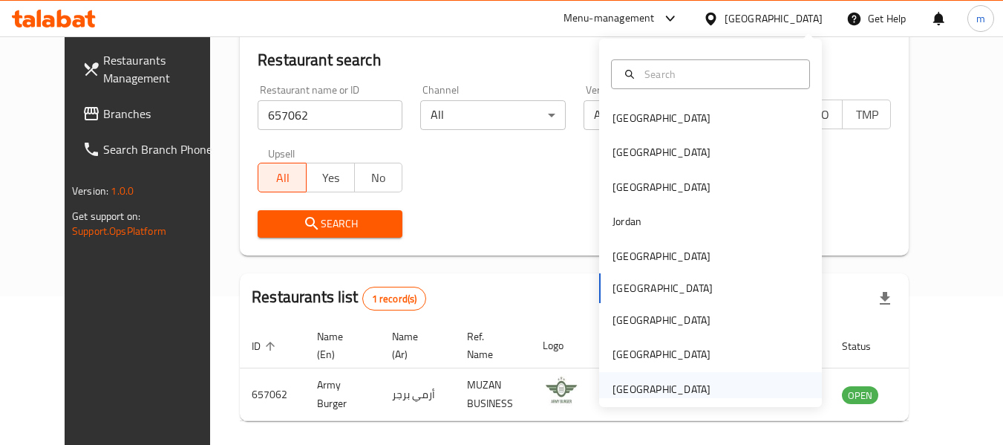
click at [648, 388] on div "[GEOGRAPHIC_DATA]" at bounding box center [662, 389] width 98 height 16
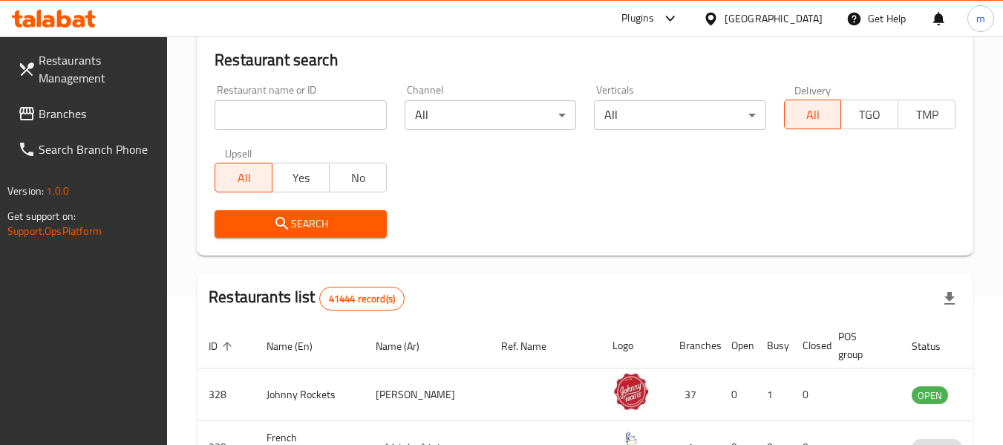
click at [111, 108] on span "Branches" at bounding box center [97, 114] width 117 height 18
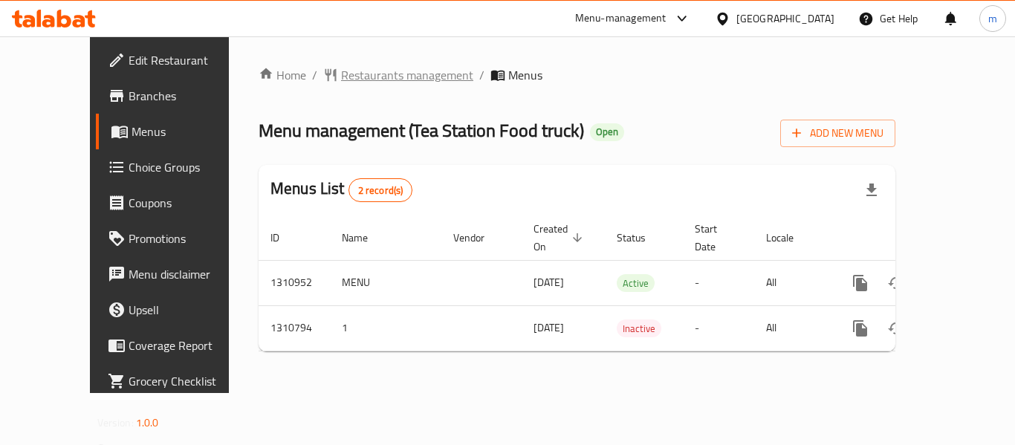
click at [356, 78] on span "Restaurants management" at bounding box center [407, 75] width 132 height 18
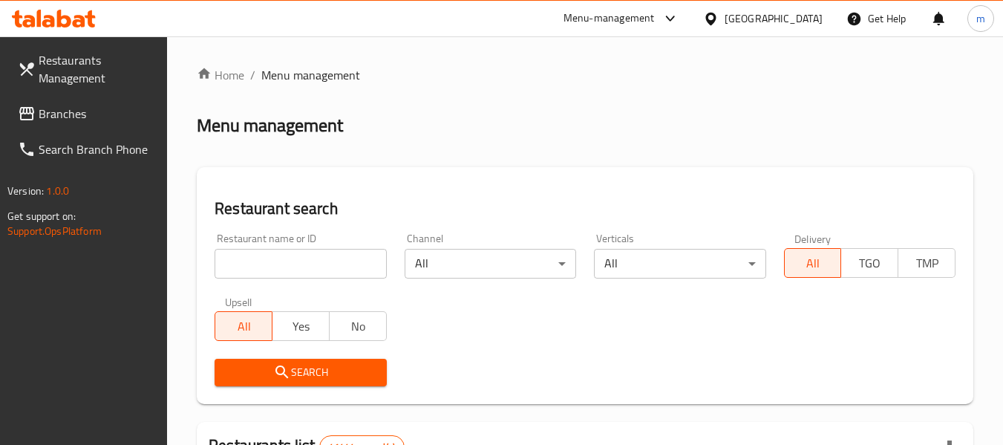
click at [290, 260] on input "search" at bounding box center [301, 264] width 172 height 30
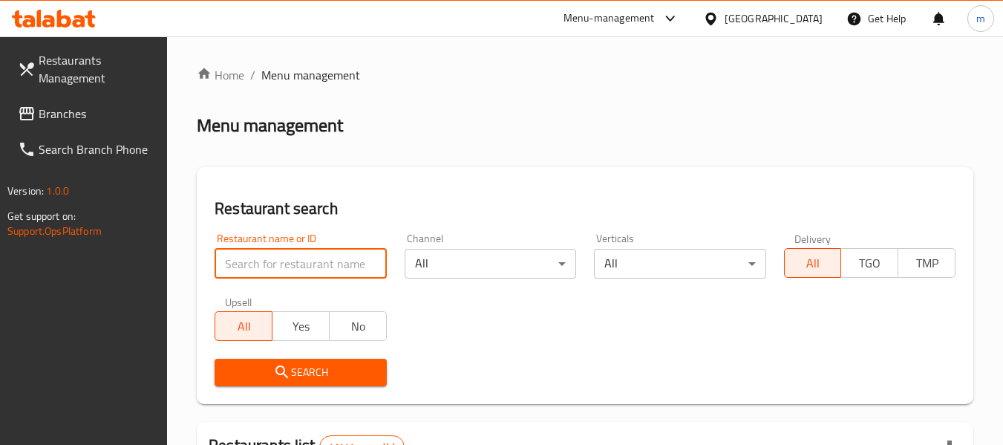
click at [290, 260] on input "search" at bounding box center [301, 264] width 172 height 30
paste input "705607"
type input "705607"
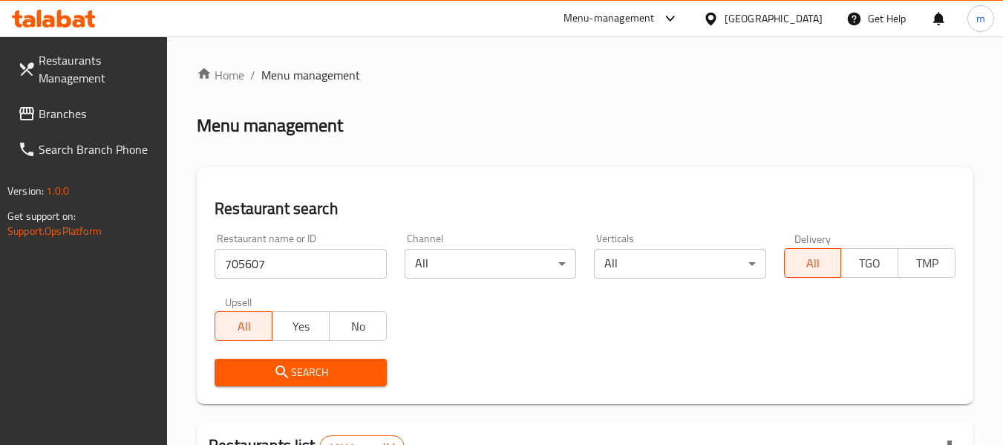
click at [287, 368] on icon "submit" at bounding box center [282, 372] width 18 height 18
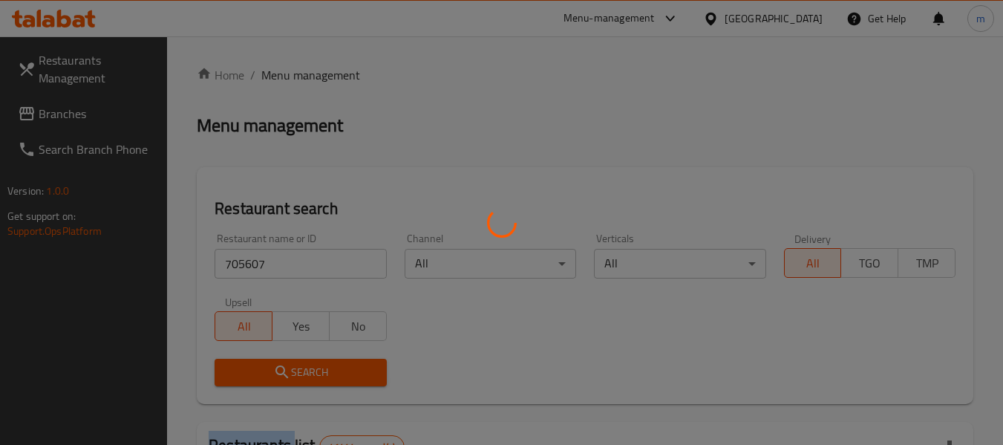
click at [287, 368] on div at bounding box center [501, 222] width 1003 height 445
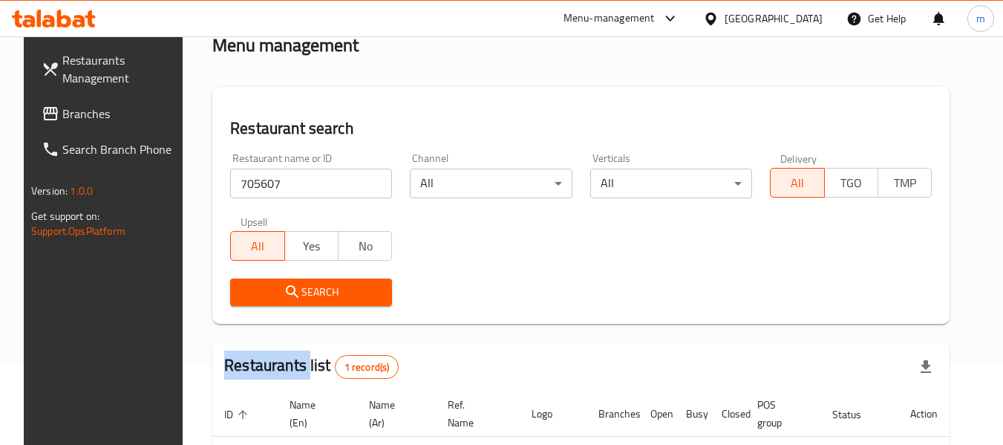
scroll to position [205, 0]
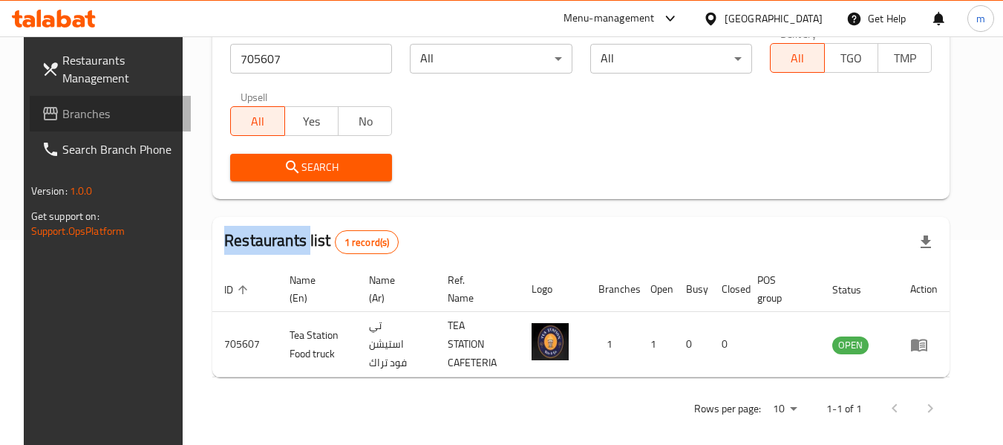
click at [62, 114] on span "Branches" at bounding box center [120, 114] width 117 height 18
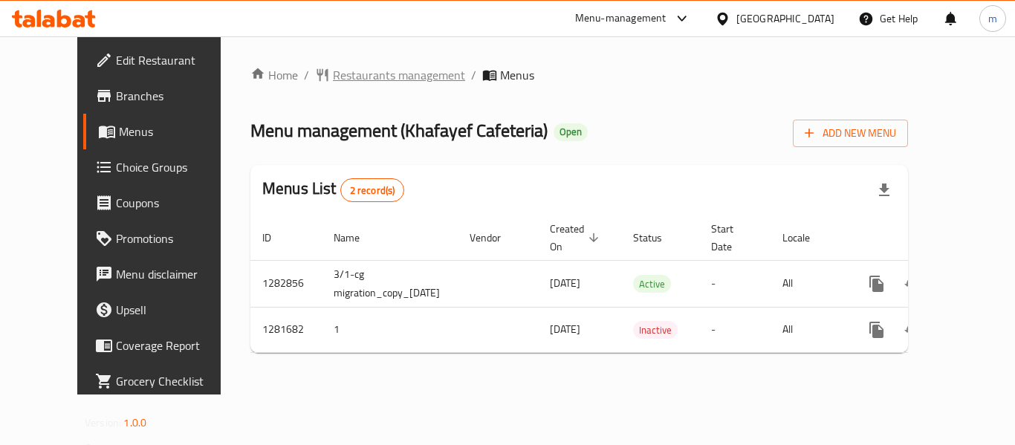
click at [358, 69] on span "Restaurants management" at bounding box center [399, 75] width 132 height 18
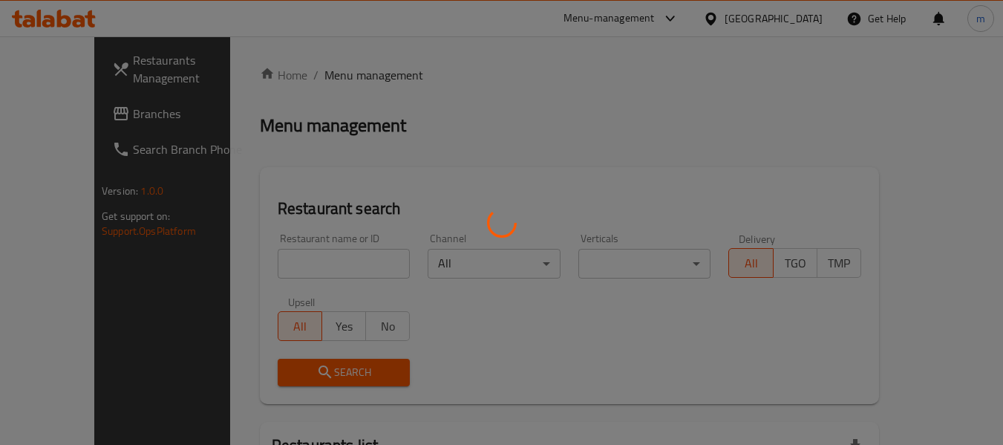
click at [261, 281] on div at bounding box center [501, 222] width 1003 height 445
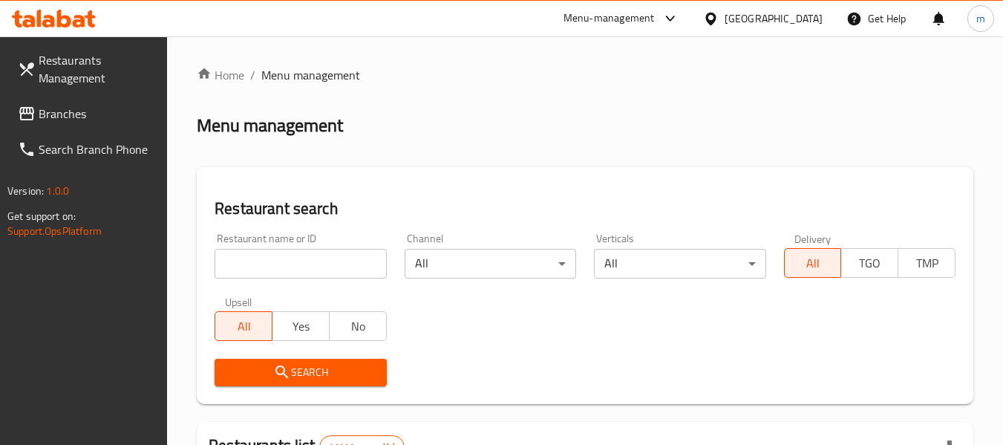
click at [261, 272] on div at bounding box center [501, 222] width 1003 height 445
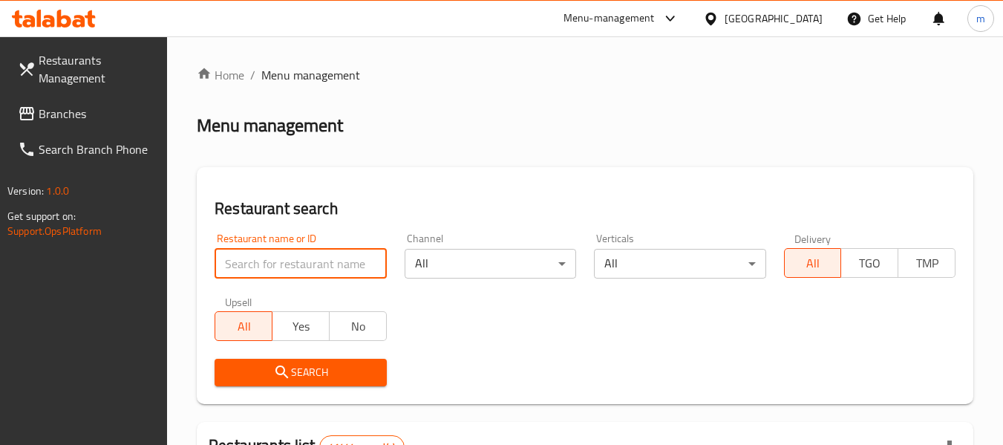
click at [261, 270] on input "search" at bounding box center [301, 264] width 172 height 30
paste input "694513"
type input "694513"
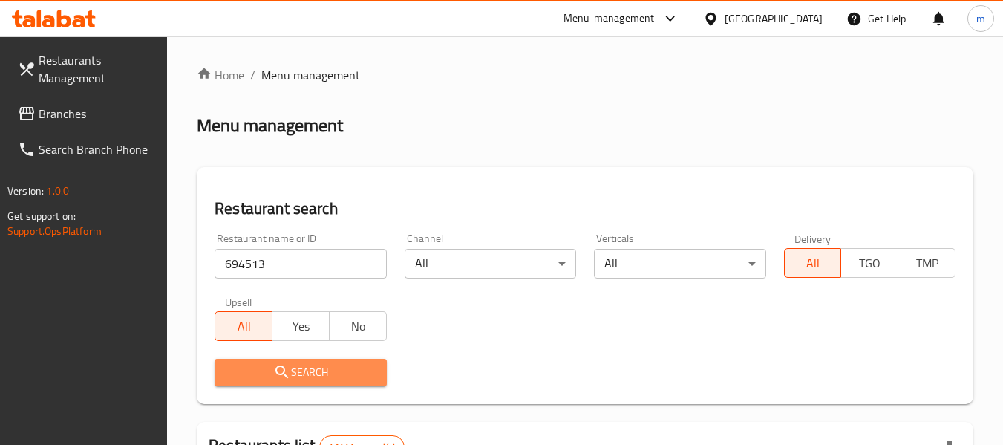
click at [302, 372] on span "Search" at bounding box center [301, 372] width 148 height 19
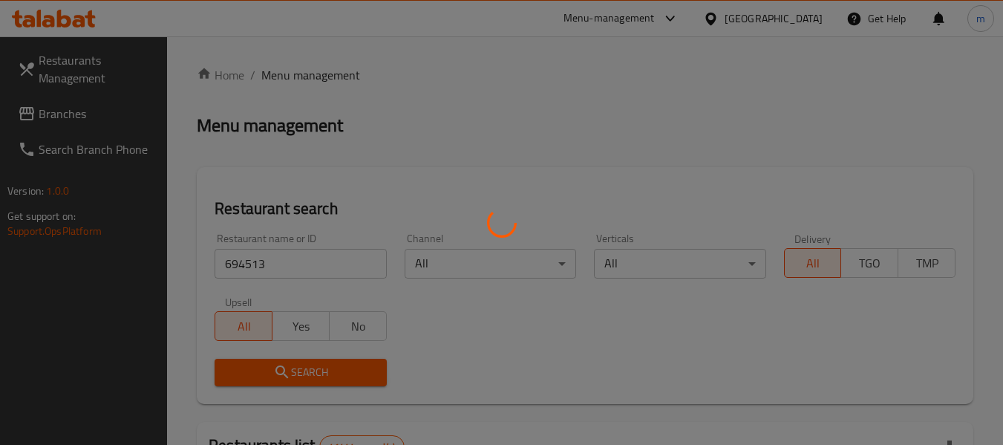
scroll to position [149, 0]
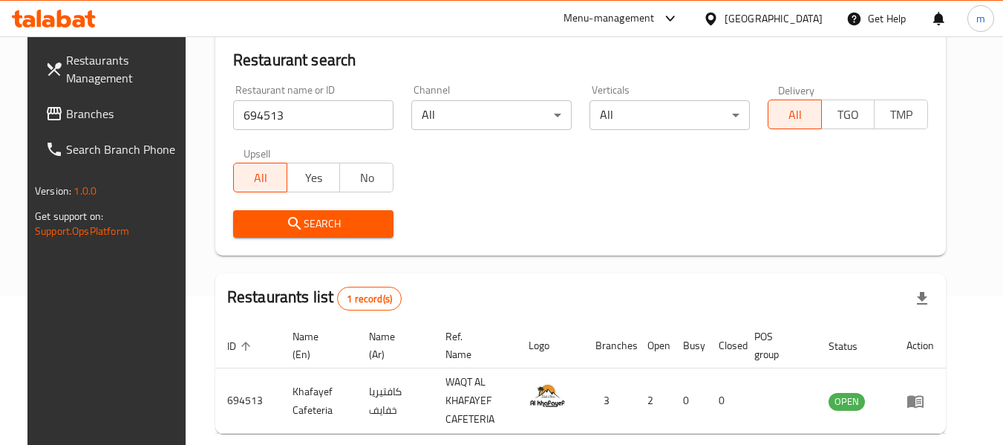
click at [714, 23] on icon at bounding box center [711, 18] width 10 height 13
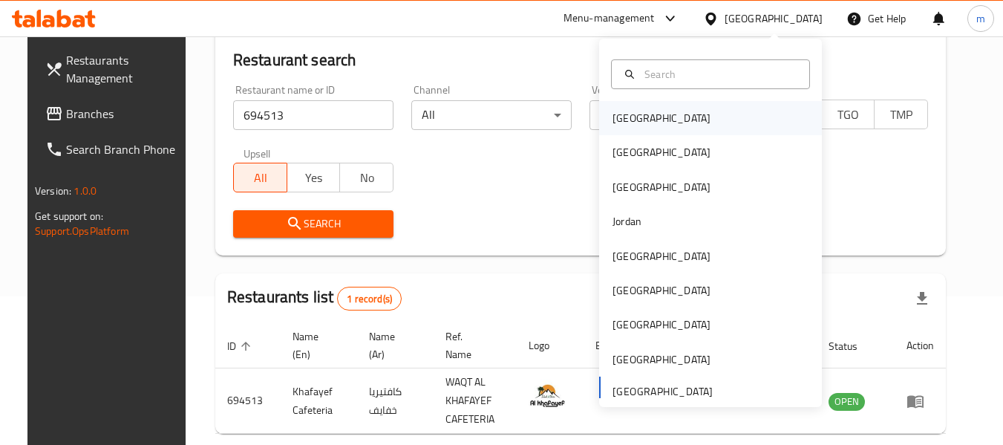
click at [624, 117] on div "[GEOGRAPHIC_DATA]" at bounding box center [662, 118] width 98 height 16
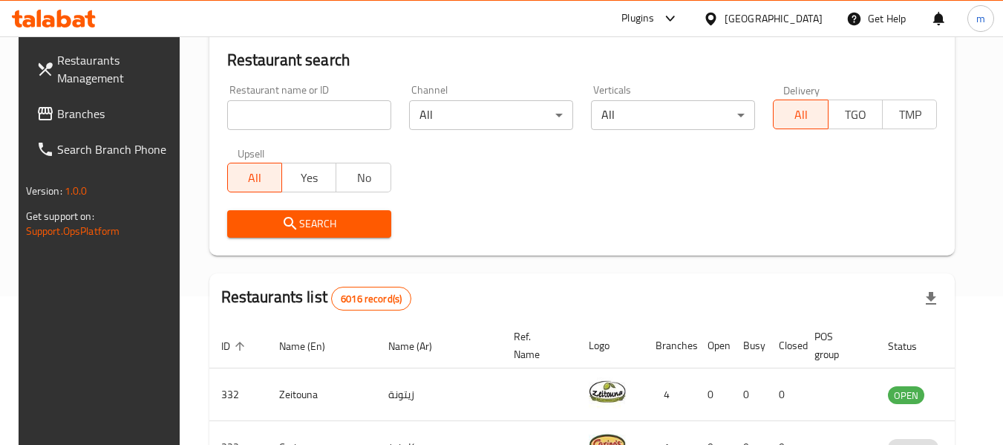
drag, startPoint x: 79, startPoint y: 114, endPoint x: 87, endPoint y: 112, distance: 8.5
click at [79, 114] on span "Branches" at bounding box center [115, 114] width 117 height 18
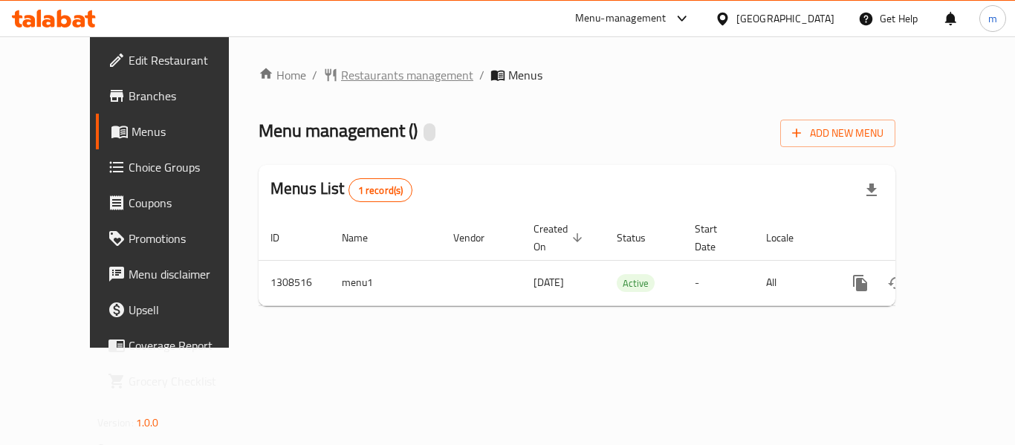
click at [342, 79] on span "Restaurants management" at bounding box center [407, 75] width 132 height 18
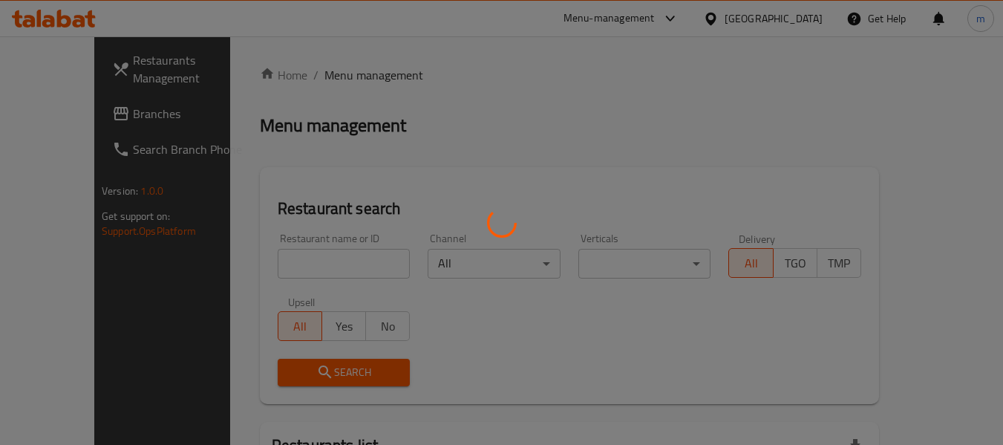
click at [266, 276] on div at bounding box center [501, 222] width 1003 height 445
click at [241, 264] on div at bounding box center [501, 222] width 1003 height 445
click at [253, 262] on div at bounding box center [501, 222] width 1003 height 445
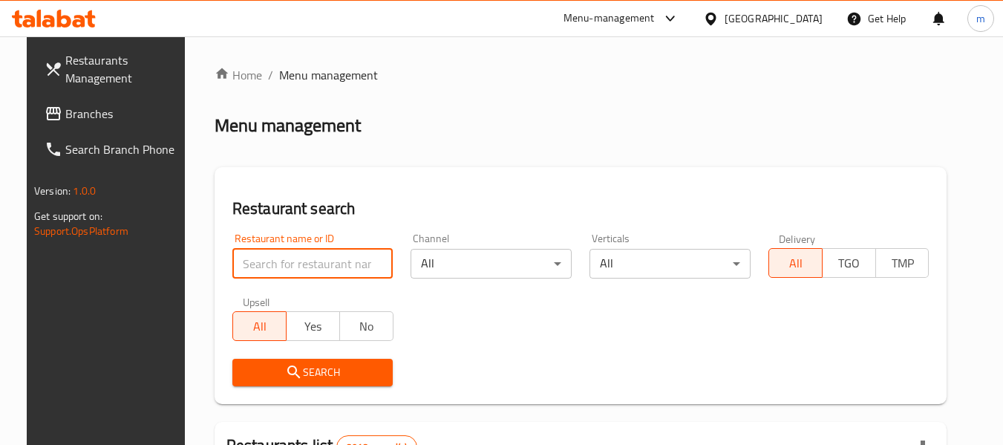
click at [271, 262] on input "search" at bounding box center [312, 264] width 161 height 30
paste input "704913"
type input "704913"
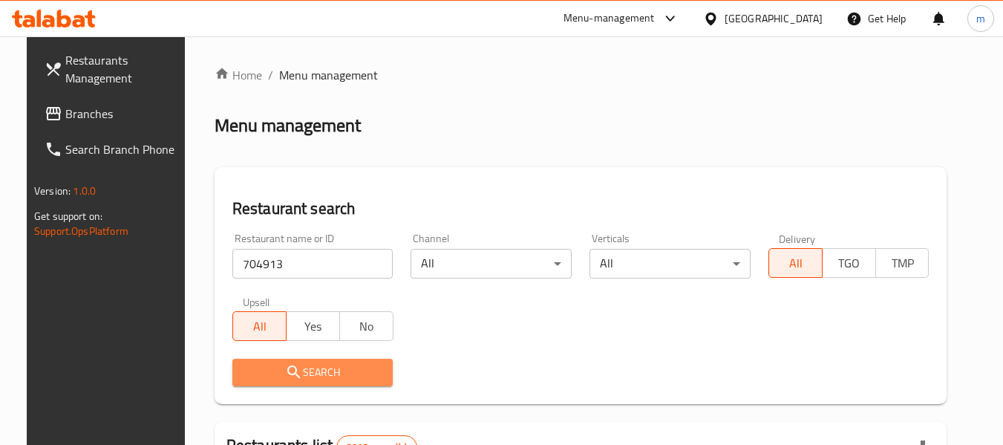
click at [339, 376] on span "Search" at bounding box center [312, 372] width 137 height 19
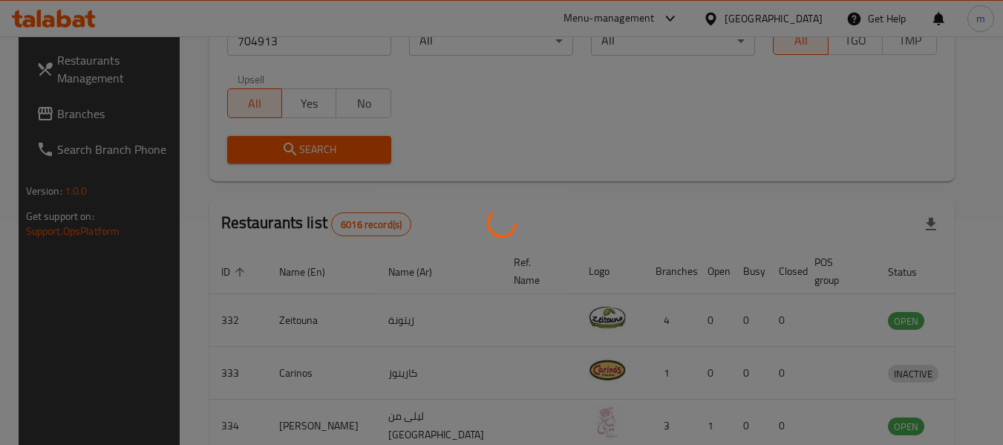
scroll to position [205, 0]
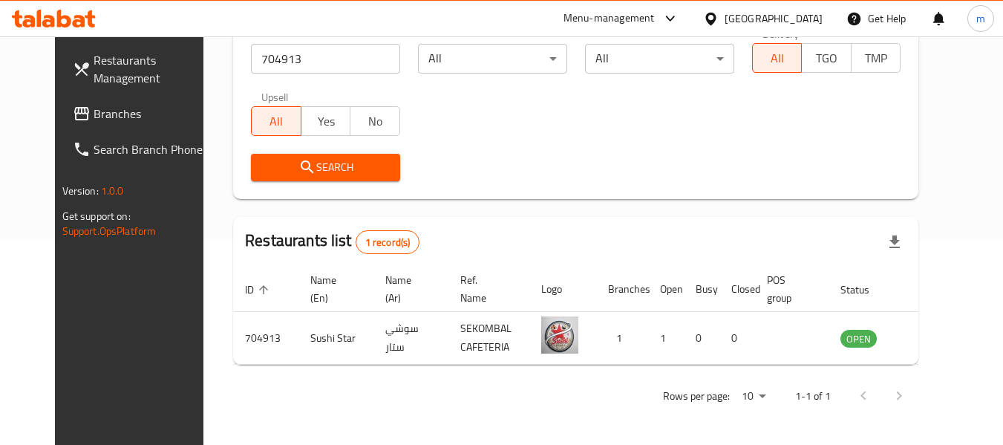
click at [725, 10] on div at bounding box center [714, 18] width 22 height 16
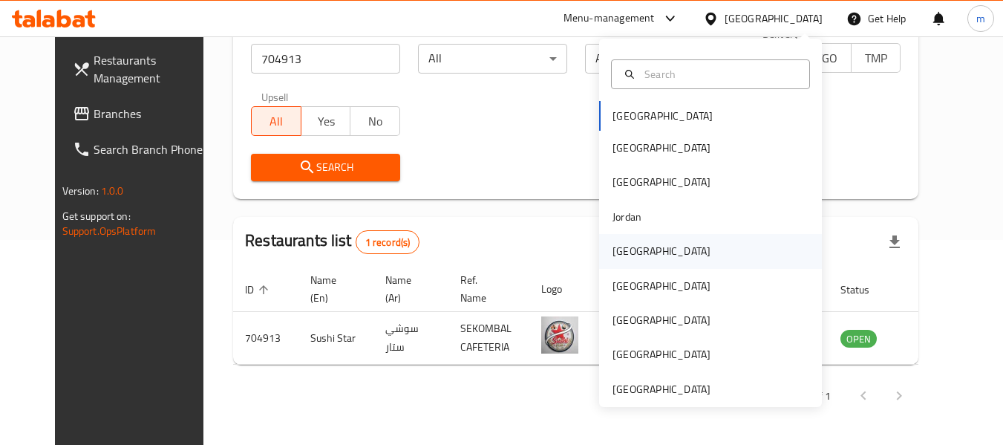
click at [624, 247] on div "[GEOGRAPHIC_DATA]" at bounding box center [662, 251] width 98 height 16
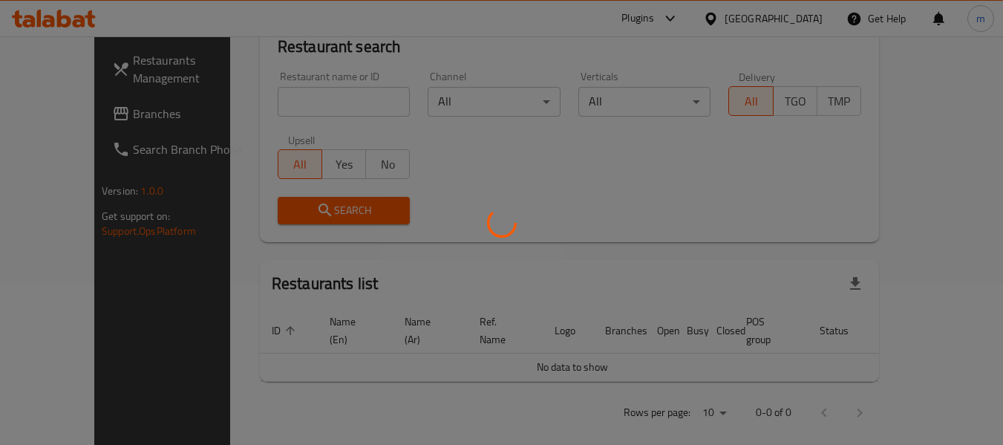
scroll to position [205, 0]
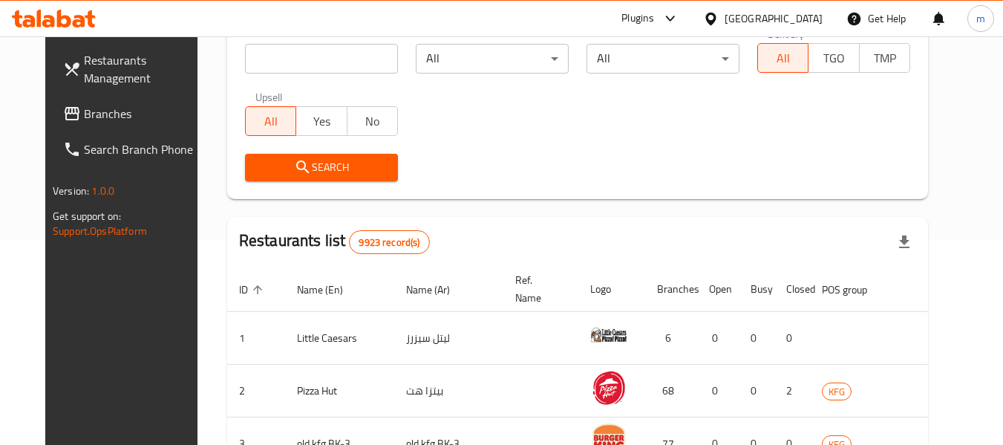
click at [105, 117] on span "Branches" at bounding box center [142, 114] width 117 height 18
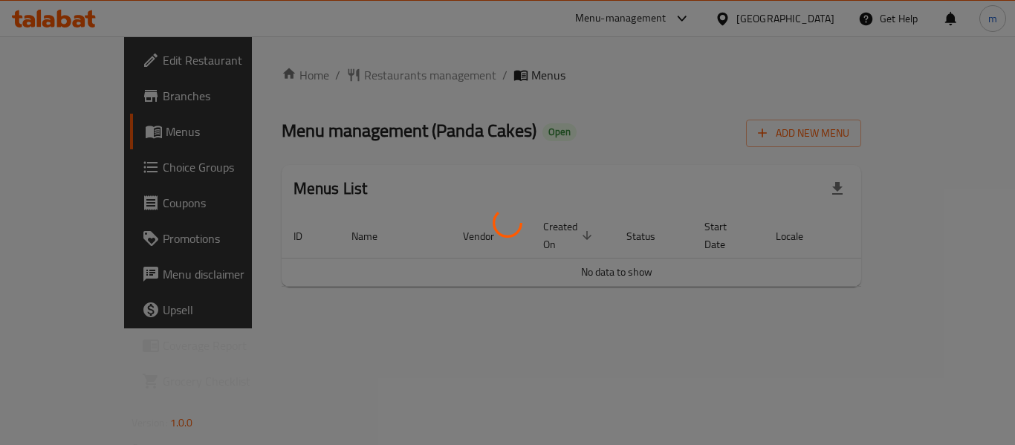
click at [365, 74] on div at bounding box center [507, 222] width 1015 height 445
click at [365, 75] on div at bounding box center [507, 222] width 1015 height 445
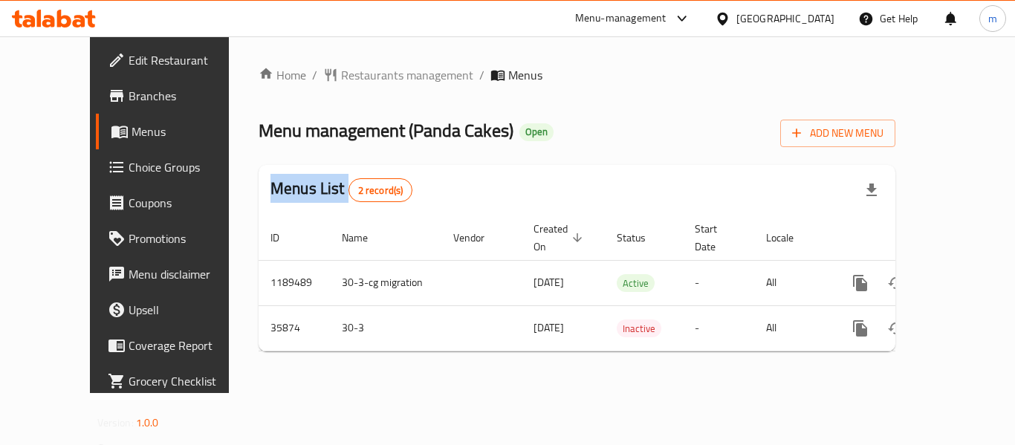
click at [365, 75] on div at bounding box center [507, 222] width 1015 height 445
click at [365, 75] on span "Restaurants management" at bounding box center [407, 75] width 132 height 18
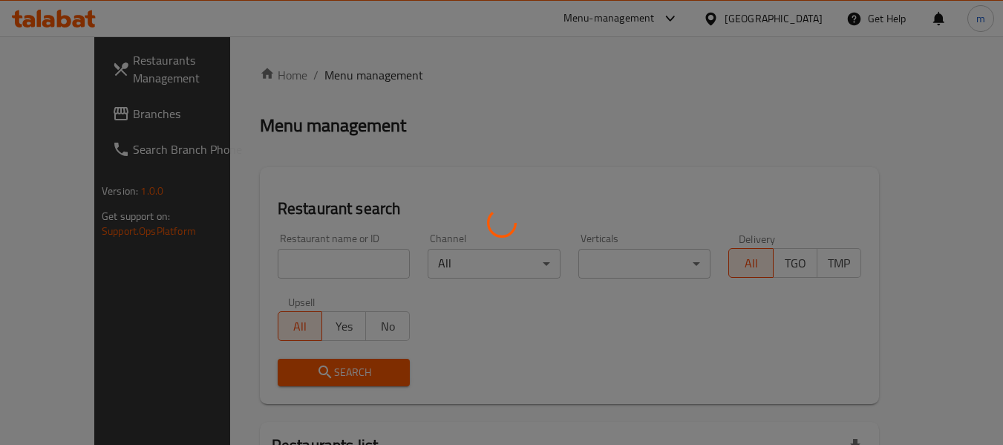
click at [321, 267] on div at bounding box center [501, 222] width 1003 height 445
click at [320, 264] on div at bounding box center [501, 222] width 1003 height 445
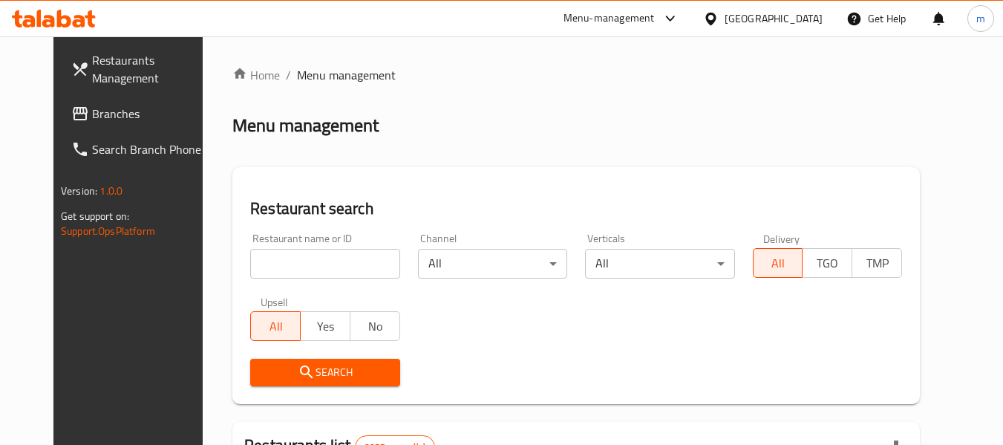
click at [320, 263] on input "search" at bounding box center [324, 264] width 149 height 30
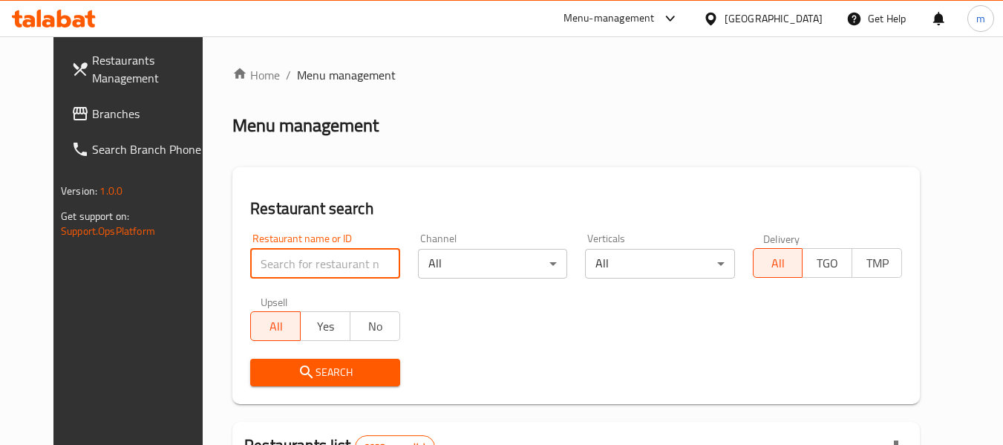
click at [320, 262] on input "search" at bounding box center [324, 264] width 149 height 30
paste input "18539"
type input "18539"
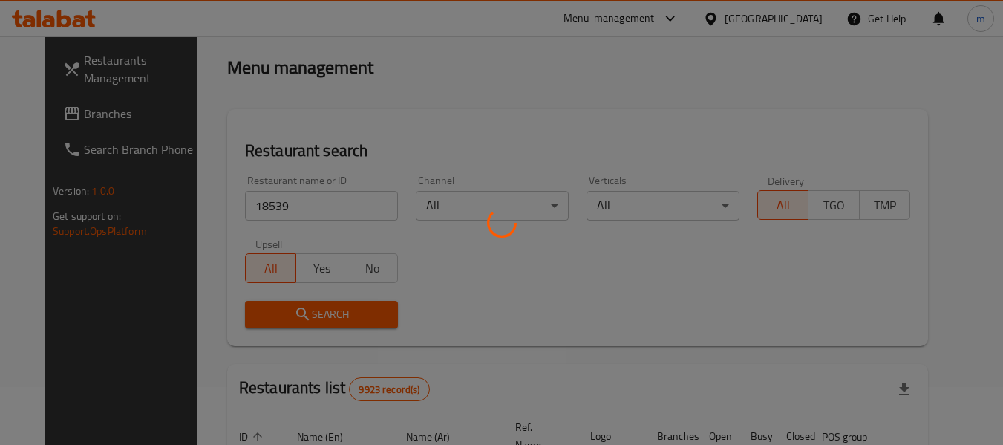
scroll to position [149, 0]
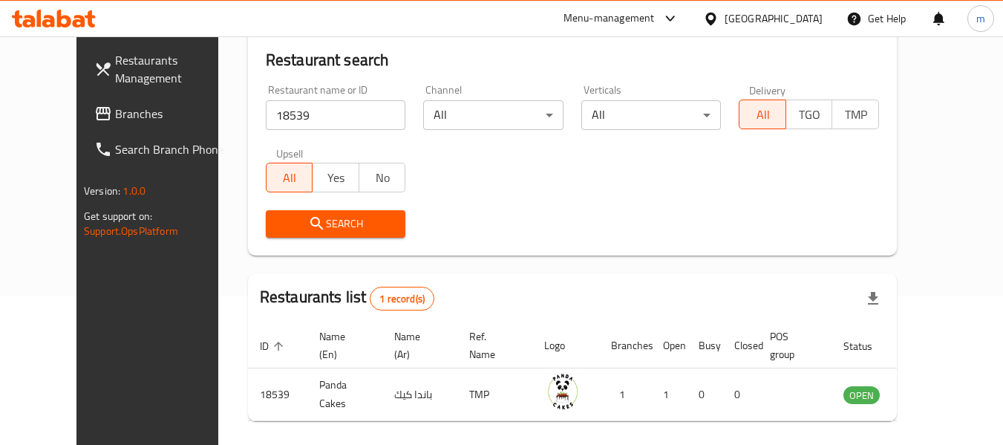
click at [725, 10] on div at bounding box center [714, 18] width 22 height 16
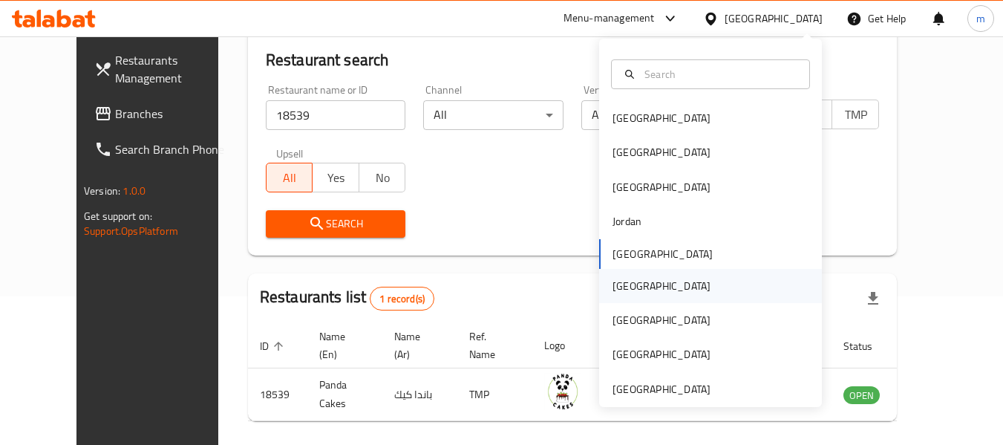
click at [617, 287] on div "[GEOGRAPHIC_DATA]" at bounding box center [662, 286] width 98 height 16
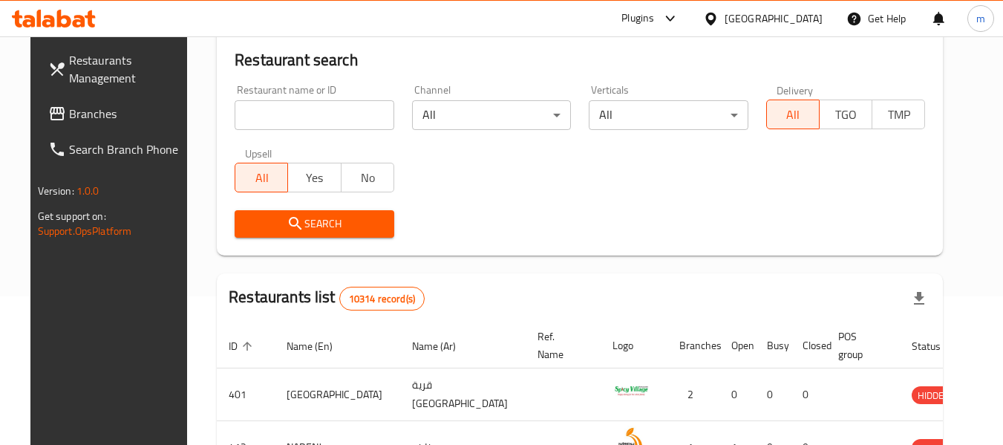
click at [71, 116] on span "Branches" at bounding box center [127, 114] width 117 height 18
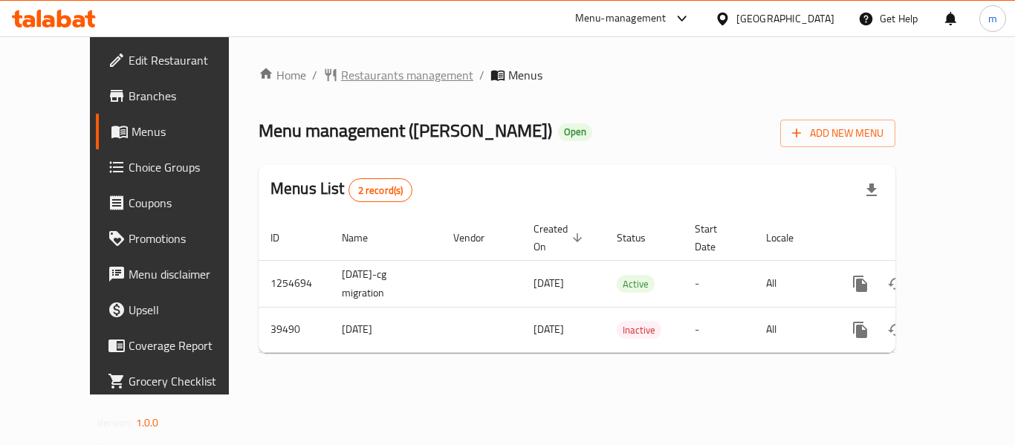
click at [341, 82] on span "Restaurants management" at bounding box center [407, 75] width 132 height 18
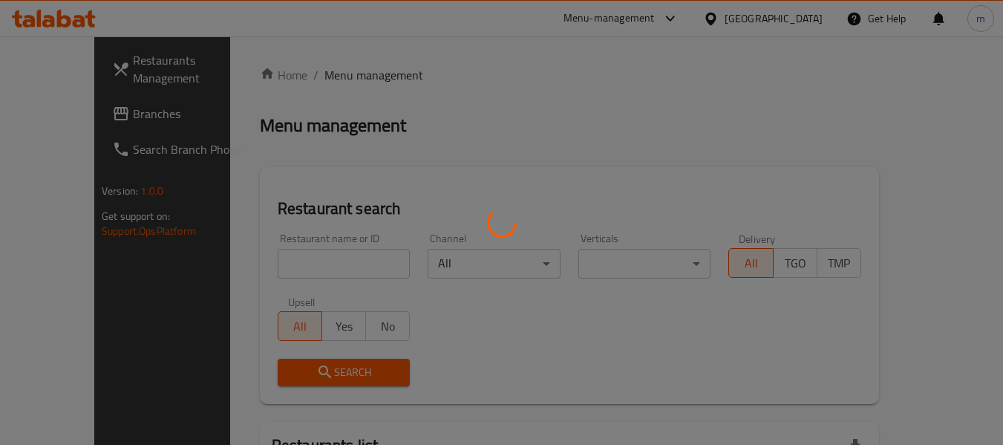
click at [258, 263] on div at bounding box center [501, 222] width 1003 height 445
click at [258, 262] on div at bounding box center [501, 222] width 1003 height 445
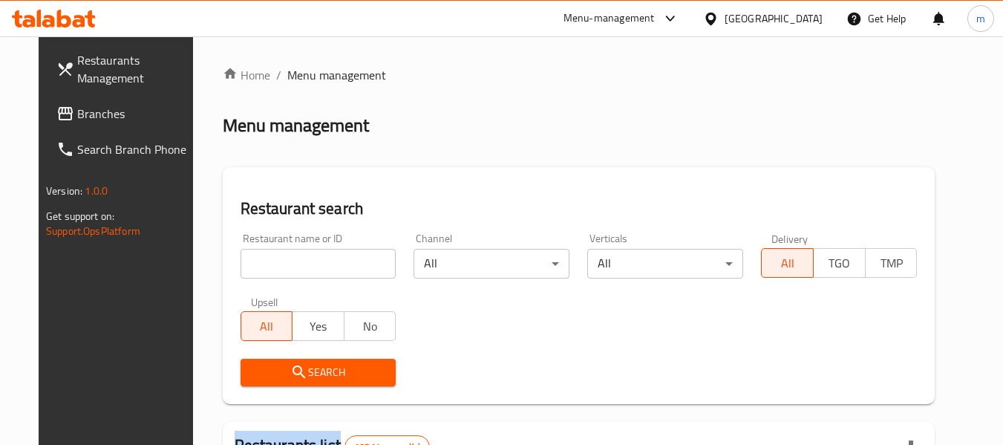
click at [258, 262] on div at bounding box center [501, 222] width 1003 height 445
click at [258, 262] on input "search" at bounding box center [319, 264] width 156 height 30
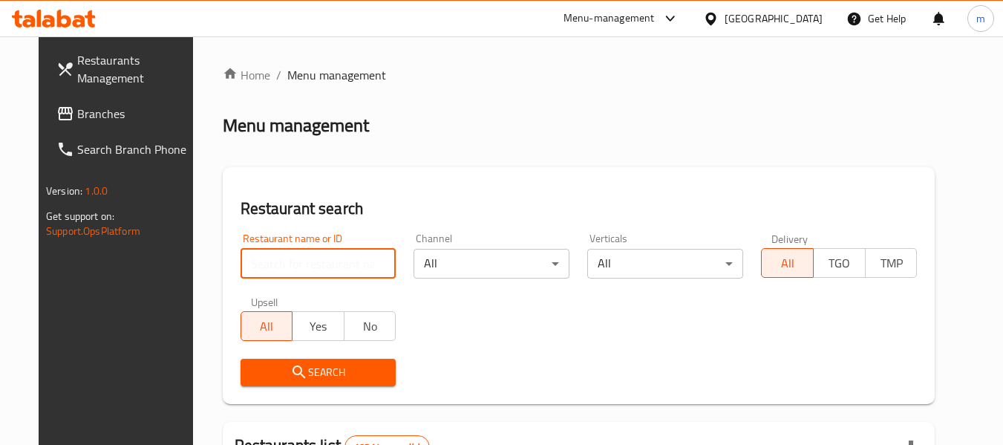
click at [257, 262] on input "search" at bounding box center [319, 264] width 156 height 30
paste input "20574"
type input "20574"
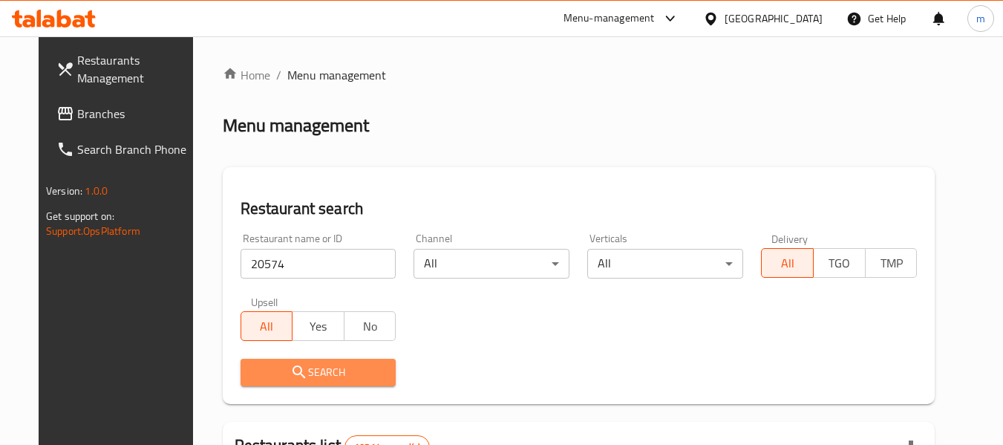
click at [306, 368] on span "Search" at bounding box center [319, 372] width 132 height 19
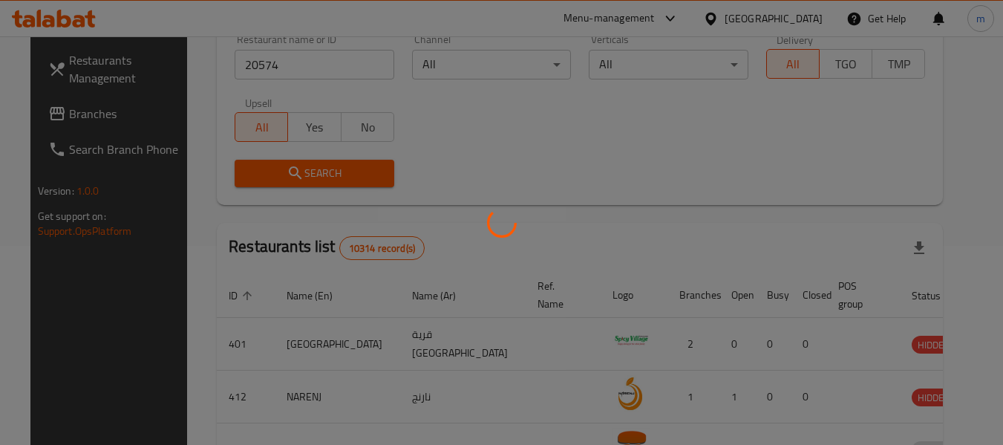
scroll to position [205, 0]
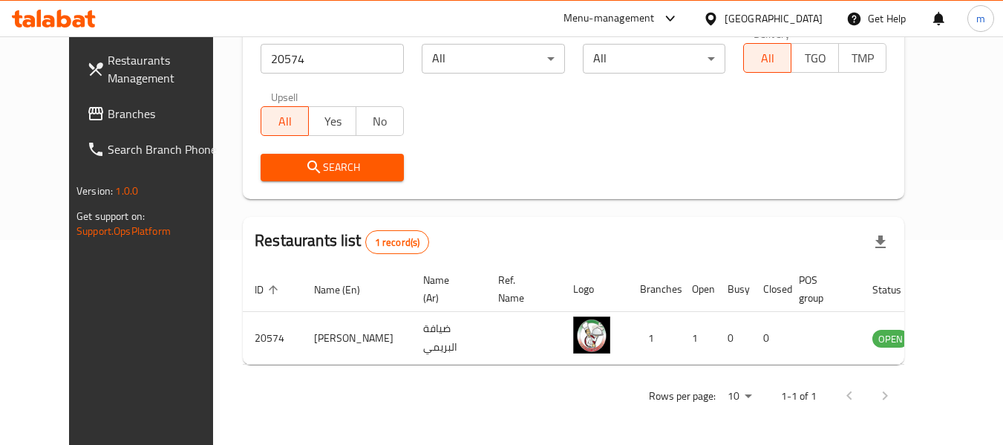
click at [719, 12] on icon at bounding box center [711, 19] width 16 height 16
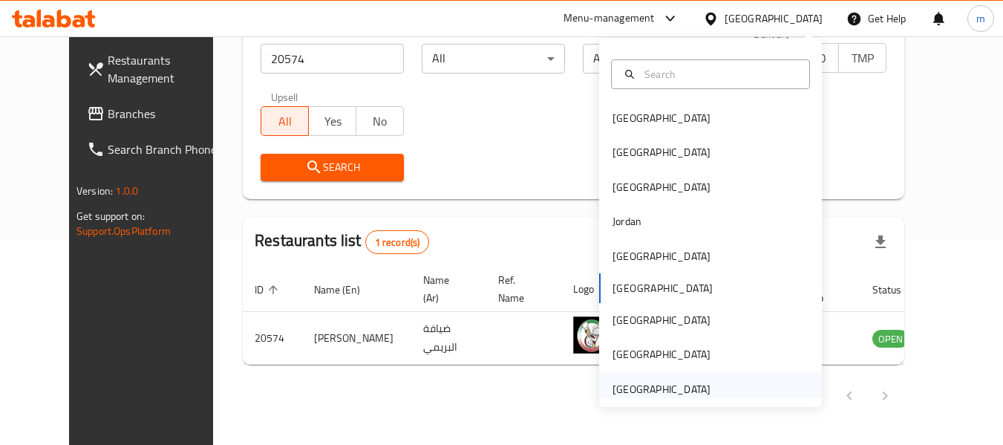
click at [621, 388] on div "[GEOGRAPHIC_DATA]" at bounding box center [662, 389] width 98 height 16
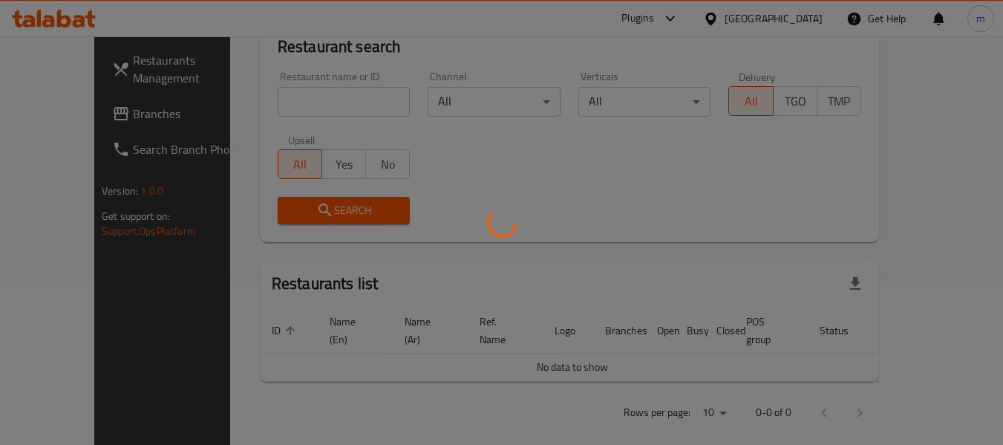
scroll to position [205, 0]
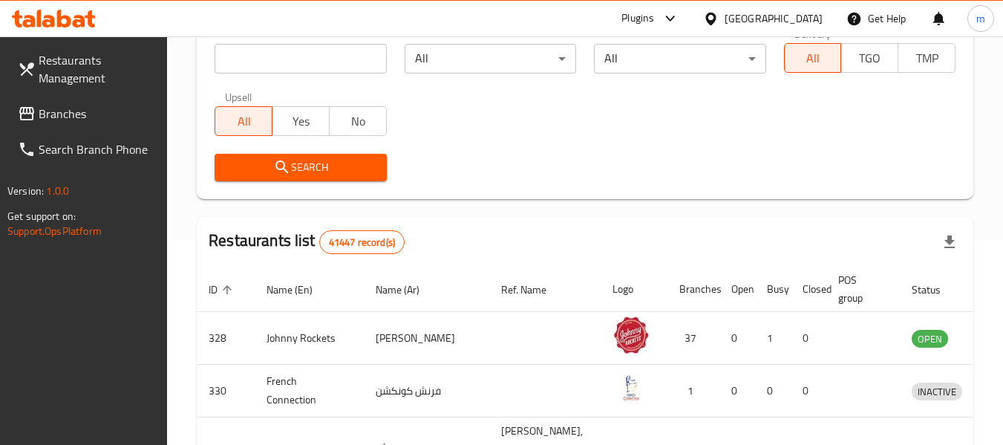
click at [52, 114] on span "Branches" at bounding box center [97, 114] width 117 height 18
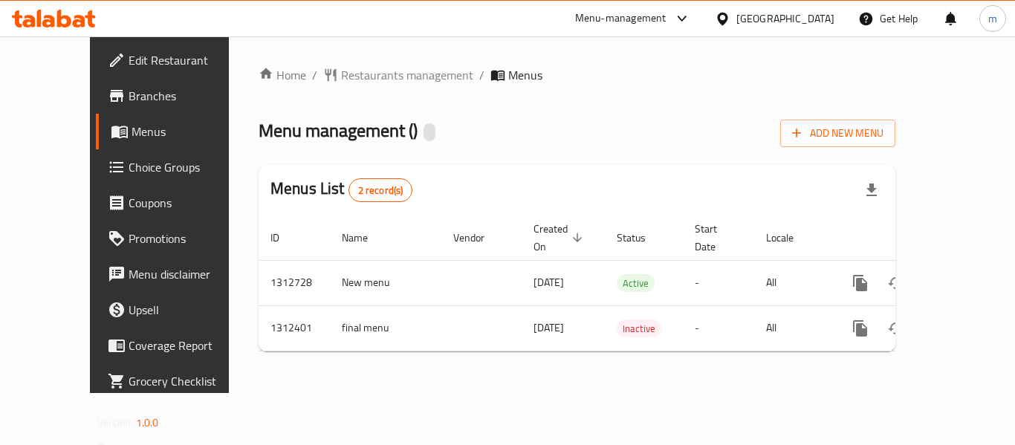
click at [339, 78] on div at bounding box center [507, 222] width 1015 height 445
click at [341, 78] on span "Restaurants management" at bounding box center [407, 75] width 132 height 18
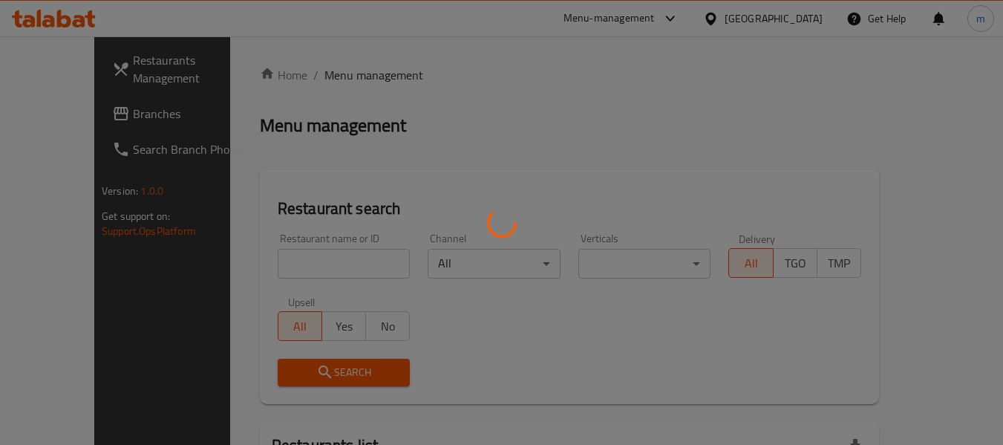
click at [268, 270] on div at bounding box center [501, 222] width 1003 height 445
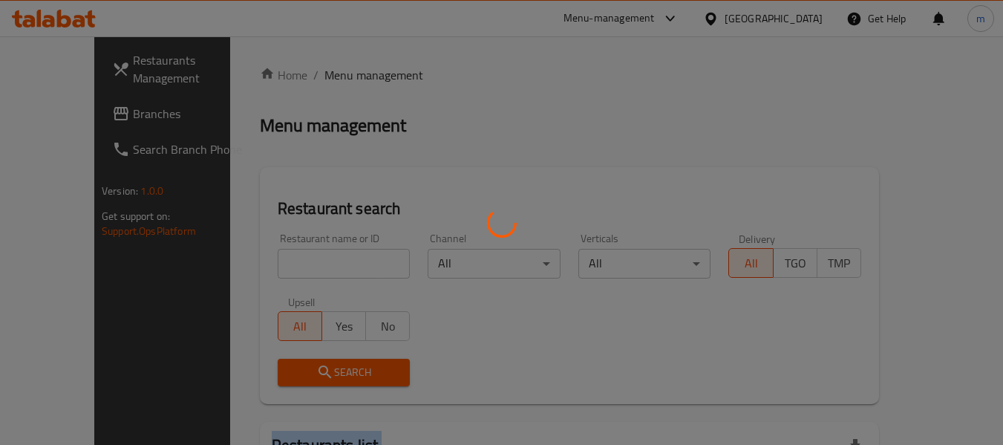
click at [268, 270] on div at bounding box center [501, 222] width 1003 height 445
click at [268, 269] on div at bounding box center [501, 222] width 1003 height 445
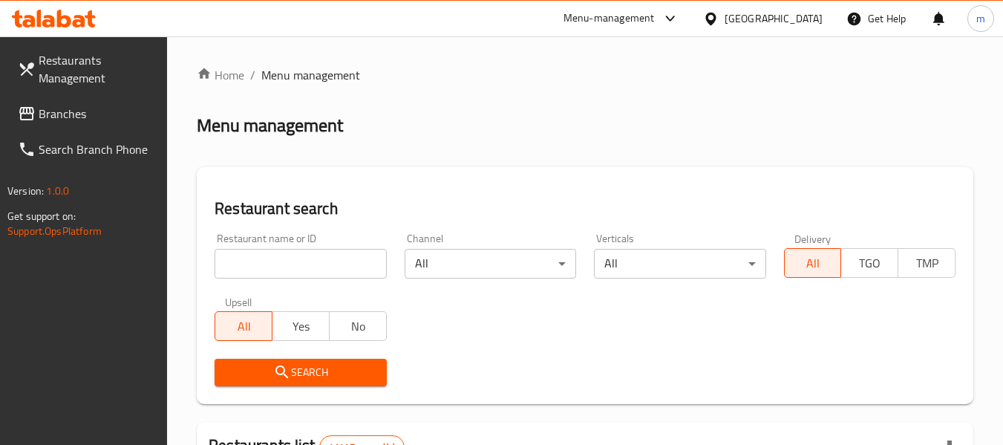
click at [299, 263] on input "search" at bounding box center [301, 264] width 172 height 30
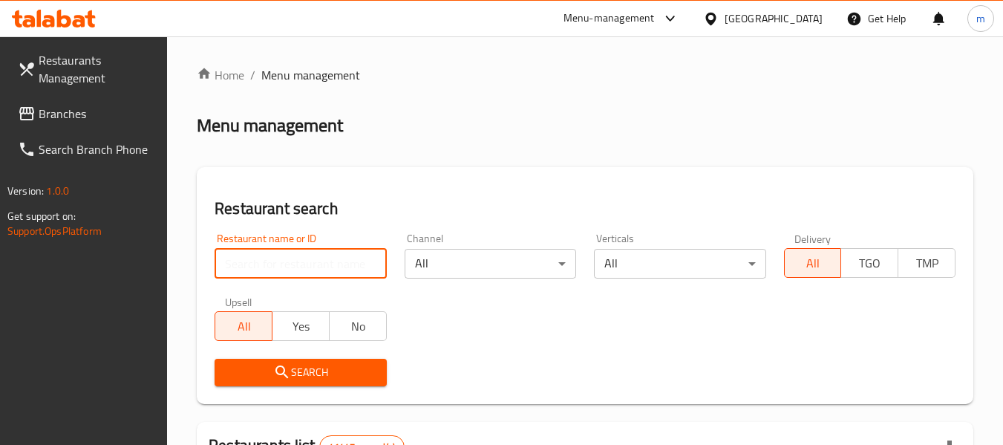
paste input "706108"
type input "706108"
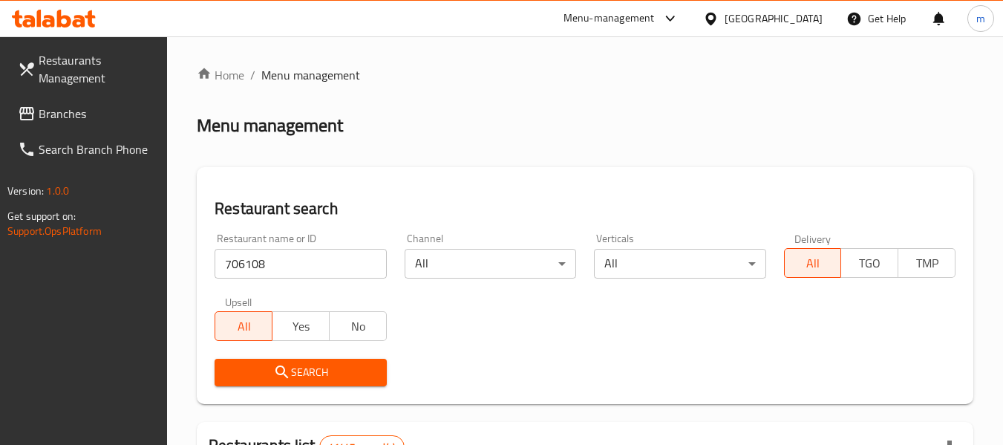
click at [307, 375] on span "Search" at bounding box center [301, 372] width 148 height 19
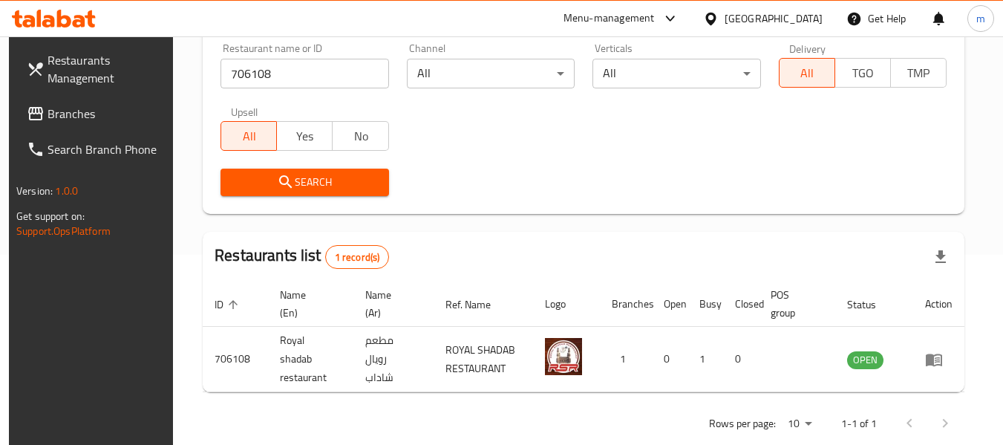
scroll to position [205, 0]
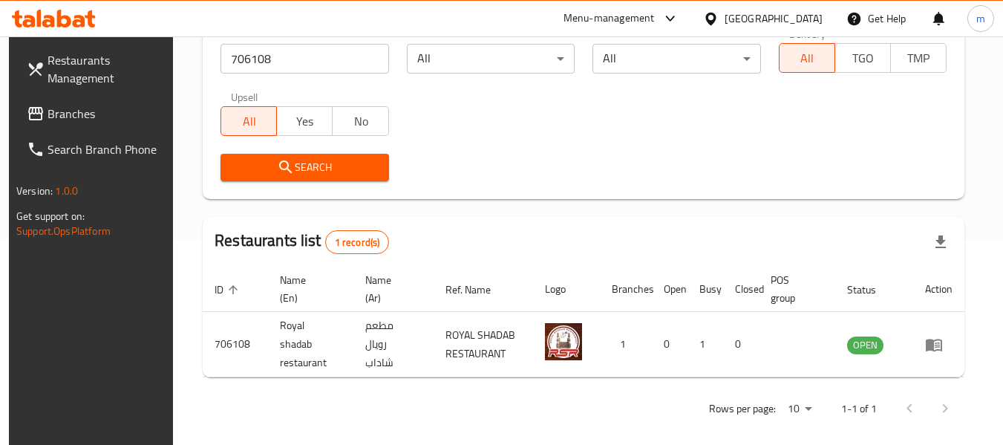
click at [716, 19] on icon at bounding box center [711, 18] width 10 height 13
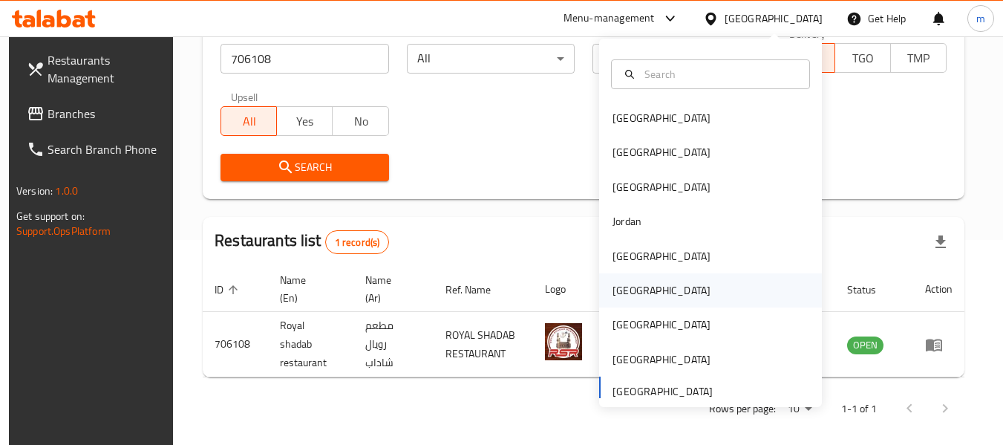
click at [630, 295] on div "[GEOGRAPHIC_DATA]" at bounding box center [662, 290] width 122 height 34
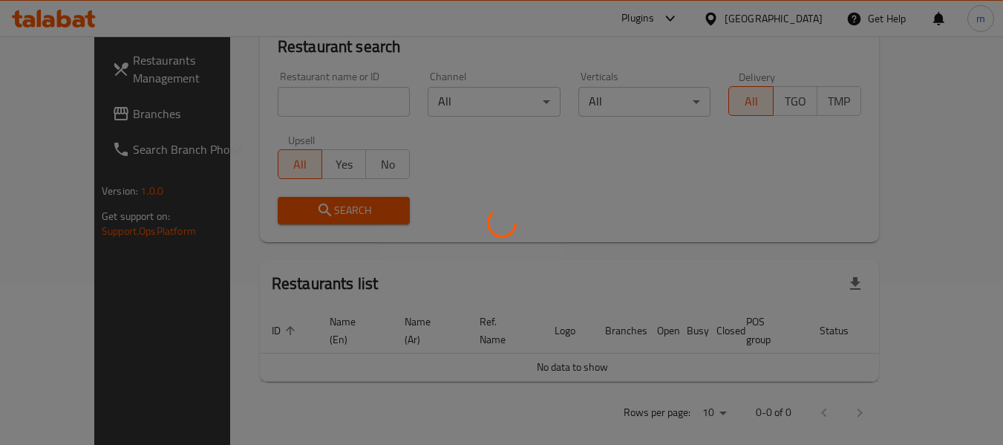
scroll to position [205, 0]
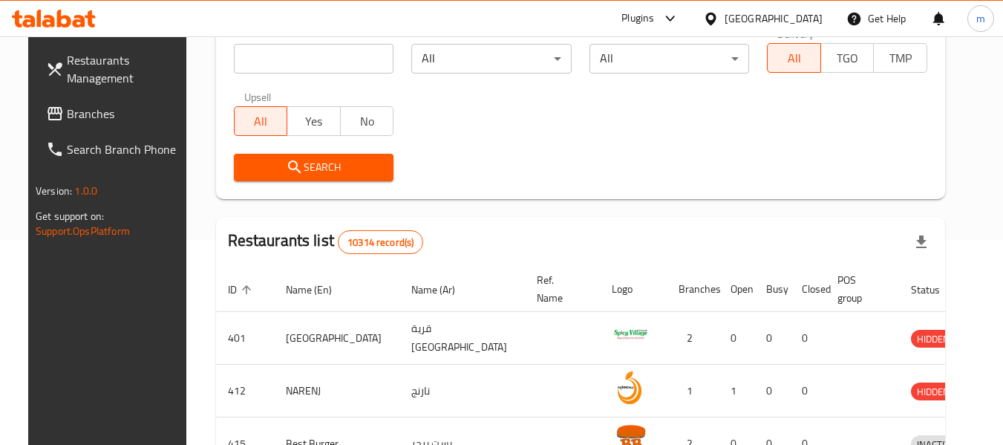
click at [716, 20] on icon at bounding box center [711, 18] width 10 height 13
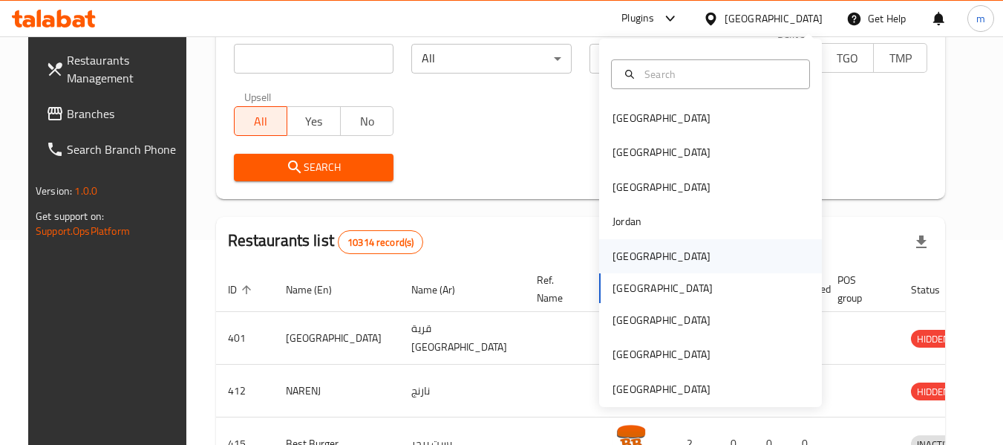
click at [613, 257] on div "[GEOGRAPHIC_DATA]" at bounding box center [662, 256] width 98 height 16
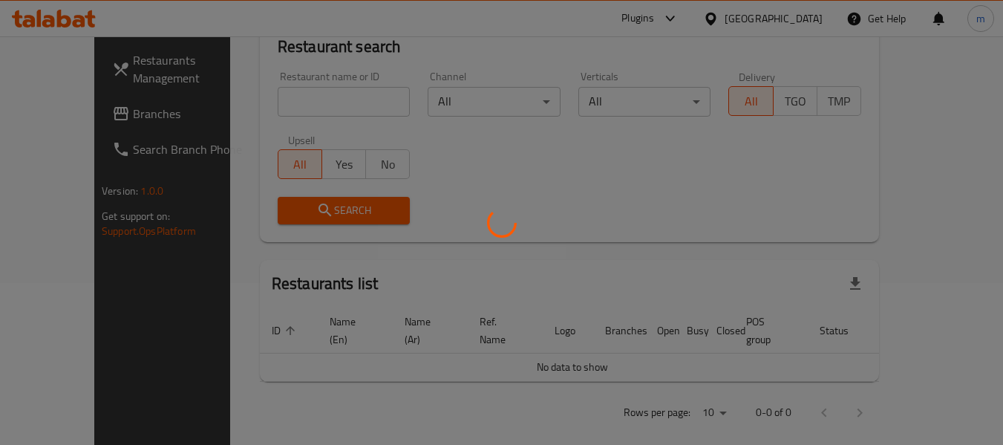
scroll to position [205, 0]
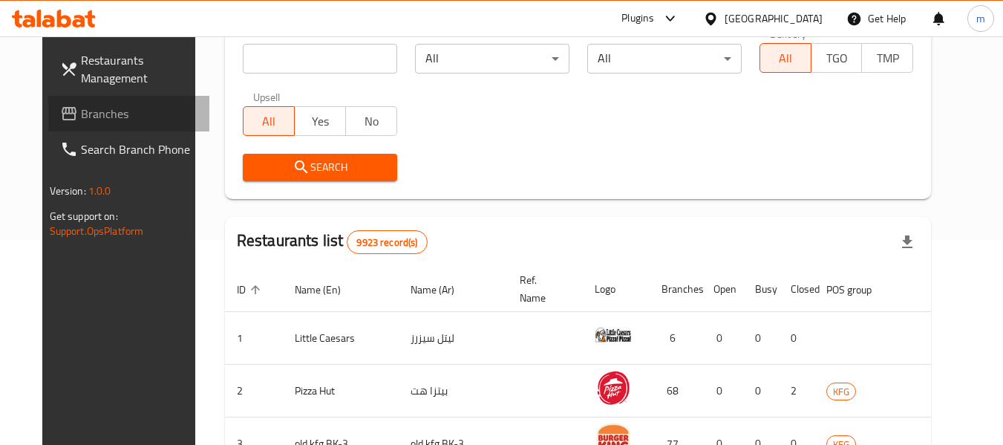
click at [87, 111] on span "Branches" at bounding box center [139, 114] width 117 height 18
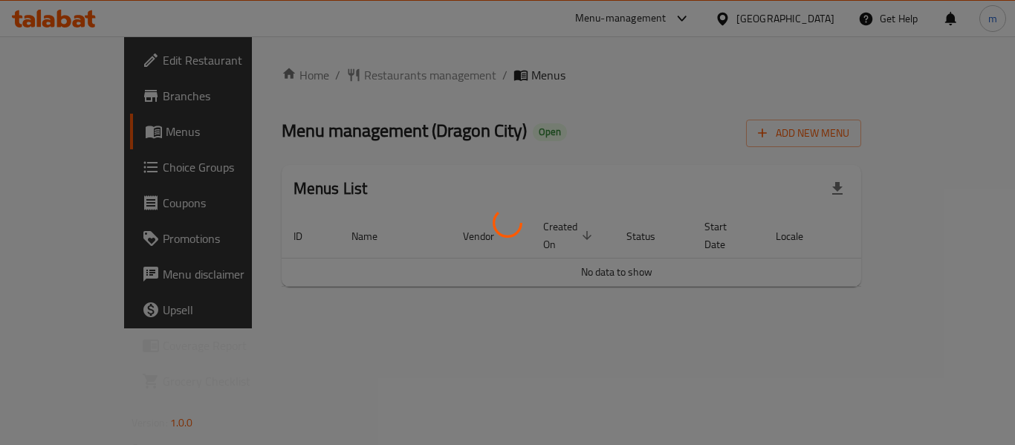
click at [335, 77] on div at bounding box center [507, 222] width 1015 height 445
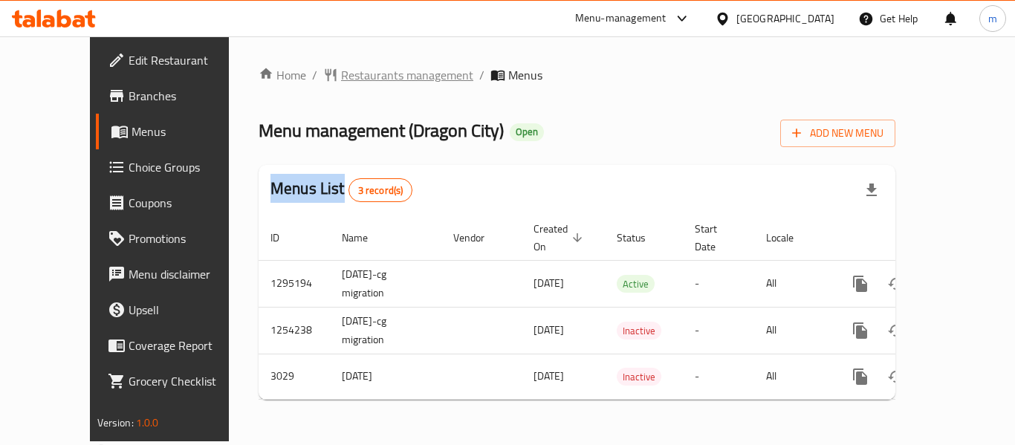
click at [341, 76] on span "Restaurants management" at bounding box center [407, 75] width 132 height 18
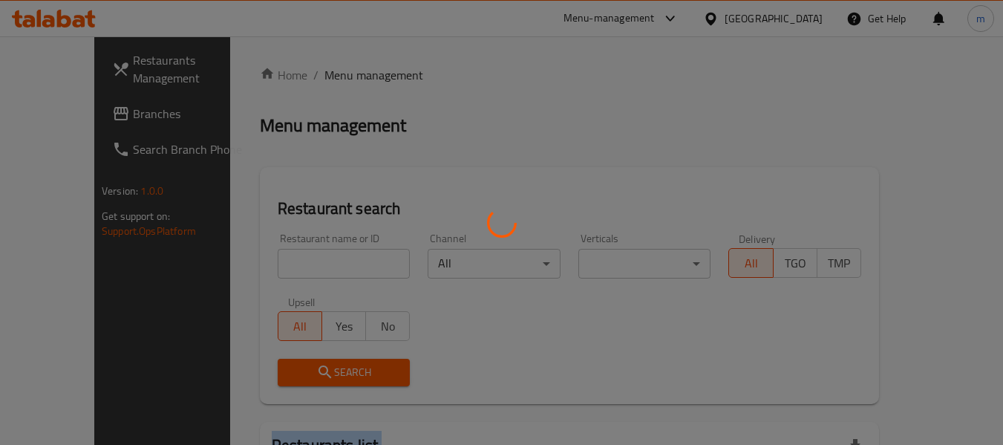
click at [335, 76] on div at bounding box center [501, 222] width 1003 height 445
click at [253, 270] on div at bounding box center [501, 222] width 1003 height 445
click at [265, 260] on div at bounding box center [501, 222] width 1003 height 445
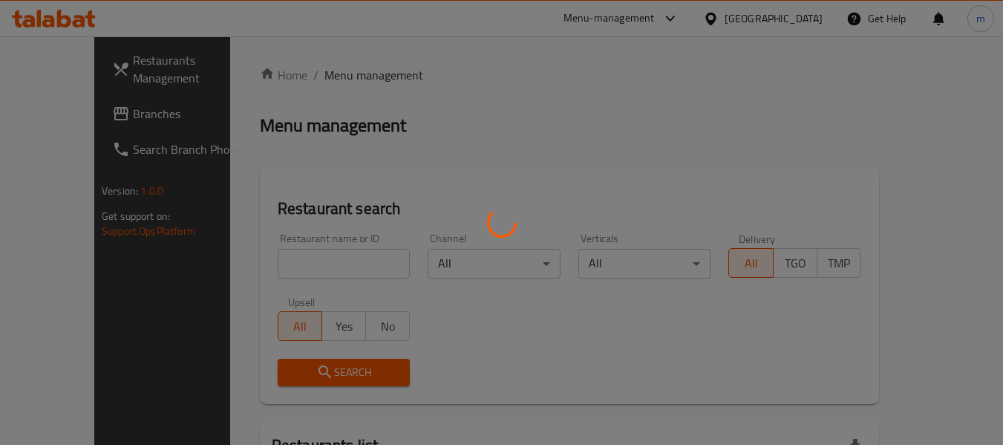
click at [274, 271] on div at bounding box center [501, 222] width 1003 height 445
click at [282, 272] on div at bounding box center [501, 222] width 1003 height 445
click at [284, 271] on div at bounding box center [501, 222] width 1003 height 445
click at [284, 270] on div at bounding box center [501, 222] width 1003 height 445
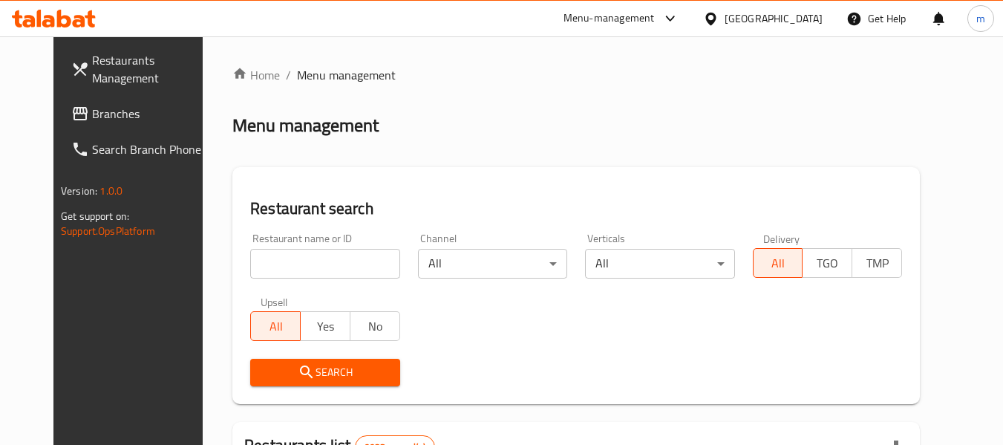
click at [284, 267] on input "search" at bounding box center [324, 264] width 149 height 30
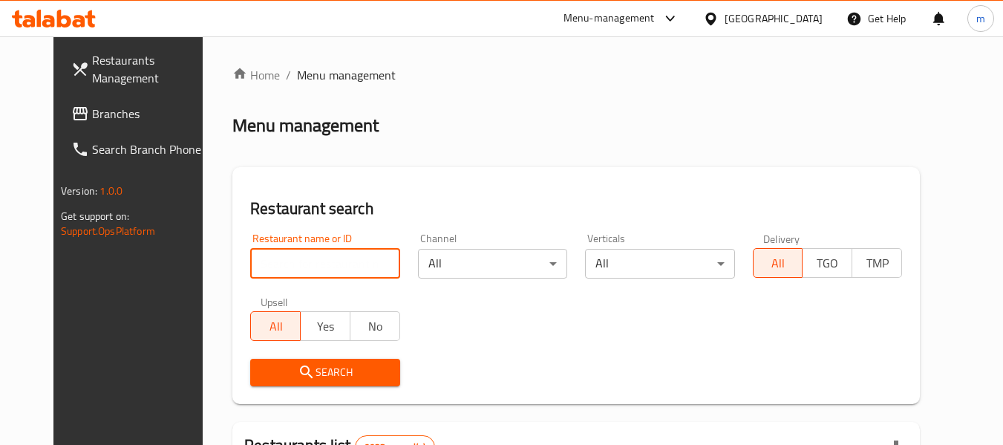
paste input "2012"
type input "2012"
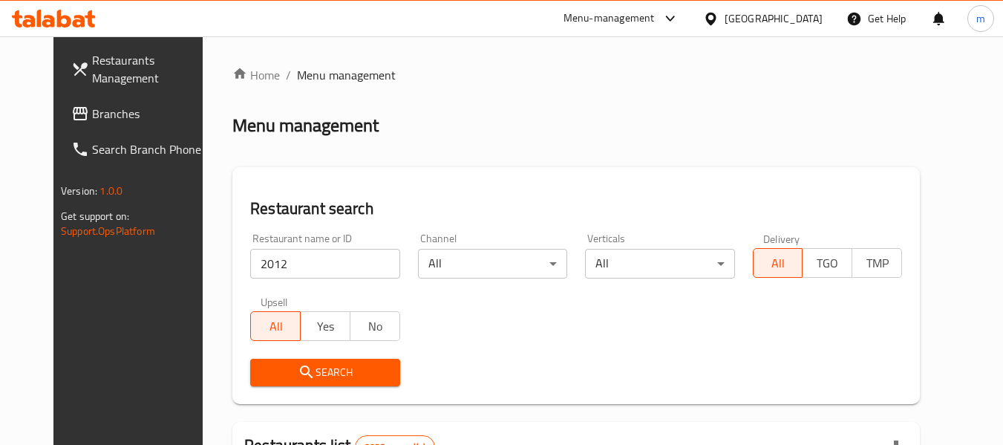
click at [309, 360] on button "Search" at bounding box center [324, 372] width 149 height 27
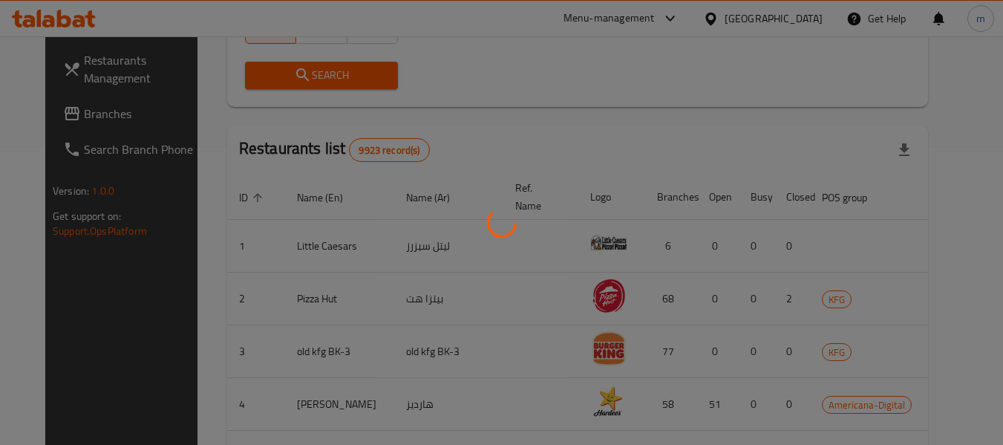
scroll to position [205, 0]
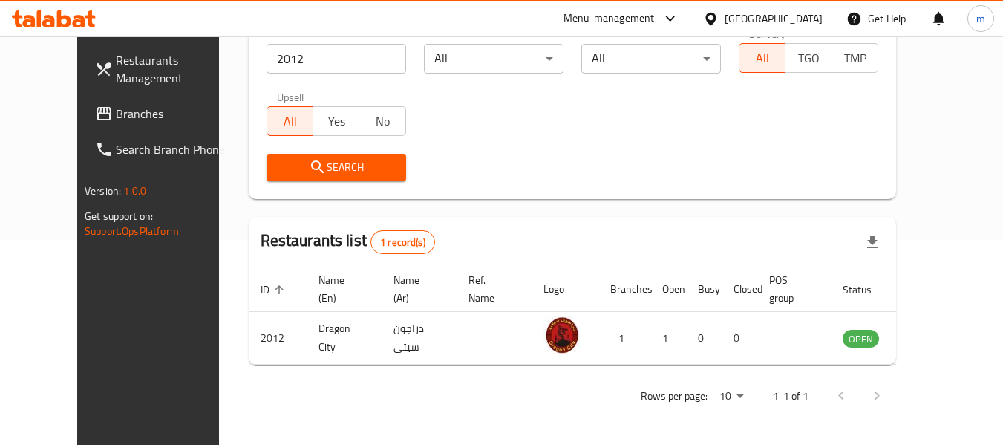
click at [719, 16] on icon at bounding box center [711, 19] width 16 height 16
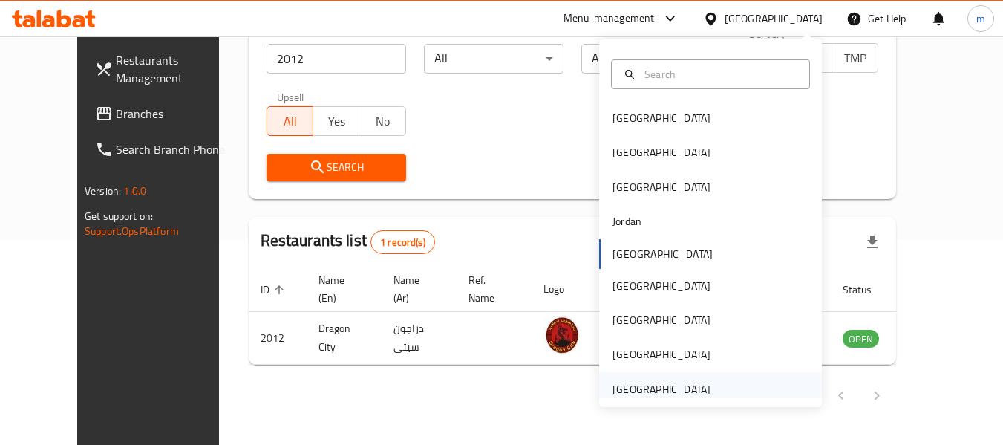
click at [649, 390] on div "[GEOGRAPHIC_DATA]" at bounding box center [662, 389] width 98 height 16
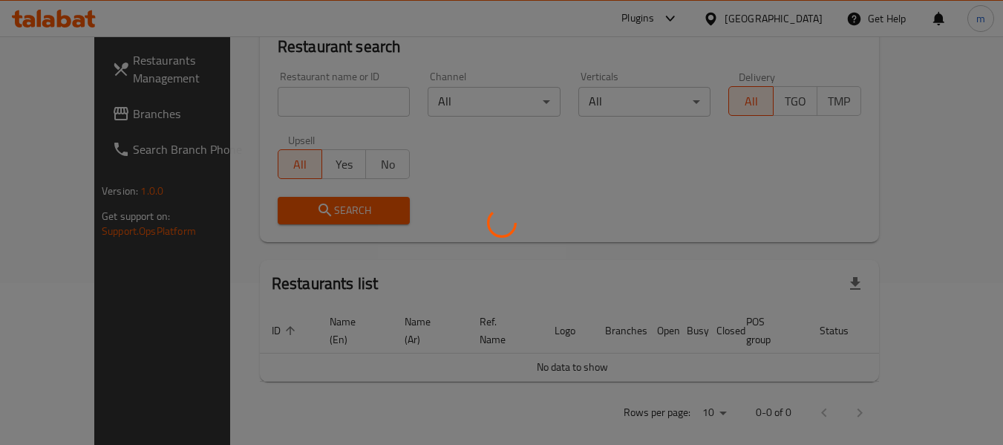
scroll to position [205, 0]
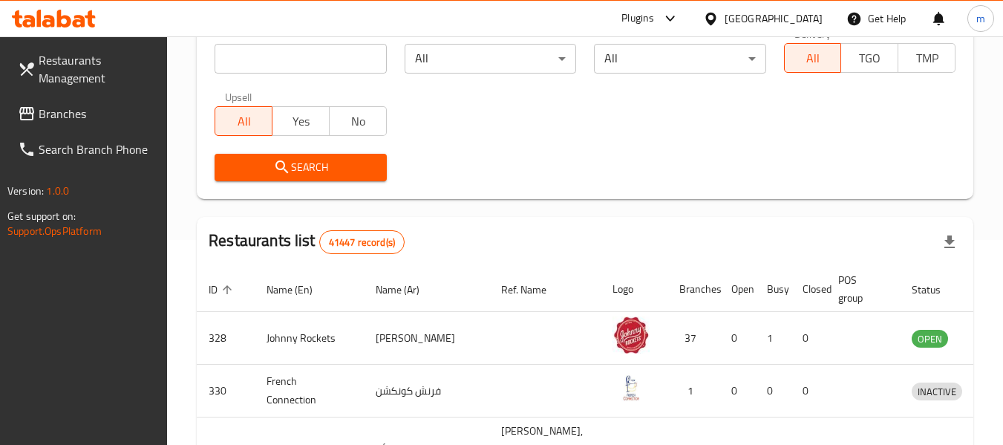
click at [117, 116] on span "Branches" at bounding box center [97, 114] width 117 height 18
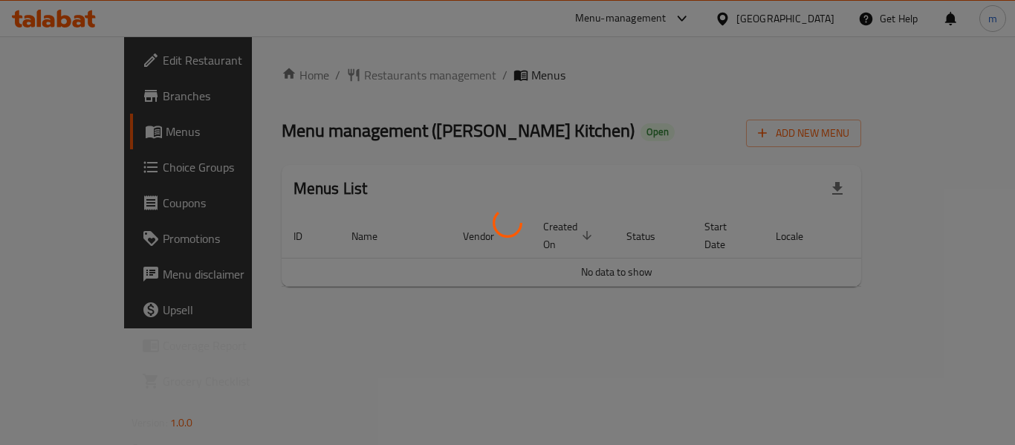
click at [335, 74] on div at bounding box center [507, 222] width 1015 height 445
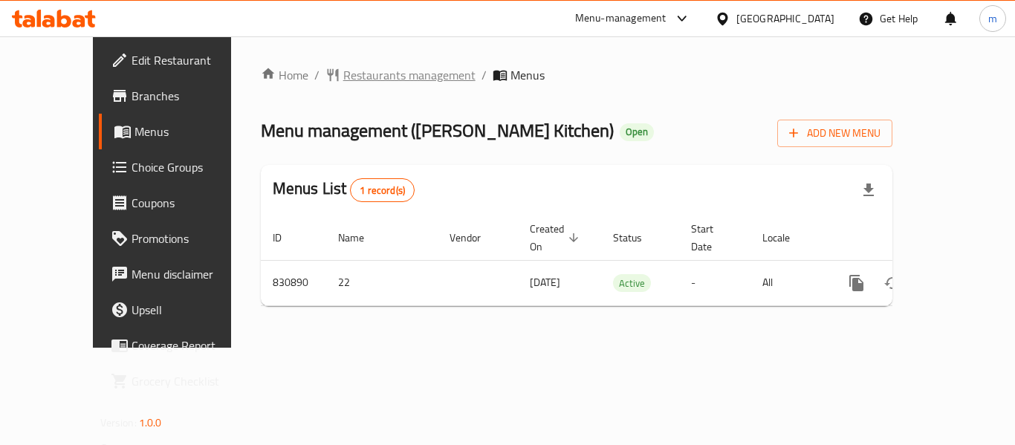
click at [343, 81] on span "Restaurants management" at bounding box center [409, 75] width 132 height 18
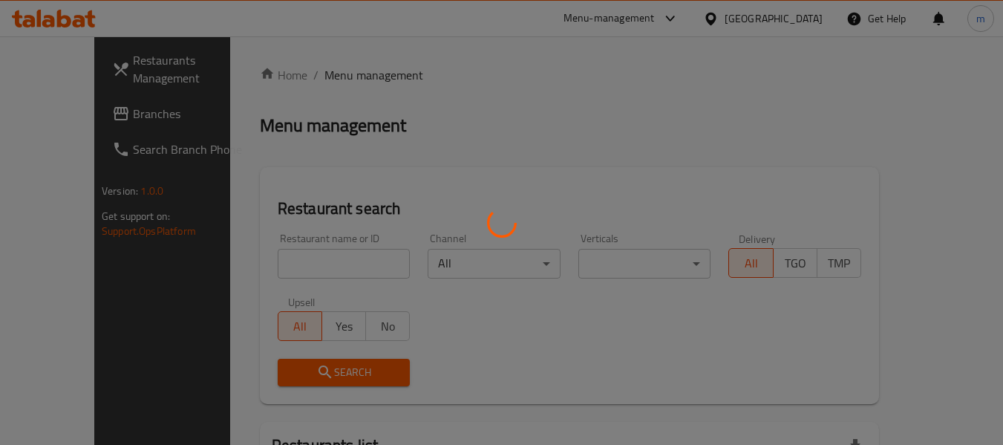
click at [264, 267] on div at bounding box center [501, 222] width 1003 height 445
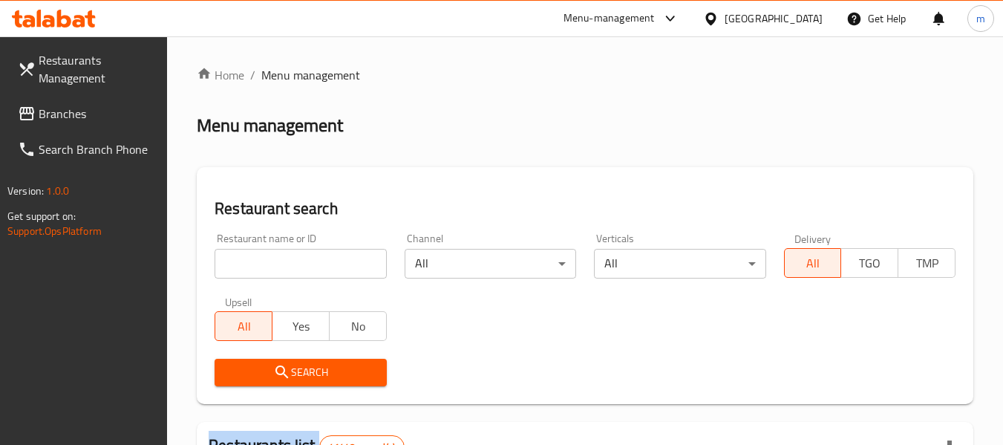
click at [273, 262] on input "search" at bounding box center [301, 264] width 172 height 30
paste input "655650"
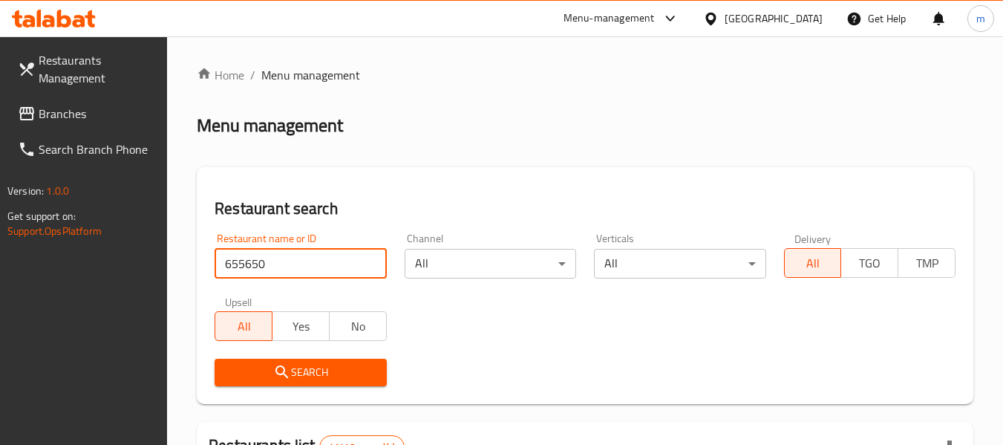
type input "655650"
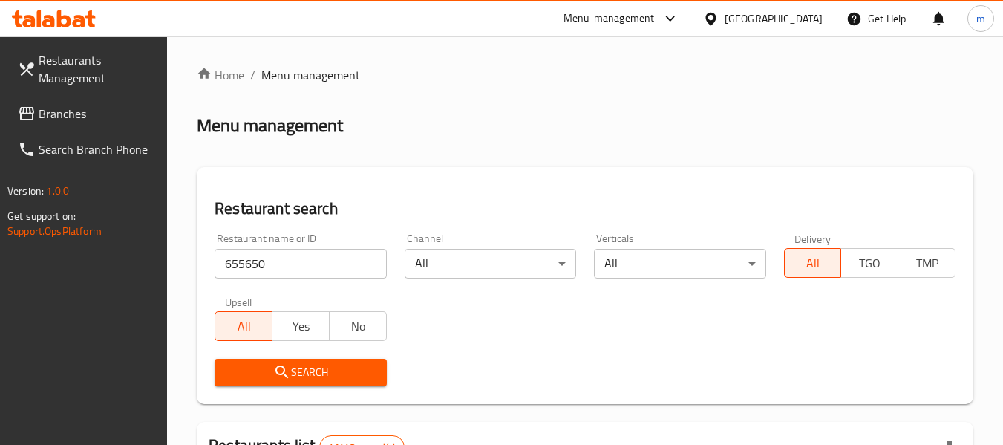
click at [307, 375] on span "Search" at bounding box center [301, 372] width 148 height 19
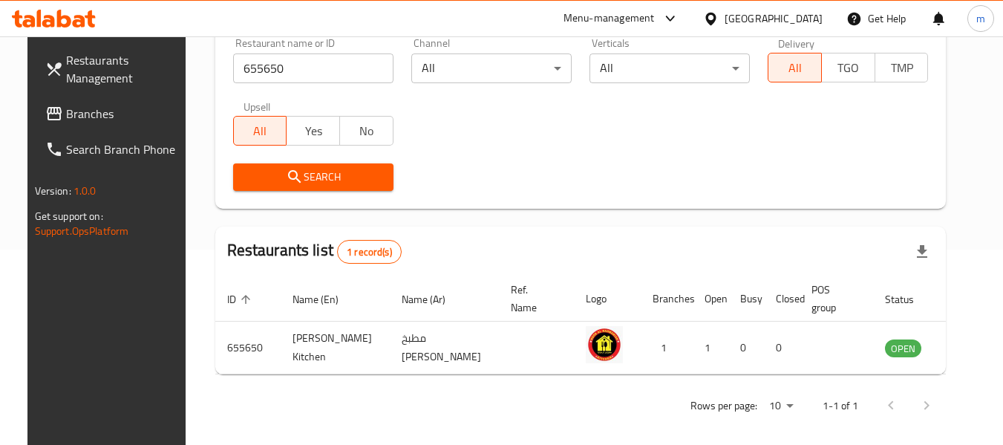
scroll to position [218, 0]
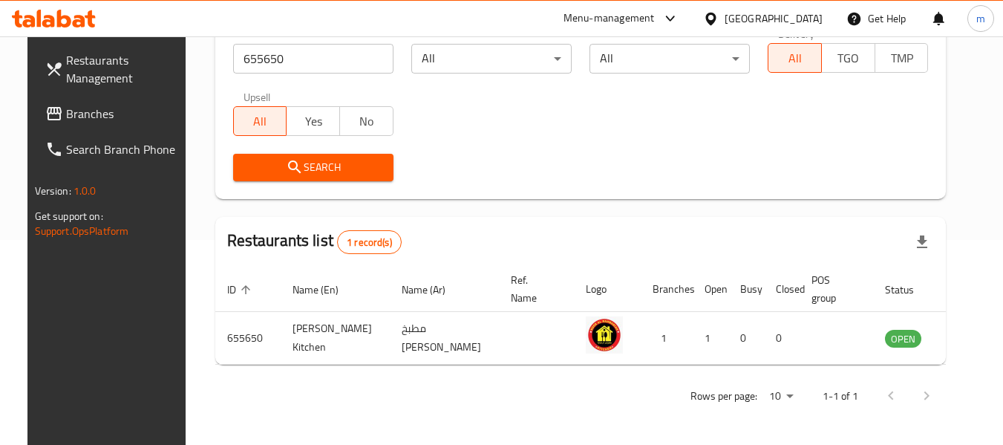
click at [709, 18] on icon at bounding box center [711, 18] width 10 height 13
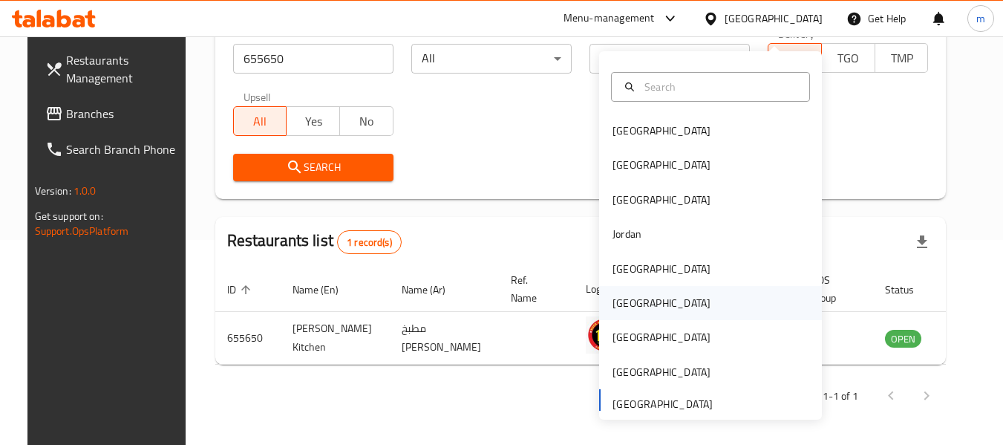
click at [616, 295] on div "[GEOGRAPHIC_DATA]" at bounding box center [662, 303] width 98 height 16
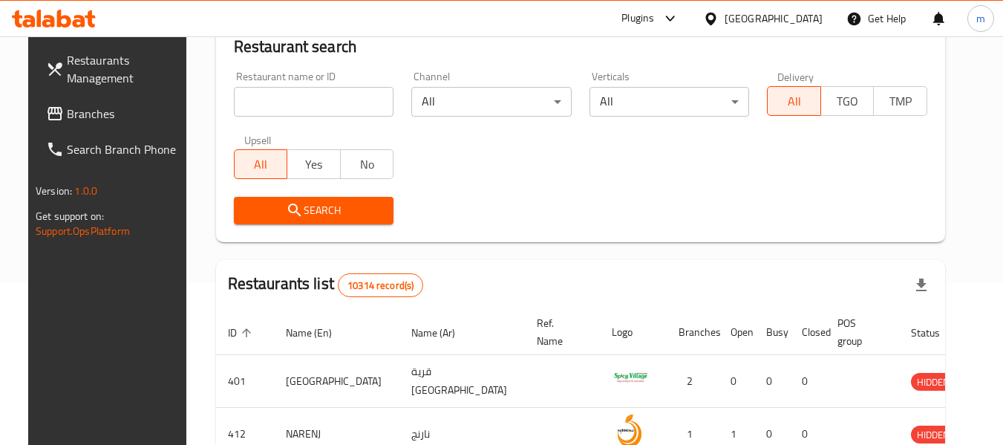
scroll to position [218, 0]
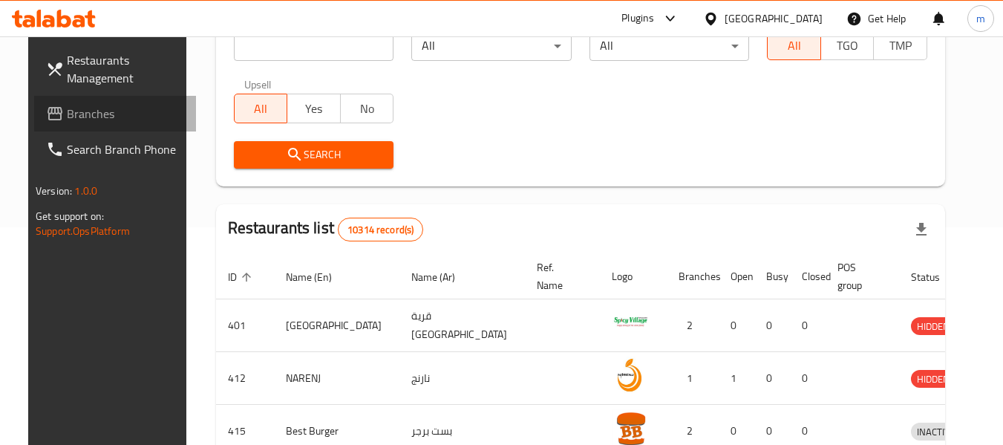
click at [69, 109] on span "Branches" at bounding box center [125, 114] width 117 height 18
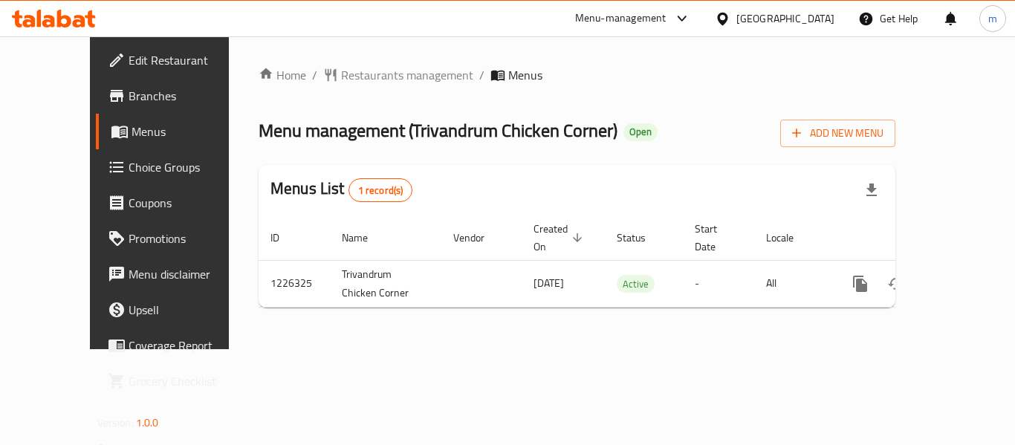
click at [341, 74] on span "Restaurants management" at bounding box center [407, 75] width 132 height 18
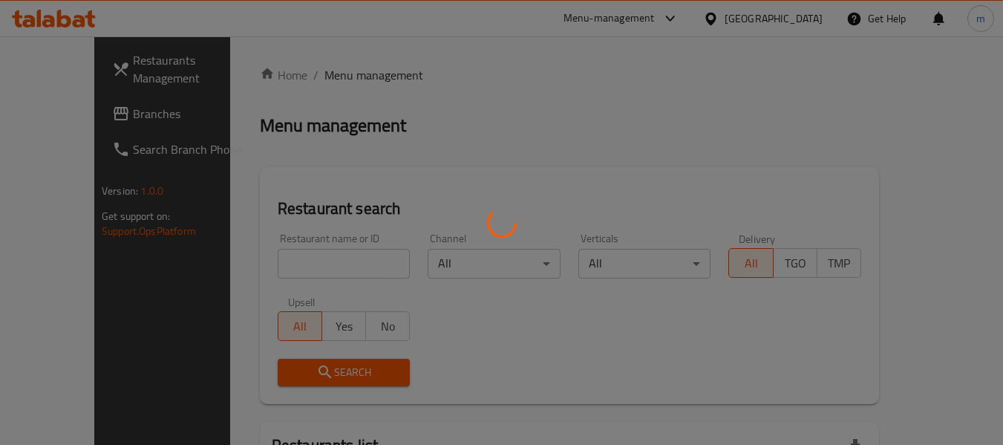
click at [289, 267] on div at bounding box center [501, 222] width 1003 height 445
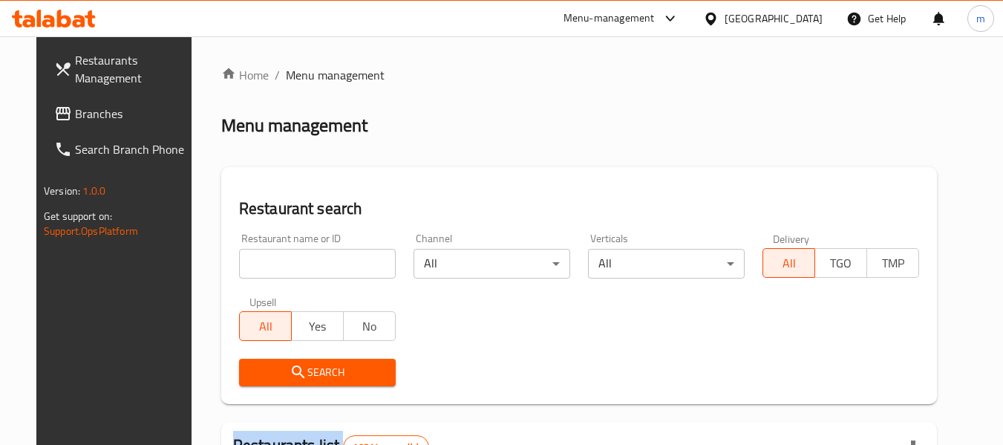
click at [289, 265] on div at bounding box center [501, 222] width 1003 height 445
drag, startPoint x: 289, startPoint y: 265, endPoint x: 293, endPoint y: 254, distance: 11.7
click at [289, 265] on input "search" at bounding box center [317, 264] width 157 height 30
paste input "675642"
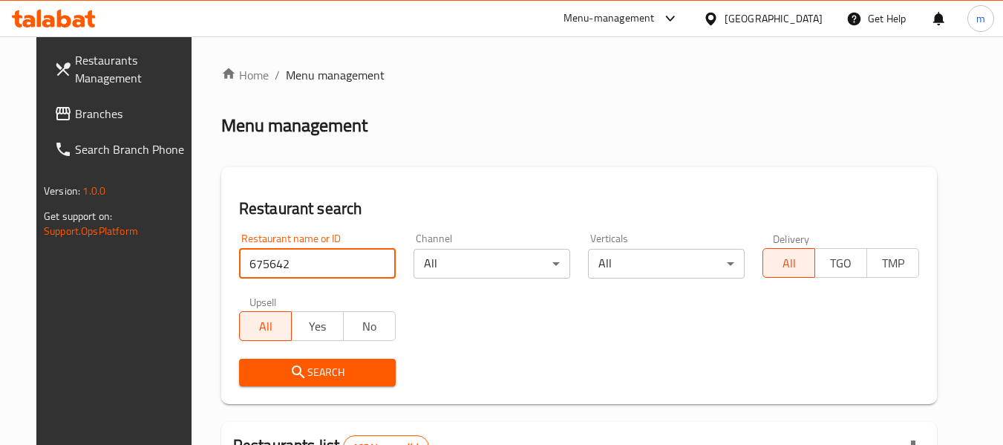
type input "675642"
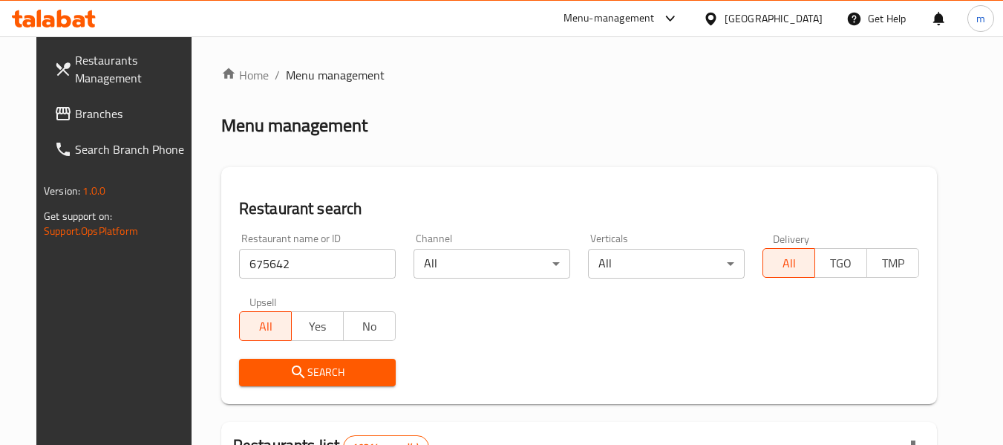
click at [313, 368] on span "Search" at bounding box center [317, 372] width 133 height 19
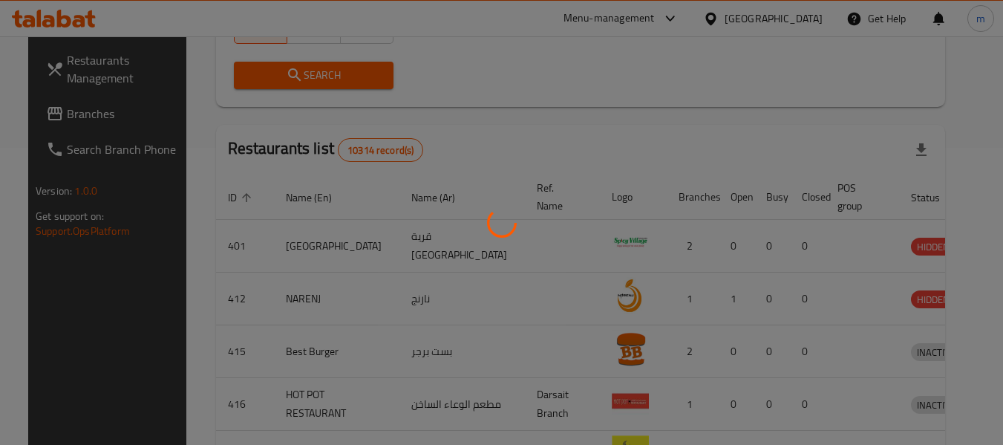
scroll to position [205, 0]
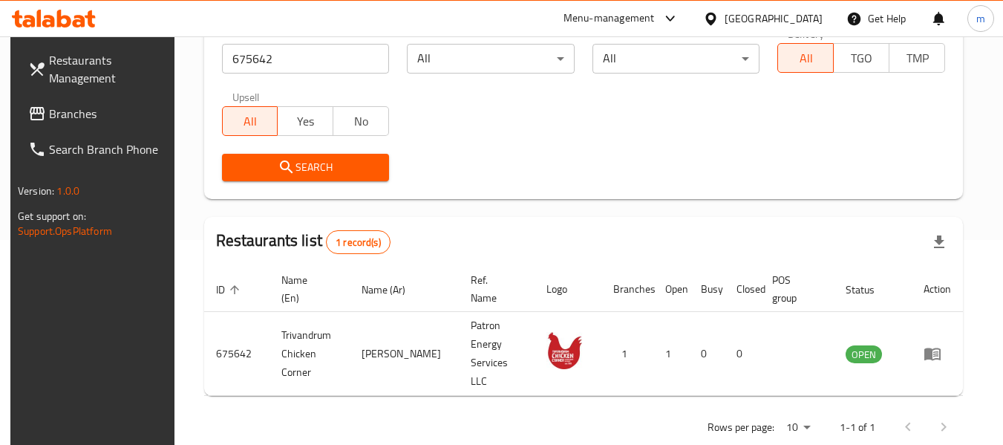
click at [716, 23] on icon at bounding box center [711, 18] width 10 height 13
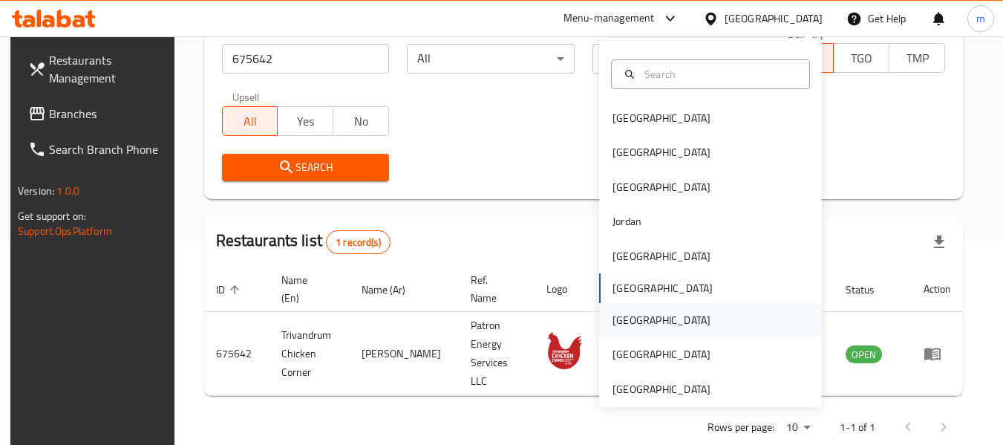
click at [613, 322] on div "Qatar" at bounding box center [662, 320] width 98 height 16
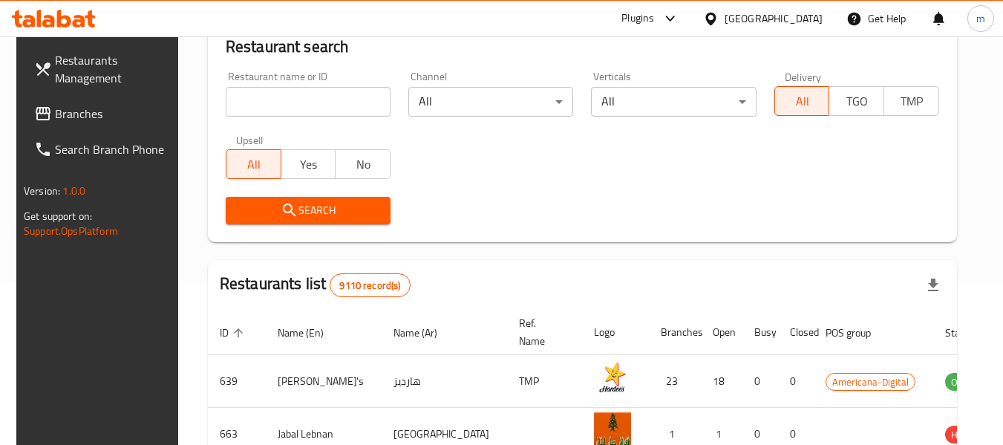
scroll to position [205, 0]
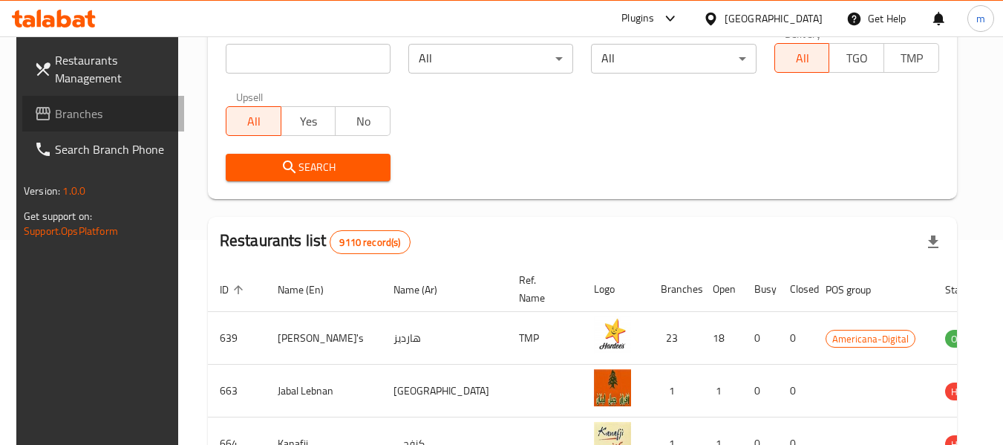
click at [93, 110] on span "Branches" at bounding box center [113, 114] width 117 height 18
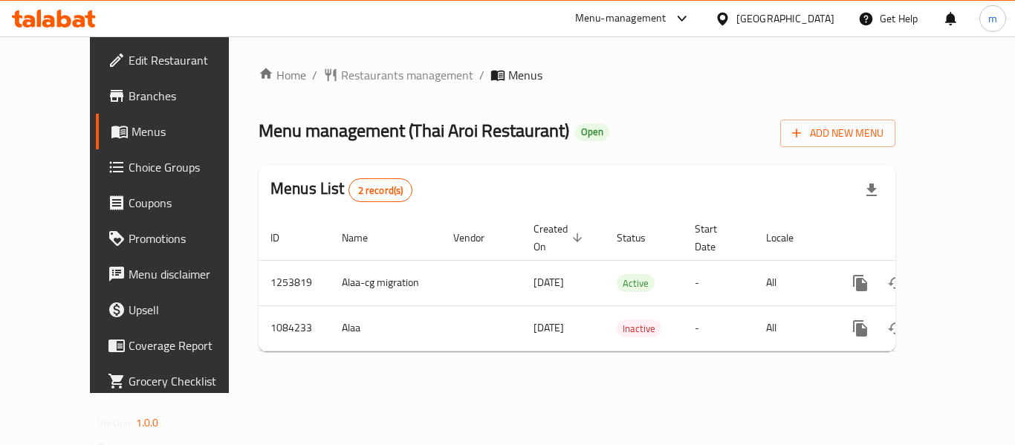
click at [354, 79] on div at bounding box center [507, 222] width 1015 height 445
click at [348, 79] on span "Restaurants management" at bounding box center [407, 75] width 132 height 18
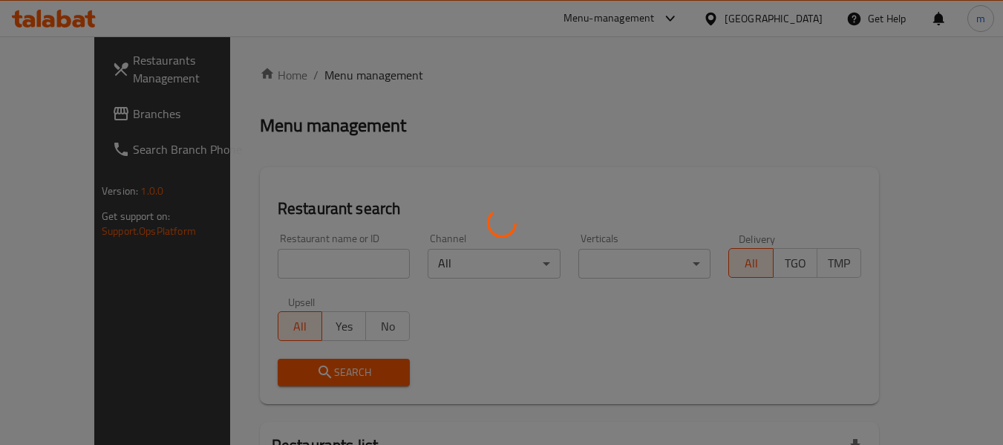
click at [289, 277] on div at bounding box center [501, 222] width 1003 height 445
click at [287, 277] on div at bounding box center [501, 222] width 1003 height 445
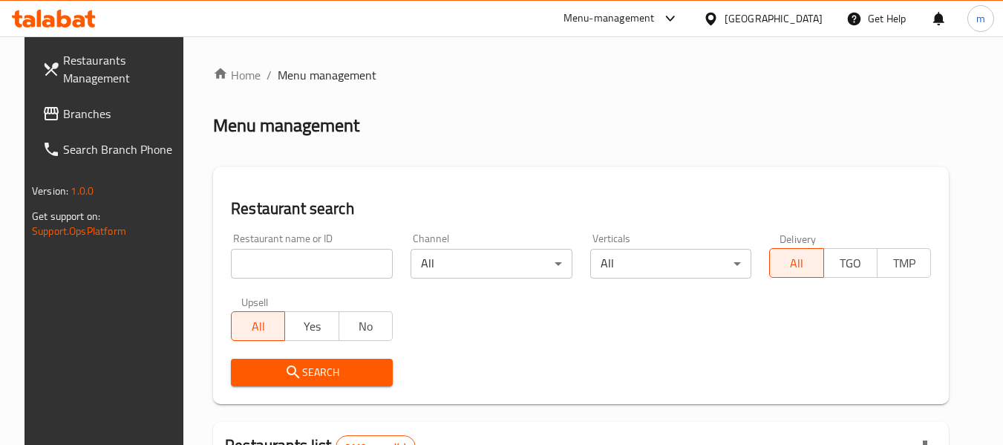
click at [273, 269] on input "search" at bounding box center [312, 264] width 162 height 30
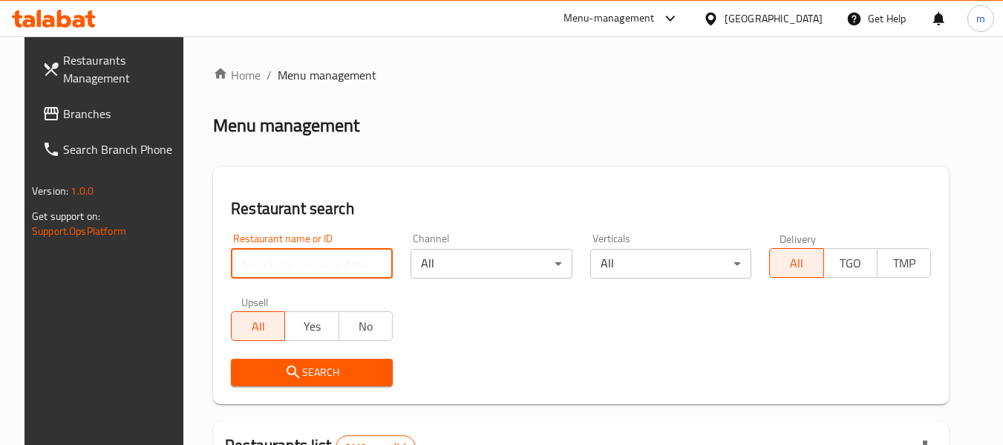
paste input "664498"
type input "664498"
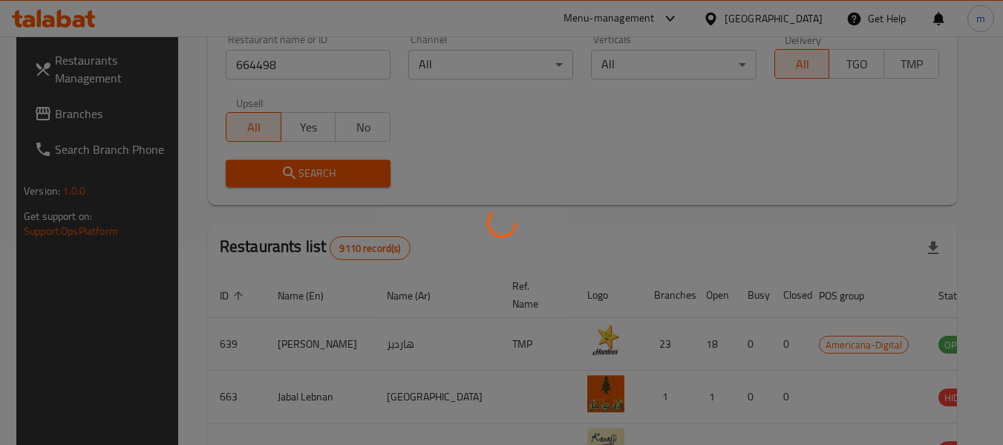
scroll to position [205, 0]
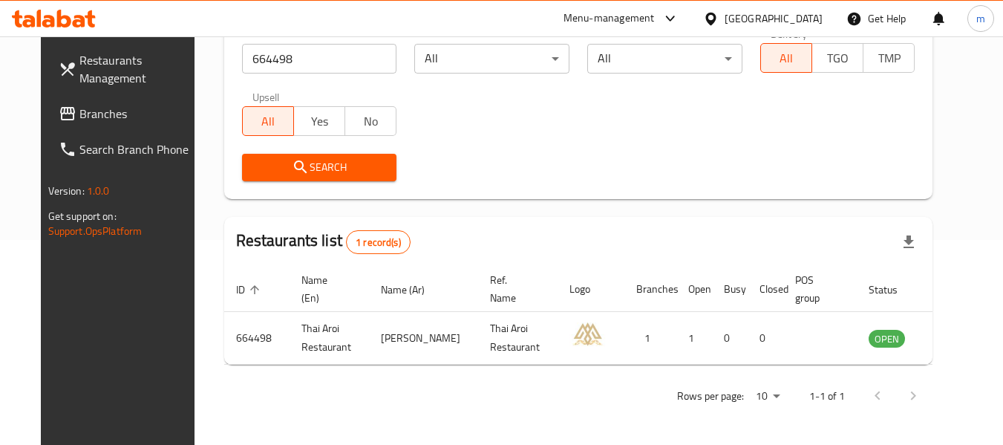
click at [719, 25] on icon at bounding box center [711, 19] width 16 height 16
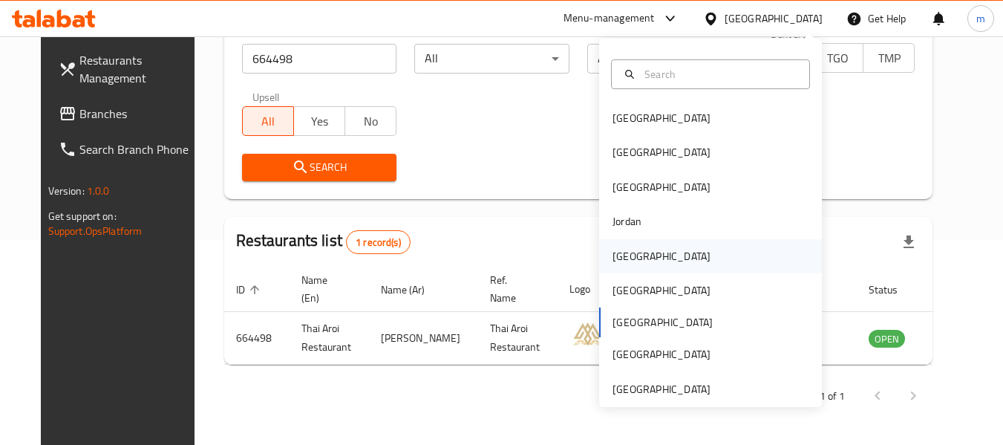
click at [613, 261] on div "[GEOGRAPHIC_DATA]" at bounding box center [662, 256] width 98 height 16
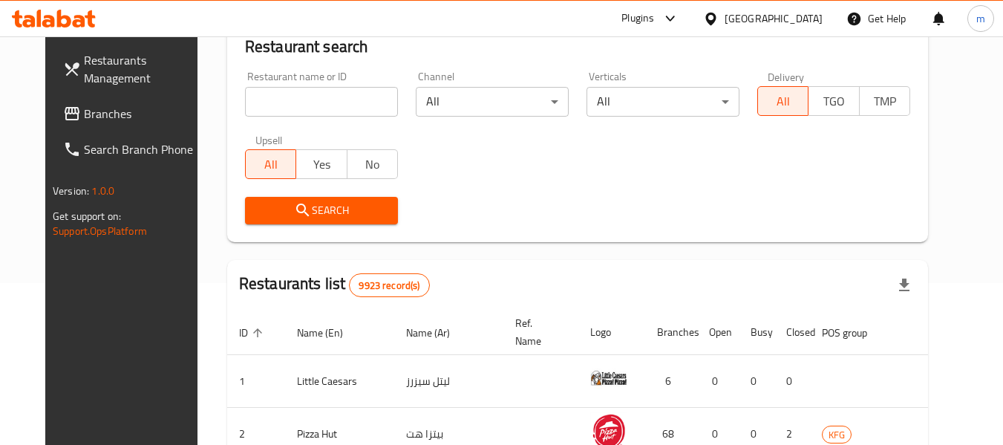
scroll to position [205, 0]
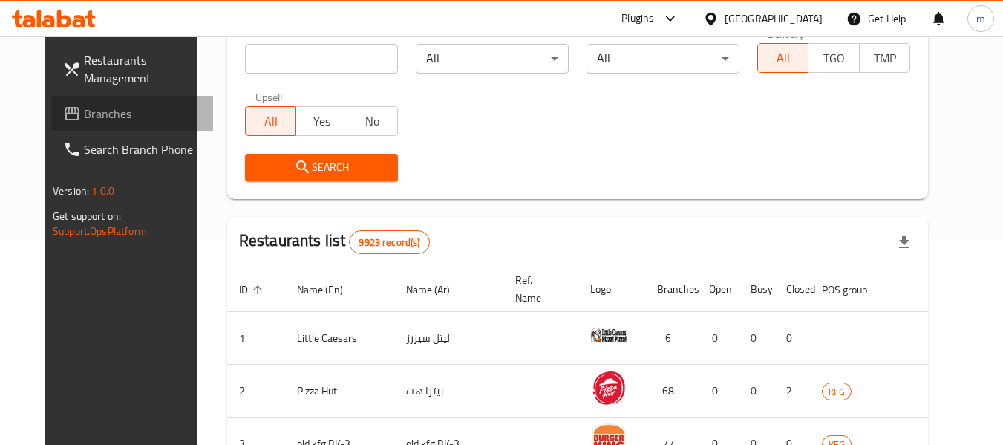
click at [94, 117] on span "Branches" at bounding box center [142, 114] width 117 height 18
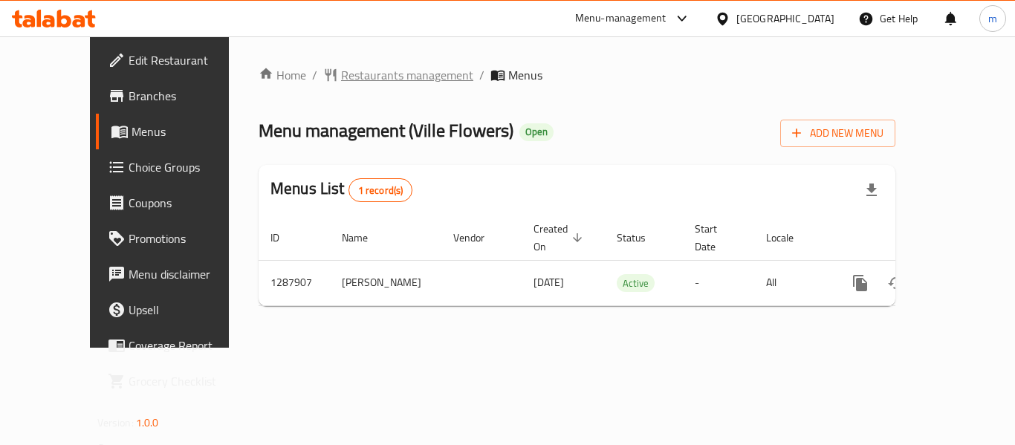
click at [358, 83] on span "Restaurants management" at bounding box center [407, 75] width 132 height 18
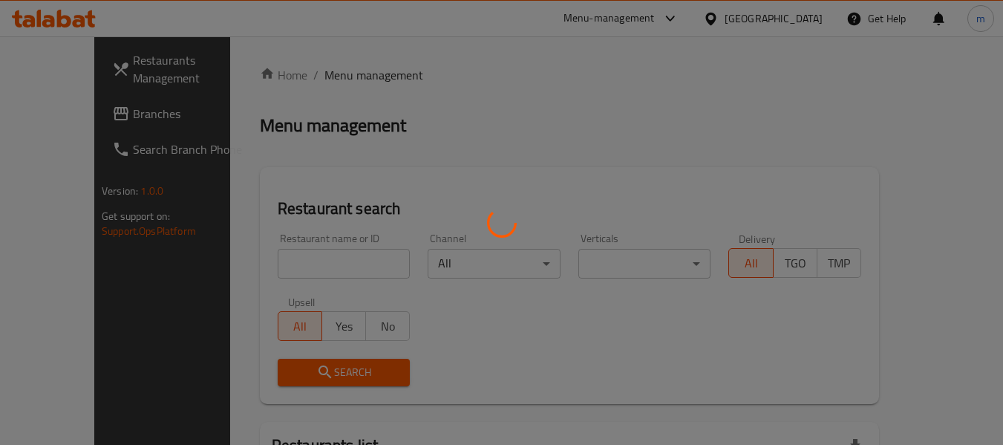
click at [274, 262] on div at bounding box center [501, 222] width 1003 height 445
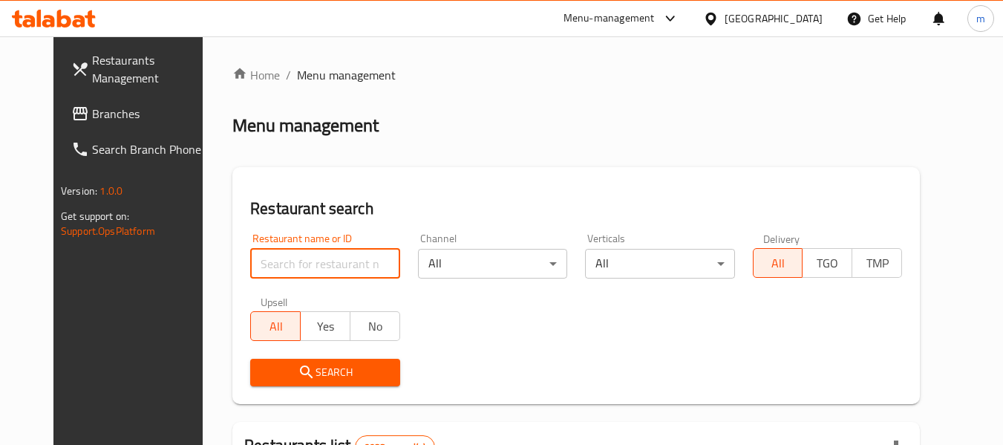
click at [274, 262] on input "search" at bounding box center [324, 264] width 149 height 30
paste input "696951"
type input "696951"
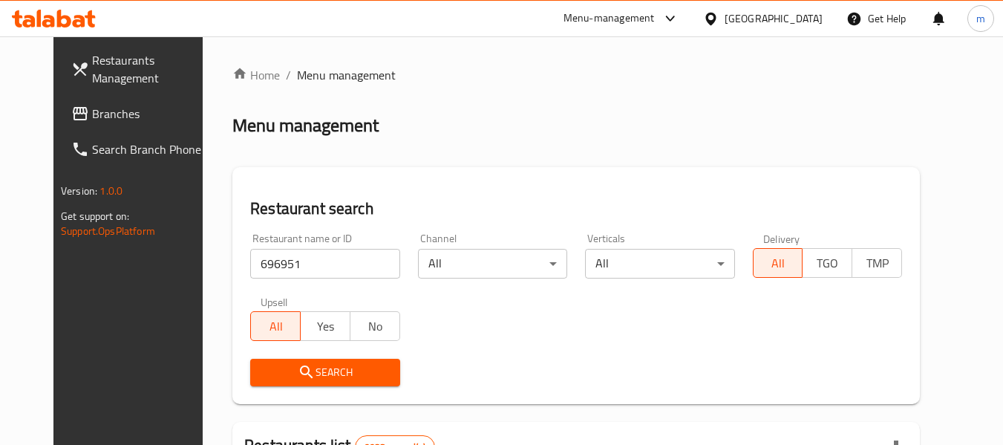
click at [297, 382] on button "Search" at bounding box center [324, 372] width 149 height 27
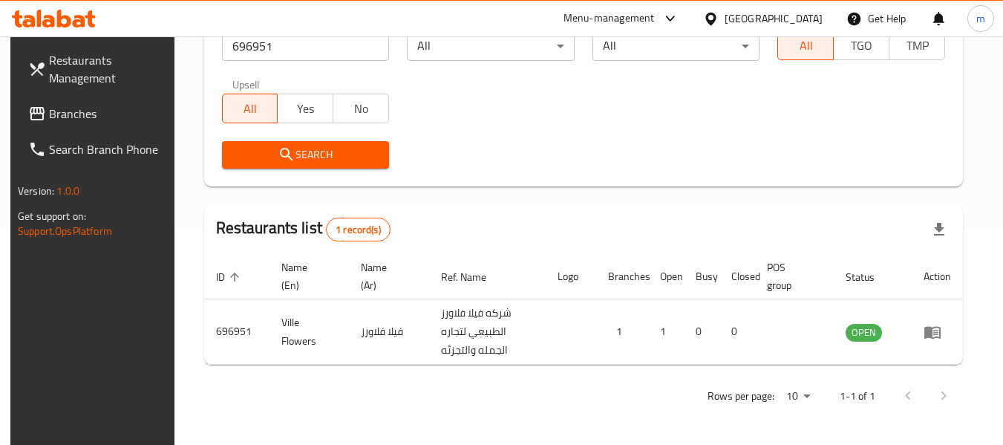
scroll to position [218, 0]
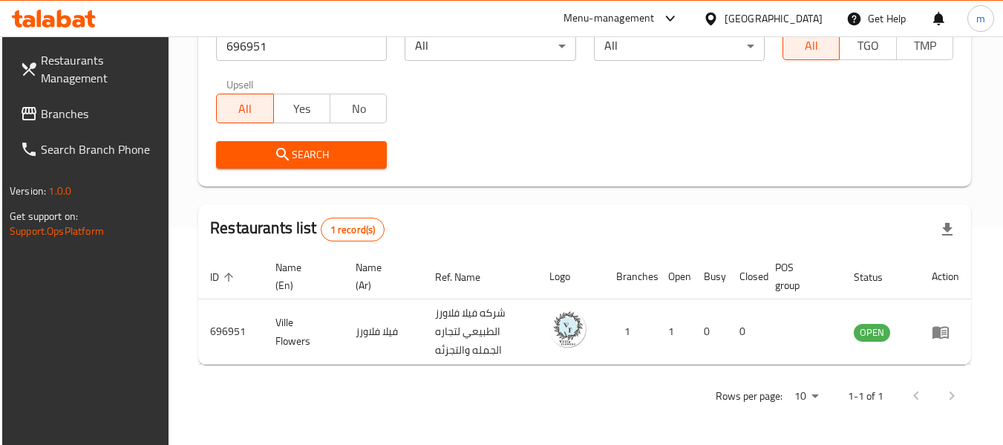
click at [716, 14] on icon at bounding box center [711, 18] width 10 height 13
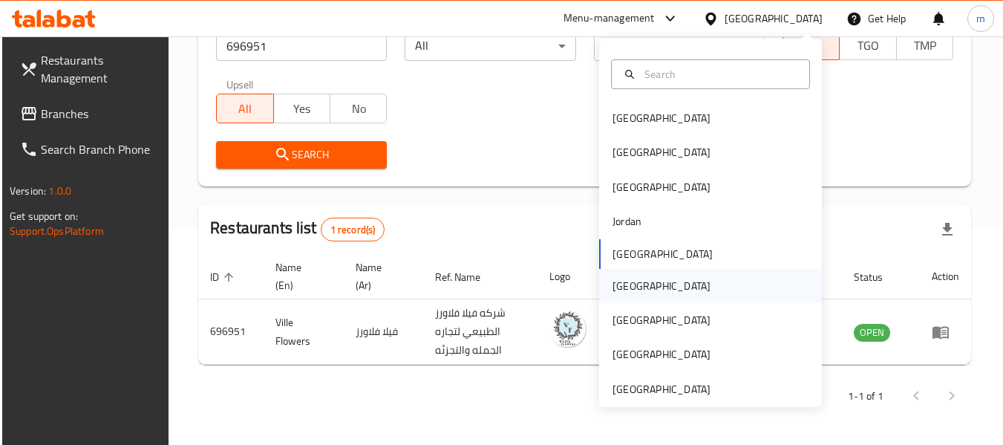
click at [618, 289] on div "[GEOGRAPHIC_DATA]" at bounding box center [662, 286] width 98 height 16
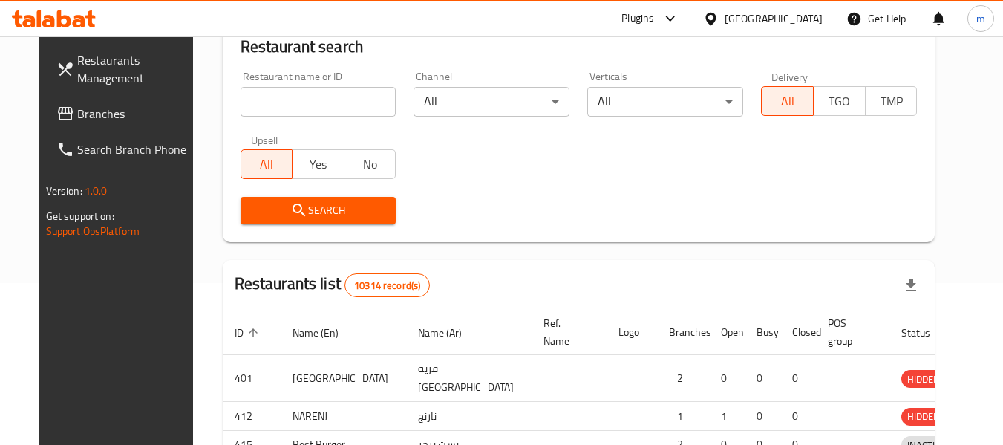
scroll to position [218, 0]
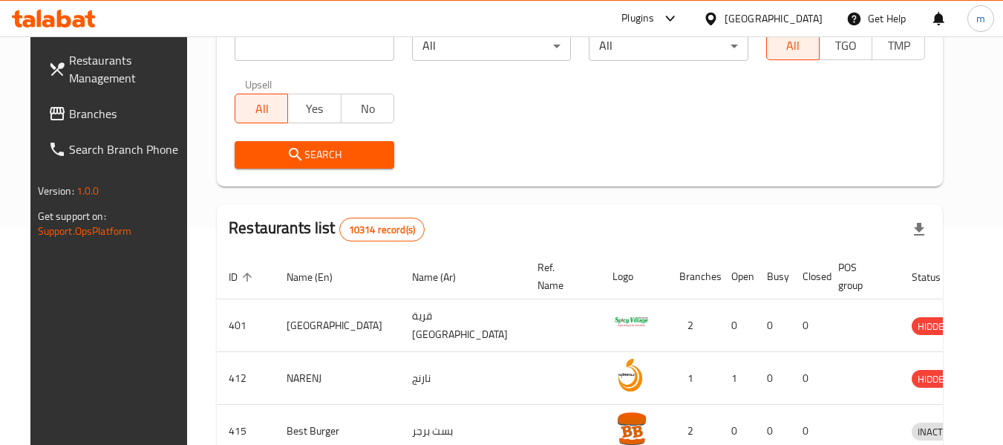
click at [86, 106] on span "Branches" at bounding box center [127, 114] width 117 height 18
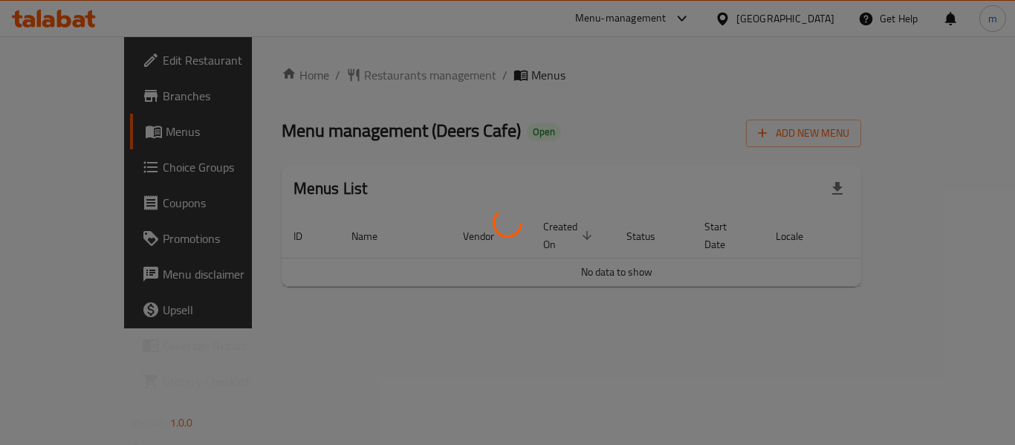
click at [322, 72] on div at bounding box center [507, 222] width 1015 height 445
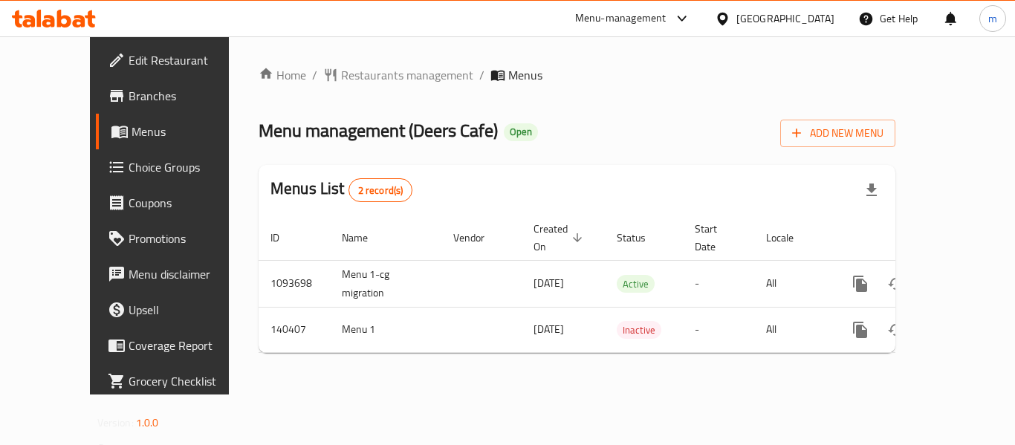
click at [341, 81] on span "Restaurants management" at bounding box center [407, 75] width 132 height 18
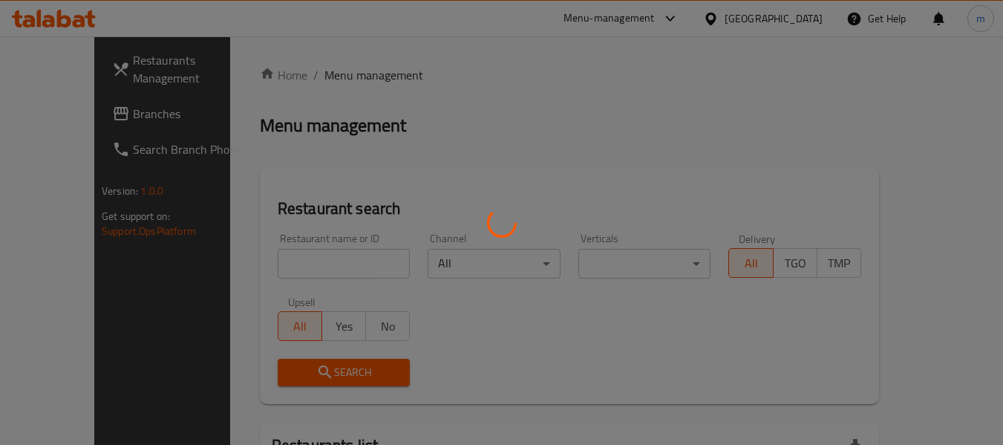
click at [278, 267] on div at bounding box center [501, 222] width 1003 height 445
click at [277, 268] on div at bounding box center [501, 222] width 1003 height 445
click at [276, 268] on div at bounding box center [501, 222] width 1003 height 445
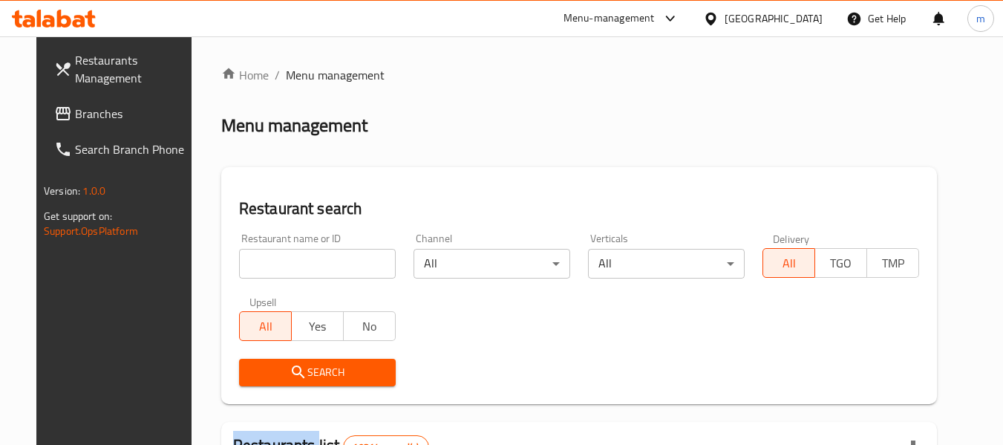
click at [275, 267] on div at bounding box center [501, 222] width 1003 height 445
click at [275, 266] on input "search" at bounding box center [317, 264] width 157 height 30
paste input "612073"
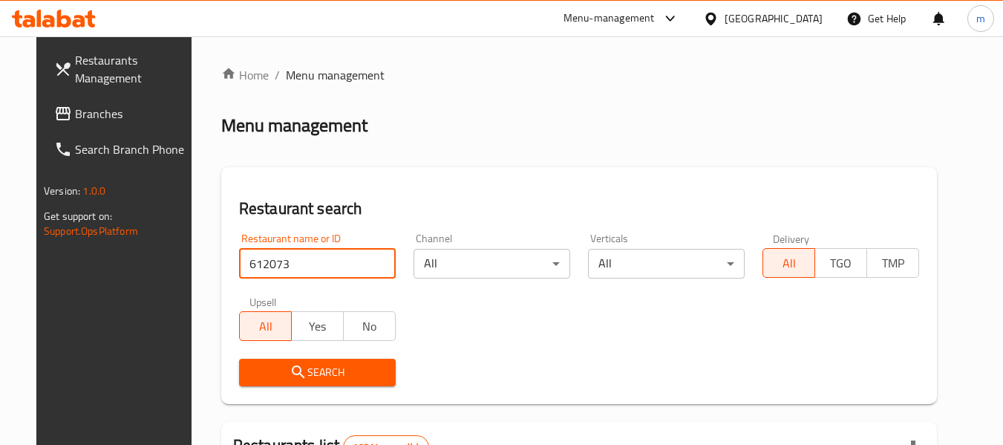
type input "612073"
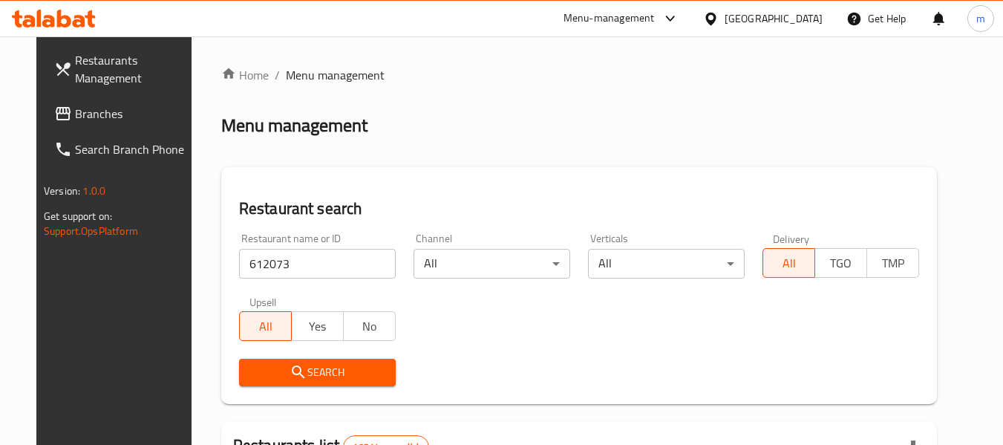
drag, startPoint x: 319, startPoint y: 376, endPoint x: 632, endPoint y: 299, distance: 322.6
click at [320, 376] on span "Search" at bounding box center [317, 372] width 133 height 19
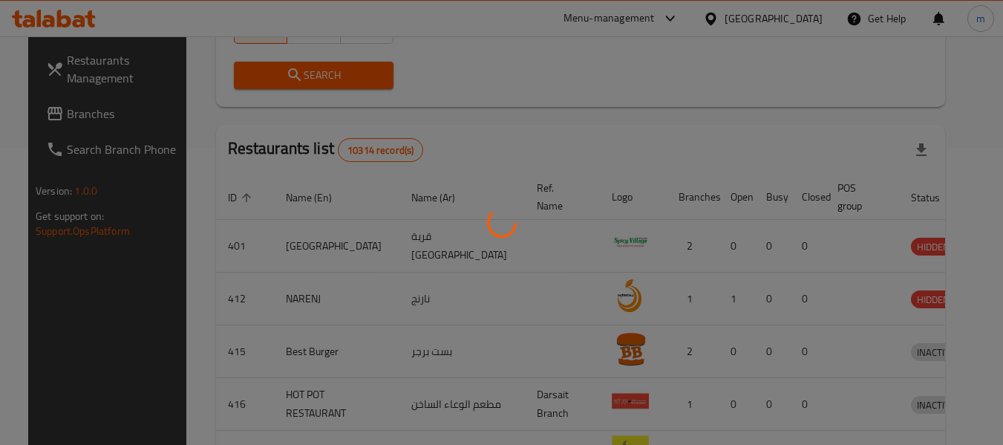
scroll to position [205, 0]
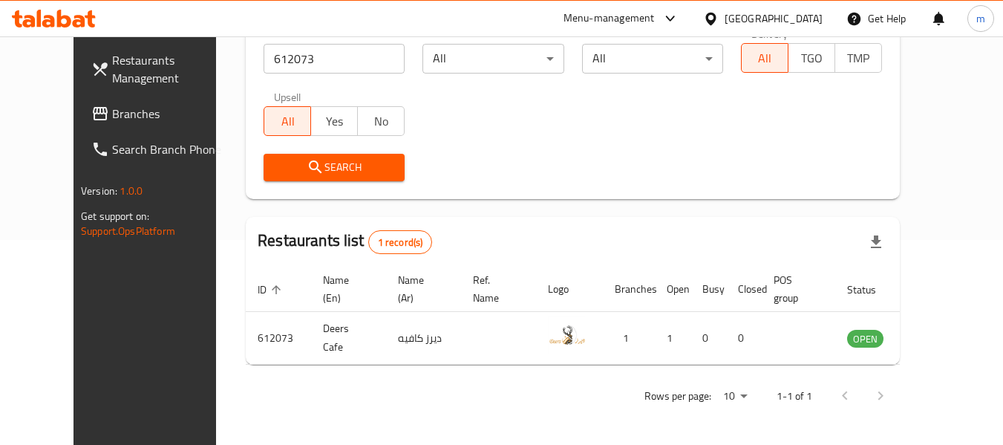
drag, startPoint x: 786, startPoint y: 21, endPoint x: 784, endPoint y: 13, distance: 7.8
click at [716, 21] on icon at bounding box center [711, 18] width 10 height 13
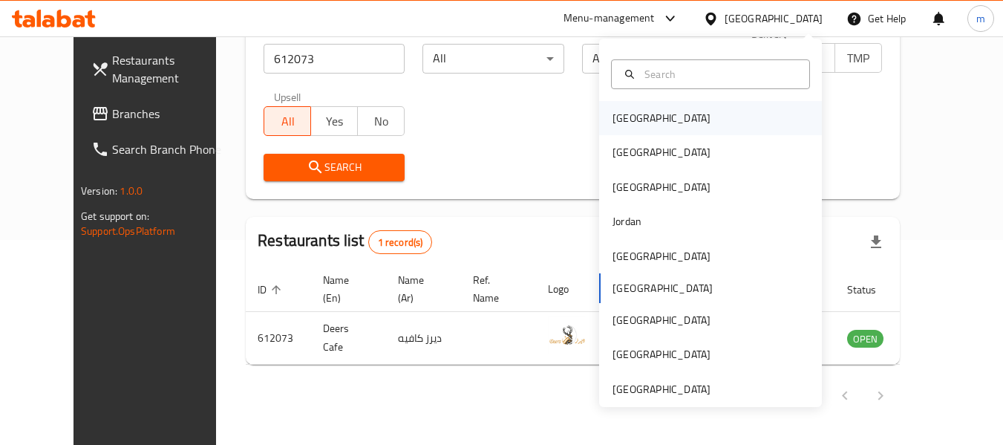
click at [668, 122] on div "[GEOGRAPHIC_DATA]" at bounding box center [710, 118] width 223 height 34
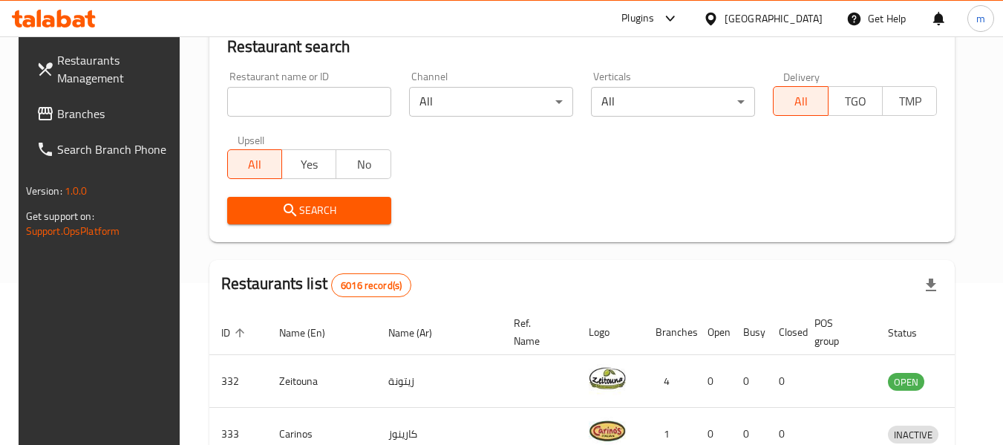
scroll to position [205, 0]
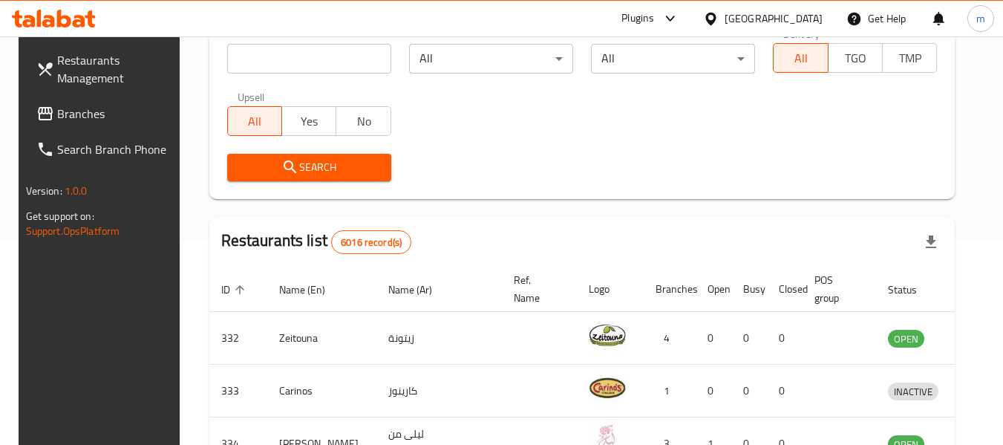
click at [112, 108] on span "Branches" at bounding box center [115, 114] width 117 height 18
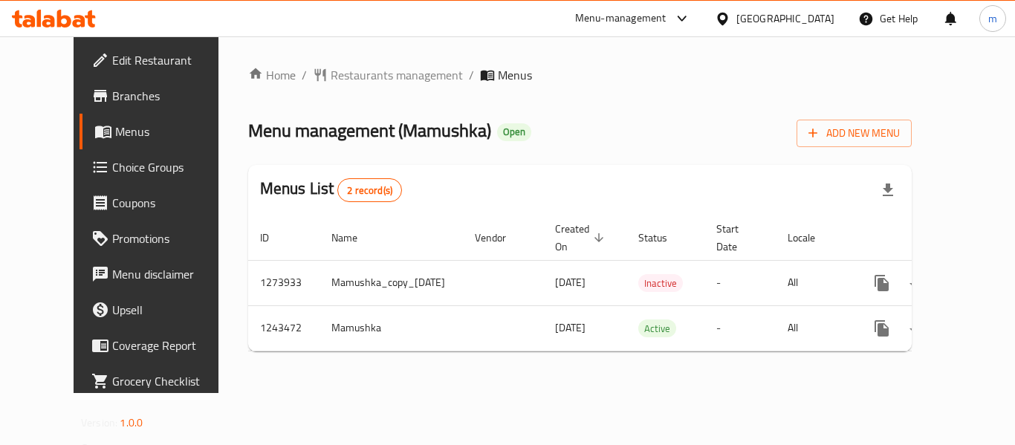
click at [336, 73] on span "Restaurants management" at bounding box center [396, 75] width 132 height 18
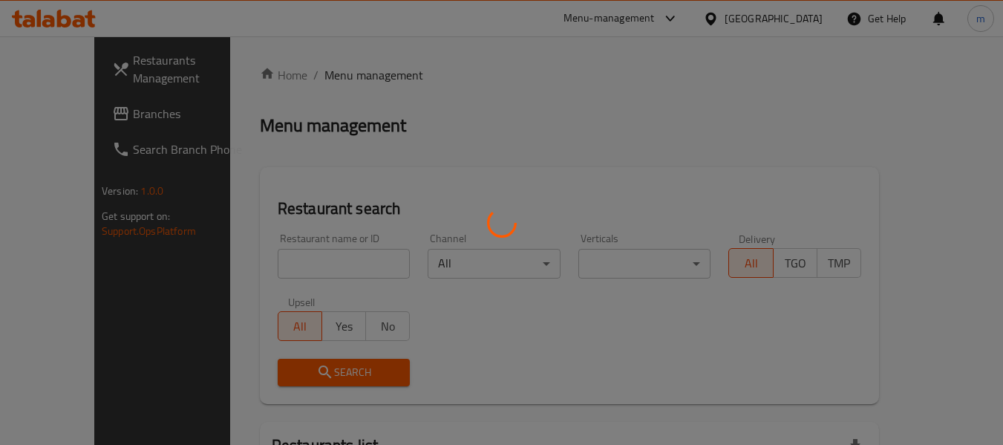
click at [293, 267] on div at bounding box center [501, 222] width 1003 height 445
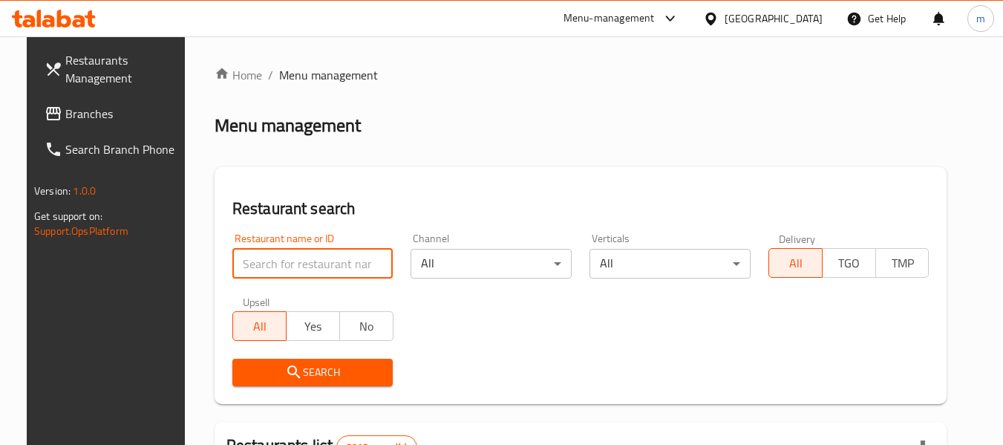
click at [293, 267] on input "search" at bounding box center [312, 264] width 161 height 30
paste input "681666"
type input "681666"
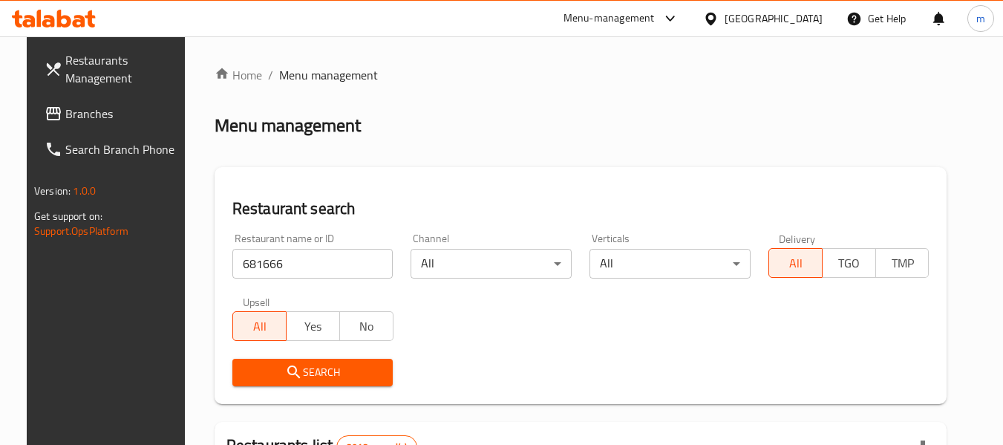
drag, startPoint x: 310, startPoint y: 366, endPoint x: 430, endPoint y: 328, distance: 125.4
click at [311, 366] on span "Search" at bounding box center [312, 372] width 137 height 19
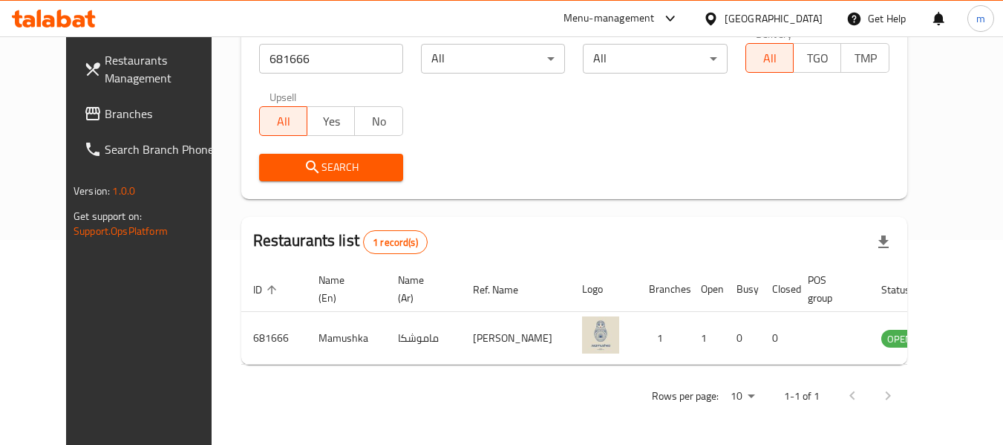
scroll to position [205, 0]
click at [716, 21] on icon at bounding box center [711, 18] width 10 height 13
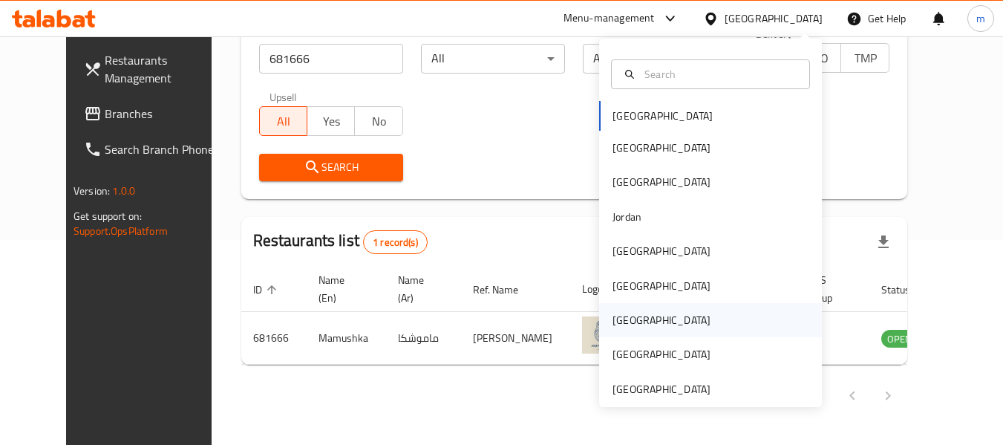
click at [621, 319] on div "[GEOGRAPHIC_DATA]" at bounding box center [662, 320] width 98 height 16
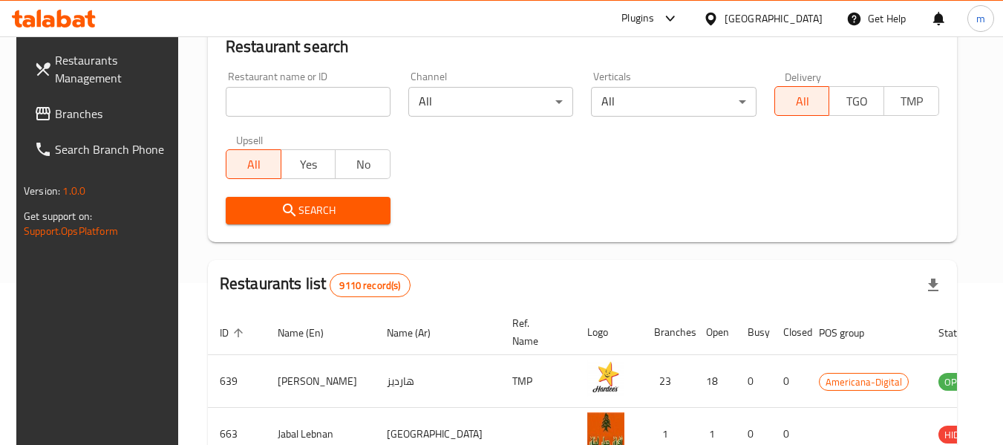
scroll to position [205, 0]
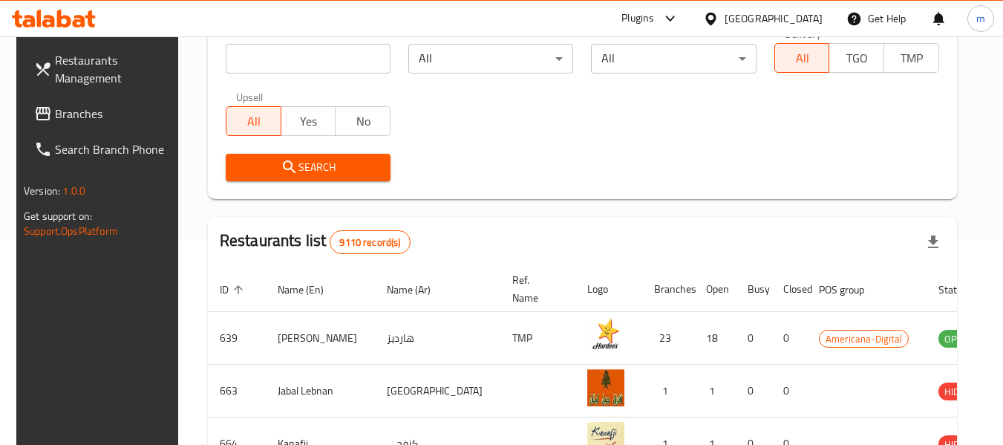
click at [100, 113] on span "Branches" at bounding box center [113, 114] width 117 height 18
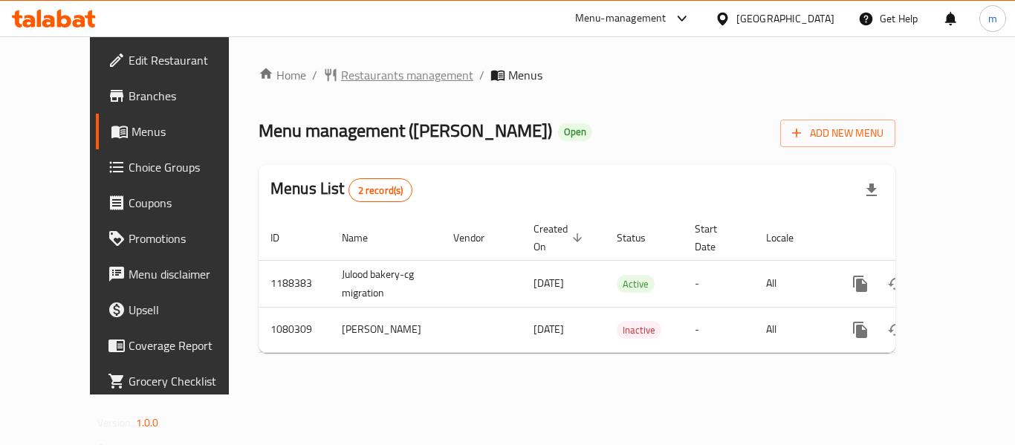
click at [341, 67] on span "Restaurants management" at bounding box center [407, 75] width 132 height 18
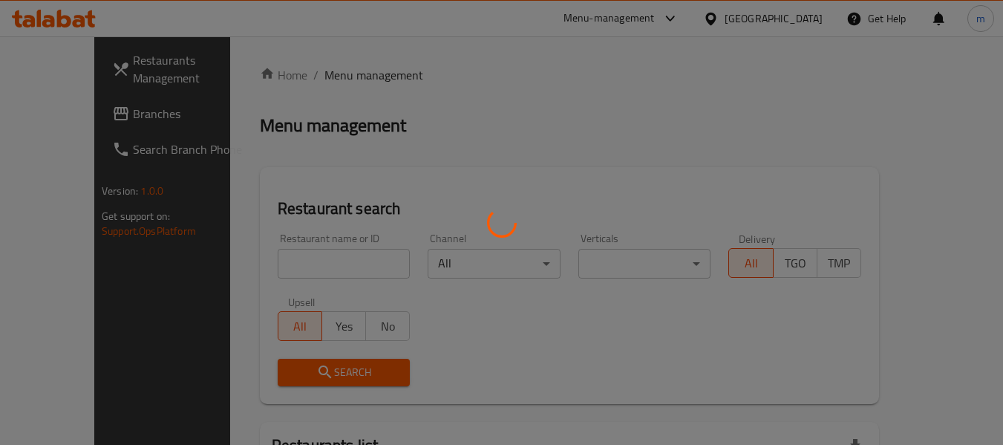
click at [287, 263] on div at bounding box center [501, 222] width 1003 height 445
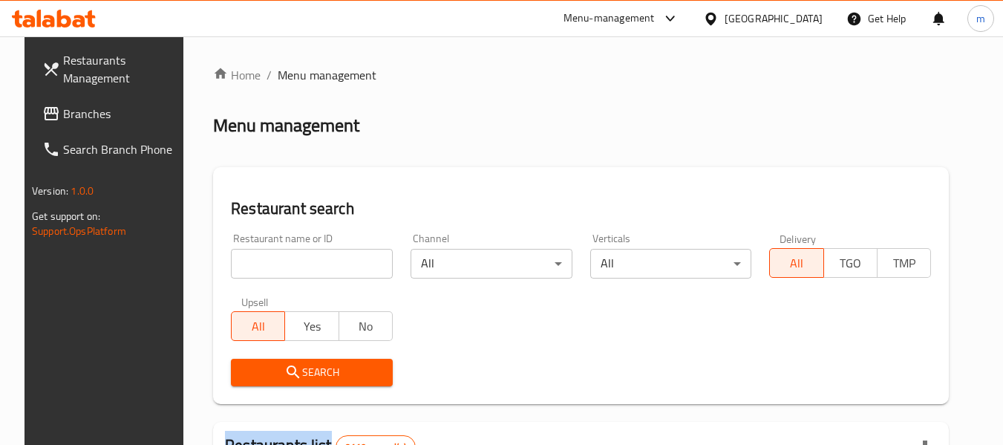
click at [287, 263] on div at bounding box center [501, 222] width 1003 height 445
click at [287, 262] on input "search" at bounding box center [312, 264] width 162 height 30
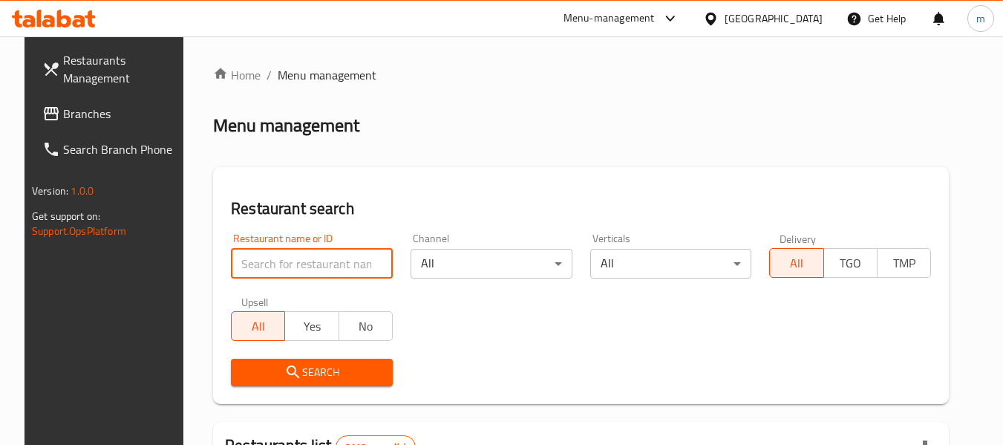
click at [287, 262] on input "search" at bounding box center [312, 264] width 162 height 30
paste input "664190"
type input "664190"
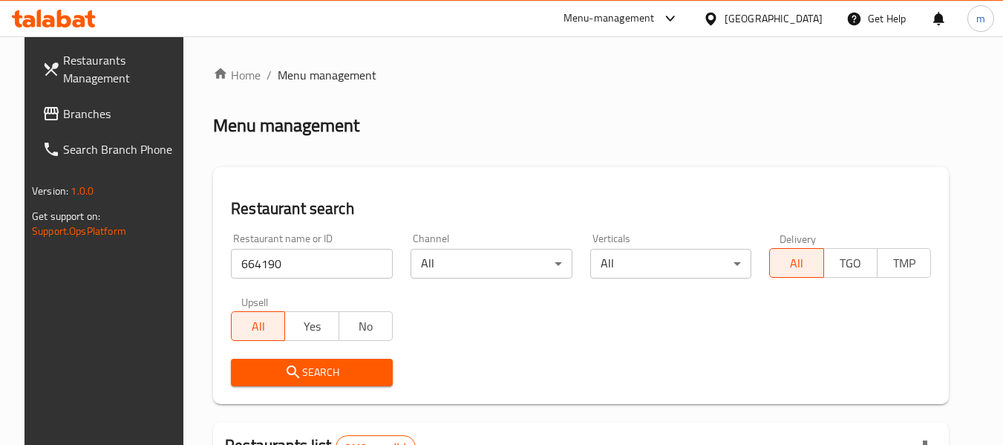
click at [296, 369] on span "Search" at bounding box center [312, 372] width 138 height 19
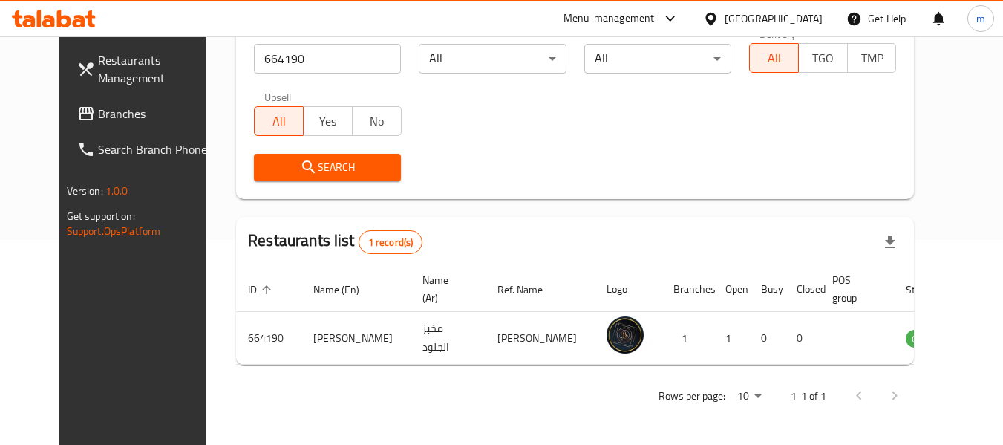
scroll to position [205, 0]
click at [99, 316] on div "Restaurants Management Branches Search Branch Phone Version: 1.0.0 Get support …" at bounding box center [143, 258] width 168 height 445
click at [725, 21] on div at bounding box center [714, 18] width 22 height 16
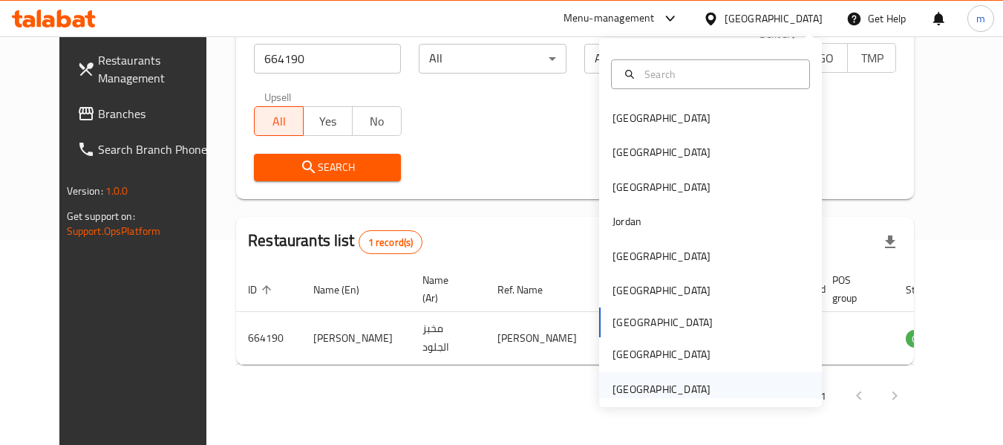
click at [651, 387] on div "[GEOGRAPHIC_DATA]" at bounding box center [662, 389] width 98 height 16
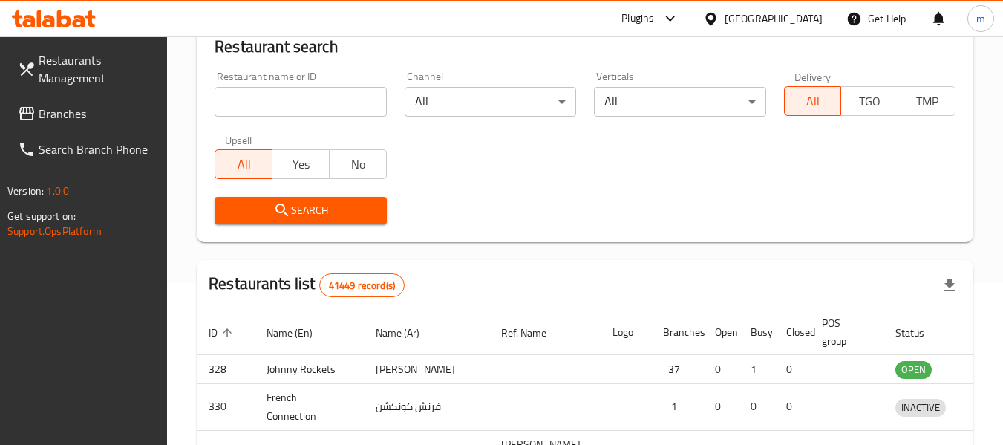
scroll to position [205, 0]
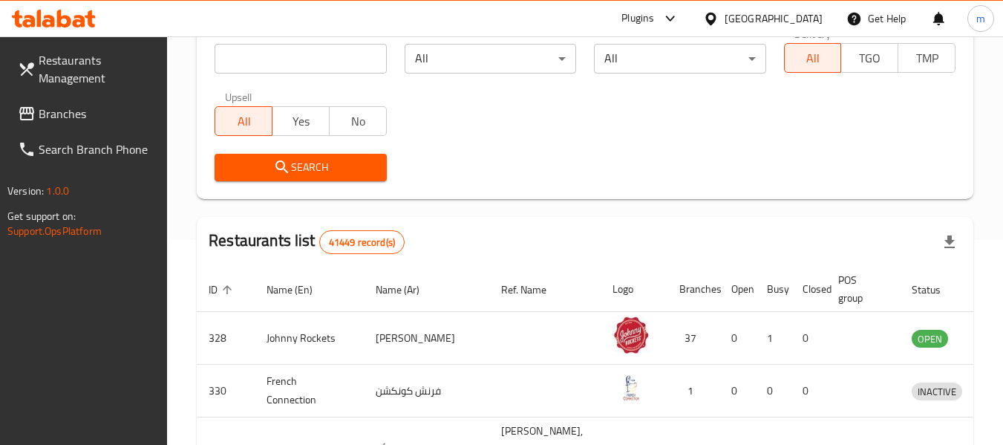
drag, startPoint x: 65, startPoint y: 115, endPoint x: 21, endPoint y: 133, distance: 47.3
click at [65, 115] on span "Branches" at bounding box center [97, 114] width 117 height 18
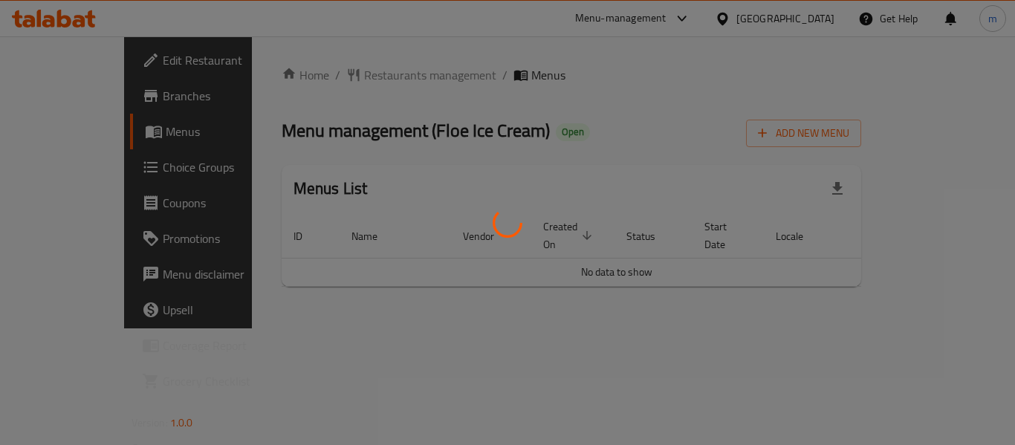
click at [334, 71] on div at bounding box center [507, 222] width 1015 height 445
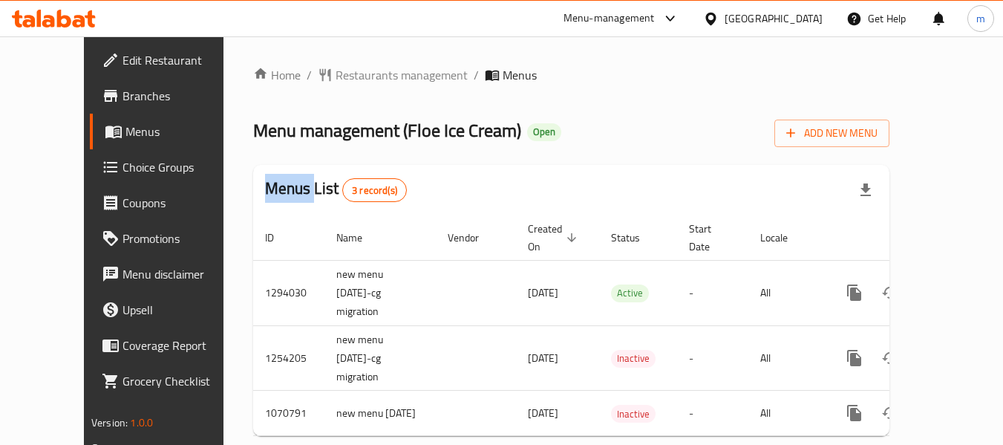
click at [334, 71] on div at bounding box center [501, 222] width 1003 height 445
click at [347, 80] on span "Restaurants management" at bounding box center [402, 75] width 132 height 18
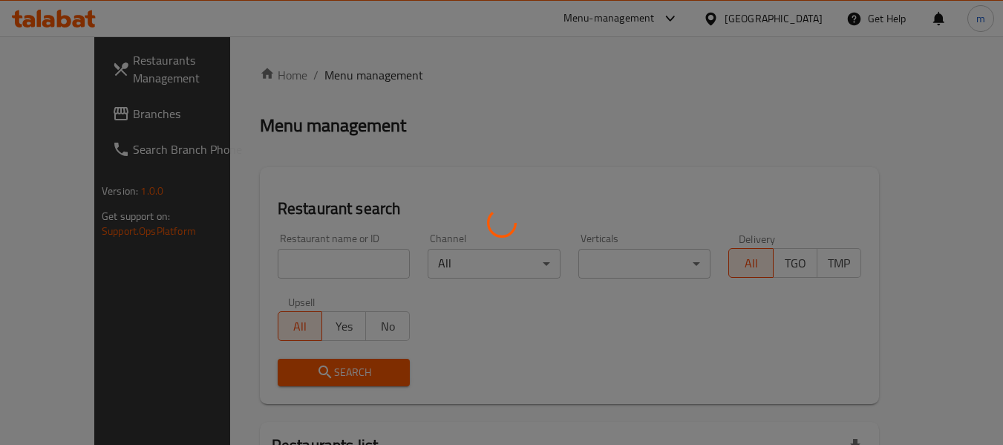
click at [269, 261] on div at bounding box center [501, 222] width 1003 height 445
click at [269, 262] on div at bounding box center [501, 222] width 1003 height 445
click at [270, 262] on div at bounding box center [501, 222] width 1003 height 445
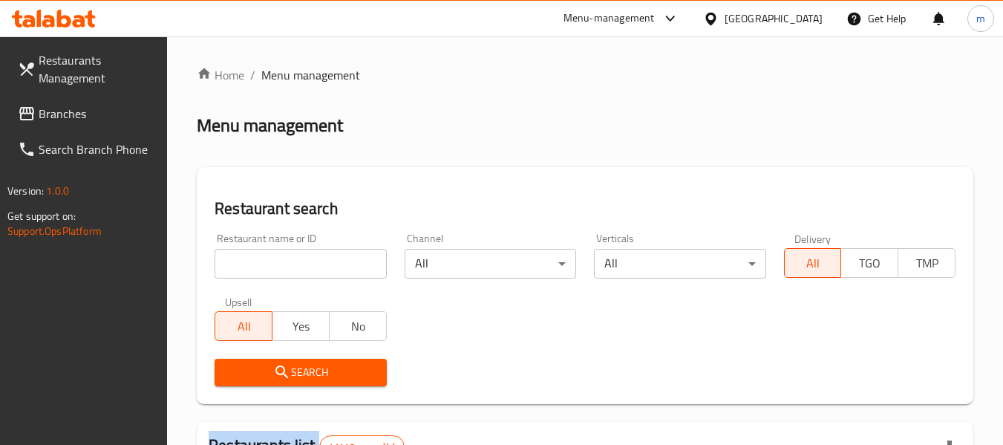
drag, startPoint x: 270, startPoint y: 262, endPoint x: 277, endPoint y: 253, distance: 11.1
click at [271, 262] on div at bounding box center [501, 222] width 1003 height 445
click at [285, 269] on input "search" at bounding box center [301, 264] width 172 height 30
paste input "18848"
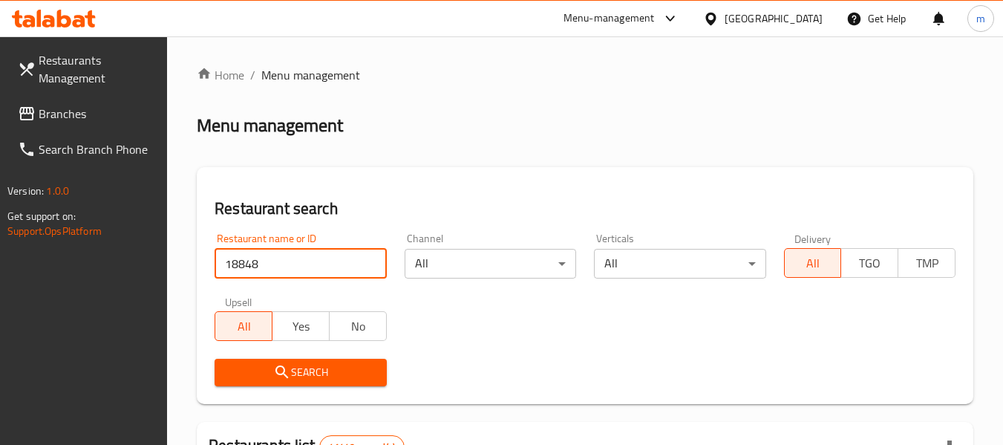
type input "18848"
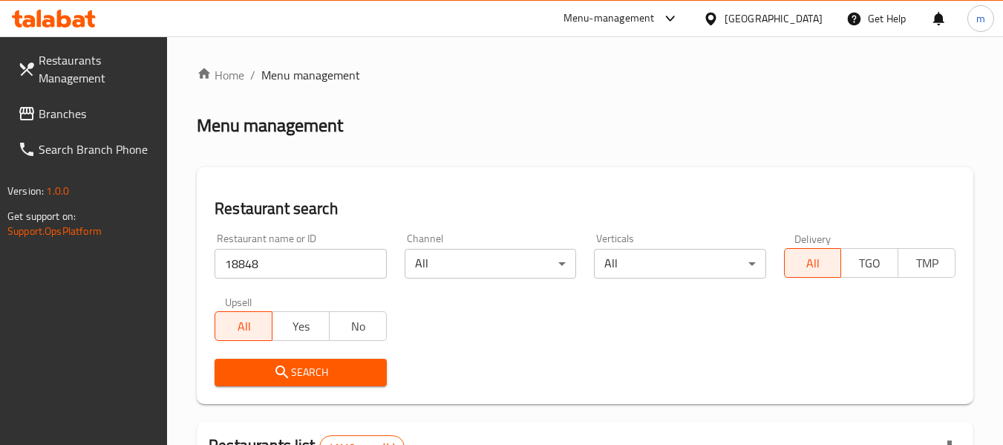
click at [303, 376] on span "Search" at bounding box center [301, 372] width 148 height 19
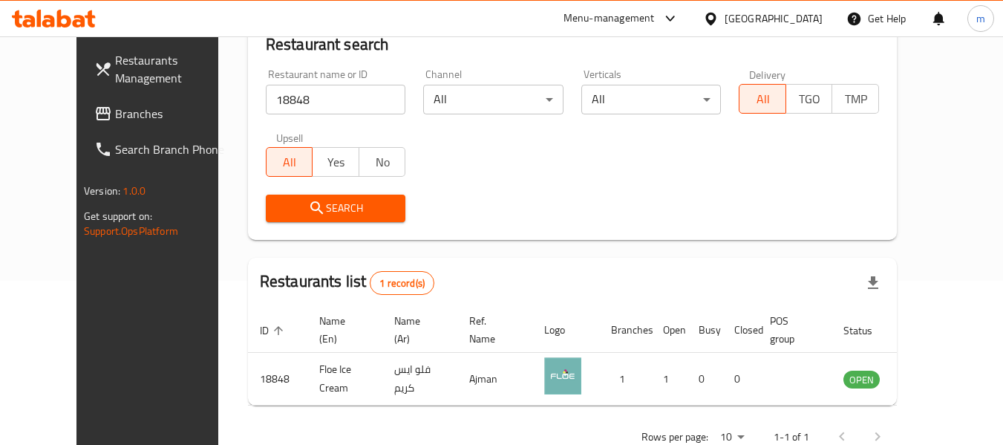
scroll to position [205, 0]
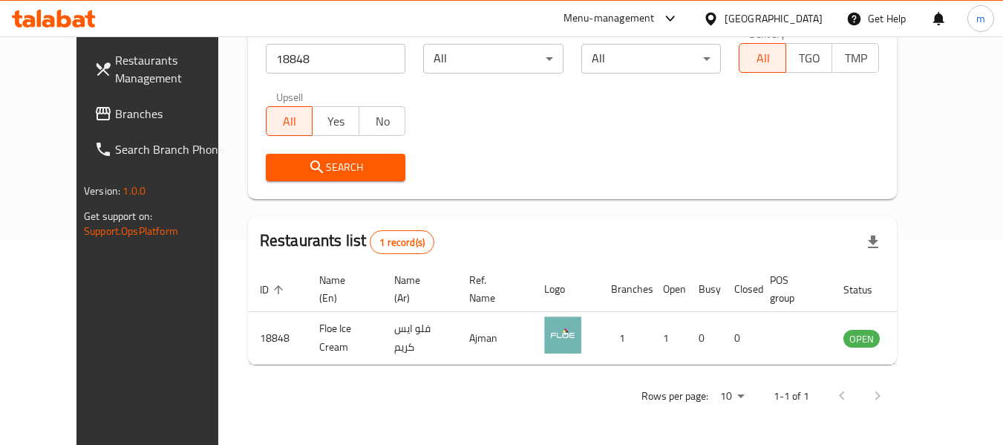
click at [115, 115] on span "Branches" at bounding box center [173, 114] width 117 height 18
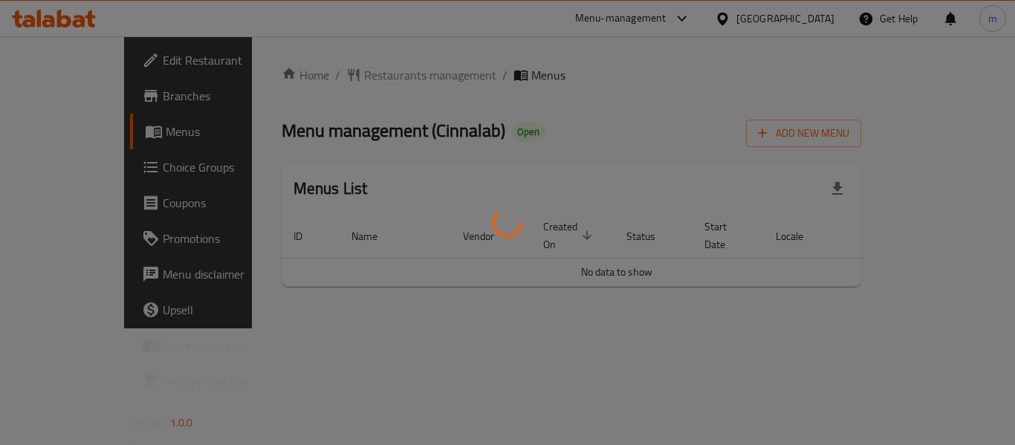
click at [346, 76] on div at bounding box center [507, 222] width 1015 height 445
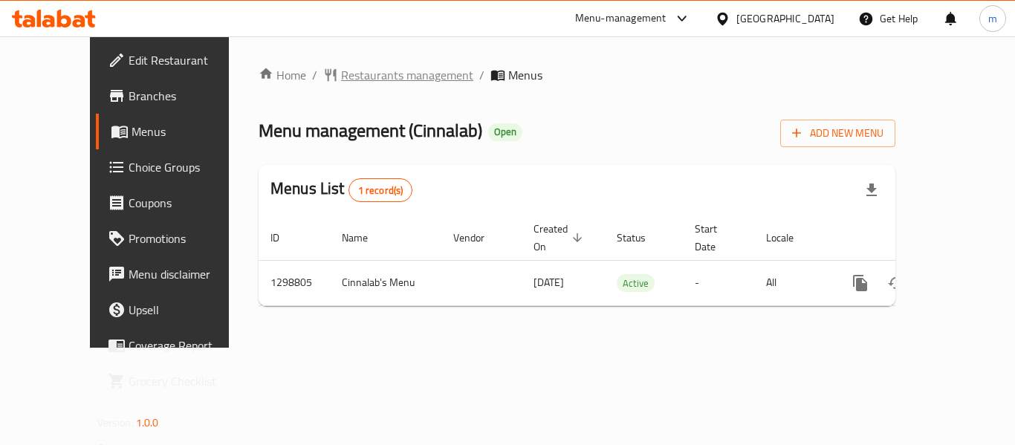
click at [345, 76] on span "Restaurants management" at bounding box center [407, 75] width 132 height 18
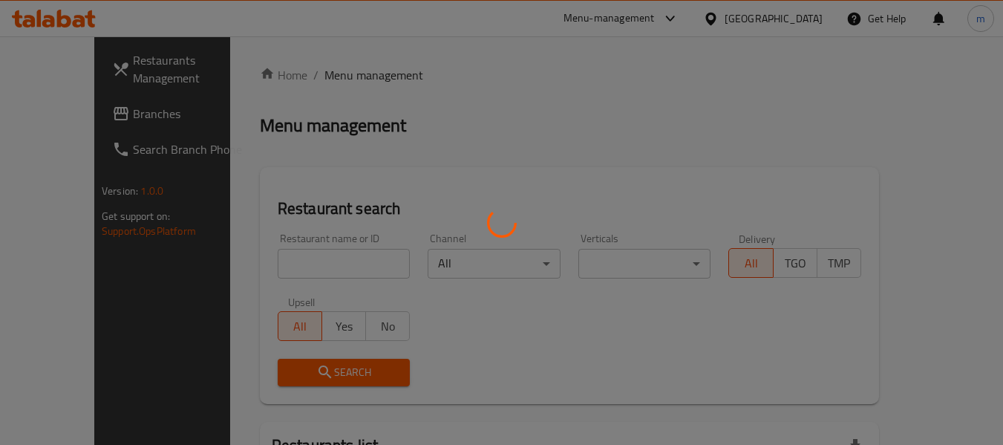
click at [271, 270] on div at bounding box center [501, 222] width 1003 height 445
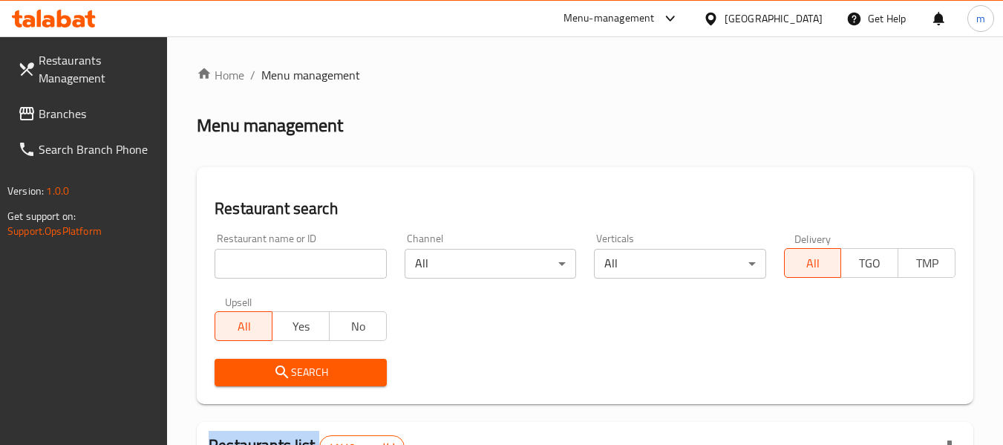
click at [271, 270] on div at bounding box center [501, 222] width 1003 height 445
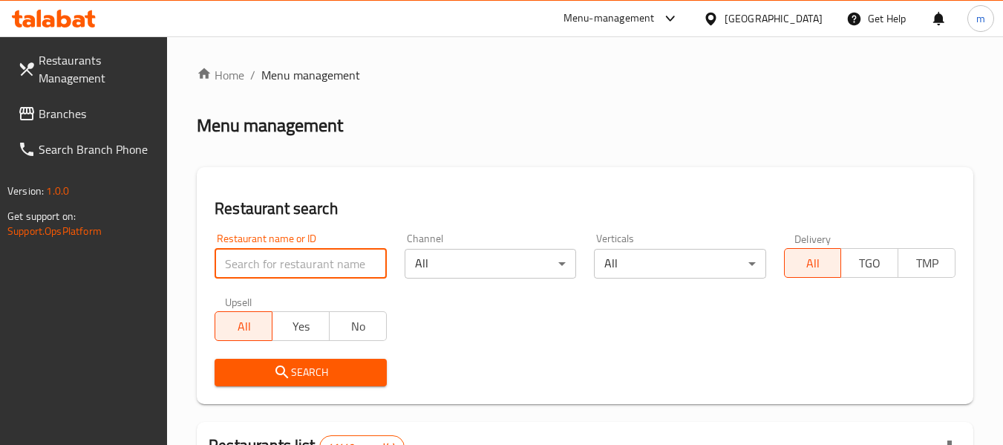
click at [302, 273] on input "search" at bounding box center [301, 264] width 172 height 30
paste input "701106"
type input "701106"
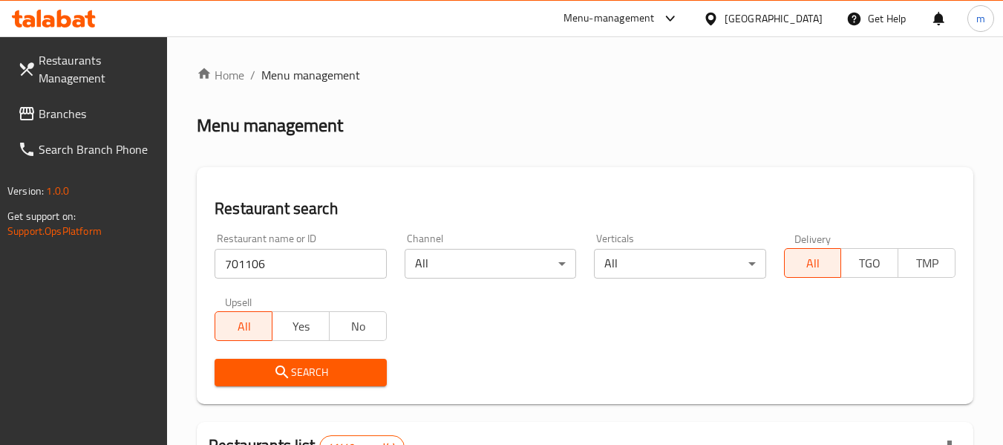
click at [302, 365] on span "Search" at bounding box center [301, 372] width 148 height 19
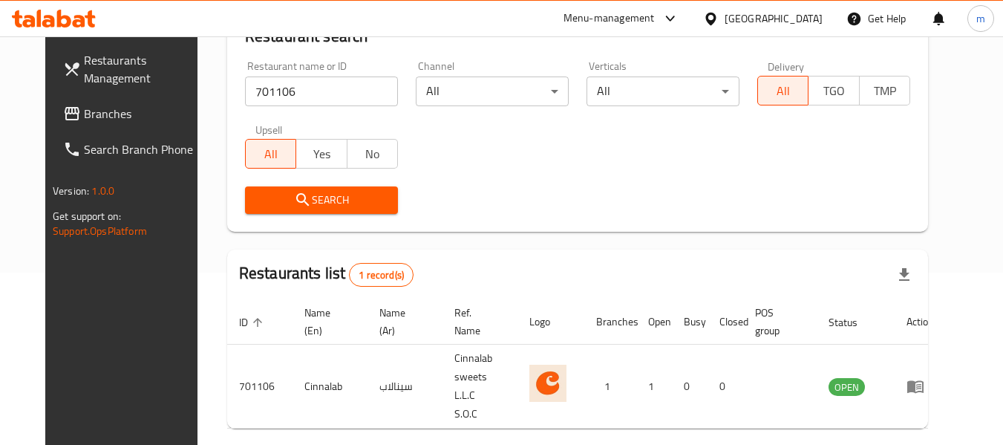
scroll to position [205, 0]
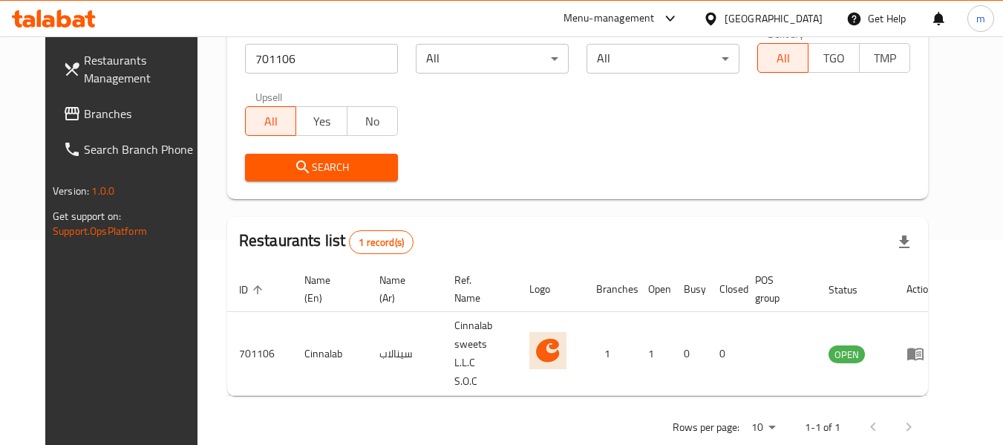
click at [716, 18] on icon at bounding box center [711, 18] width 10 height 13
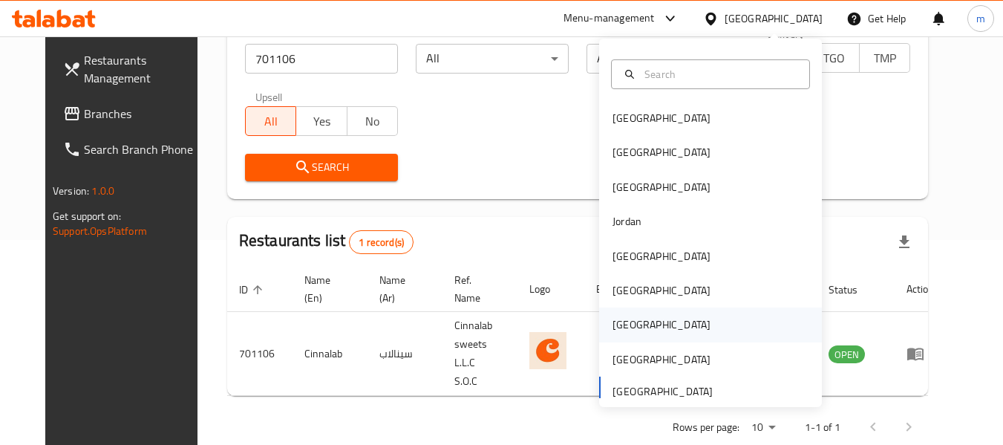
click at [615, 325] on div "[GEOGRAPHIC_DATA]" at bounding box center [662, 324] width 98 height 16
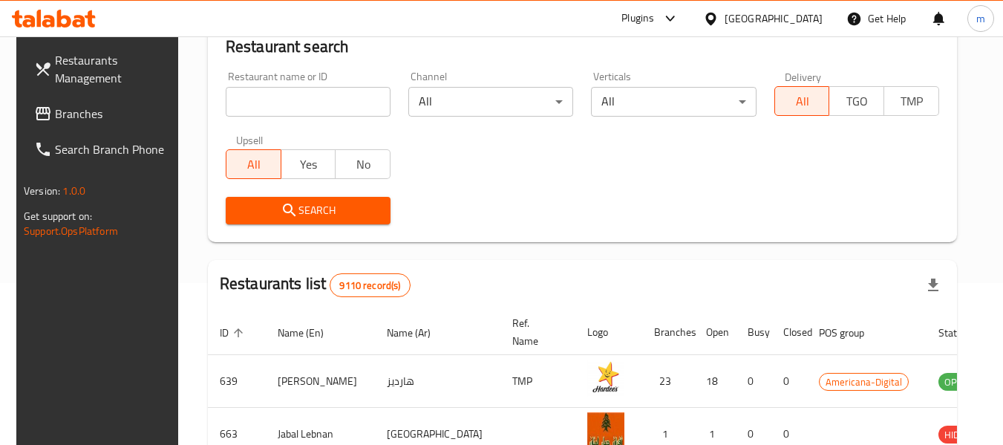
scroll to position [205, 0]
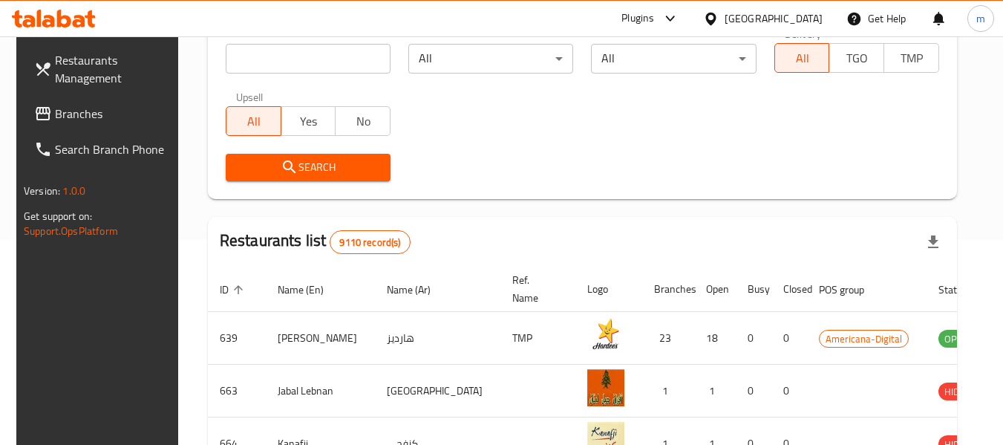
click at [55, 108] on span "Branches" at bounding box center [113, 114] width 117 height 18
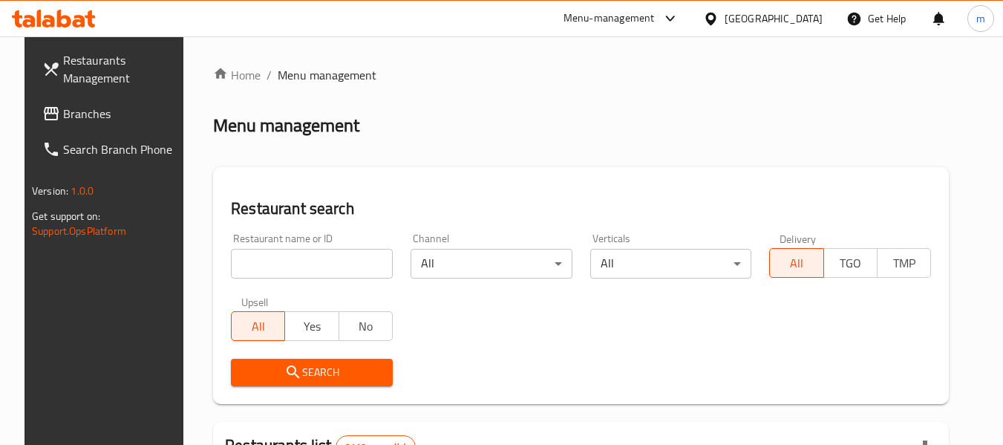
click at [296, 264] on input "search" at bounding box center [312, 264] width 162 height 30
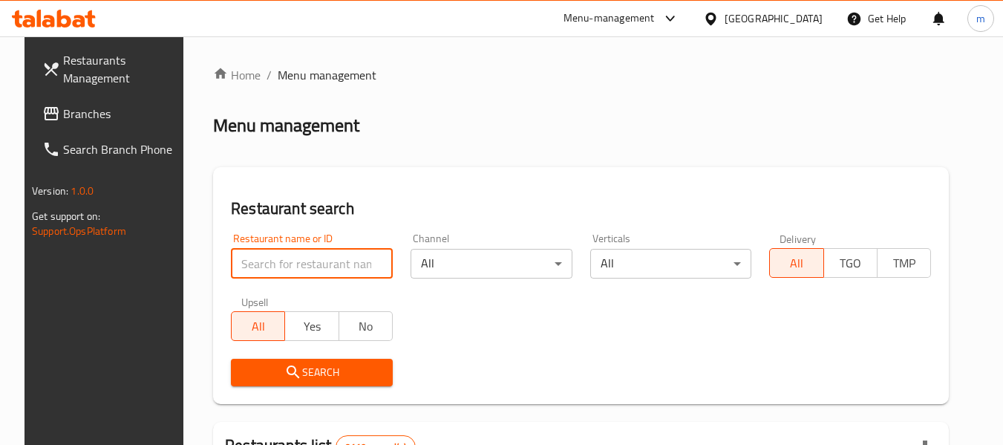
click at [296, 264] on input "search" at bounding box center [312, 264] width 162 height 30
paste input "664498"
type input "664498"
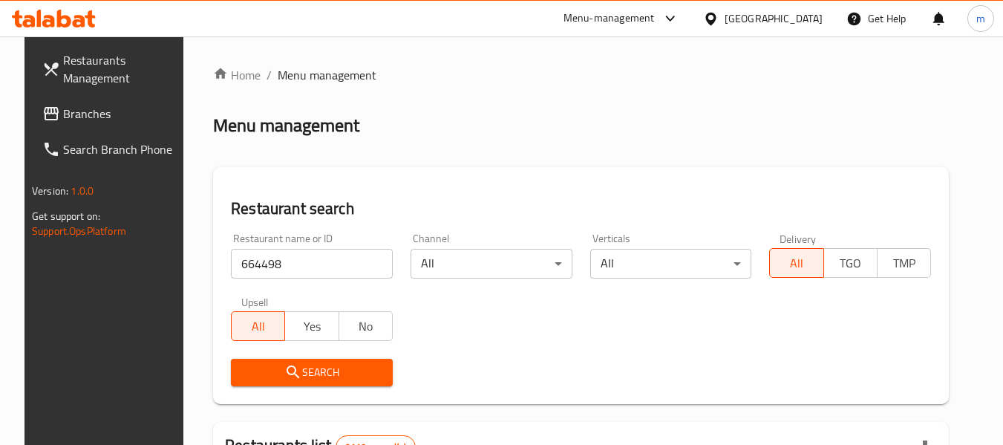
click at [306, 364] on span "Search" at bounding box center [312, 372] width 138 height 19
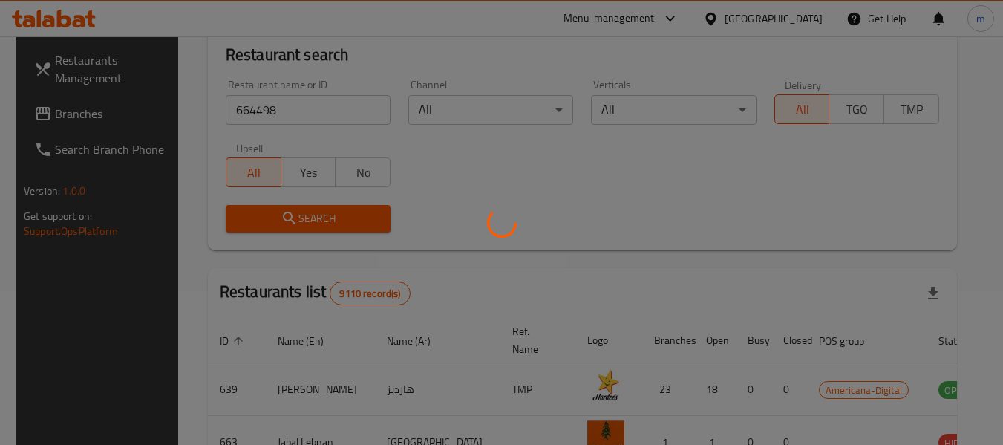
scroll to position [205, 0]
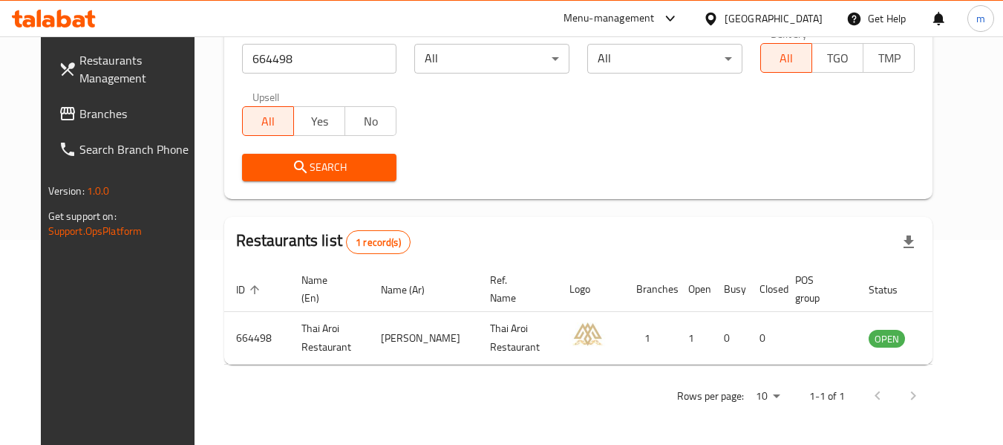
click at [725, 16] on div at bounding box center [714, 18] width 22 height 16
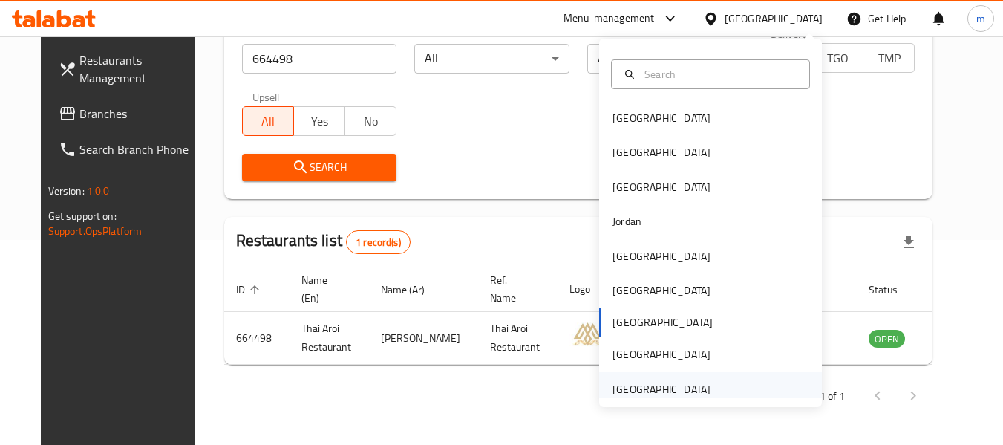
click at [626, 390] on div "[GEOGRAPHIC_DATA]" at bounding box center [662, 389] width 98 height 16
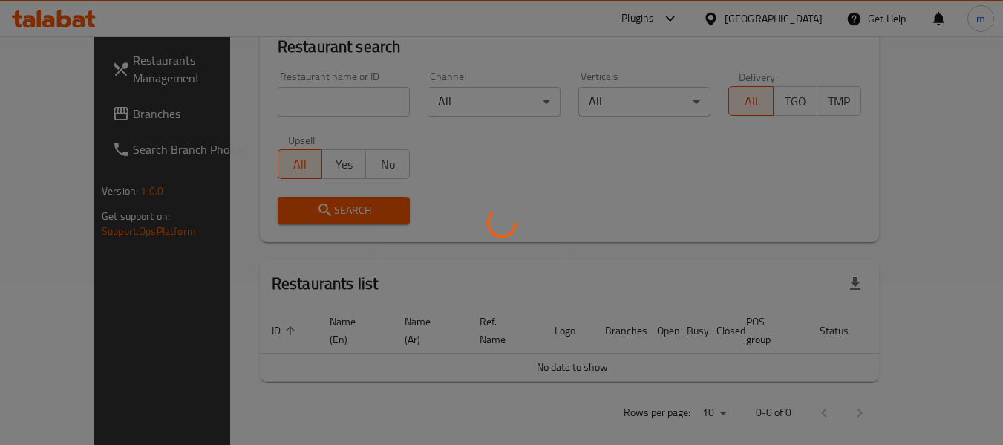
scroll to position [205, 0]
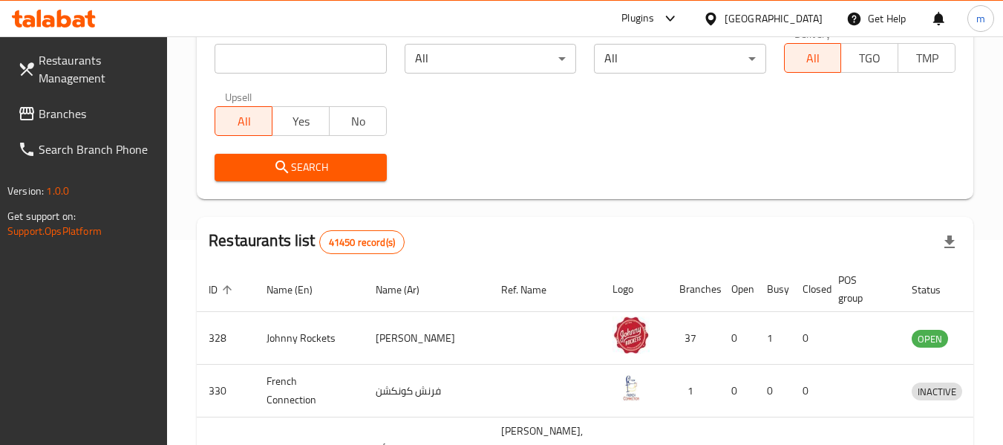
click at [64, 123] on span "Branches" at bounding box center [97, 114] width 117 height 18
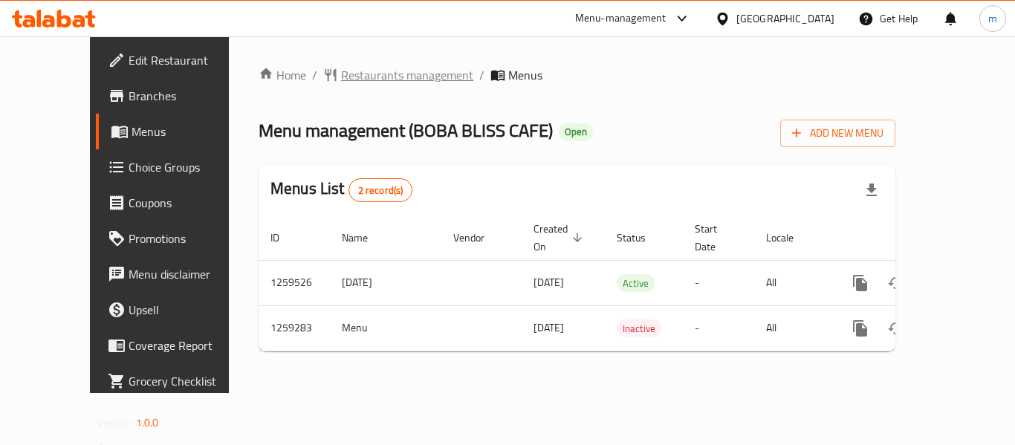
click at [341, 76] on span "Restaurants management" at bounding box center [407, 75] width 132 height 18
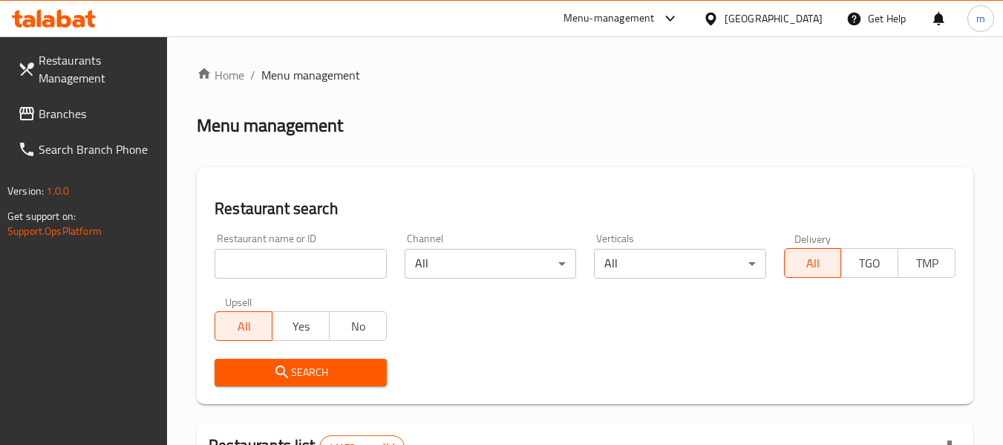
click at [279, 267] on input "search" at bounding box center [301, 264] width 172 height 30
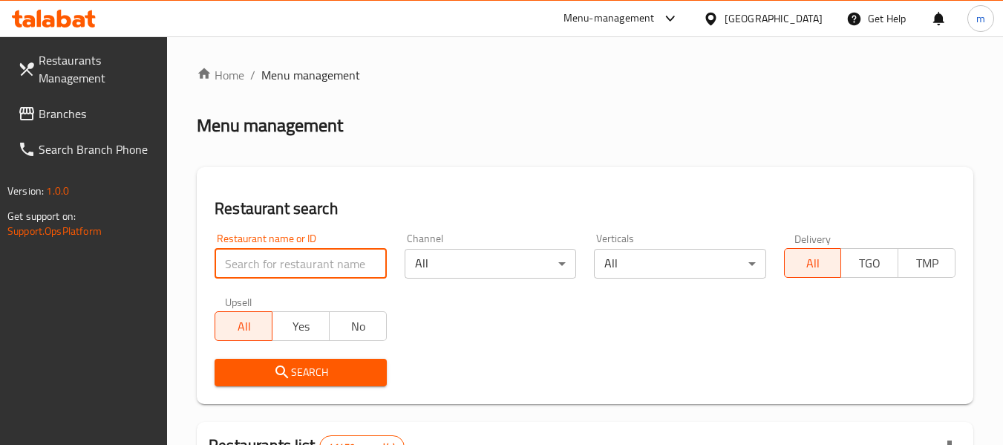
click at [279, 267] on input "search" at bounding box center [301, 264] width 172 height 30
paste input "684448"
type input "684448"
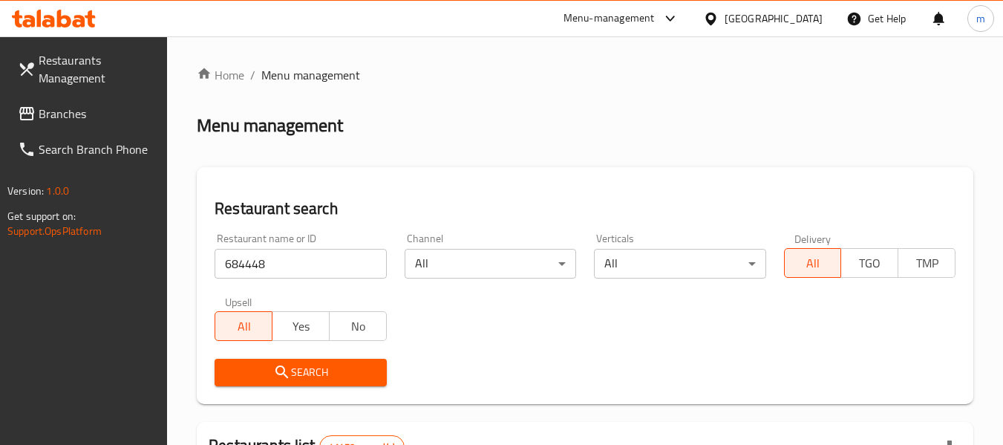
click at [310, 374] on span "Search" at bounding box center [301, 372] width 148 height 19
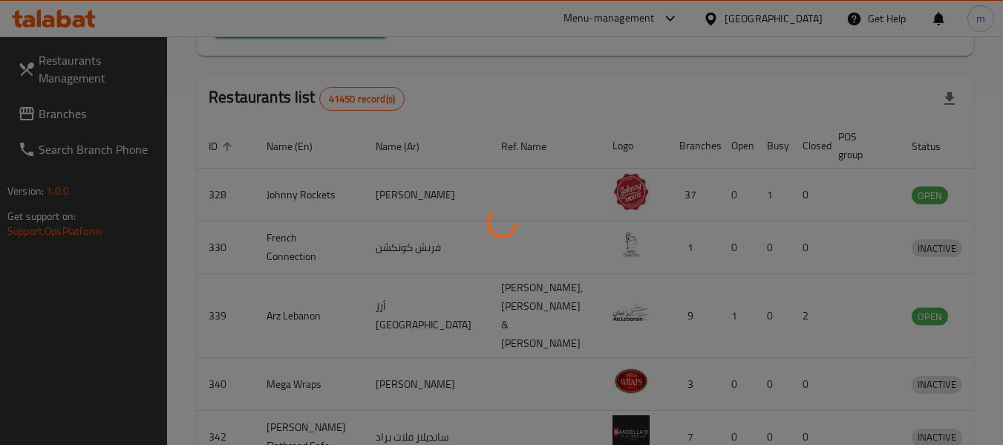
scroll to position [205, 0]
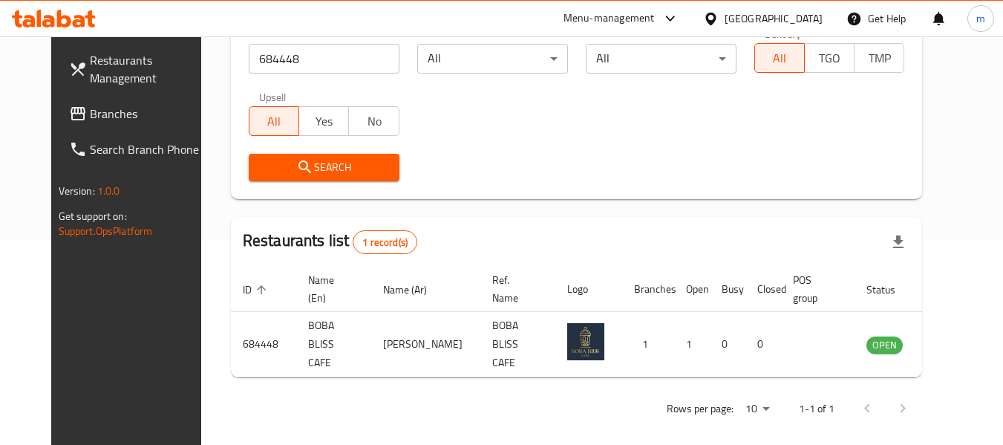
click at [71, 345] on div "Restaurants Management Branches Search Branch Phone Version: 1.0.0 Get support …" at bounding box center [135, 258] width 168 height 445
click at [714, 16] on icon at bounding box center [711, 19] width 16 height 16
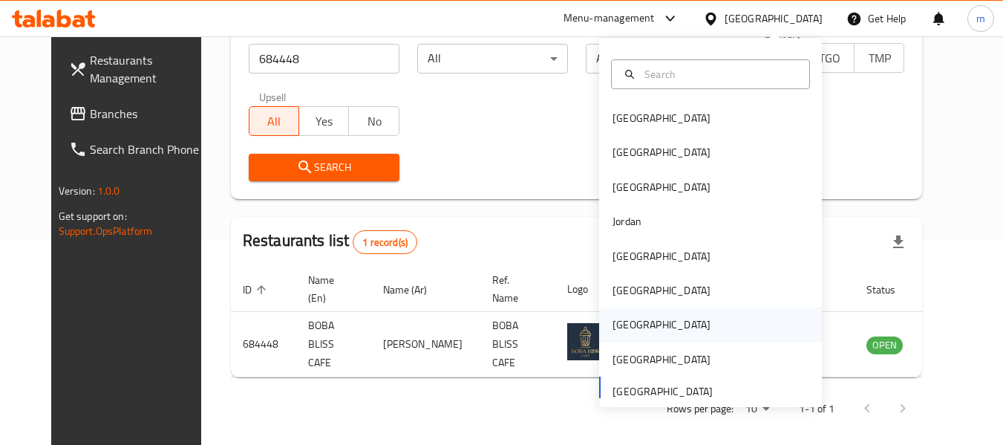
click at [617, 323] on div "[GEOGRAPHIC_DATA]" at bounding box center [662, 324] width 98 height 16
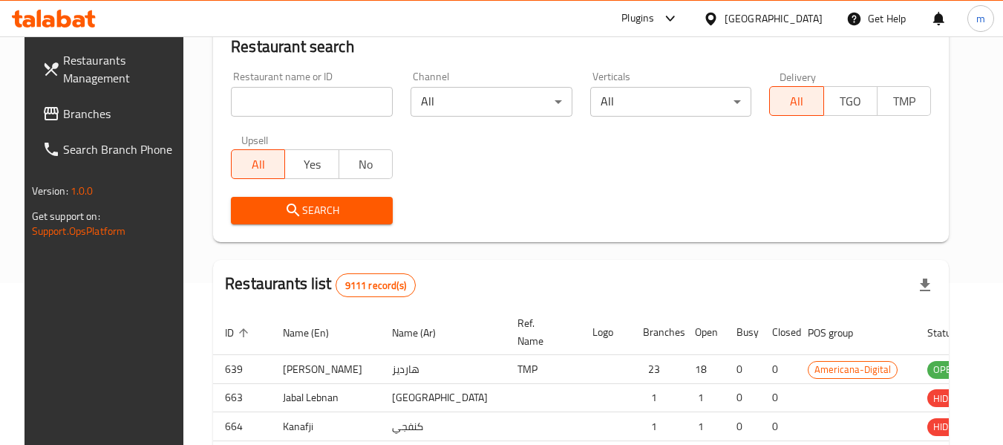
scroll to position [205, 0]
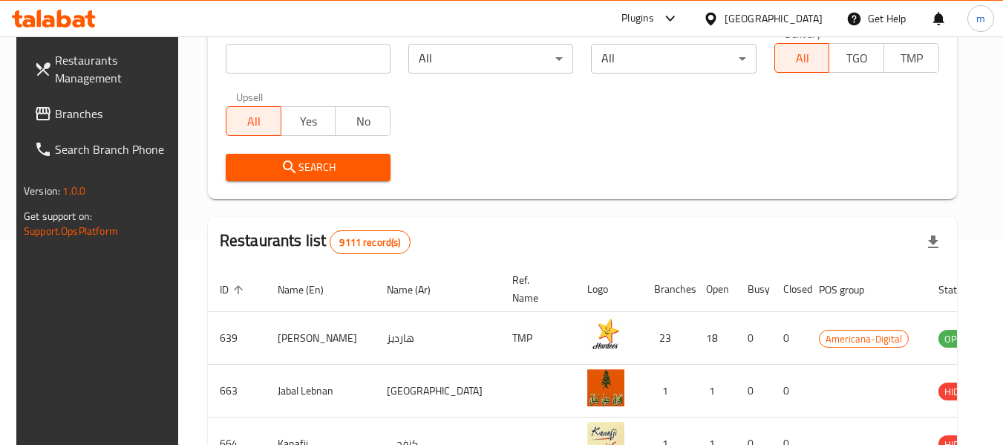
drag, startPoint x: 83, startPoint y: 115, endPoint x: 92, endPoint y: 108, distance: 11.1
click at [83, 115] on span "Branches" at bounding box center [113, 114] width 117 height 18
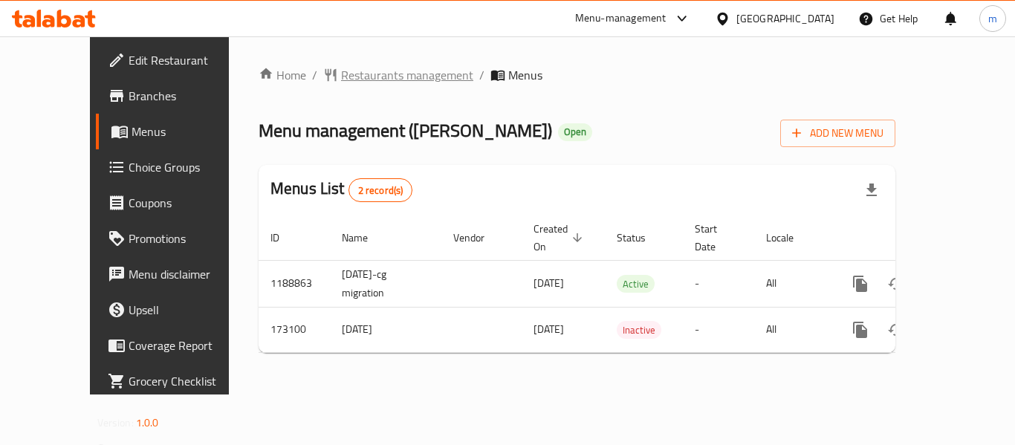
click at [342, 68] on span "Restaurants management" at bounding box center [407, 75] width 132 height 18
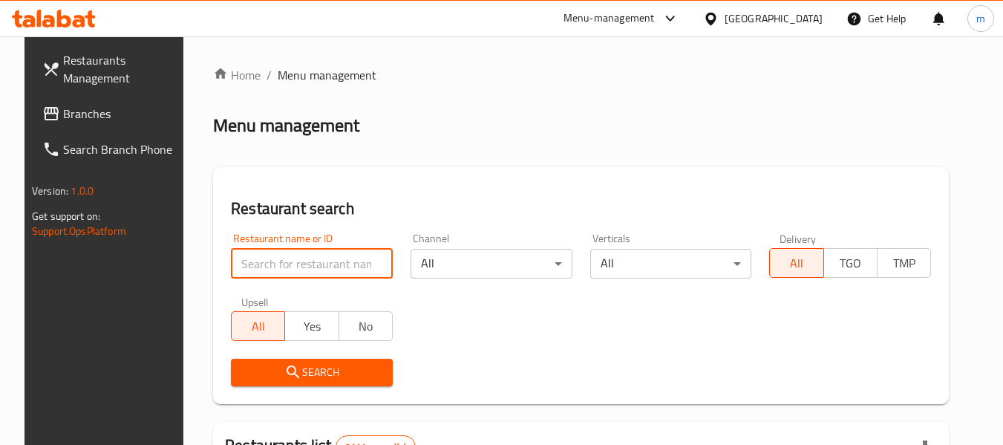
click at [284, 274] on input "search" at bounding box center [312, 264] width 162 height 30
paste input "617183"
type input "617183"
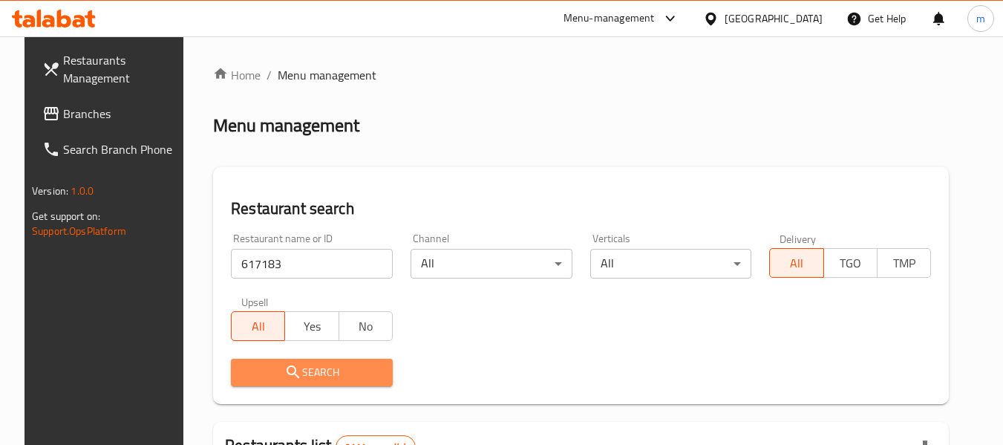
click at [298, 374] on span "Search" at bounding box center [312, 372] width 138 height 19
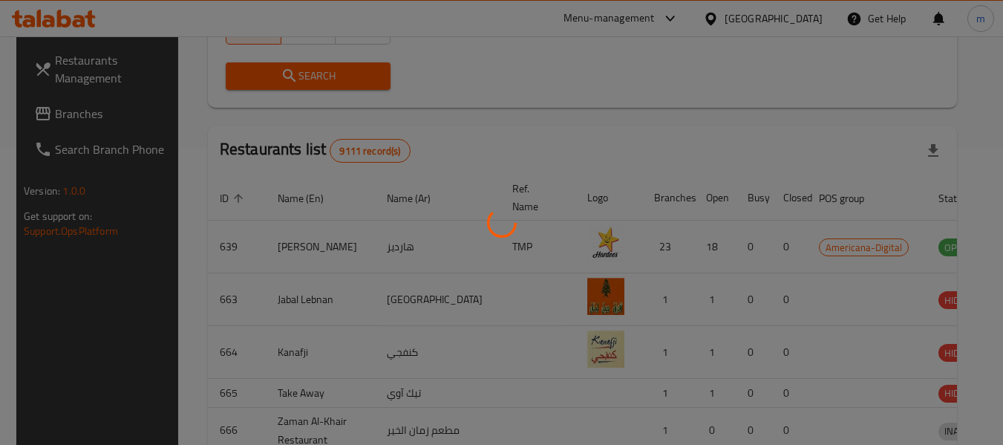
scroll to position [205, 0]
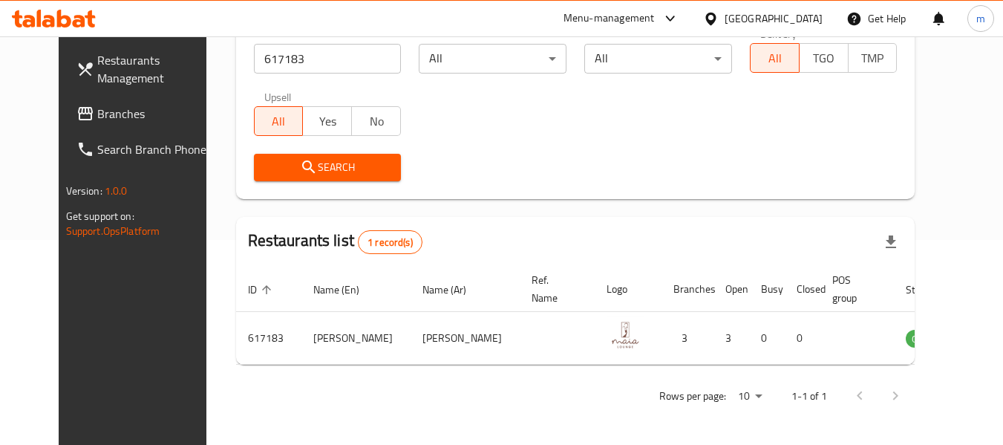
click at [716, 14] on icon at bounding box center [711, 18] width 10 height 13
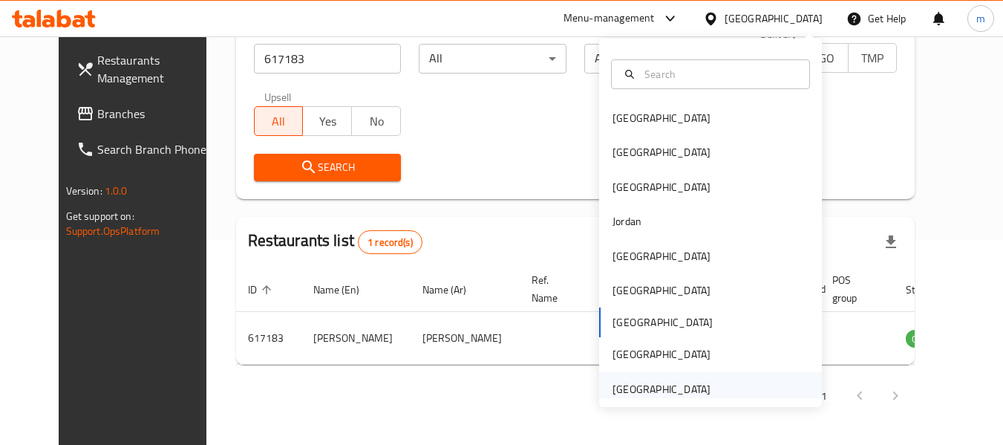
click at [675, 392] on div "[GEOGRAPHIC_DATA]" at bounding box center [662, 389] width 98 height 16
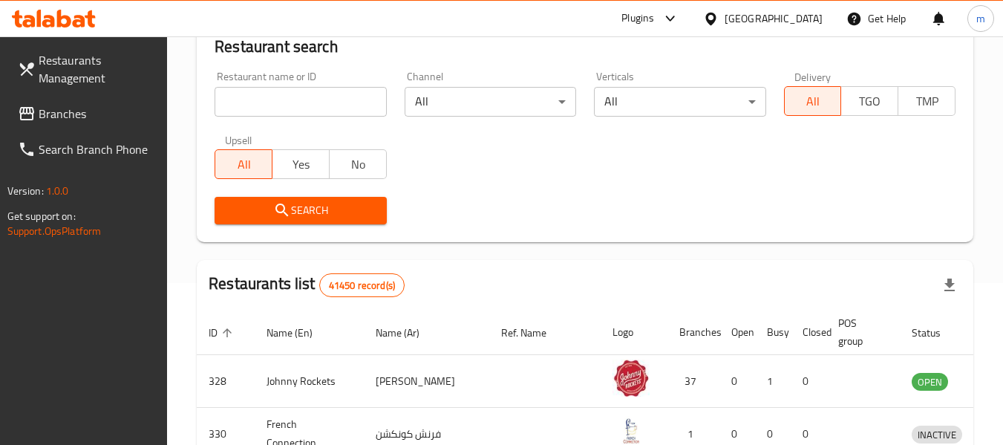
scroll to position [205, 0]
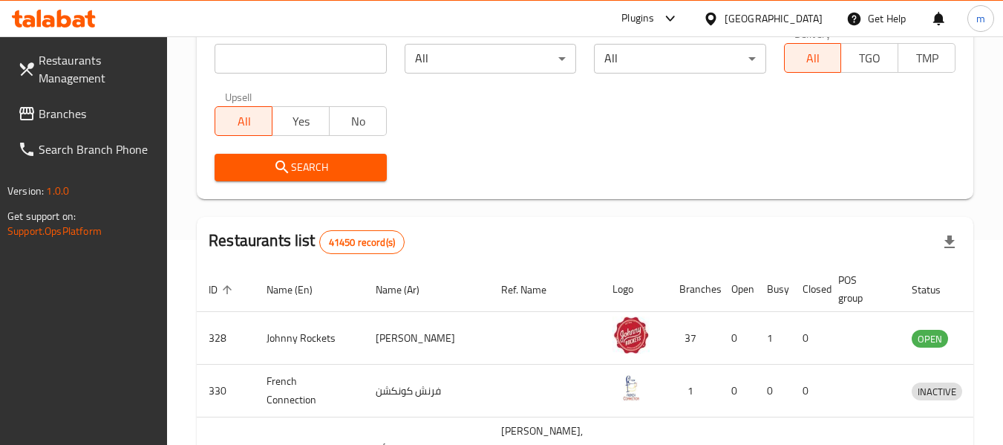
drag, startPoint x: 60, startPoint y: 123, endPoint x: 74, endPoint y: 126, distance: 13.7
click at [60, 123] on span "Branches" at bounding box center [97, 114] width 117 height 18
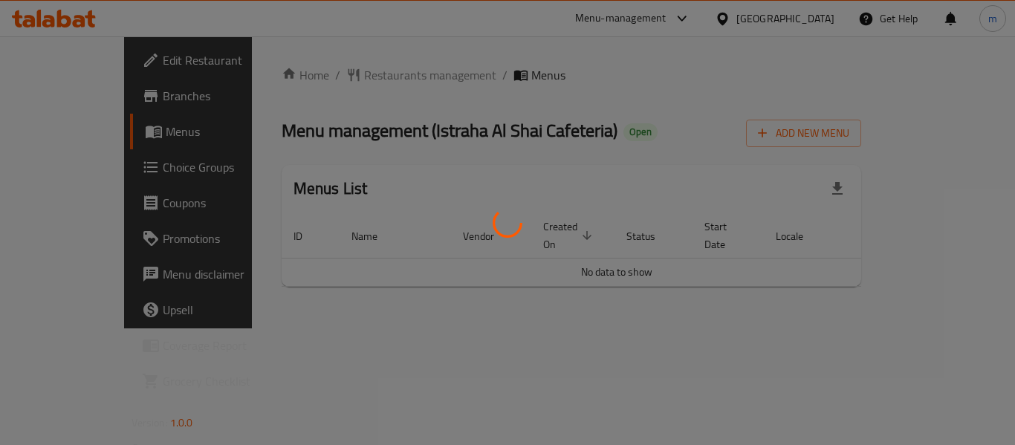
click at [299, 74] on div at bounding box center [507, 222] width 1015 height 445
click at [340, 71] on div at bounding box center [507, 222] width 1015 height 445
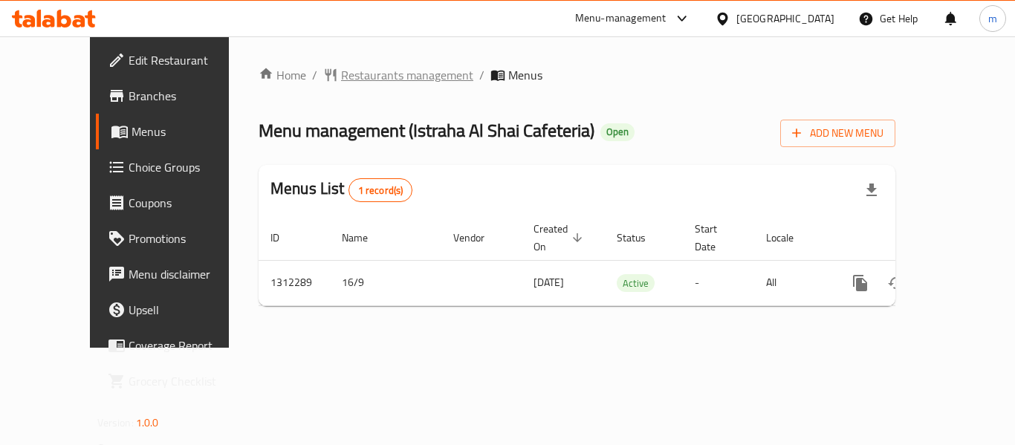
click at [342, 71] on span "Restaurants management" at bounding box center [407, 75] width 132 height 18
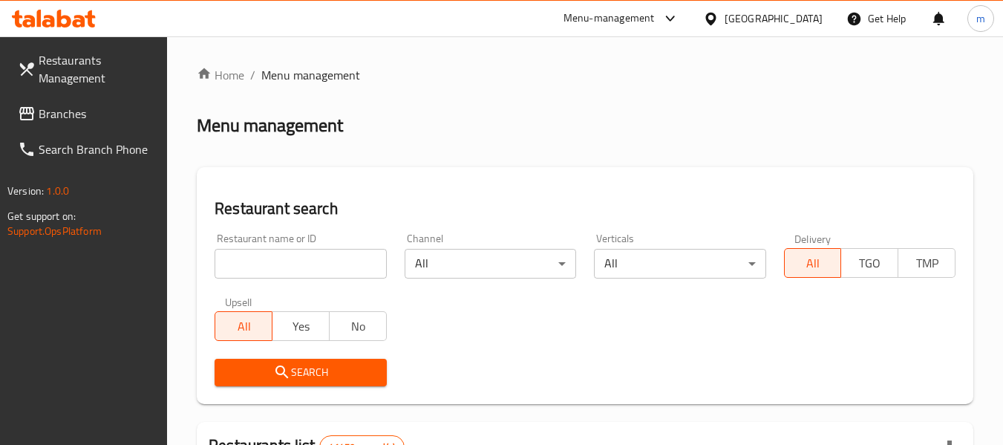
click at [270, 259] on div at bounding box center [501, 222] width 1003 height 445
click at [270, 260] on input "search" at bounding box center [301, 264] width 172 height 30
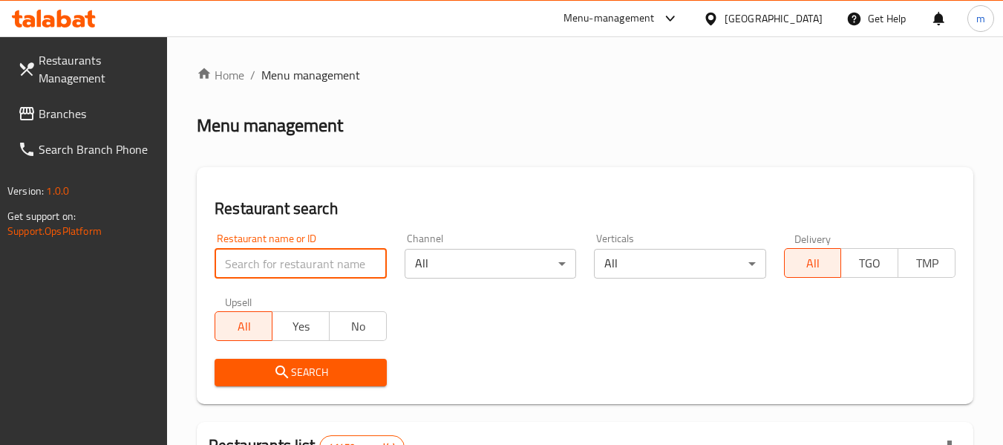
click at [270, 260] on input "search" at bounding box center [301, 264] width 172 height 30
click at [269, 260] on input "search" at bounding box center [301, 264] width 172 height 30
paste input "705942"
type input "705942"
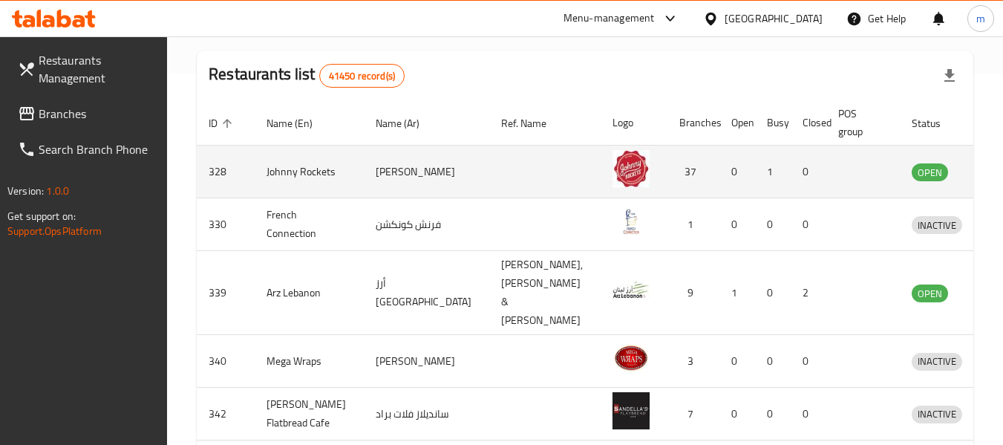
scroll to position [149, 0]
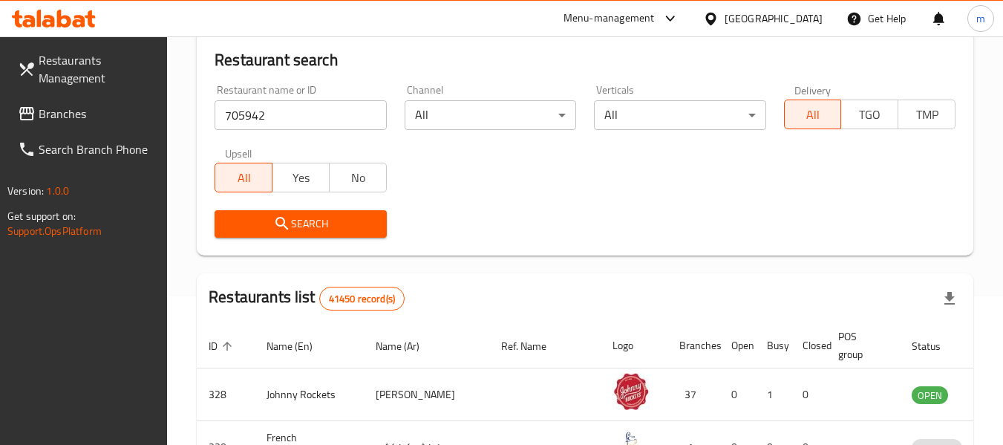
click at [319, 232] on span "Search" at bounding box center [301, 224] width 148 height 19
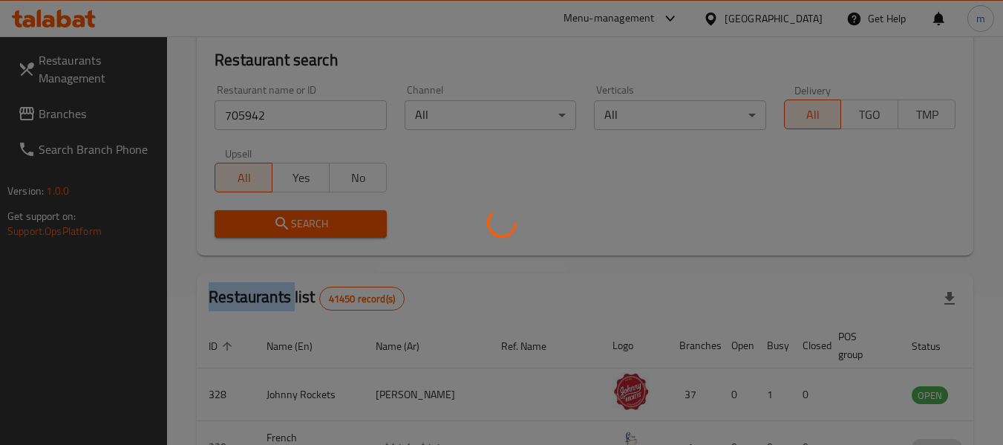
click at [319, 232] on div at bounding box center [501, 222] width 1003 height 445
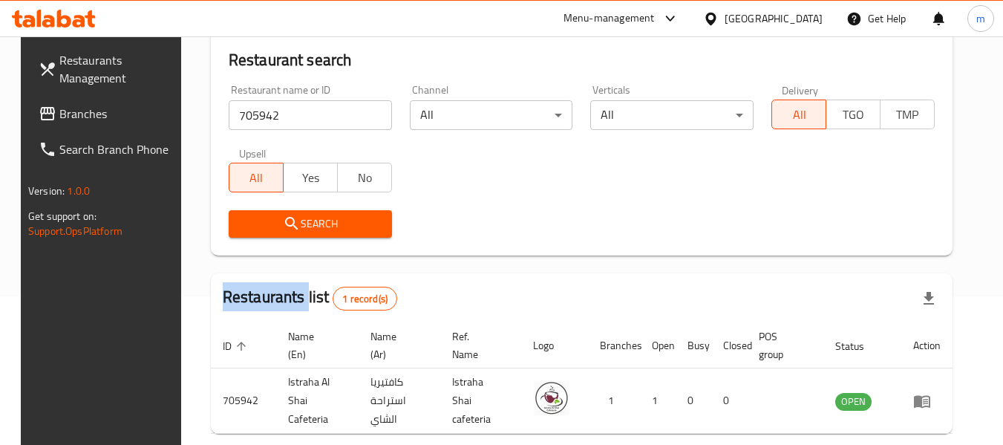
click at [711, 21] on icon at bounding box center [711, 18] width 10 height 13
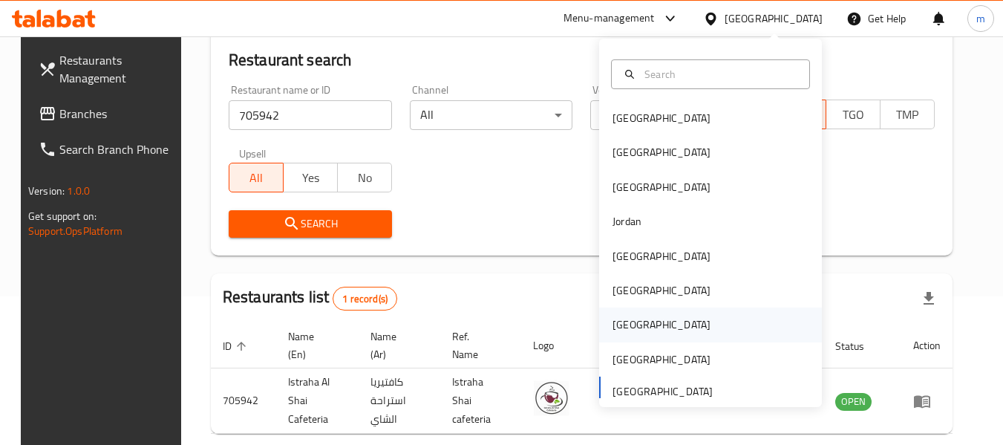
click at [615, 325] on div "[GEOGRAPHIC_DATA]" at bounding box center [662, 324] width 98 height 16
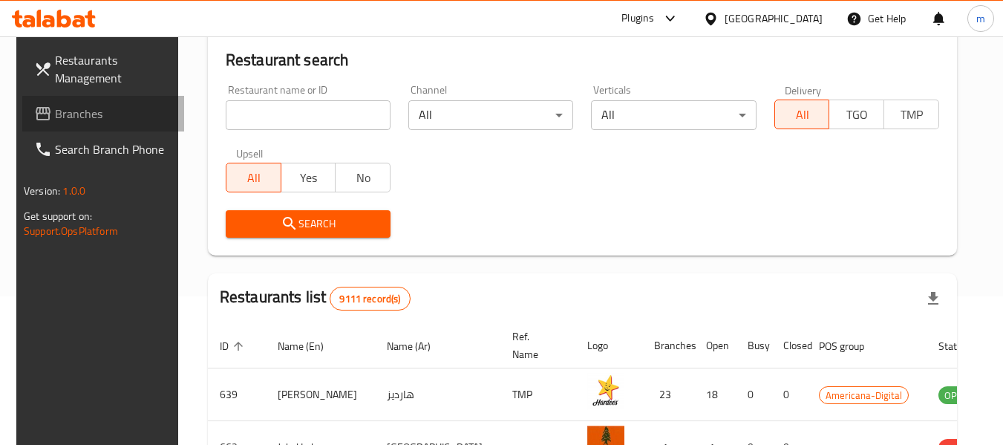
click at [75, 108] on span "Branches" at bounding box center [113, 114] width 117 height 18
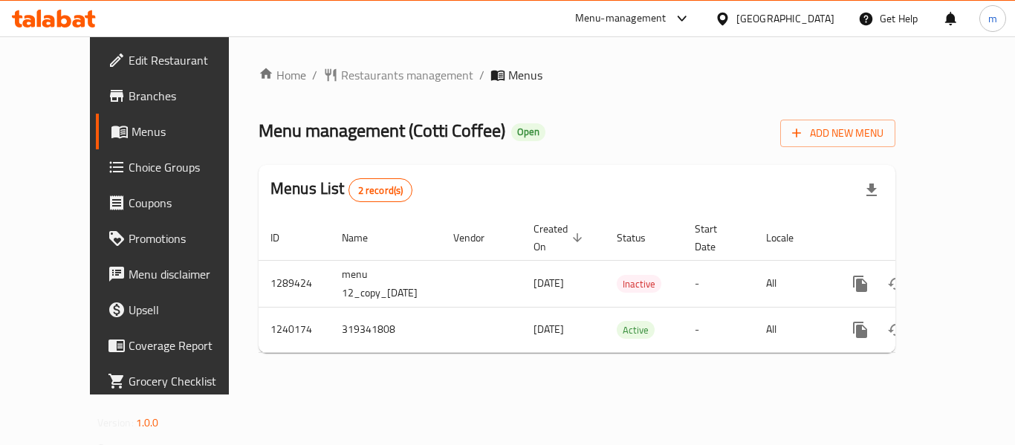
click at [344, 74] on span "Restaurants management" at bounding box center [407, 75] width 132 height 18
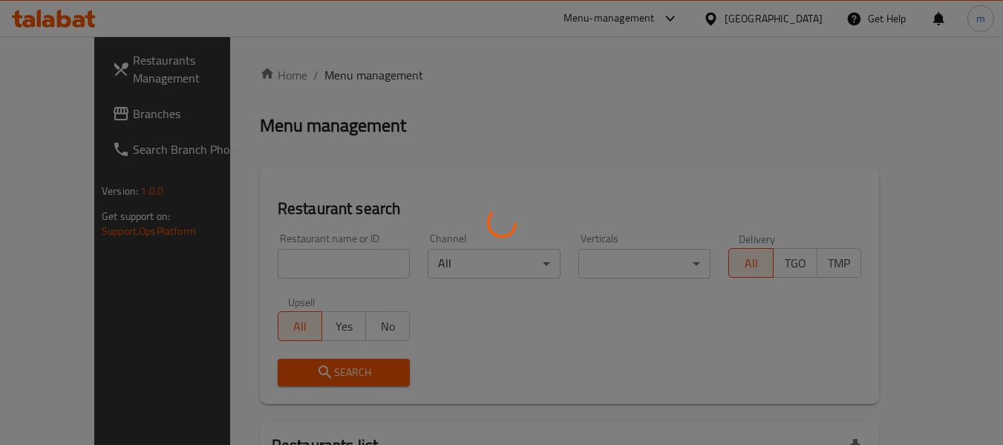
click at [341, 73] on div at bounding box center [501, 222] width 1003 height 445
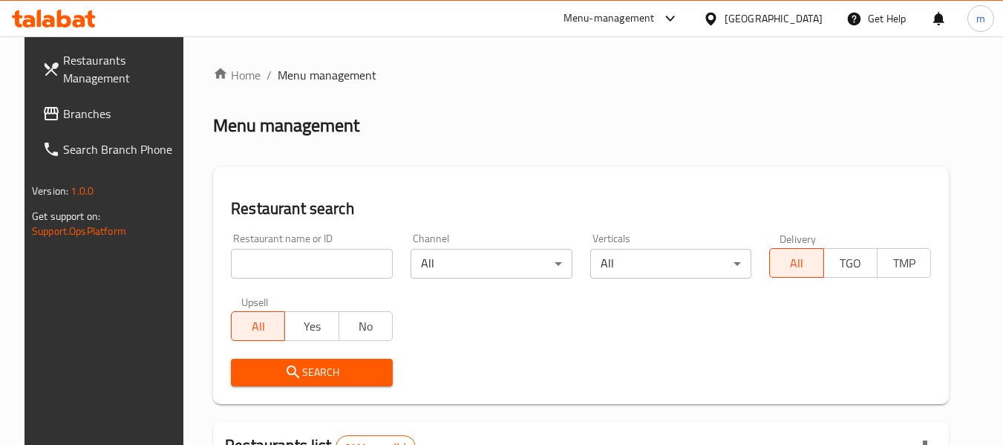
drag, startPoint x: 280, startPoint y: 268, endPoint x: 278, endPoint y: 258, distance: 9.9
click at [280, 268] on input "search" at bounding box center [312, 264] width 162 height 30
paste input "680270"
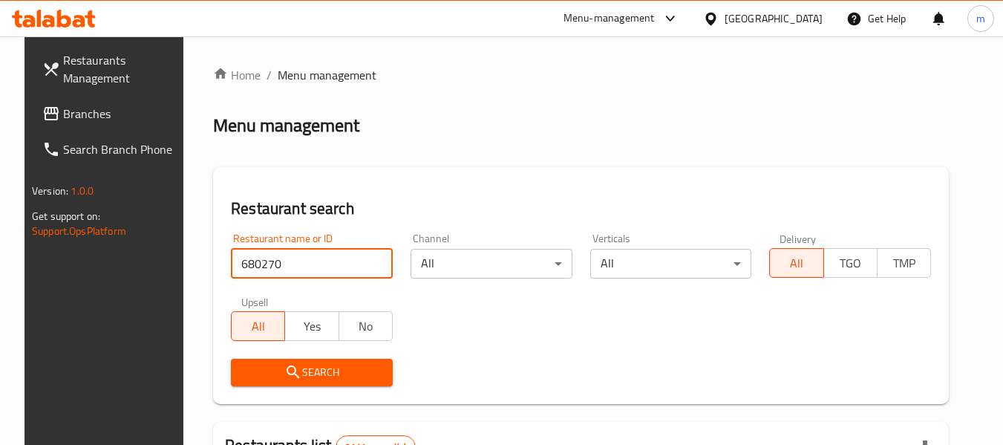
type input "680270"
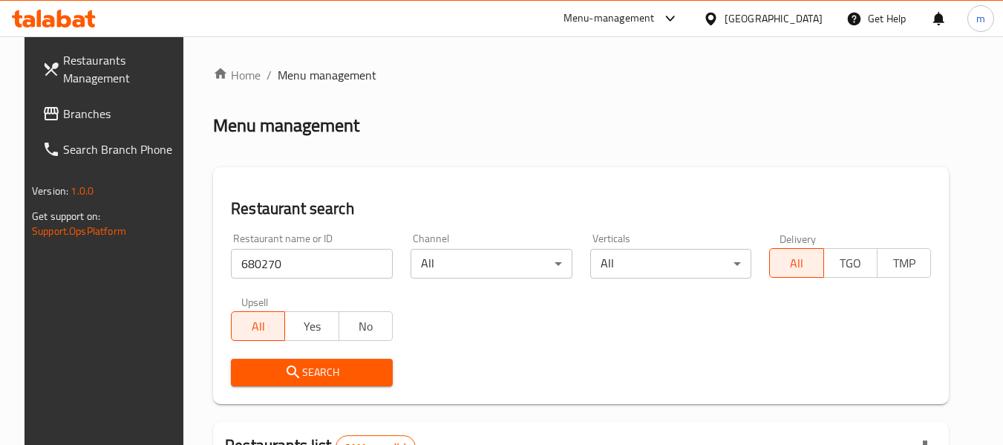
click at [321, 371] on span "Search" at bounding box center [312, 372] width 138 height 19
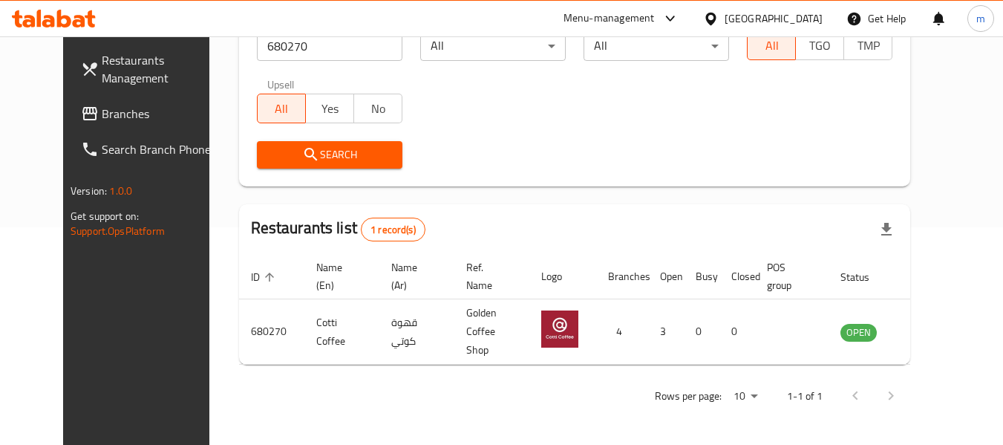
scroll to position [205, 0]
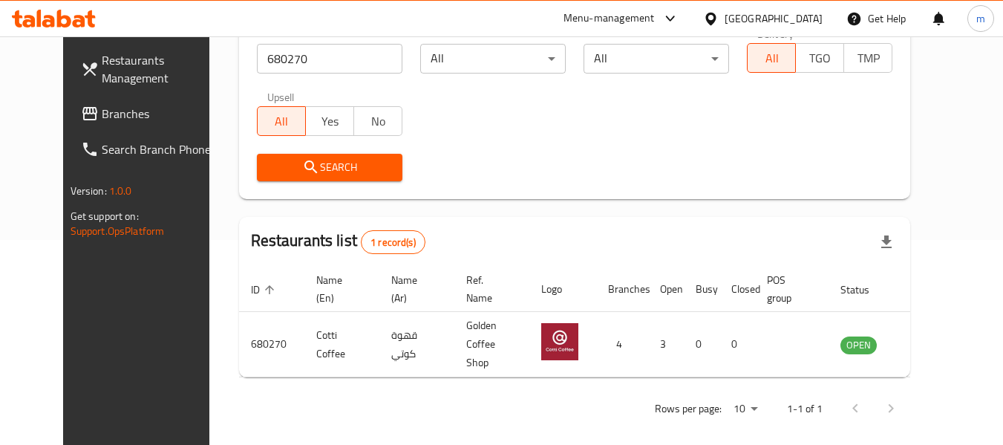
click at [719, 18] on icon at bounding box center [711, 19] width 16 height 16
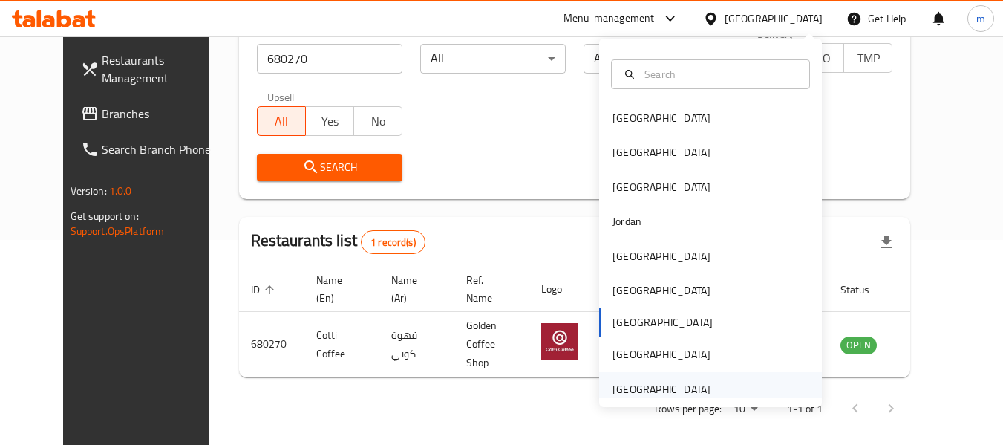
click at [636, 388] on div "[GEOGRAPHIC_DATA]" at bounding box center [662, 389] width 98 height 16
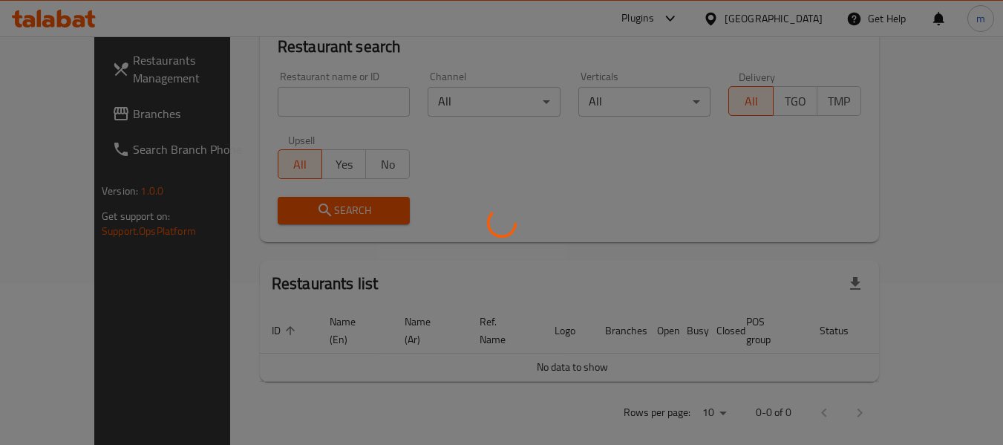
click at [71, 119] on div at bounding box center [501, 222] width 1003 height 445
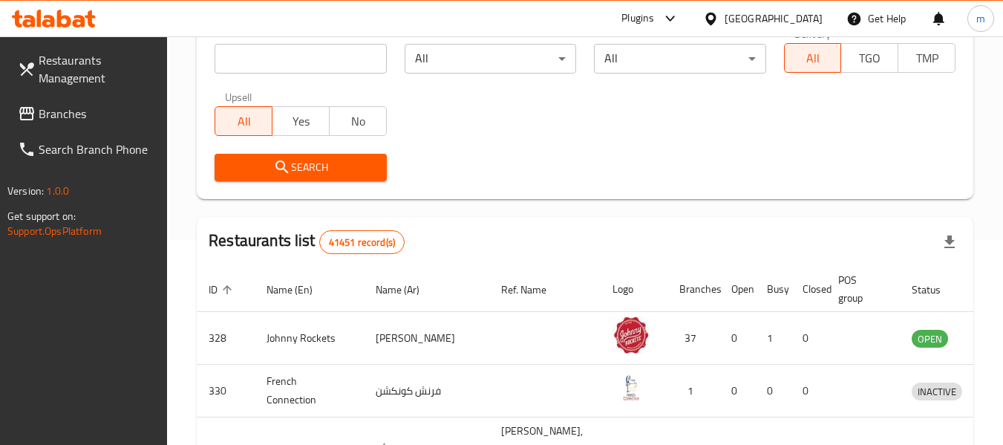
click at [76, 116] on span "Branches" at bounding box center [97, 114] width 117 height 18
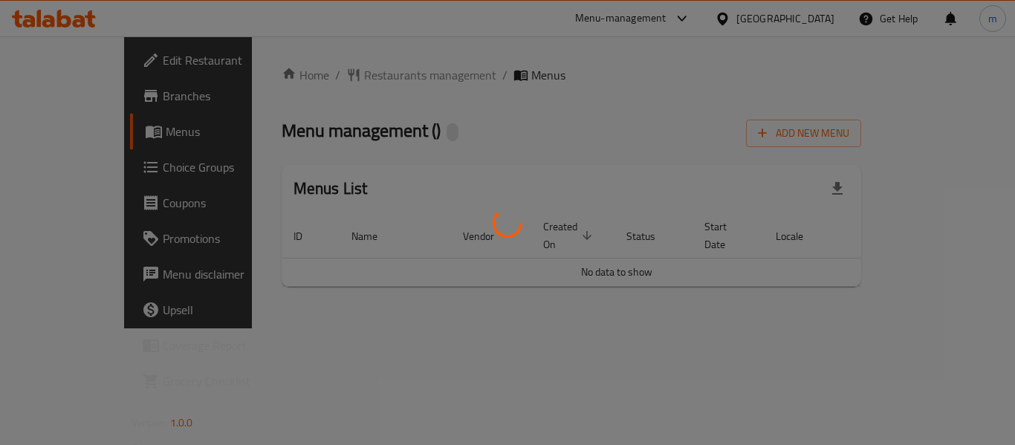
click at [324, 82] on div at bounding box center [507, 222] width 1015 height 445
click at [325, 76] on div at bounding box center [507, 222] width 1015 height 445
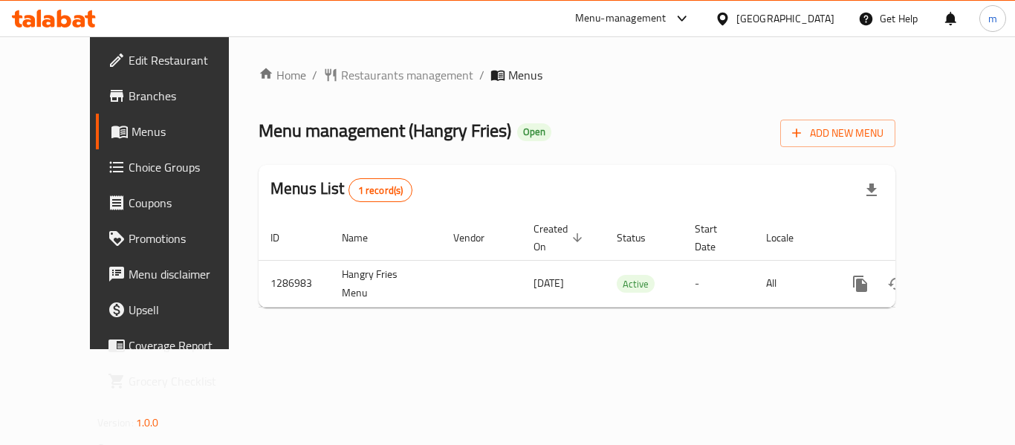
click at [341, 79] on span "Restaurants management" at bounding box center [407, 75] width 132 height 18
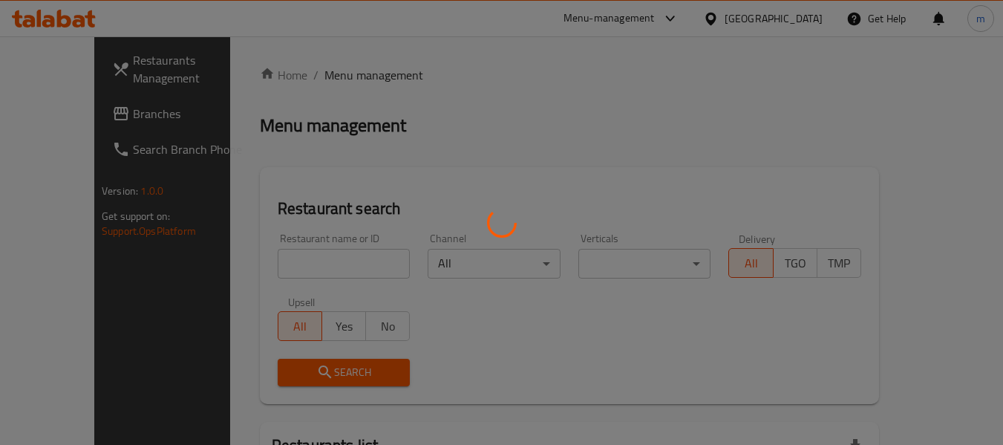
click at [302, 271] on div at bounding box center [501, 222] width 1003 height 445
click at [298, 268] on div at bounding box center [501, 222] width 1003 height 445
click at [297, 267] on div at bounding box center [501, 222] width 1003 height 445
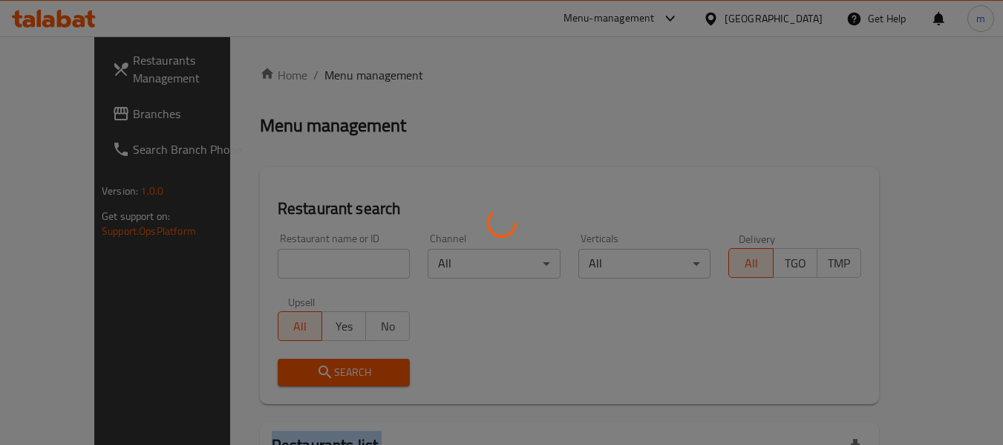
click at [297, 267] on div at bounding box center [501, 222] width 1003 height 445
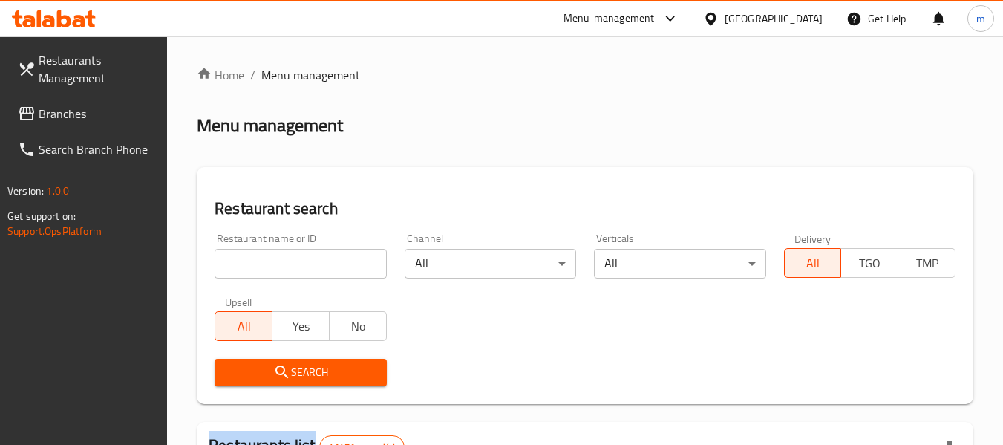
click at [297, 267] on div at bounding box center [501, 222] width 1003 height 445
click at [297, 267] on input "search" at bounding box center [301, 264] width 172 height 30
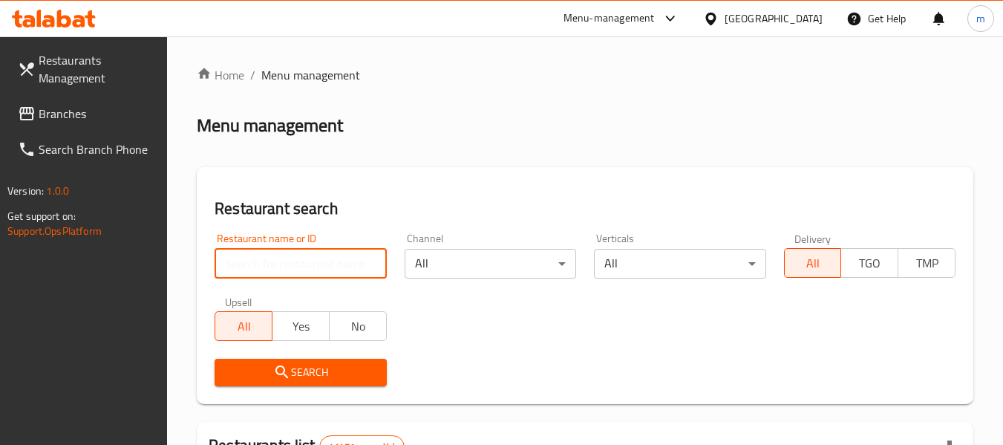
click at [297, 267] on input "search" at bounding box center [301, 264] width 172 height 30
paste input "696522"
type input "696522"
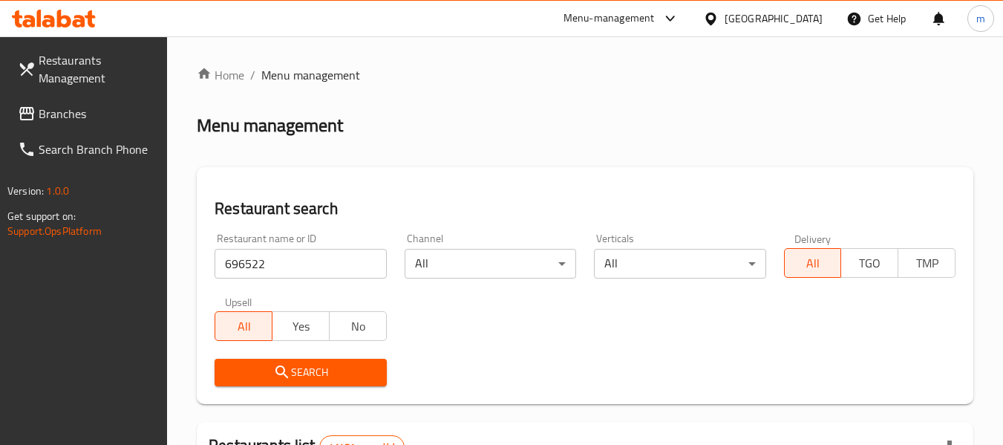
click at [306, 372] on span "Search" at bounding box center [301, 372] width 148 height 19
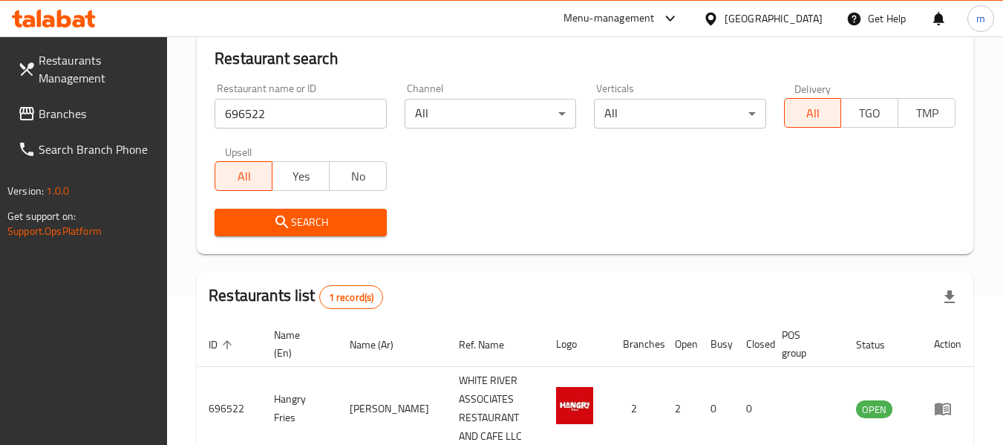
scroll to position [236, 0]
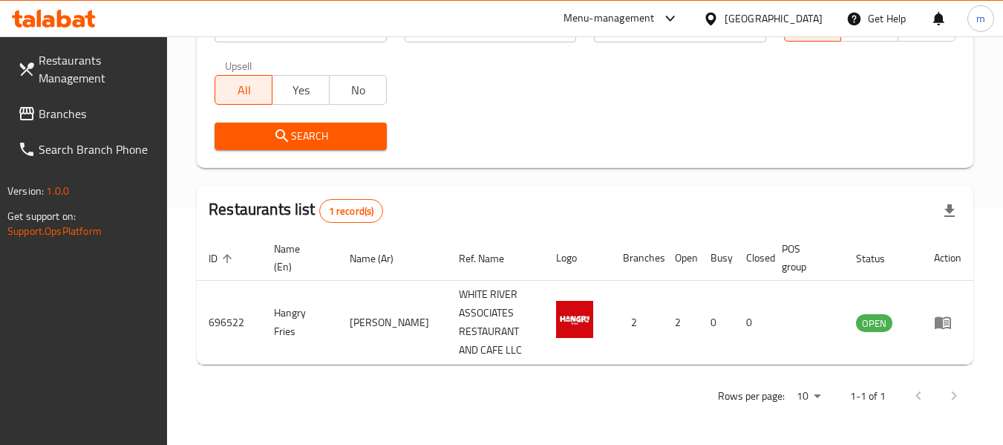
click at [61, 325] on div "Restaurants Management Branches Search Branch Phone Version: 1.0.0 Get support …" at bounding box center [84, 258] width 168 height 445
